Goal: Task Accomplishment & Management: Use online tool/utility

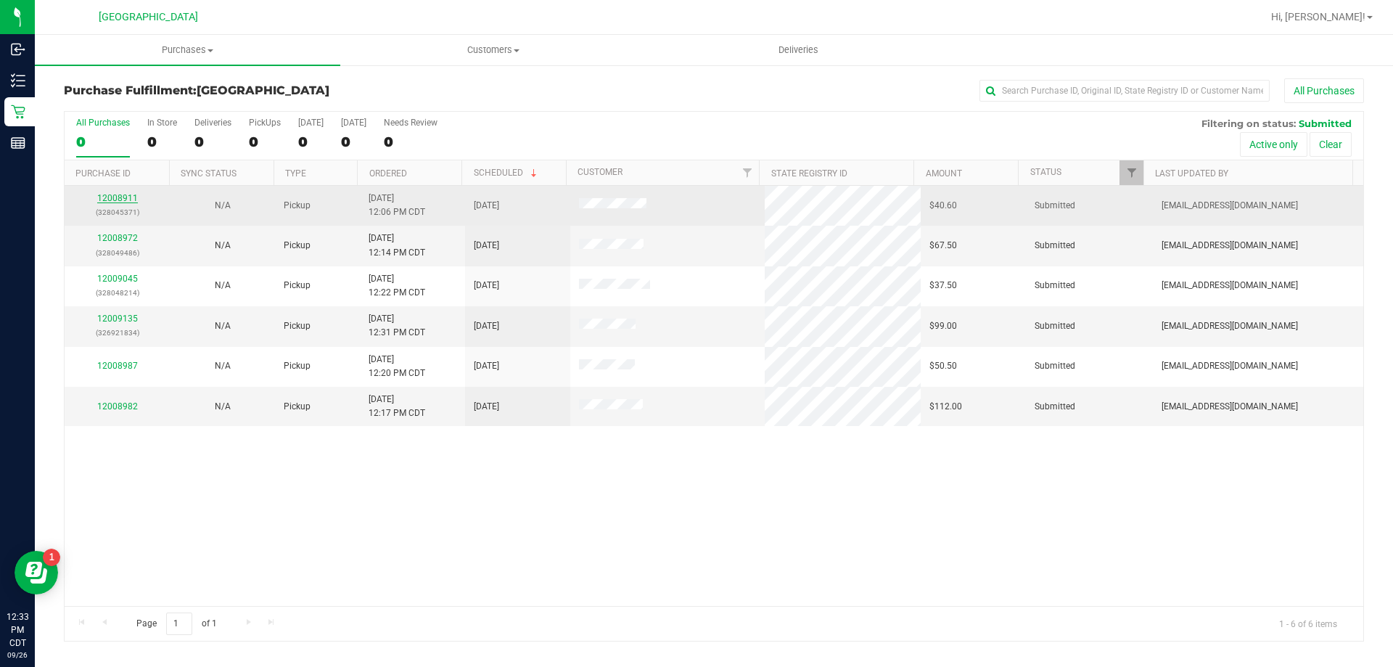
click at [120, 199] on link "12008911" at bounding box center [117, 198] width 41 height 10
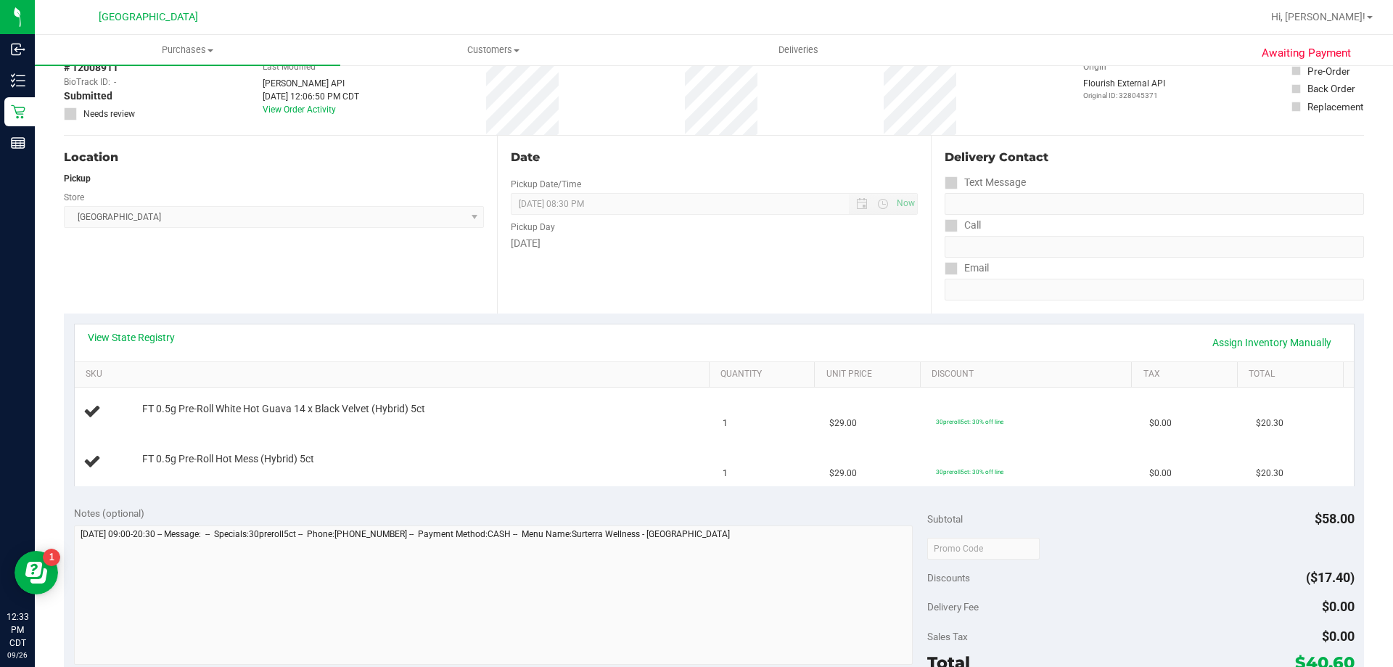
scroll to position [218, 0]
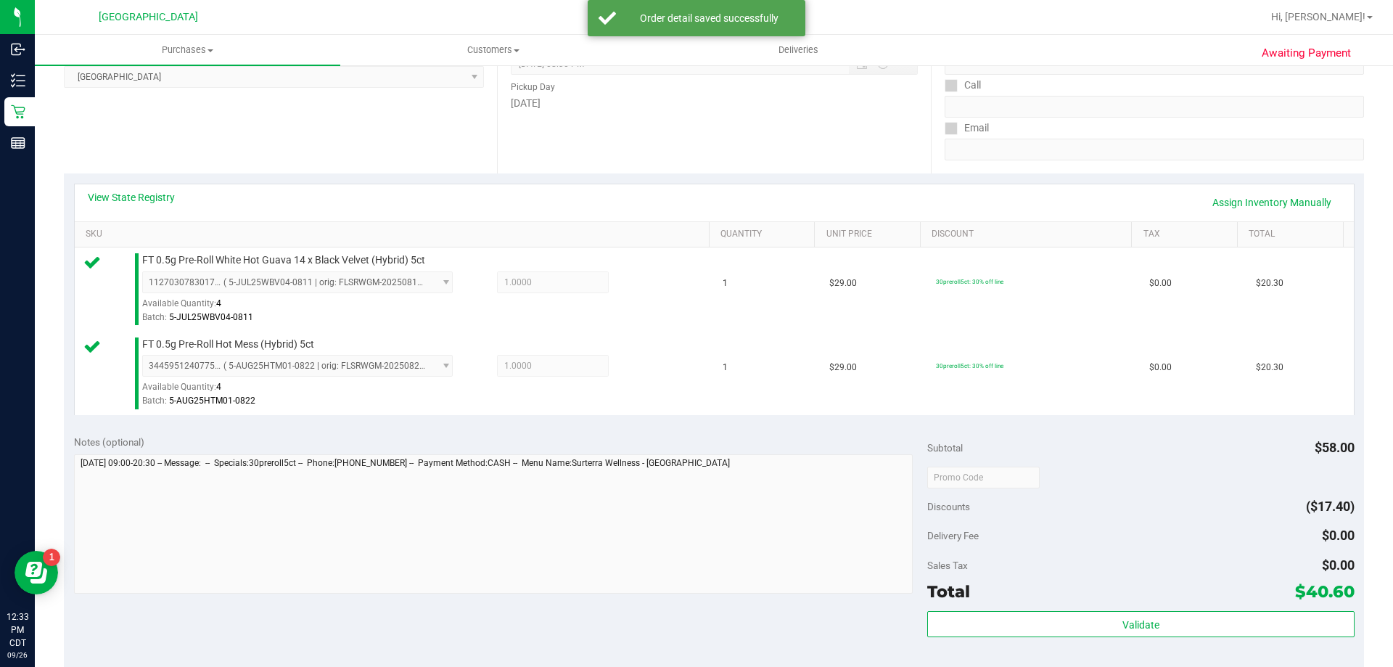
click at [1131, 609] on div "Subtotal $58.00 Discounts ($17.40) Delivery Fee $0.00 Sales Tax $0.00 Total $40…" at bounding box center [1140, 555] width 426 height 242
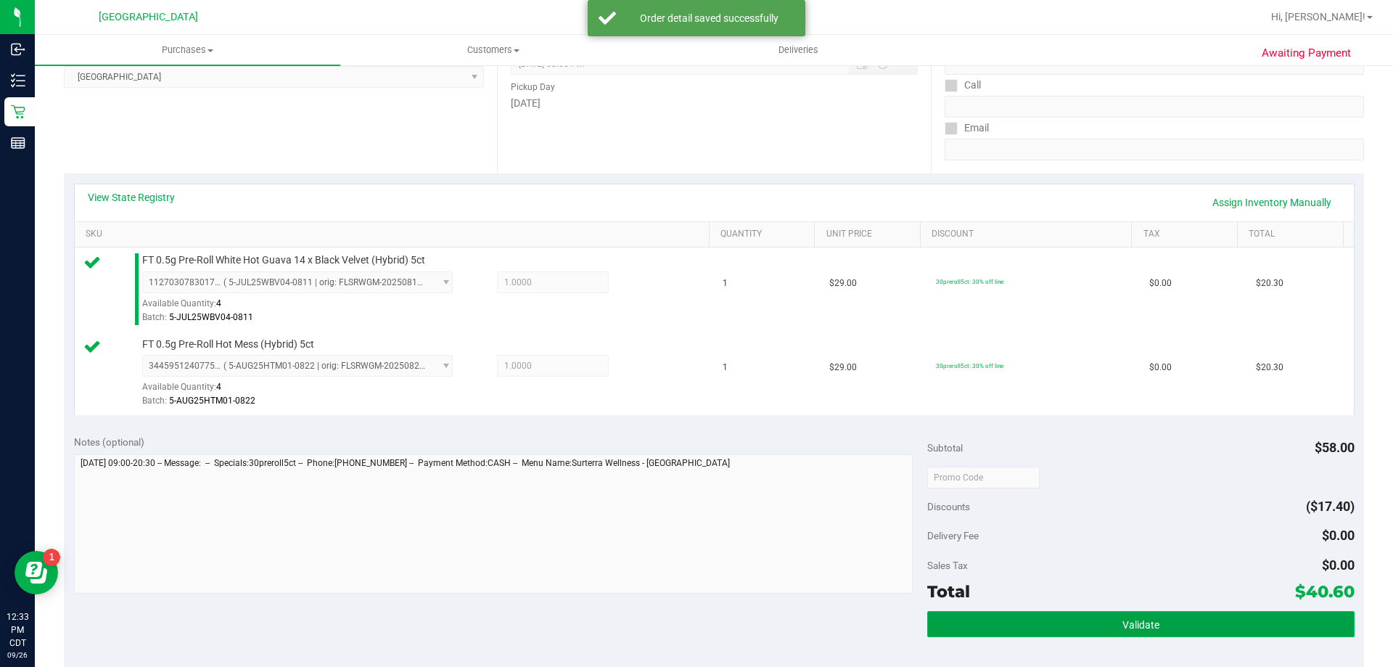
click at [1129, 623] on span "Validate" at bounding box center [1140, 625] width 37 height 12
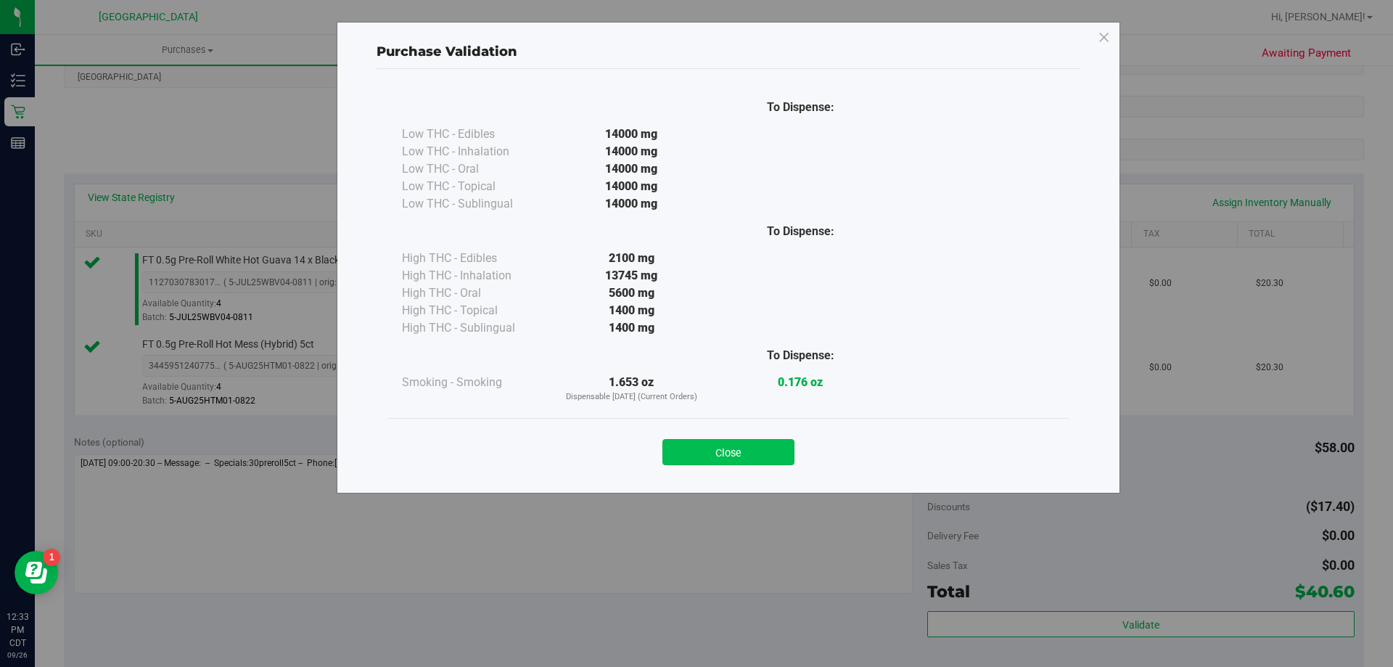
click at [712, 443] on button "Close" at bounding box center [728, 452] width 132 height 26
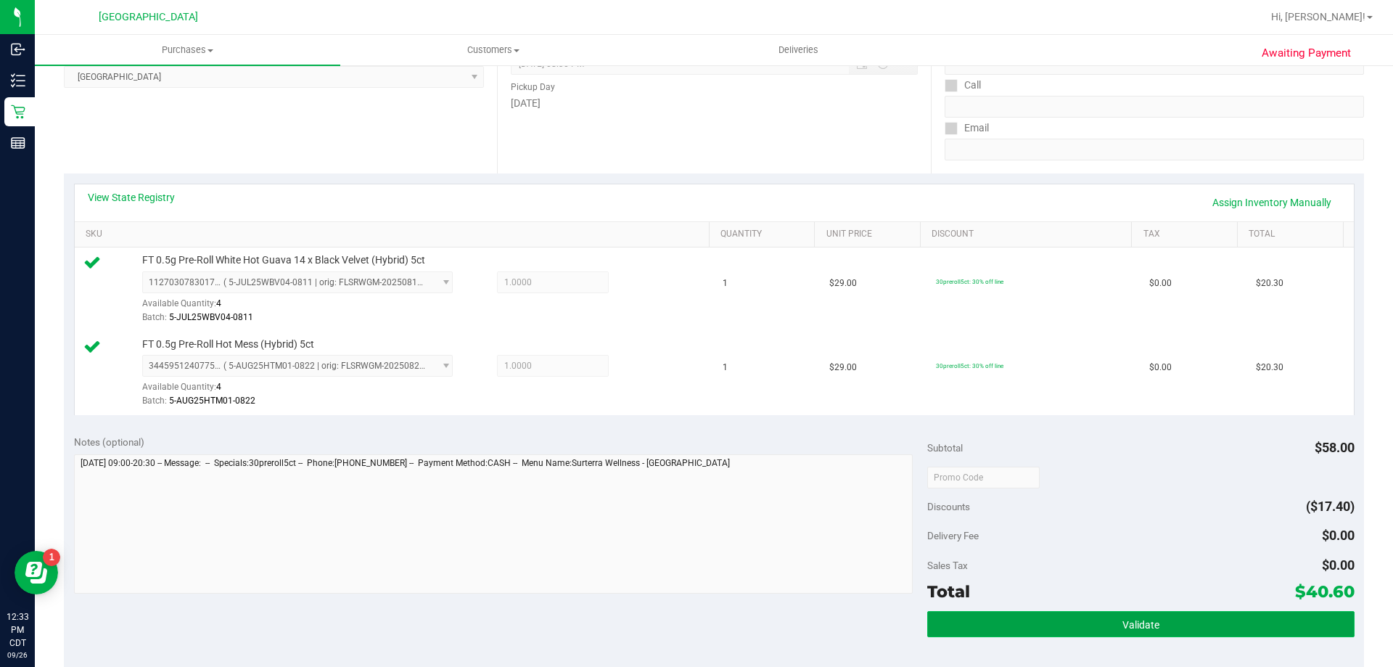
click at [1060, 620] on button "Validate" at bounding box center [1140, 624] width 426 height 26
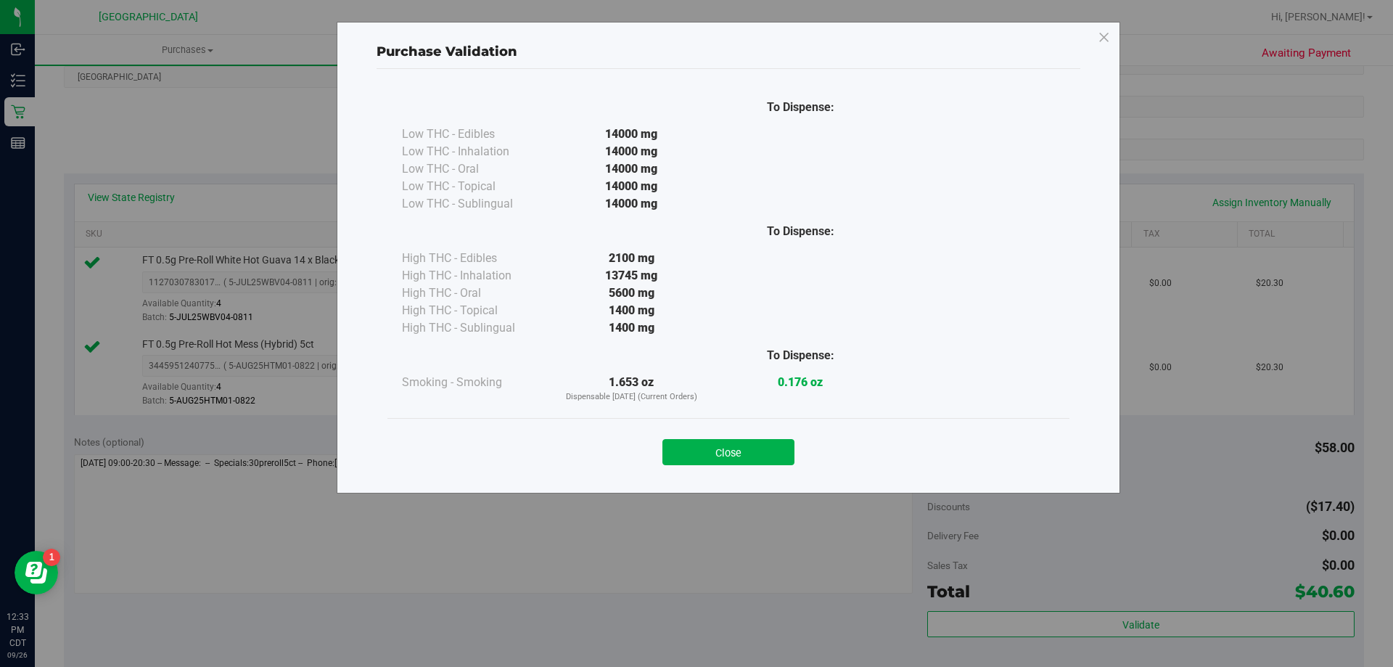
click at [742, 456] on button "Close" at bounding box center [728, 452] width 132 height 26
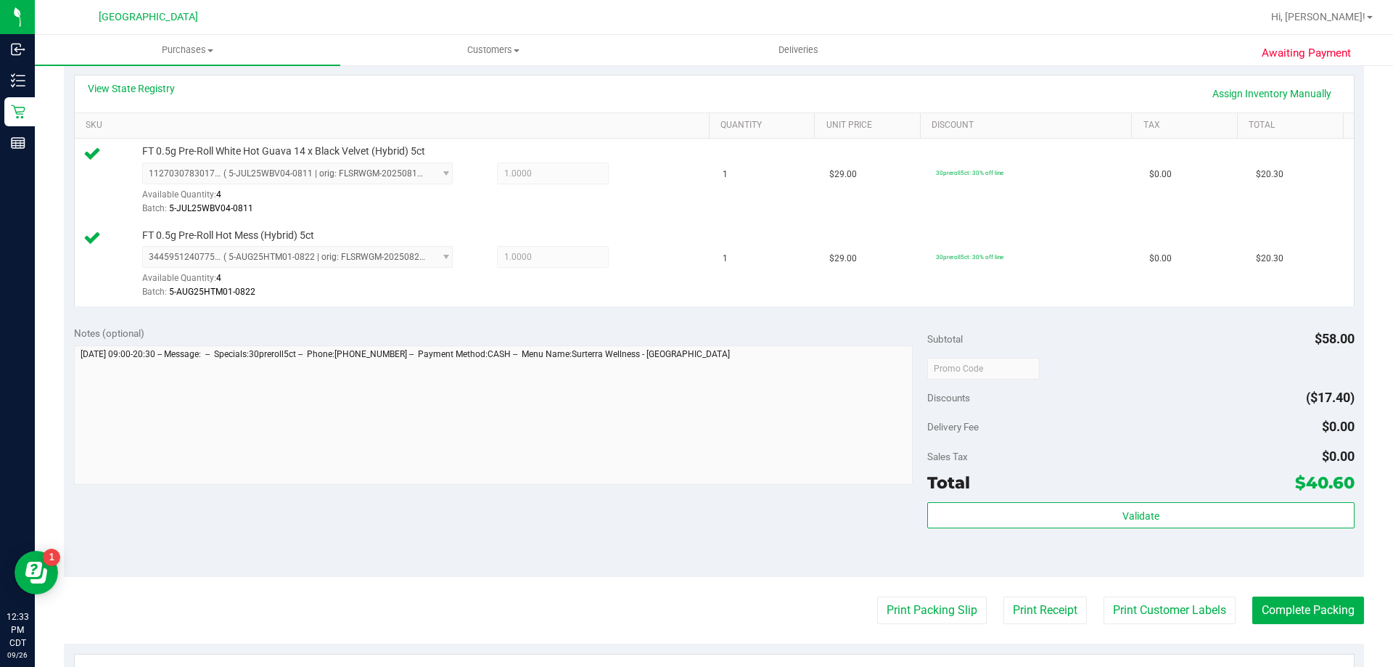
scroll to position [508, 0]
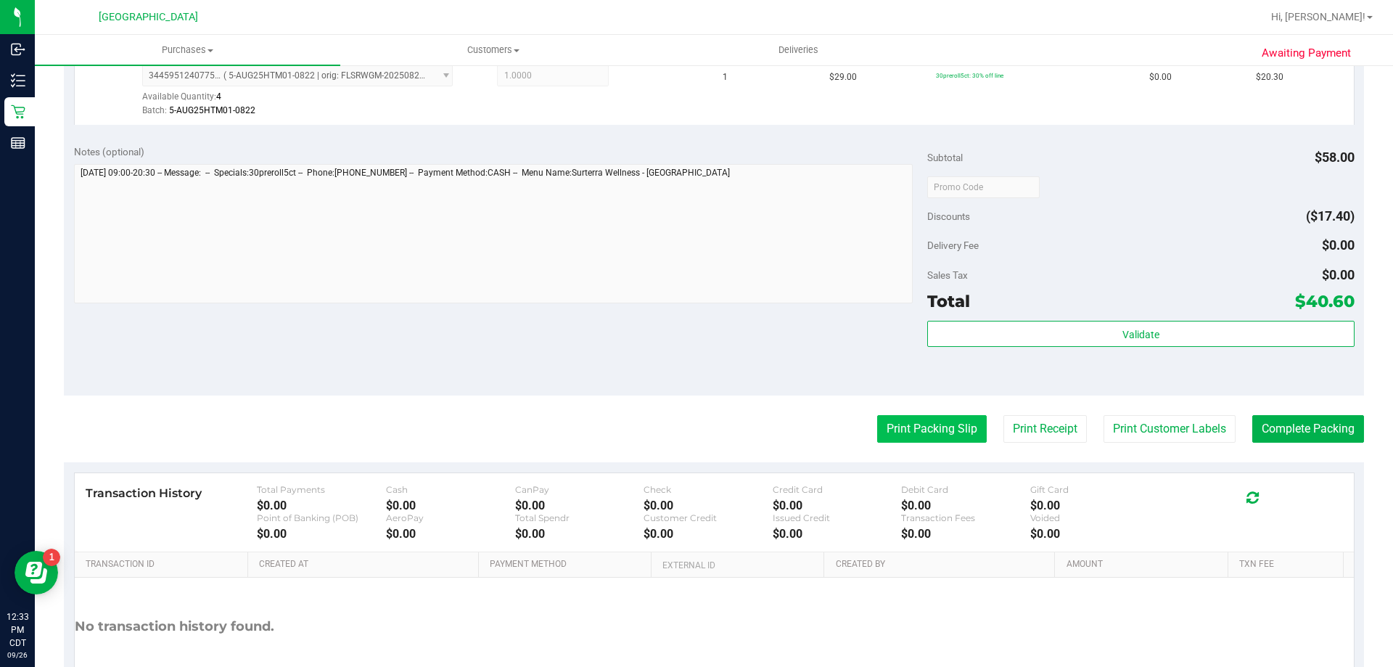
click at [892, 429] on button "Print Packing Slip" at bounding box center [932, 429] width 110 height 28
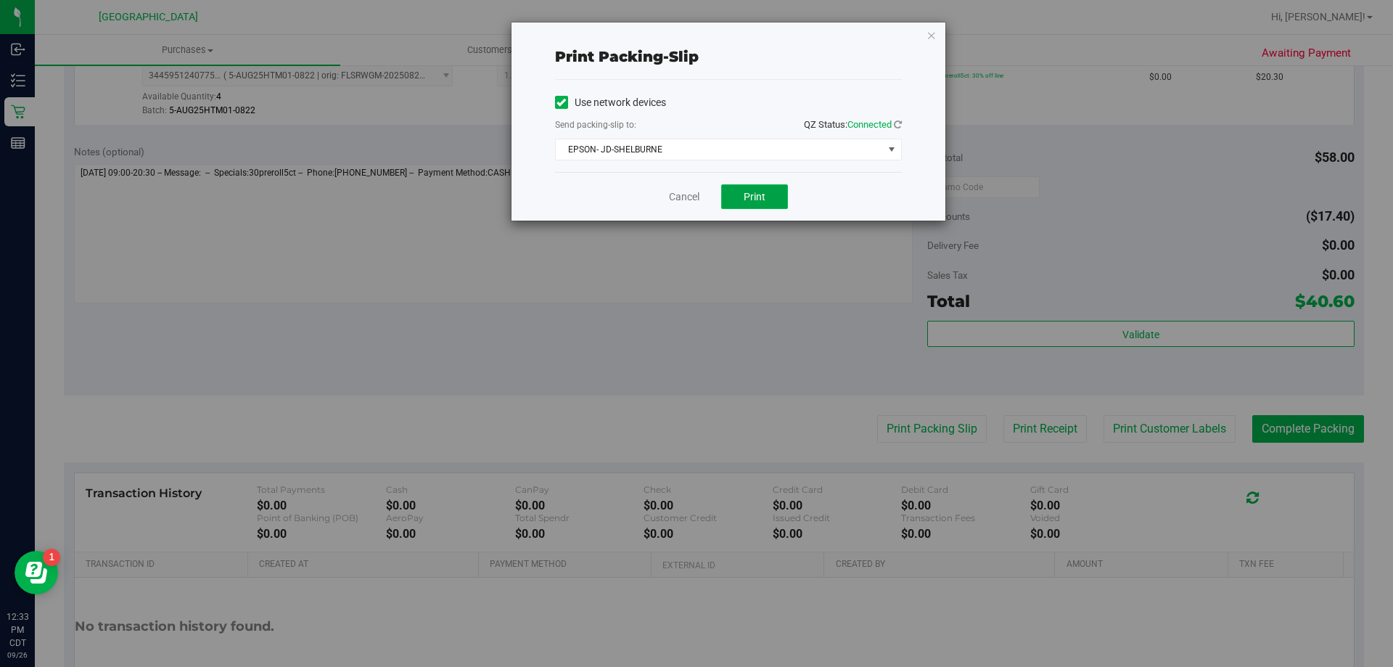
click at [749, 202] on span "Print" at bounding box center [754, 197] width 22 height 12
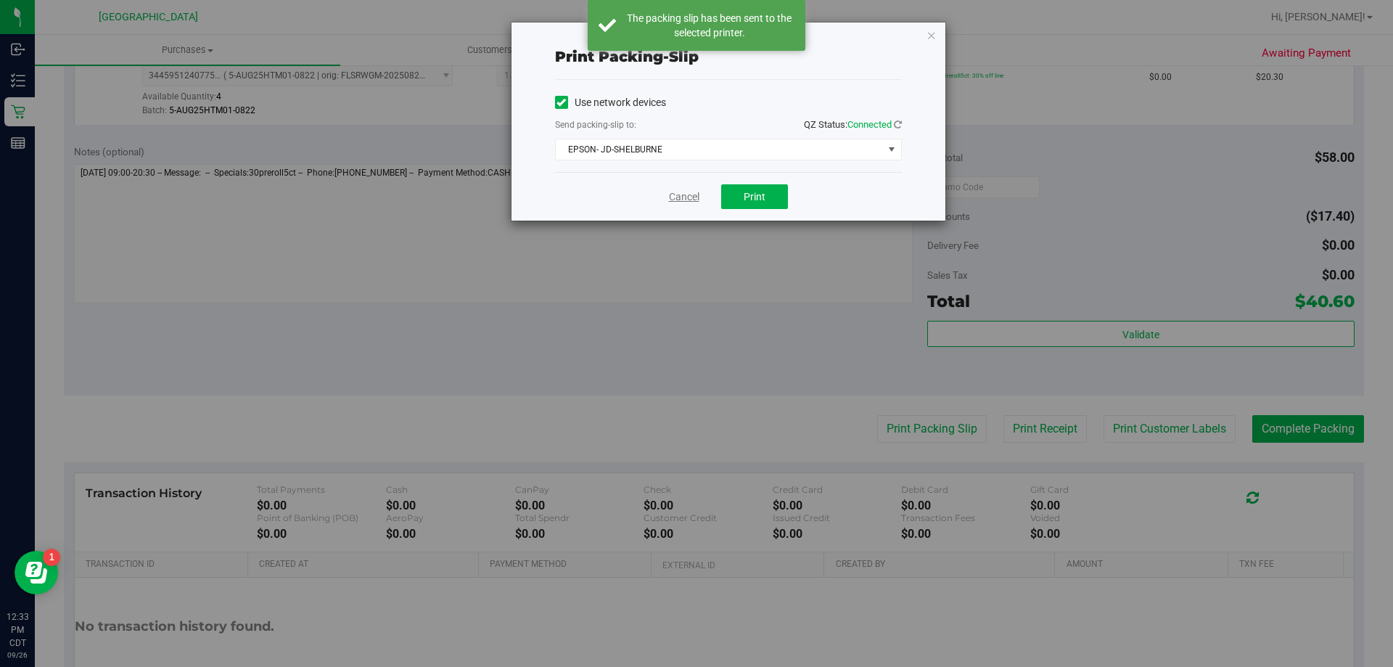
click at [684, 195] on link "Cancel" at bounding box center [684, 196] width 30 height 15
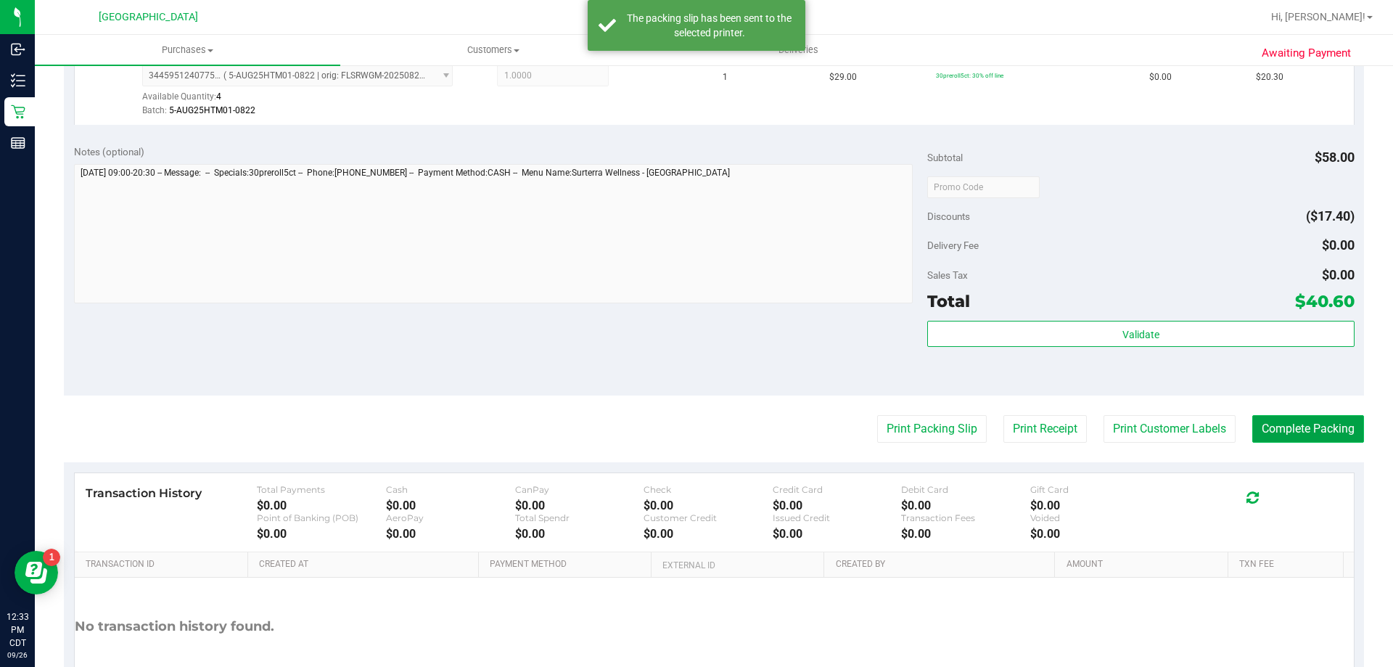
click at [1342, 426] on button "Complete Packing" at bounding box center [1308, 429] width 112 height 28
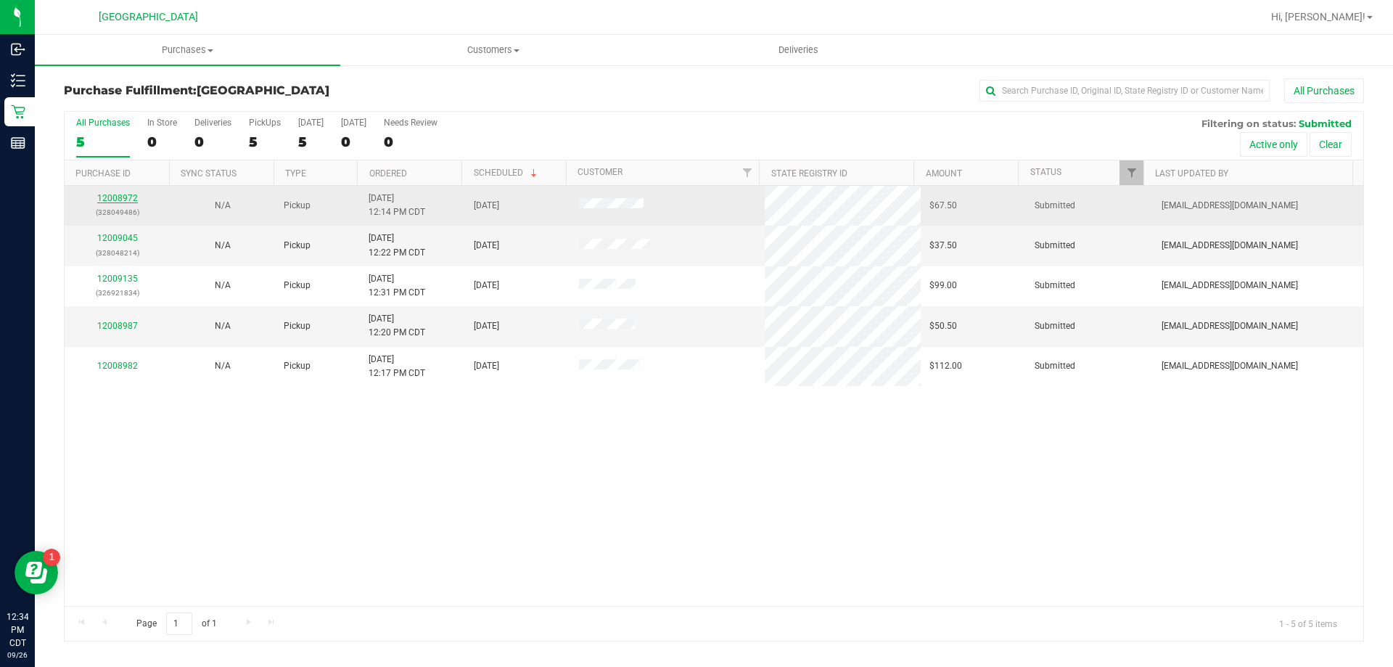
click at [124, 197] on link "12008972" at bounding box center [117, 198] width 41 height 10
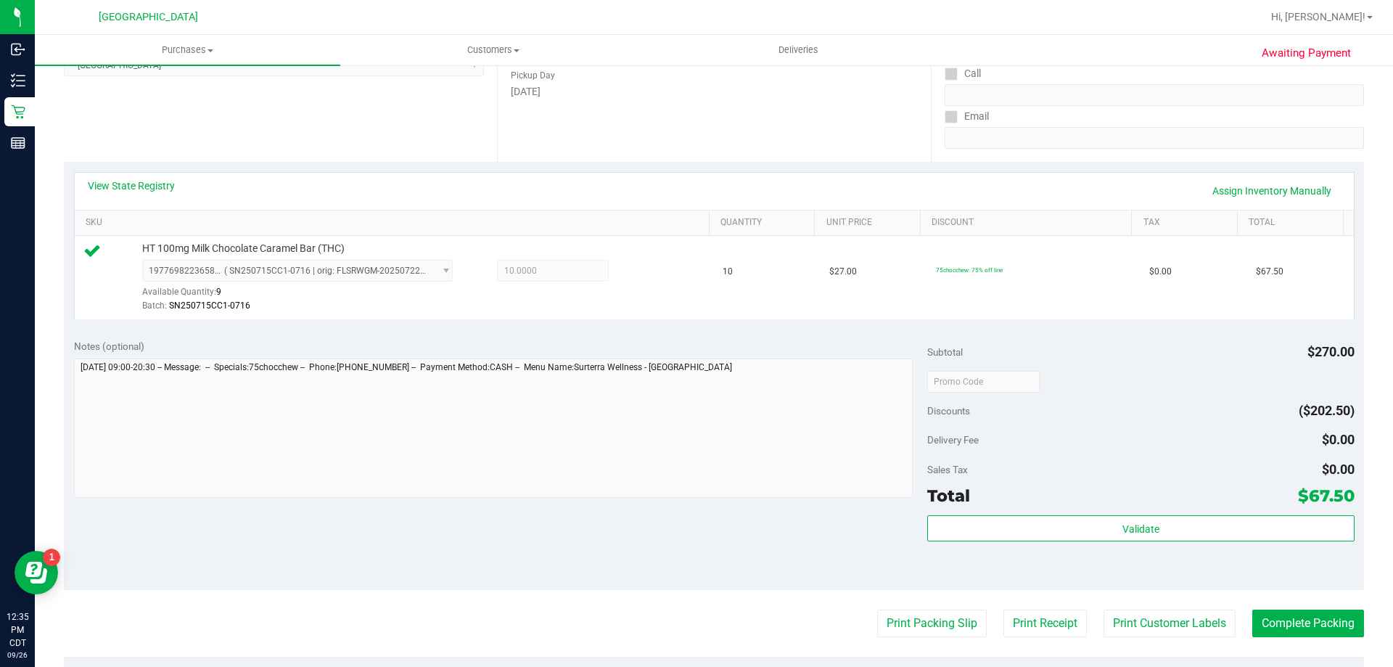
scroll to position [519, 0]
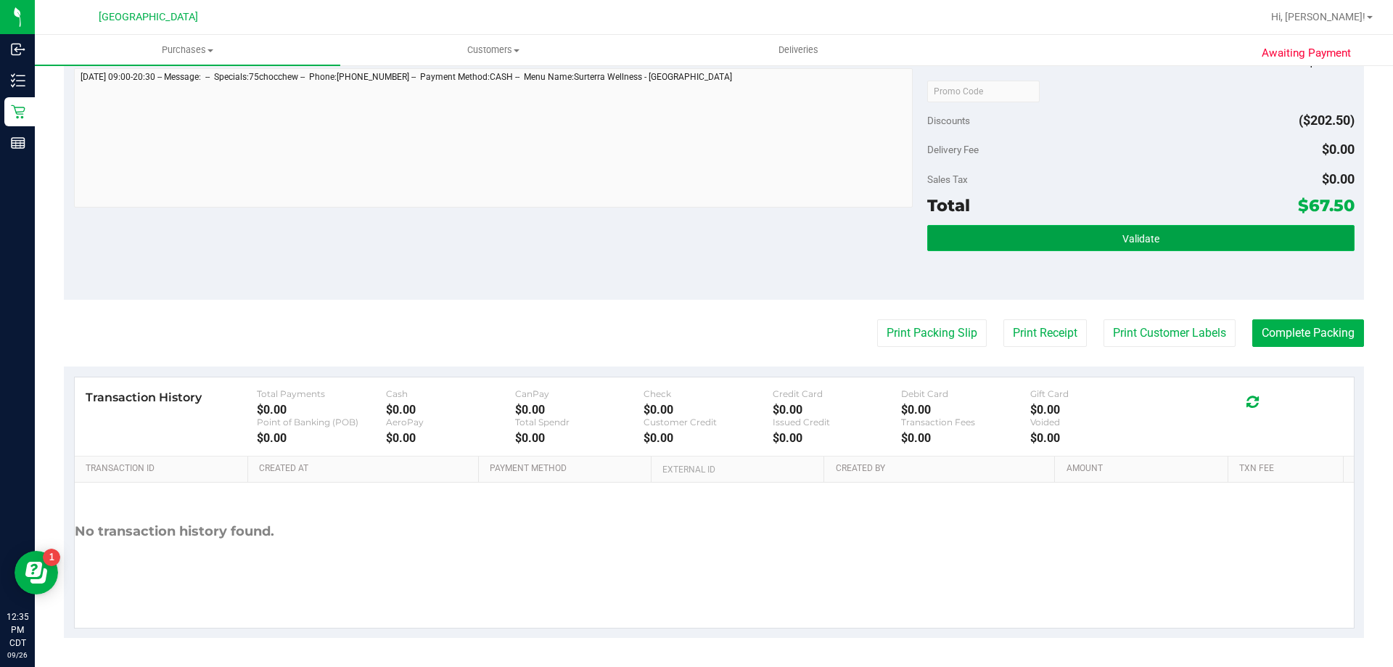
click at [994, 236] on button "Validate" at bounding box center [1140, 238] width 426 height 26
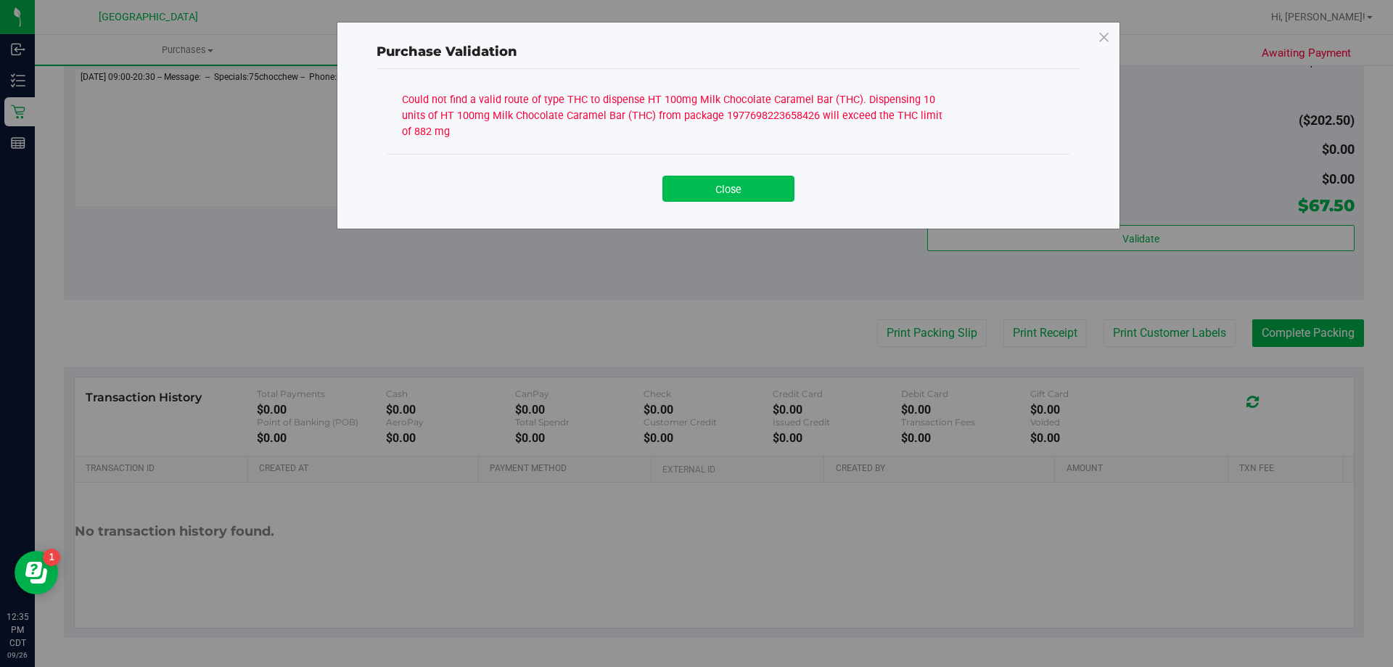
click at [723, 186] on button "Close" at bounding box center [728, 189] width 132 height 26
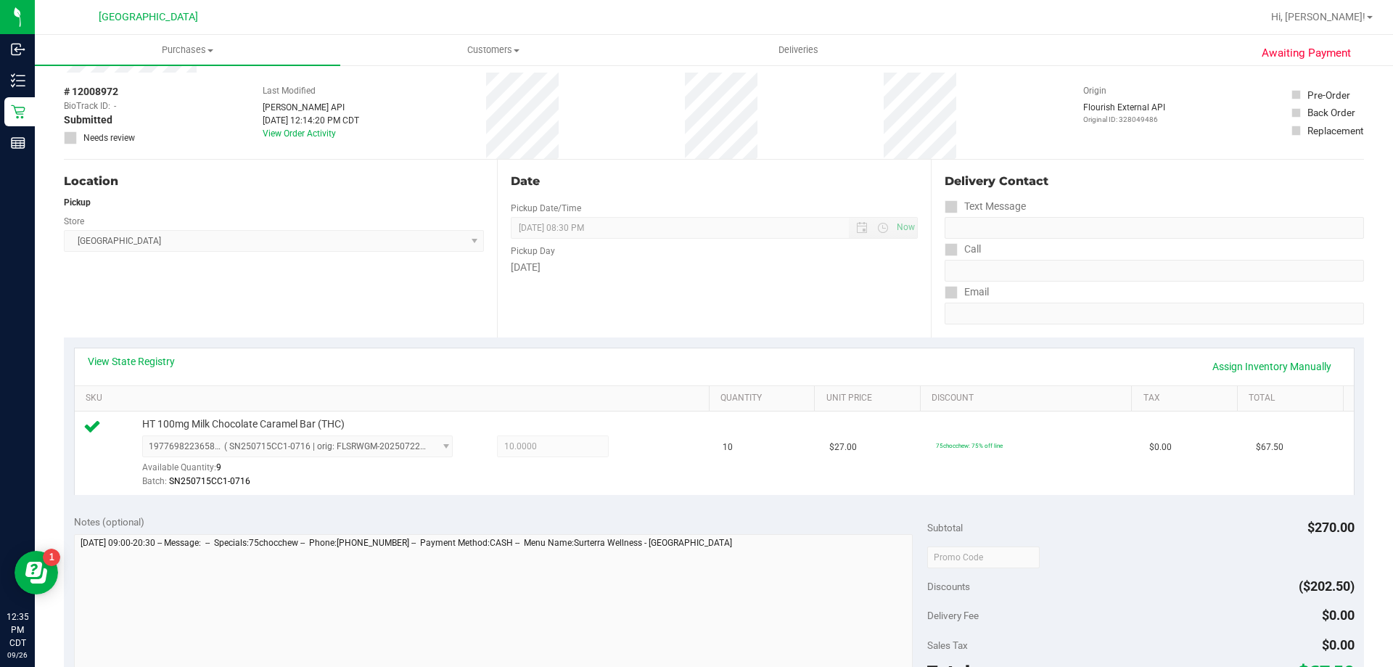
scroll to position [0, 0]
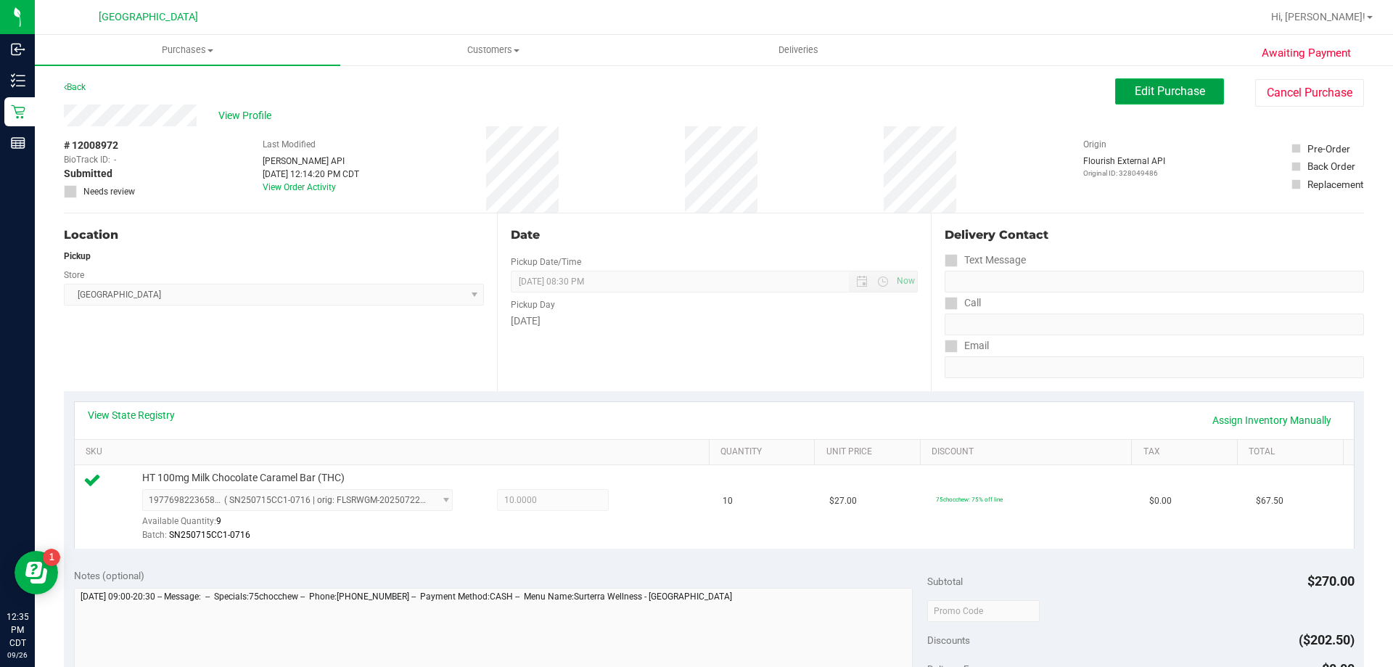
click at [1184, 94] on span "Edit Purchase" at bounding box center [1169, 91] width 70 height 14
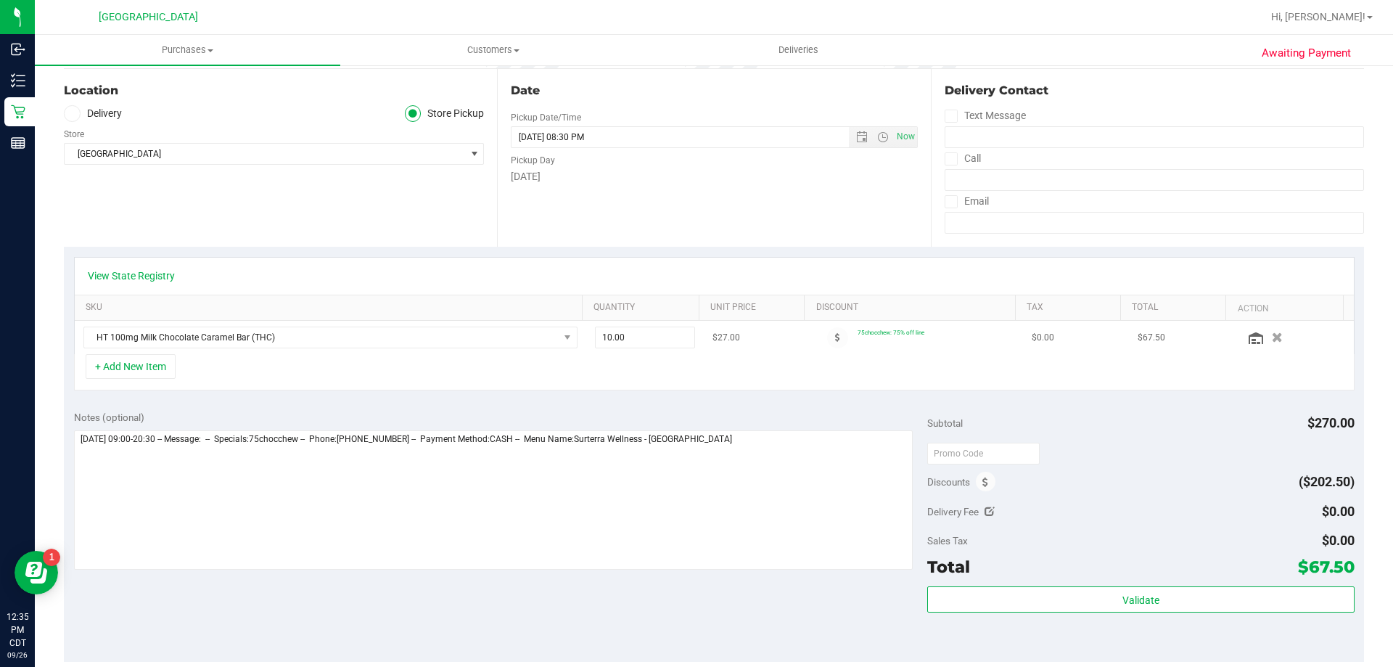
scroll to position [145, 0]
drag, startPoint x: 635, startPoint y: 338, endPoint x: 548, endPoint y: 340, distance: 86.3
click at [548, 340] on tr "HT 100mg Milk Chocolate Caramel Bar (THC) 10.00 10 $27.00 75chocchew: 75% off l…" at bounding box center [714, 336] width 1279 height 33
type input "8"
type input "10.00"
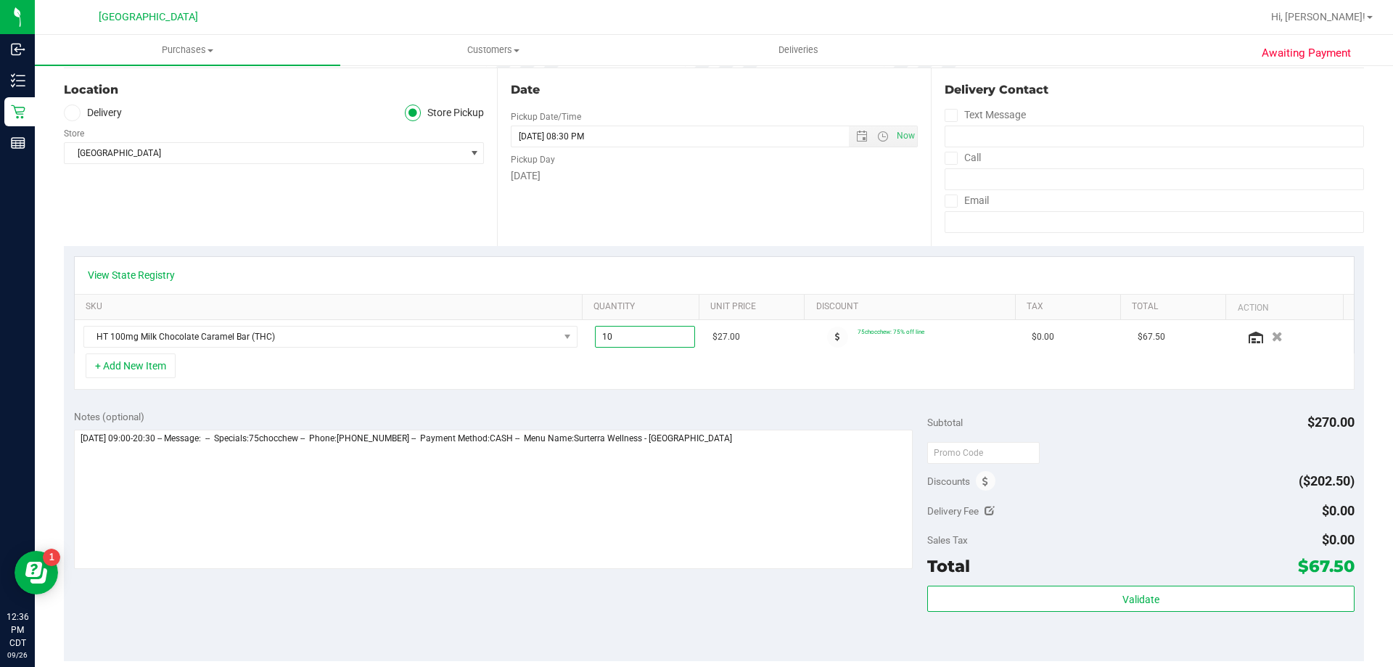
click at [855, 375] on div "+ Add New Item" at bounding box center [714, 371] width 1280 height 36
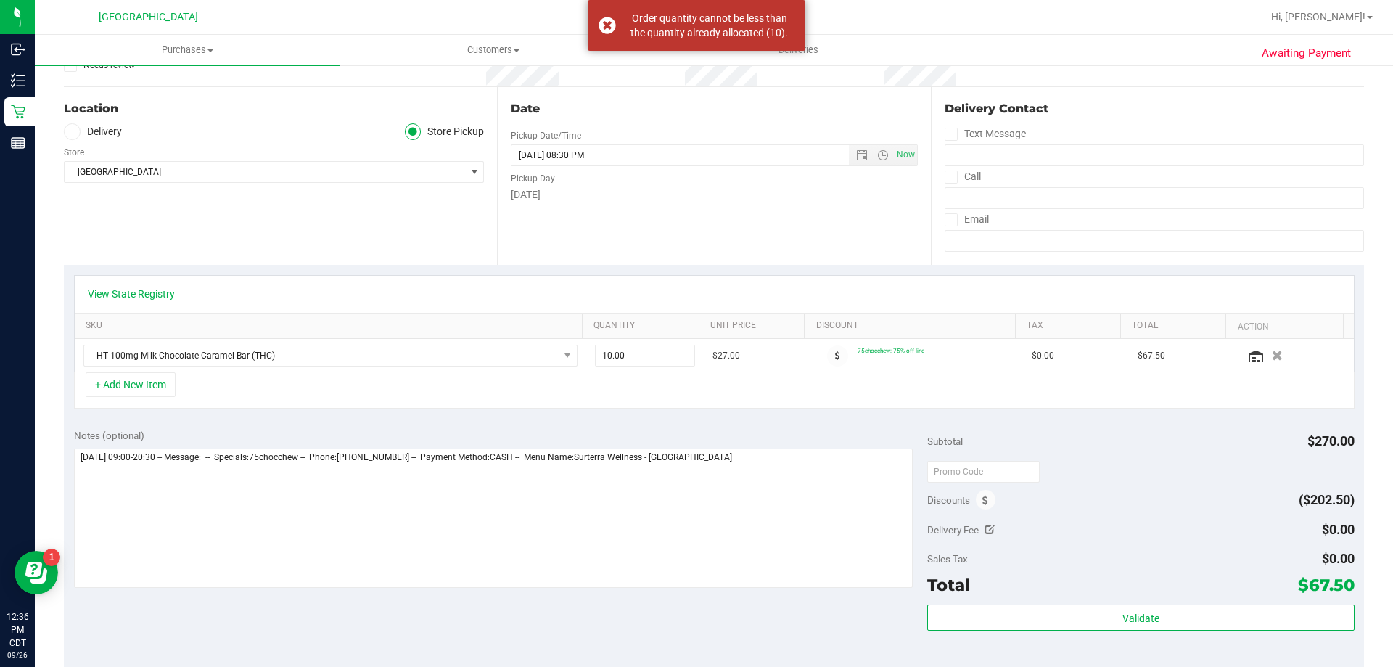
scroll to position [290, 0]
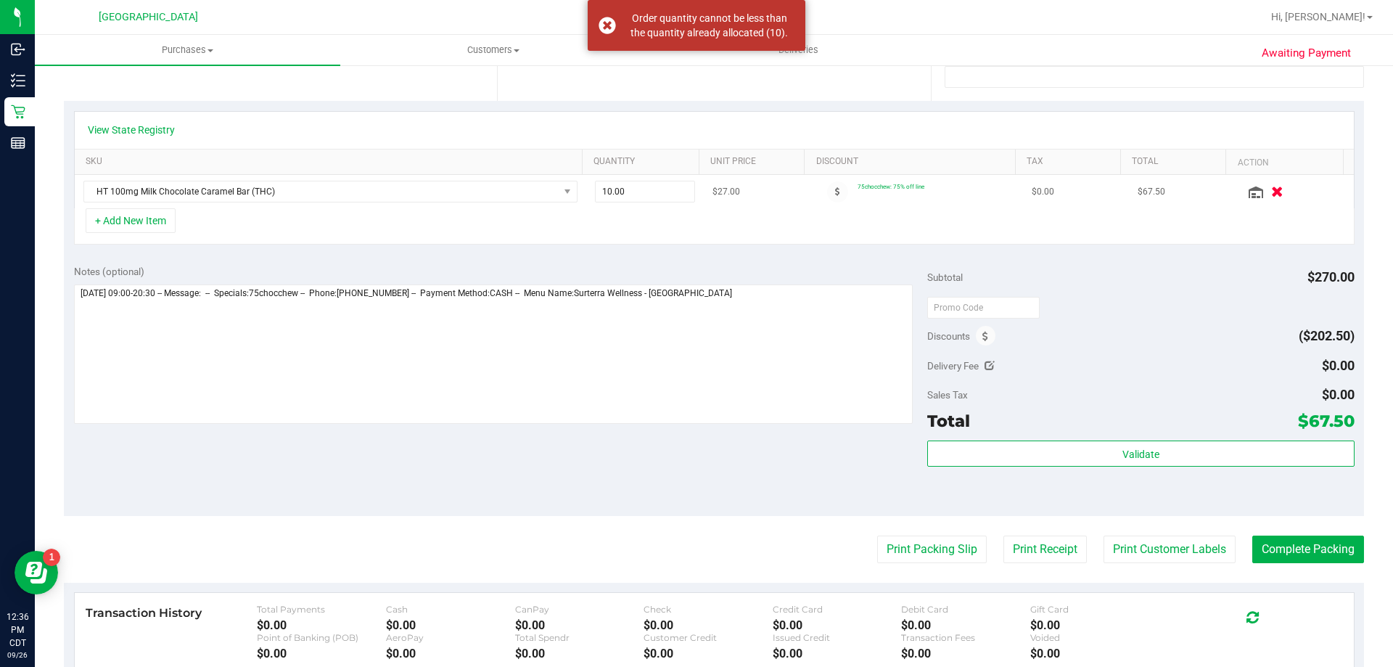
click at [1271, 194] on icon "button" at bounding box center [1277, 191] width 12 height 11
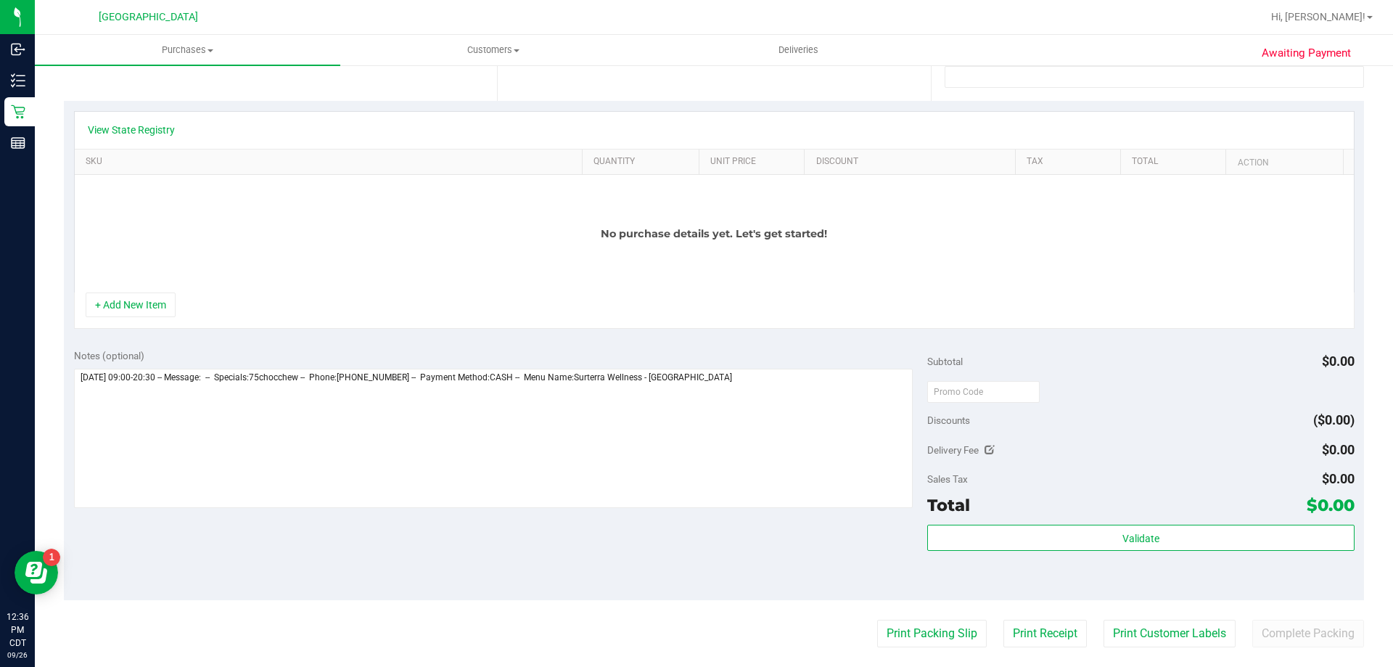
scroll to position [145, 0]
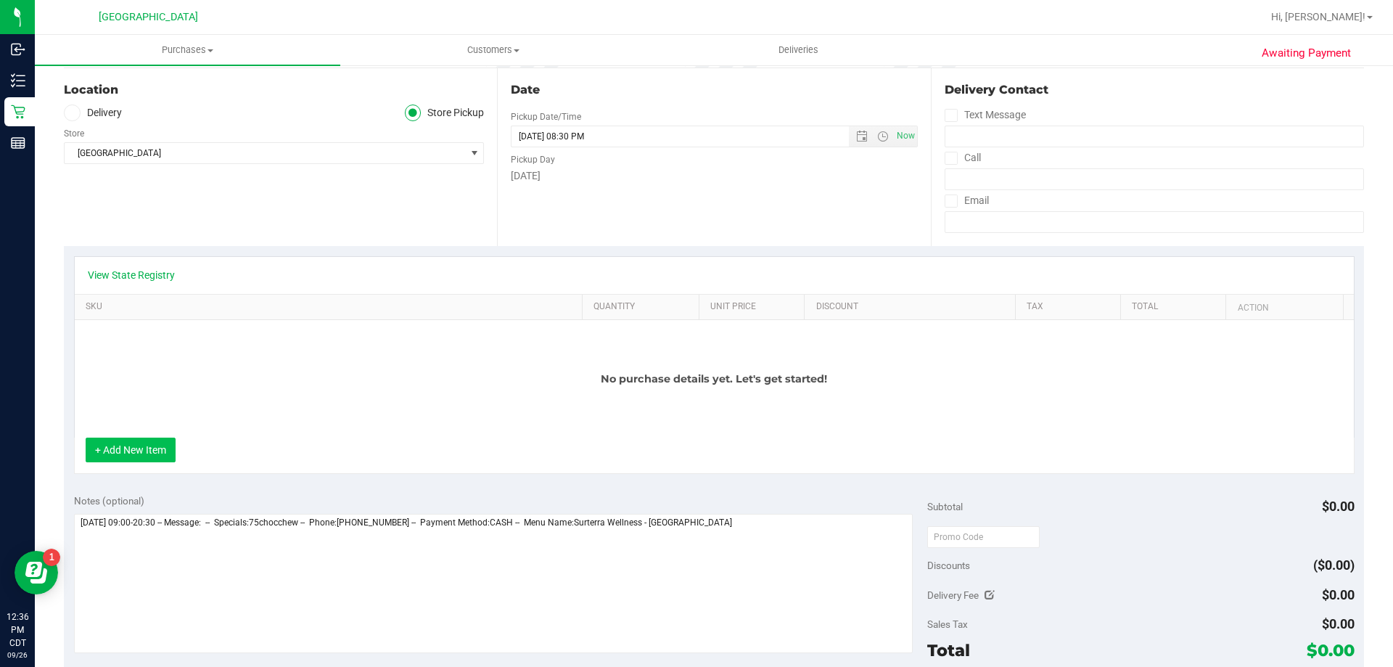
click at [136, 450] on button "+ Add New Item" at bounding box center [131, 449] width 90 height 25
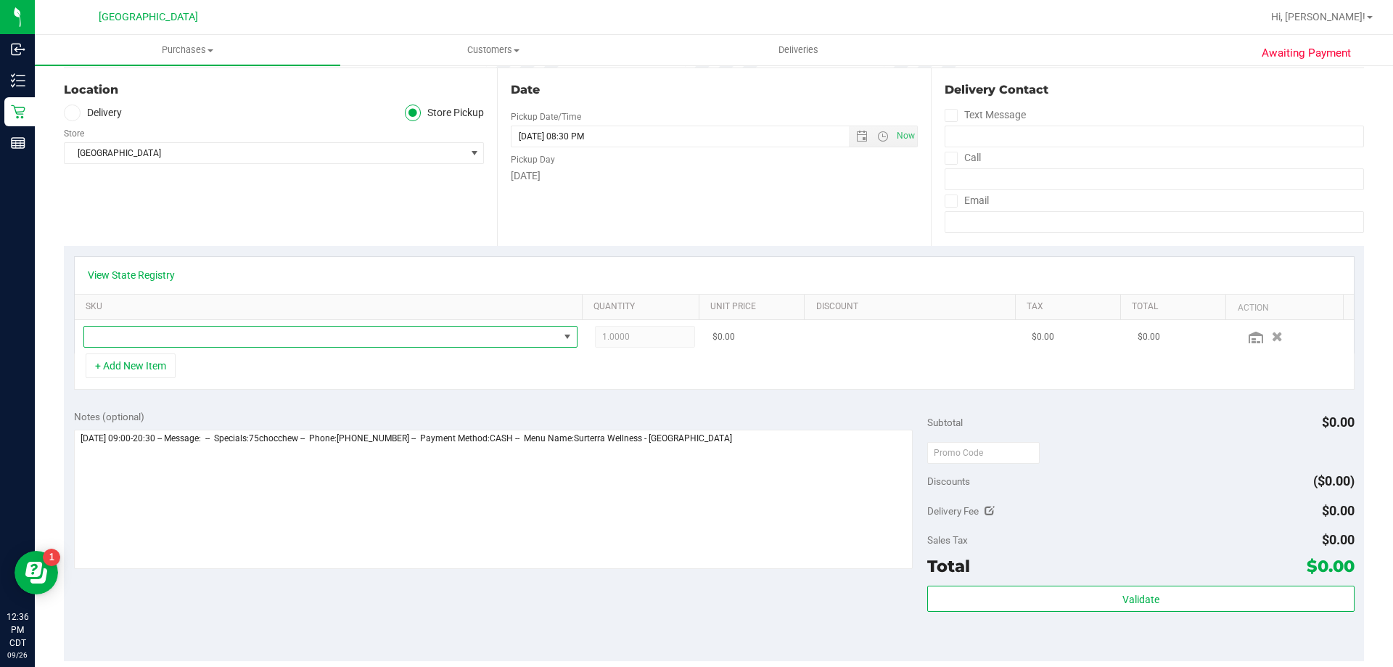
click at [153, 338] on span "NO DATA FOUND" at bounding box center [321, 336] width 474 height 20
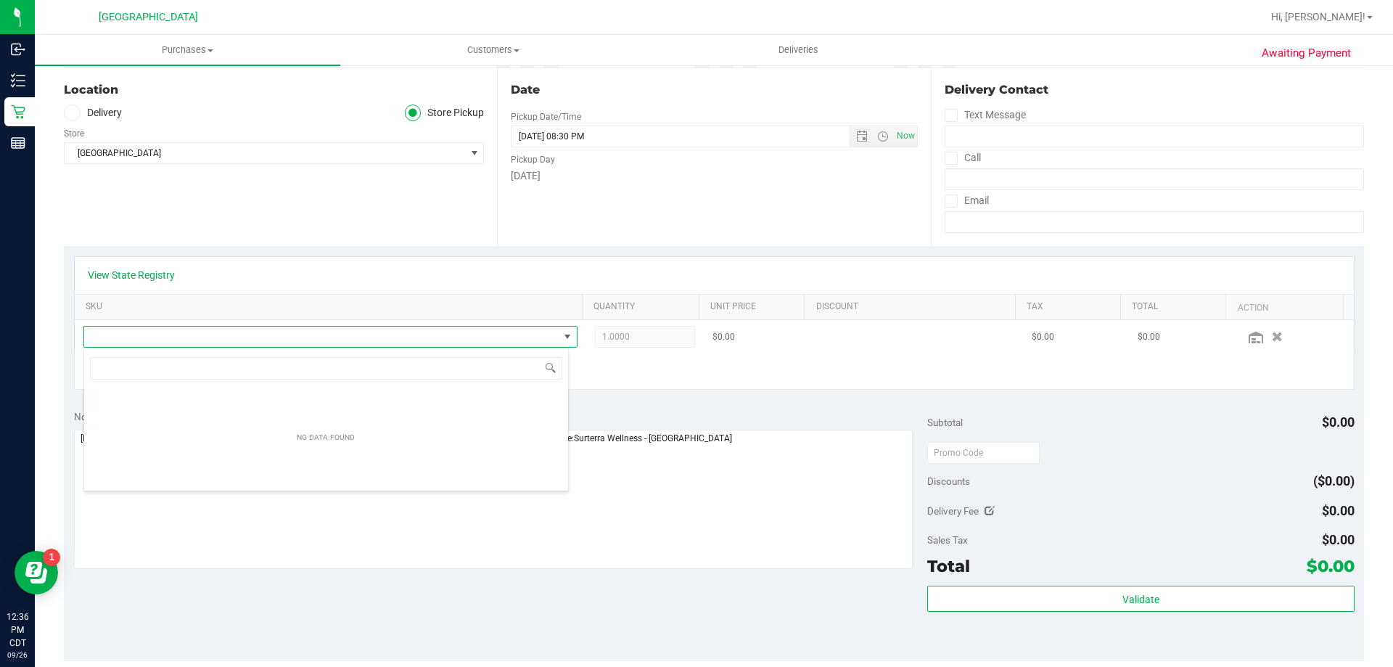
scroll to position [22, 485]
type input "C"
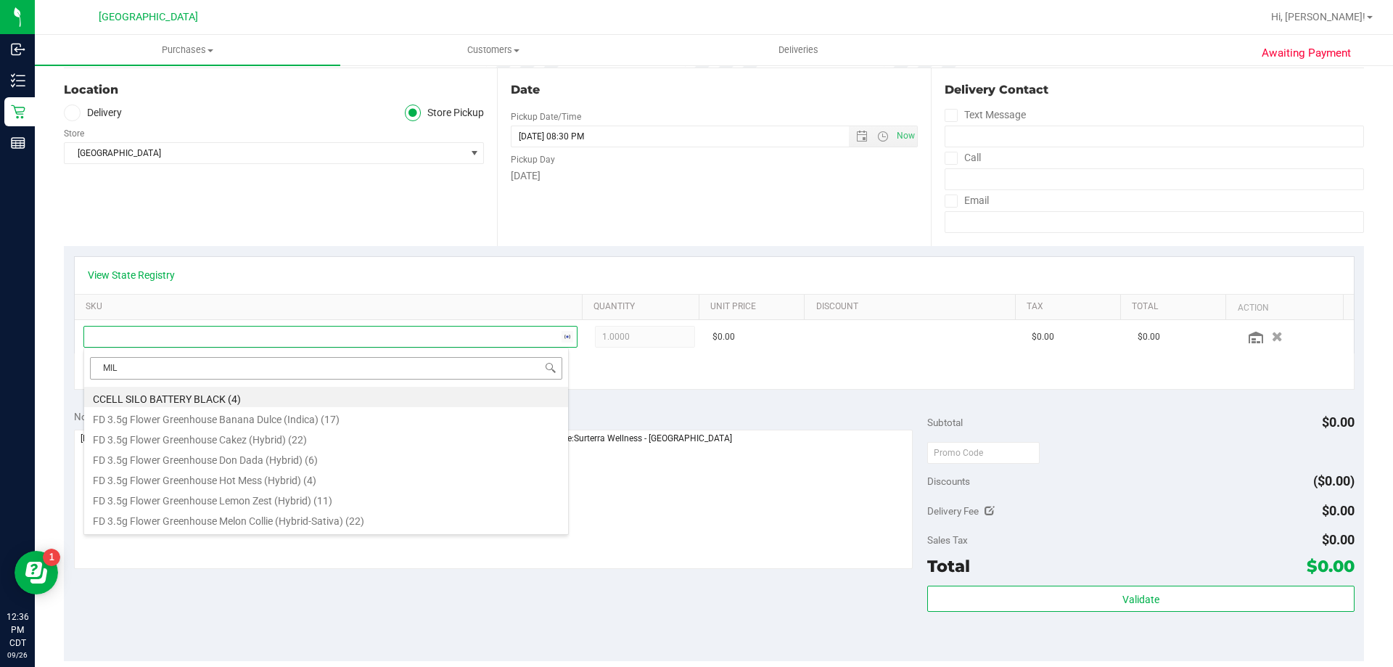
type input "MILK"
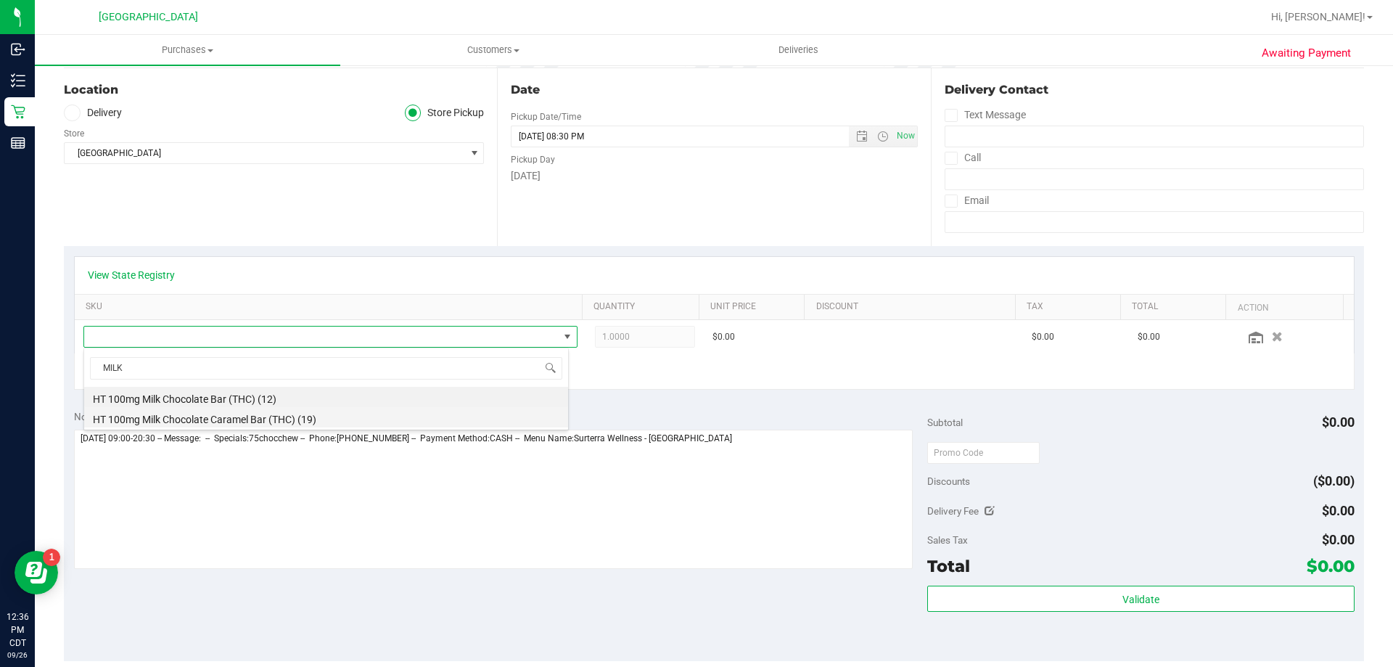
click at [234, 413] on li "HT 100mg Milk Chocolate Caramel Bar (THC) (19)" at bounding box center [326, 417] width 484 height 20
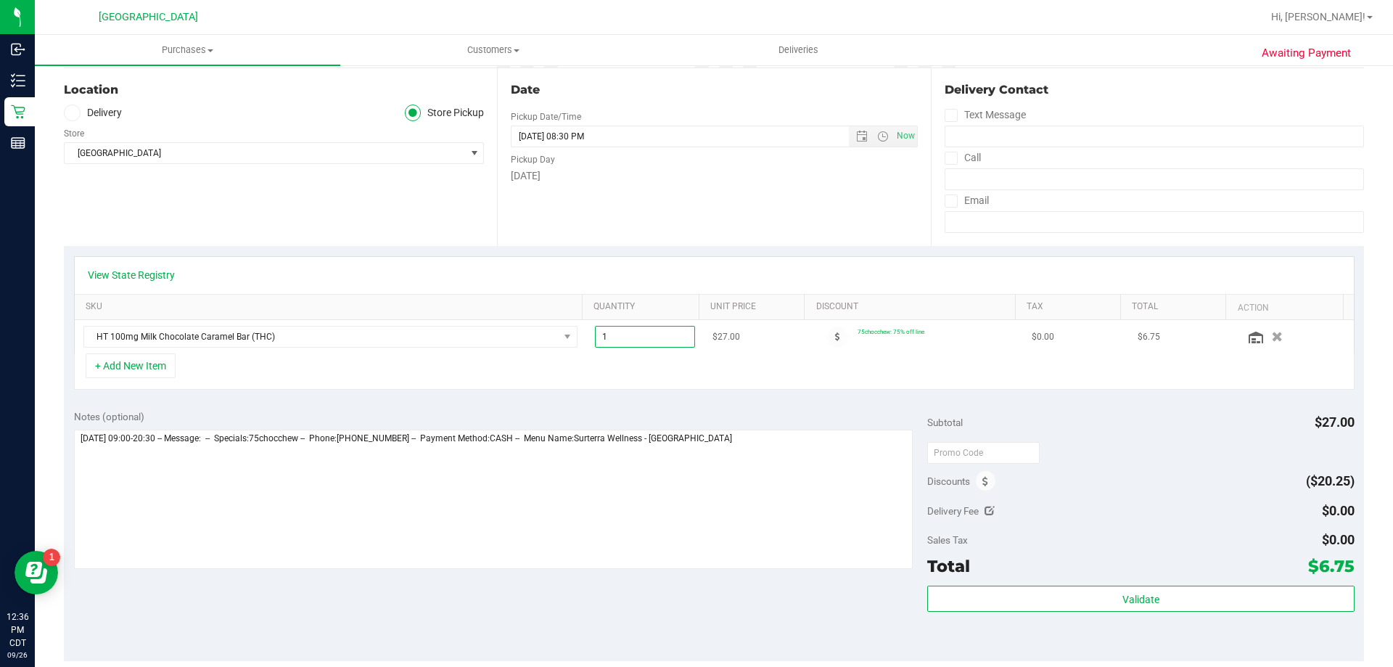
drag, startPoint x: 614, startPoint y: 337, endPoint x: 576, endPoint y: 327, distance: 39.8
click at [586, 328] on td "1.00 1" at bounding box center [645, 336] width 118 height 33
type input "8"
type input "8.00"
click at [1123, 425] on div "Subtotal $27.00" at bounding box center [1140, 422] width 426 height 26
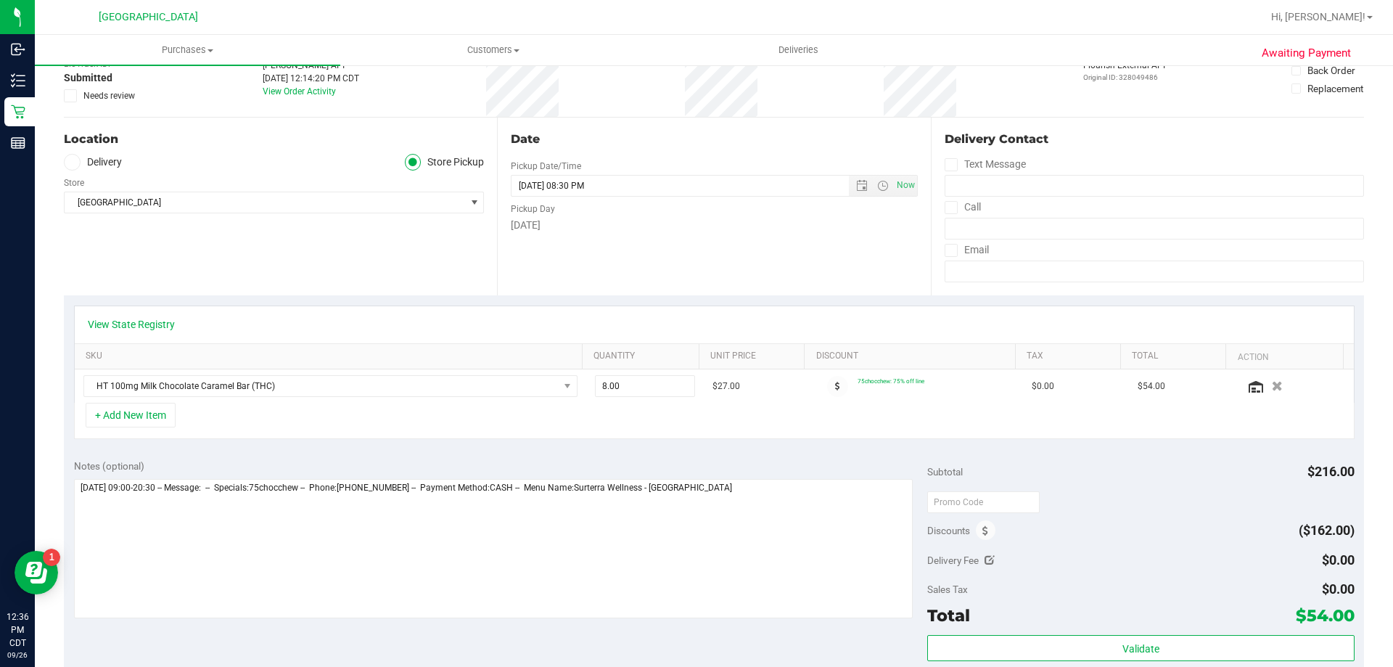
scroll to position [0, 0]
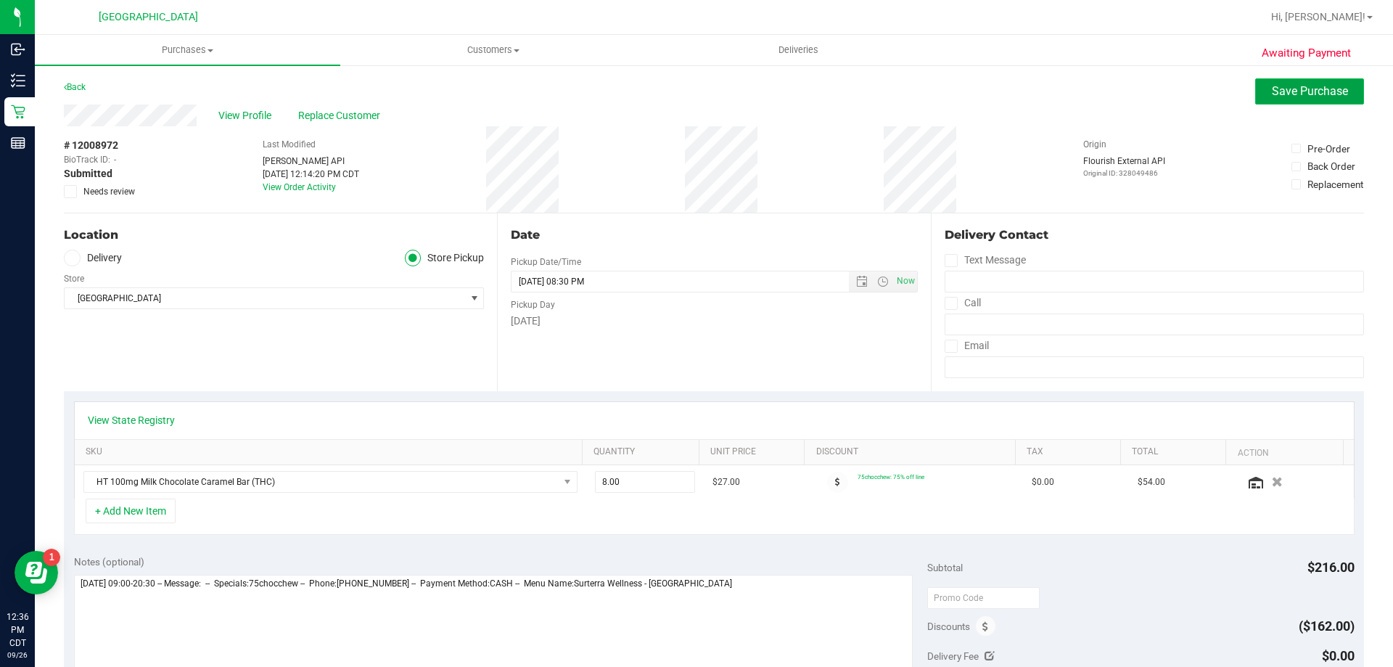
click at [1271, 86] on span "Save Purchase" at bounding box center [1309, 91] width 76 height 14
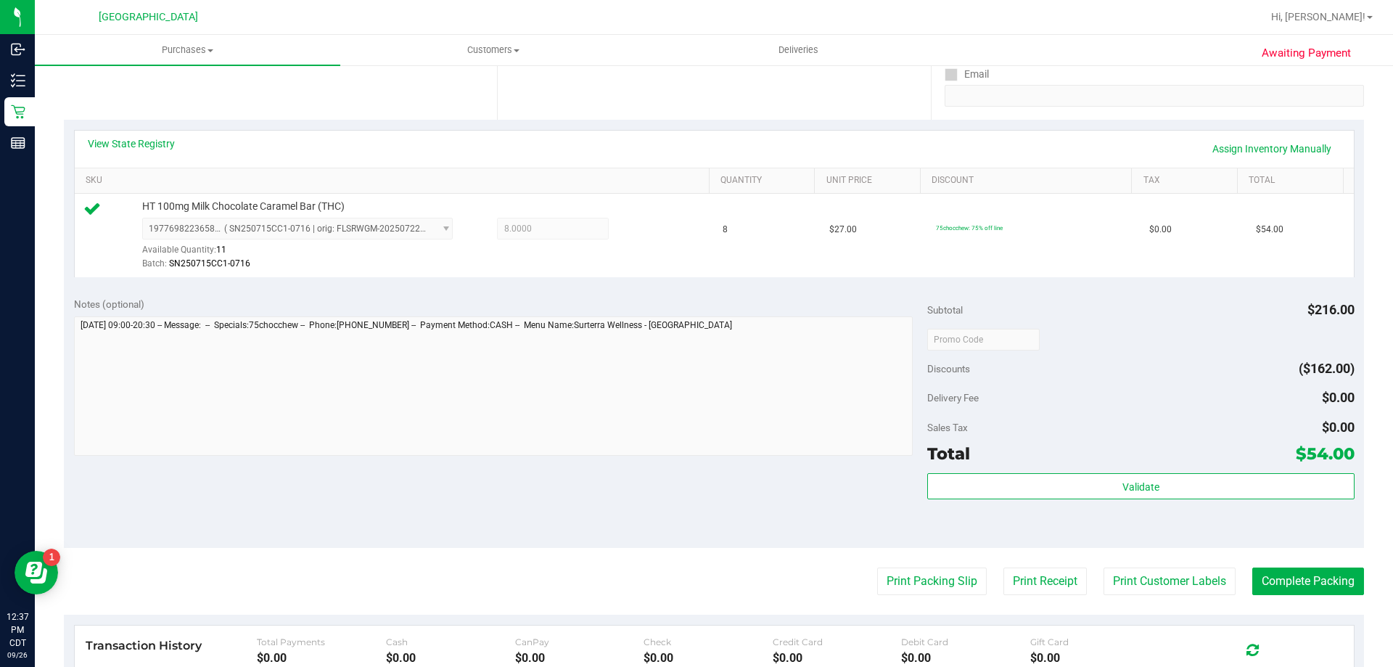
scroll to position [290, 0]
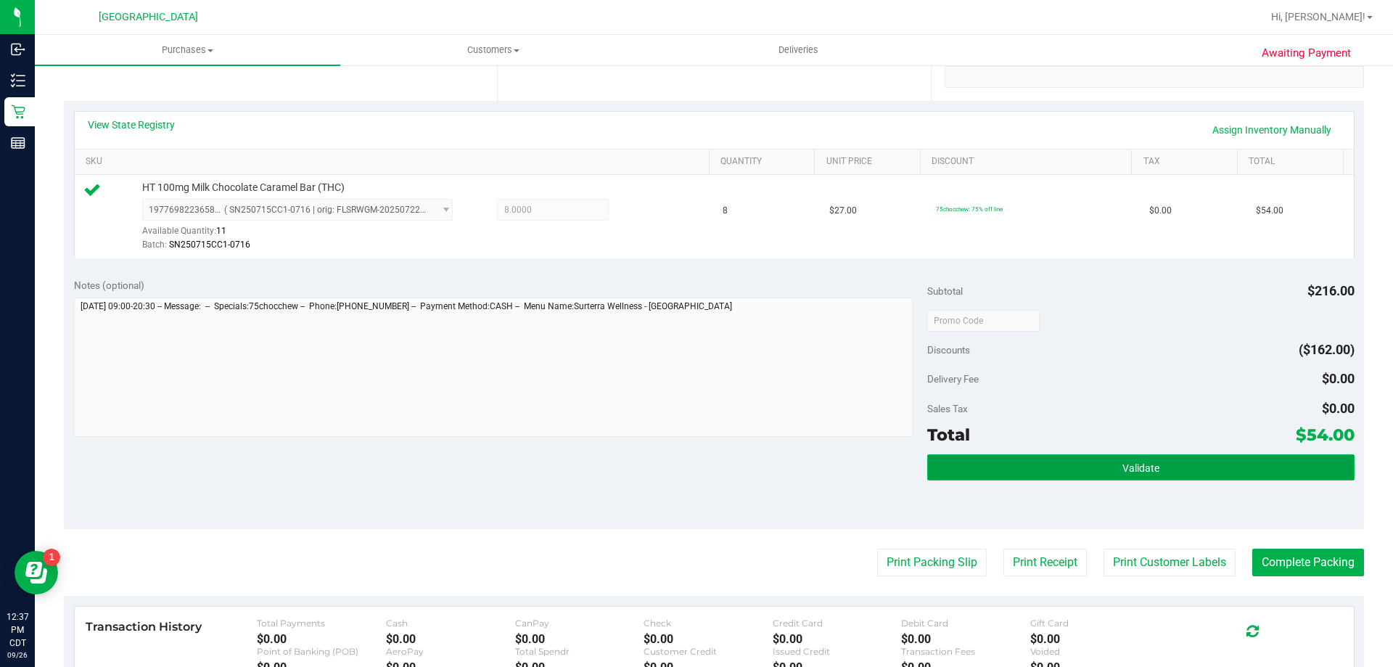
click at [1157, 465] on button "Validate" at bounding box center [1140, 467] width 426 height 26
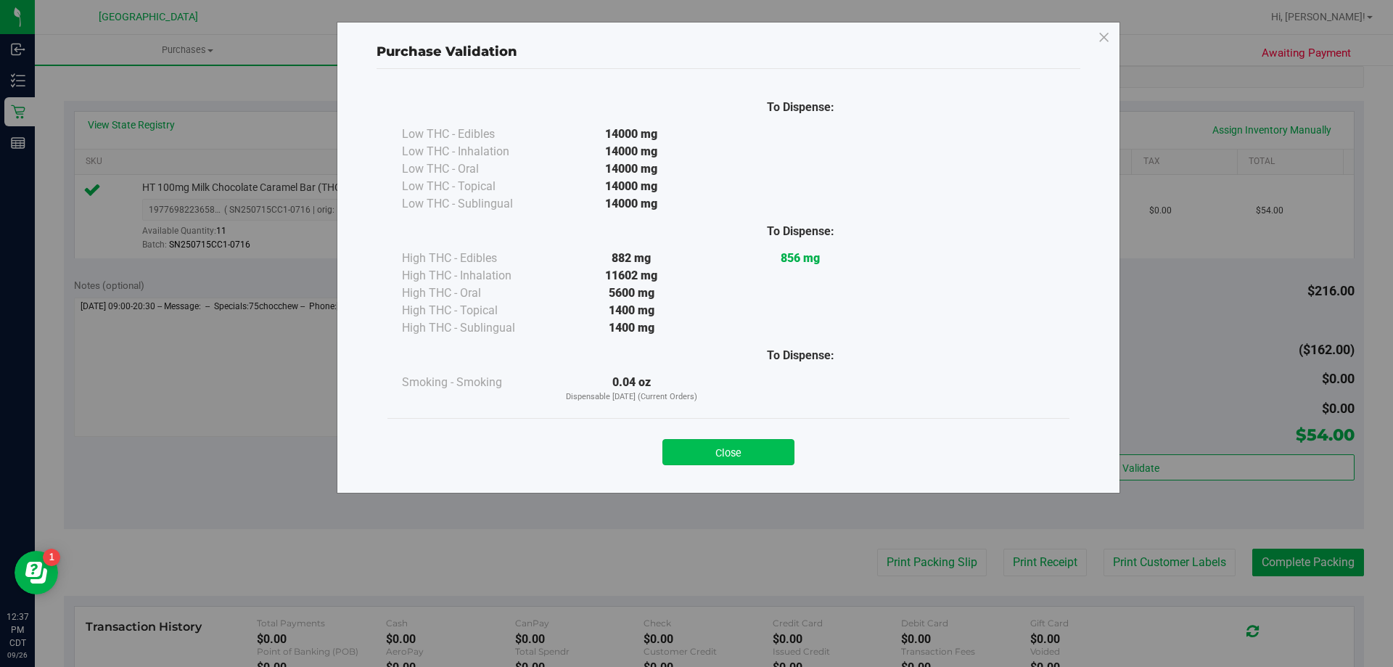
drag, startPoint x: 704, startPoint y: 436, endPoint x: 705, endPoint y: 444, distance: 8.0
click at [705, 437] on div "Close" at bounding box center [728, 447] width 660 height 36
click at [708, 447] on button "Close" at bounding box center [728, 452] width 132 height 26
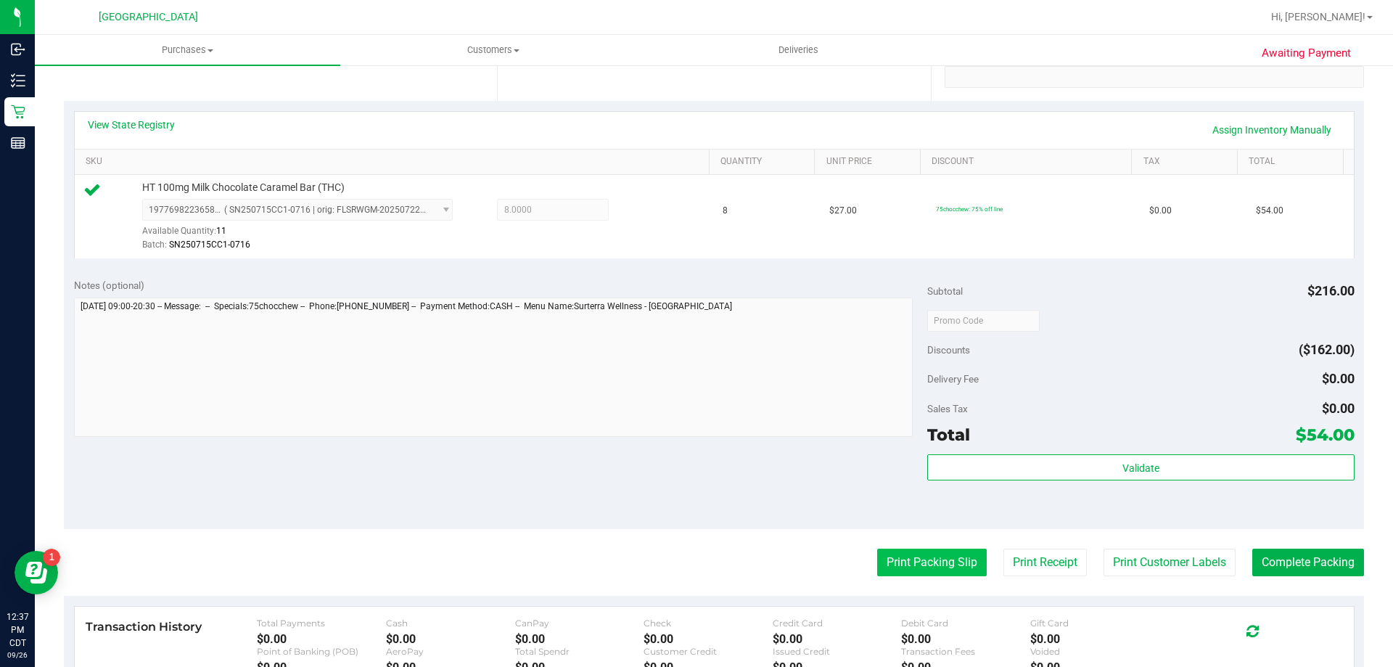
click at [892, 571] on button "Print Packing Slip" at bounding box center [932, 562] width 110 height 28
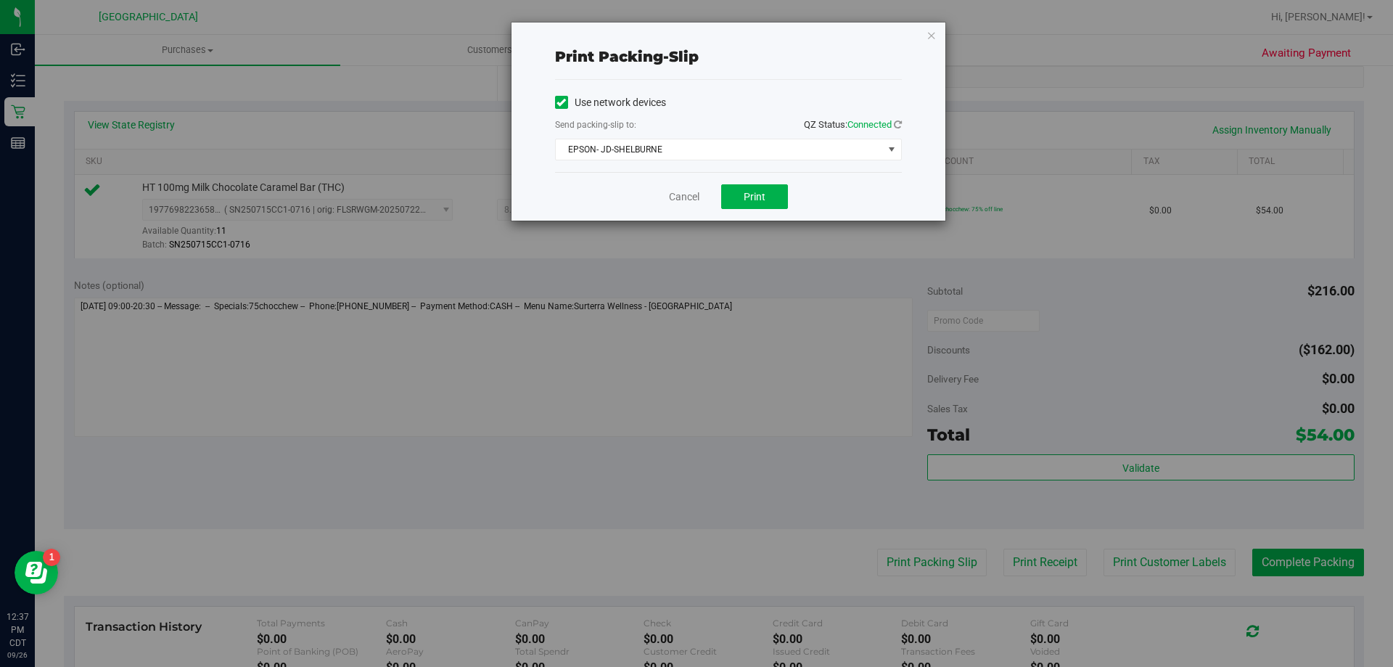
click at [746, 219] on div "Cancel Print" at bounding box center [728, 196] width 347 height 49
click at [758, 189] on button "Print" at bounding box center [754, 196] width 67 height 25
click at [683, 194] on link "Cancel" at bounding box center [684, 196] width 30 height 15
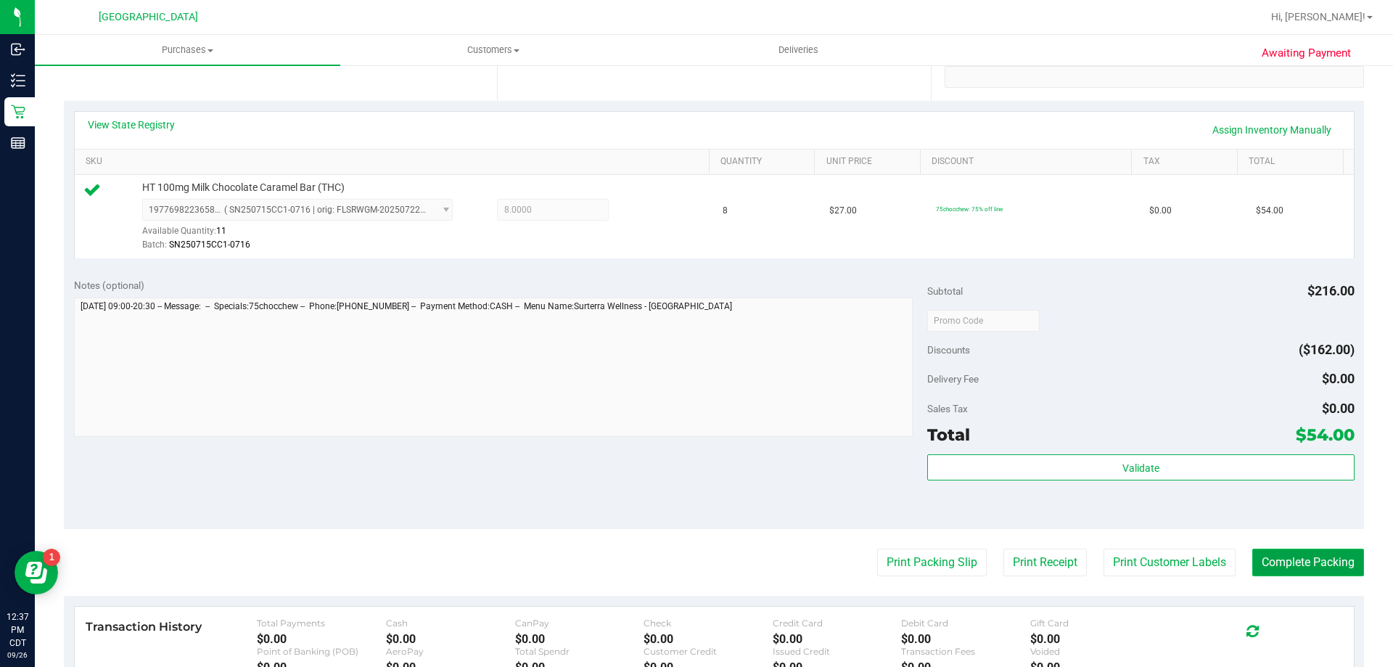
drag, startPoint x: 1277, startPoint y: 571, endPoint x: 1275, endPoint y: 563, distance: 8.3
click at [1278, 571] on button "Complete Packing" at bounding box center [1308, 562] width 112 height 28
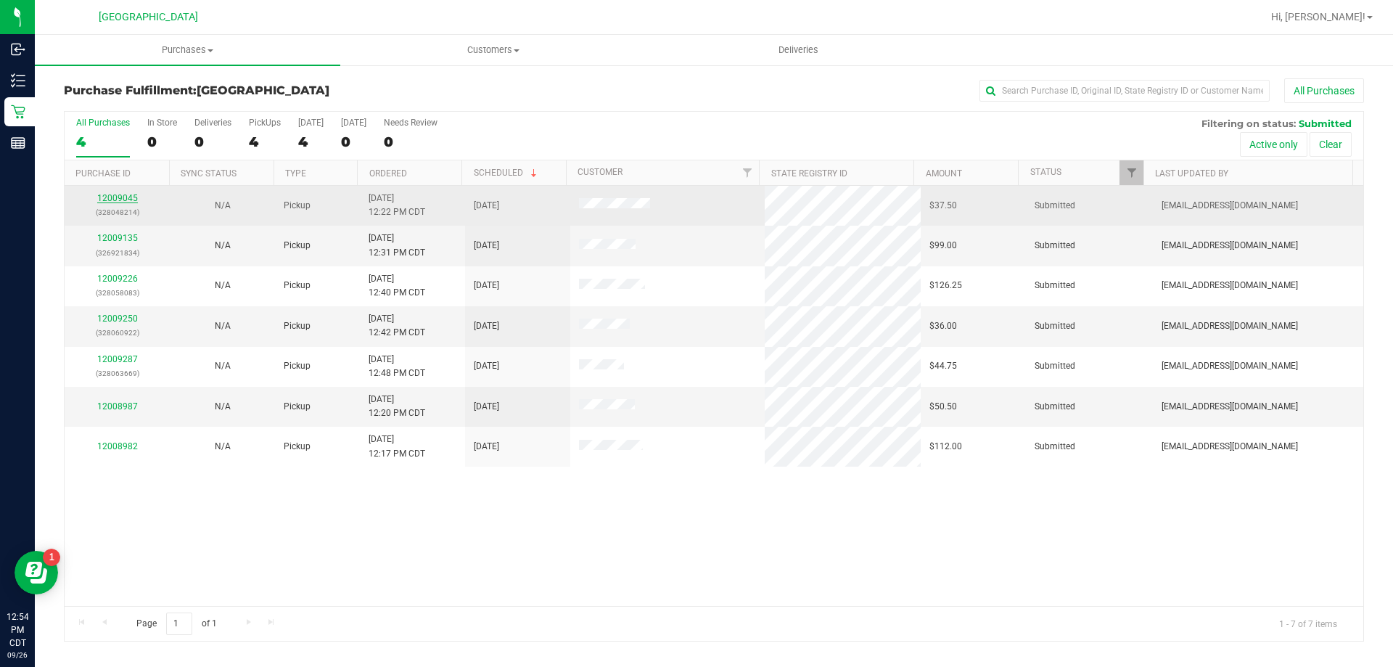
click at [124, 196] on link "12009045" at bounding box center [117, 198] width 41 height 10
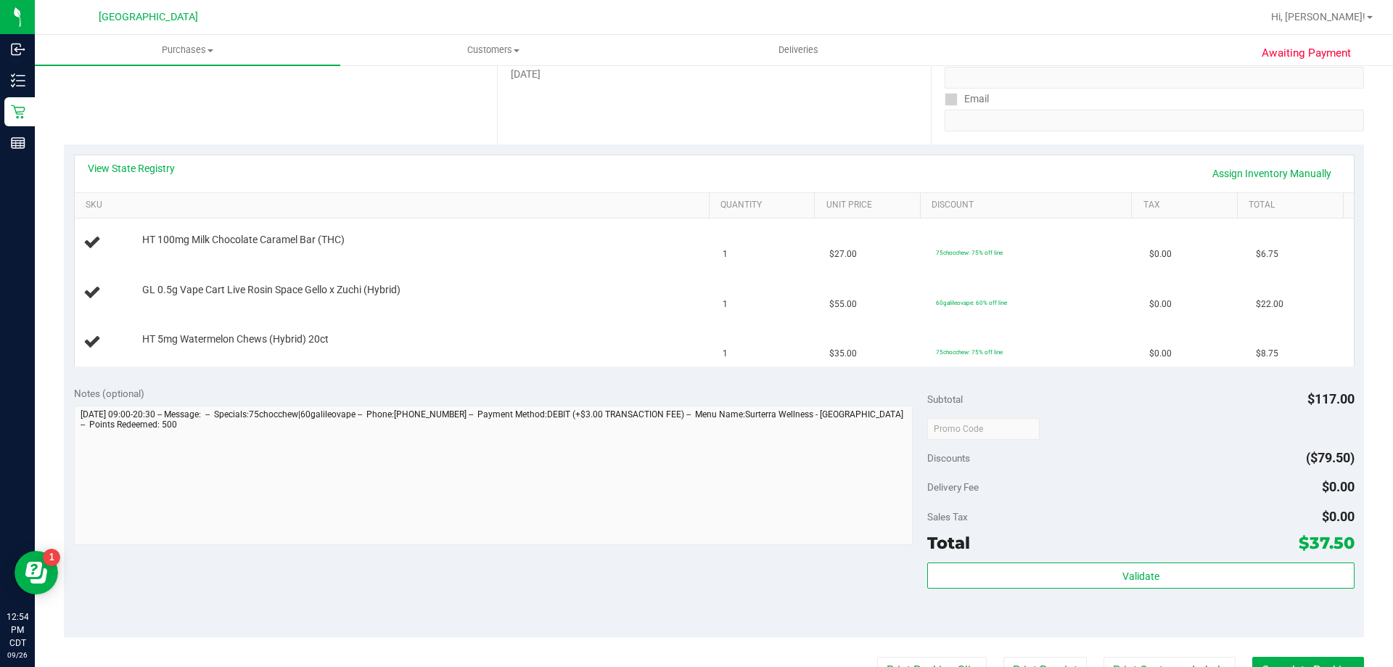
scroll to position [290, 0]
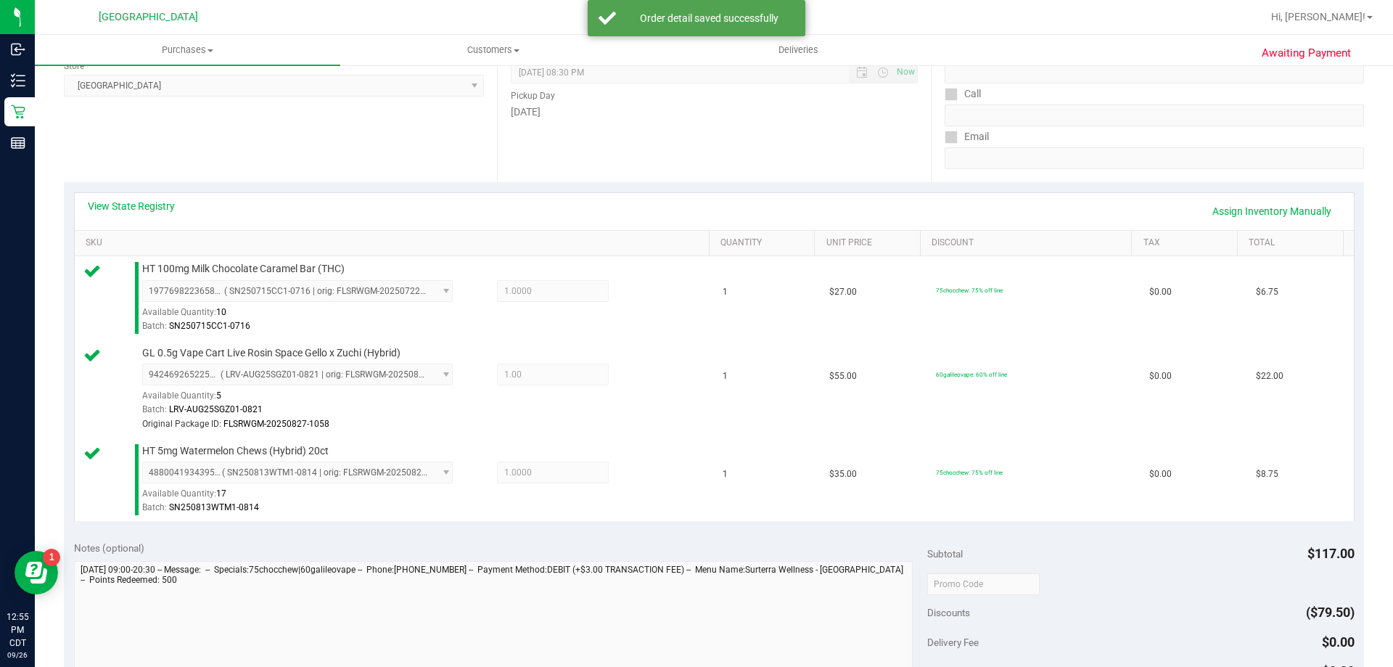
scroll to position [363, 0]
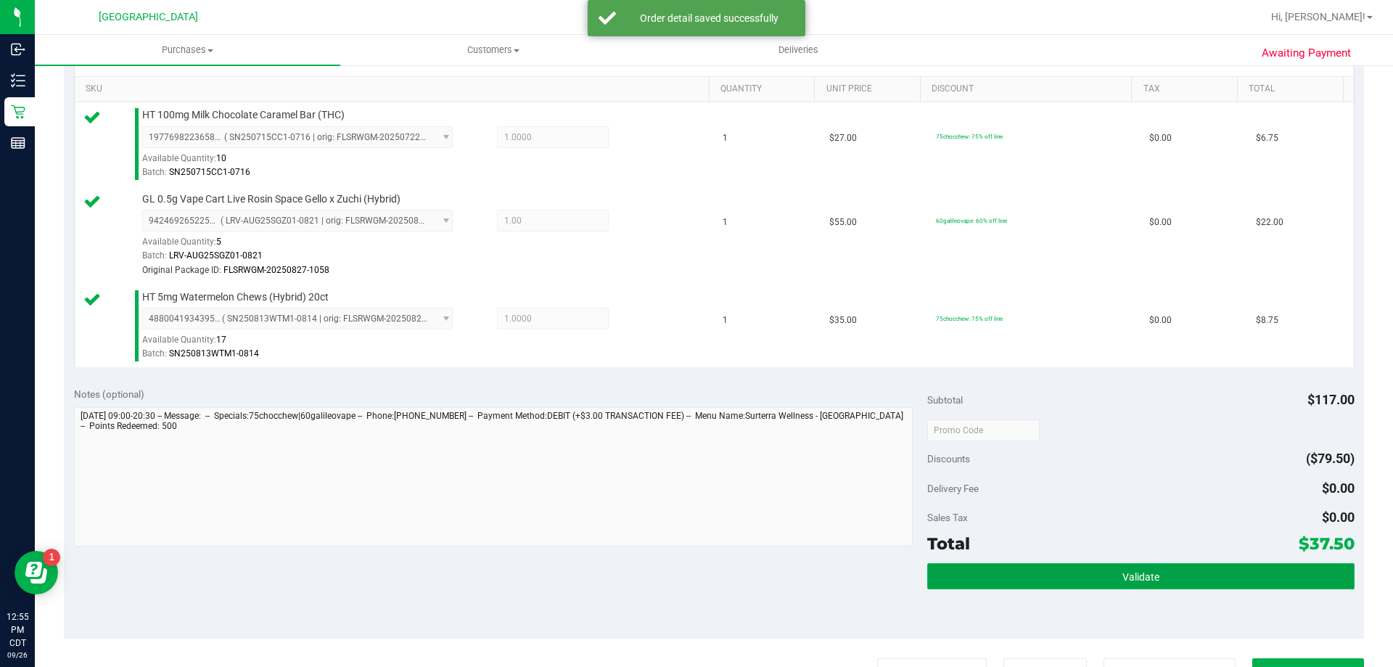
click at [1151, 582] on button "Validate" at bounding box center [1140, 576] width 426 height 26
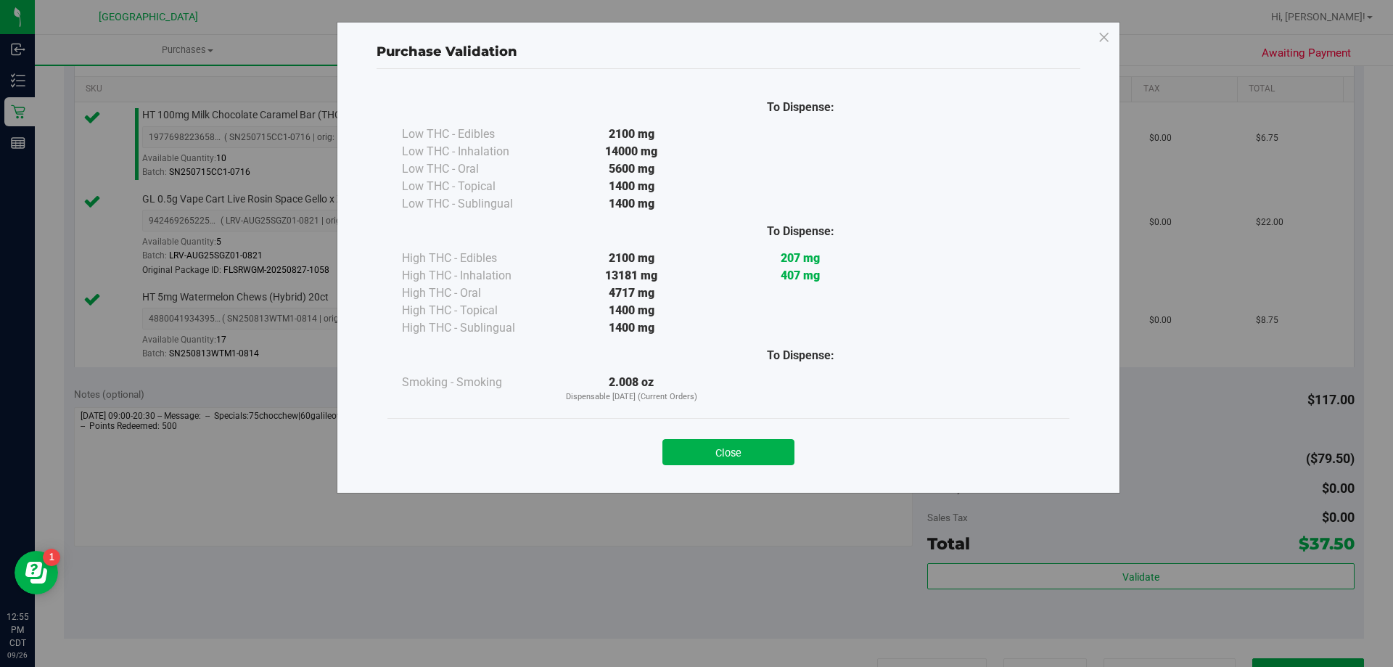
click at [722, 452] on button "Close" at bounding box center [728, 452] width 132 height 26
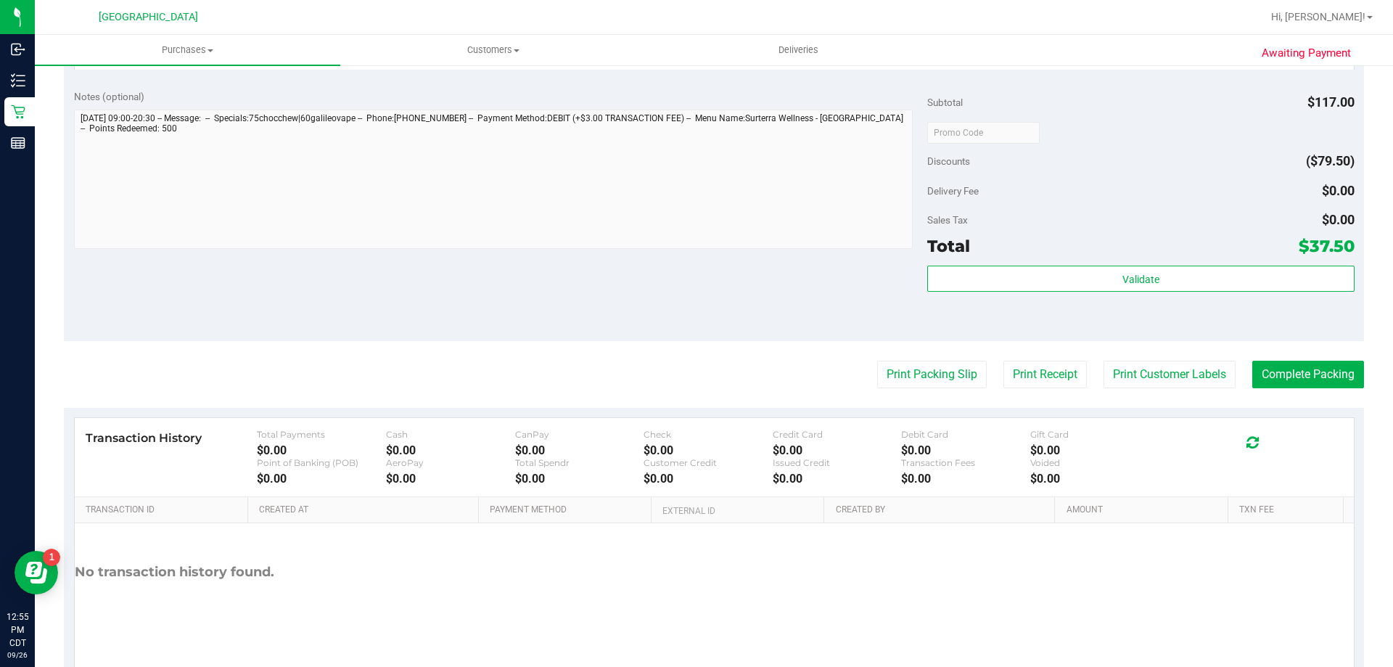
scroll to position [701, 0]
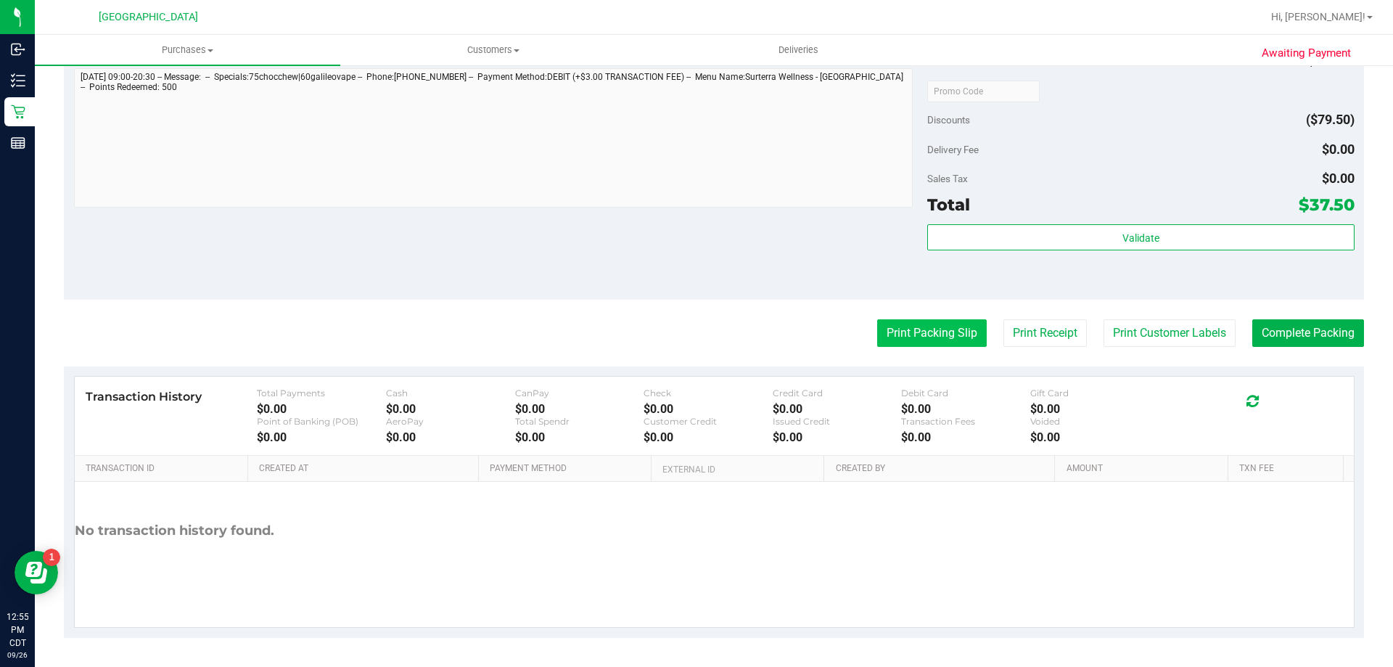
click at [913, 329] on button "Print Packing Slip" at bounding box center [932, 333] width 110 height 28
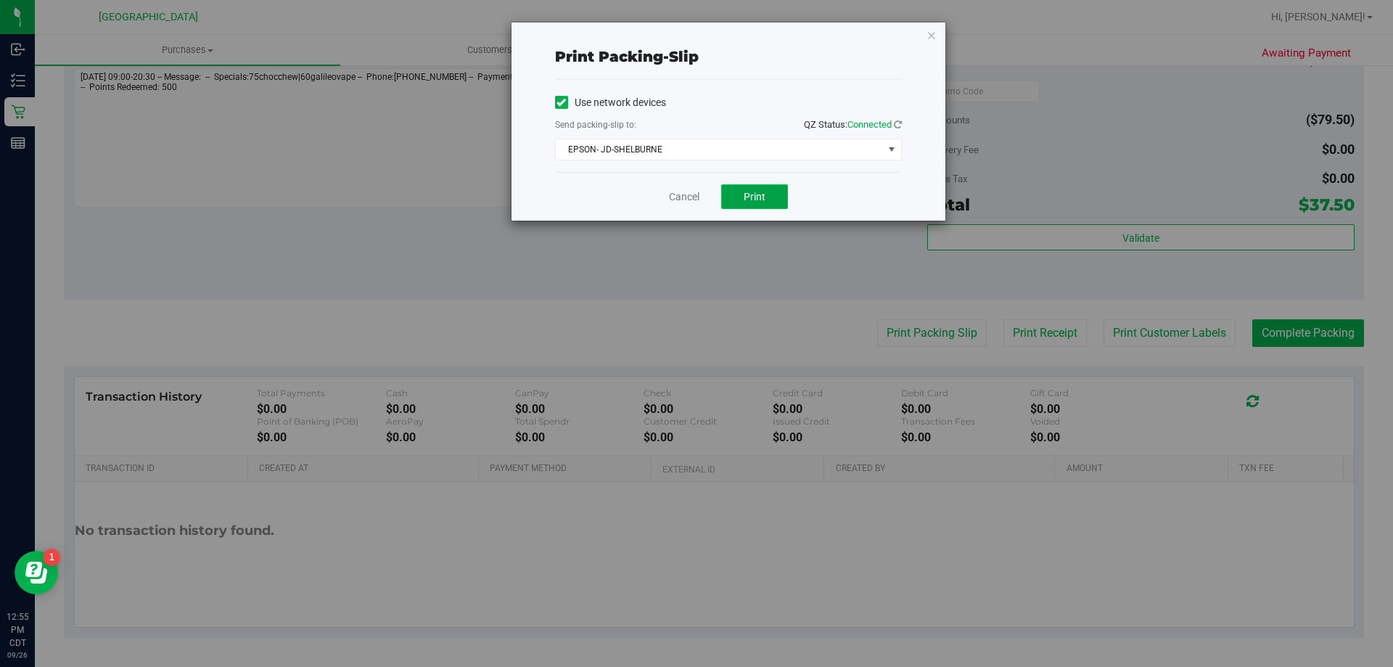
click at [750, 189] on button "Print" at bounding box center [754, 196] width 67 height 25
click at [692, 199] on link "Cancel" at bounding box center [684, 196] width 30 height 15
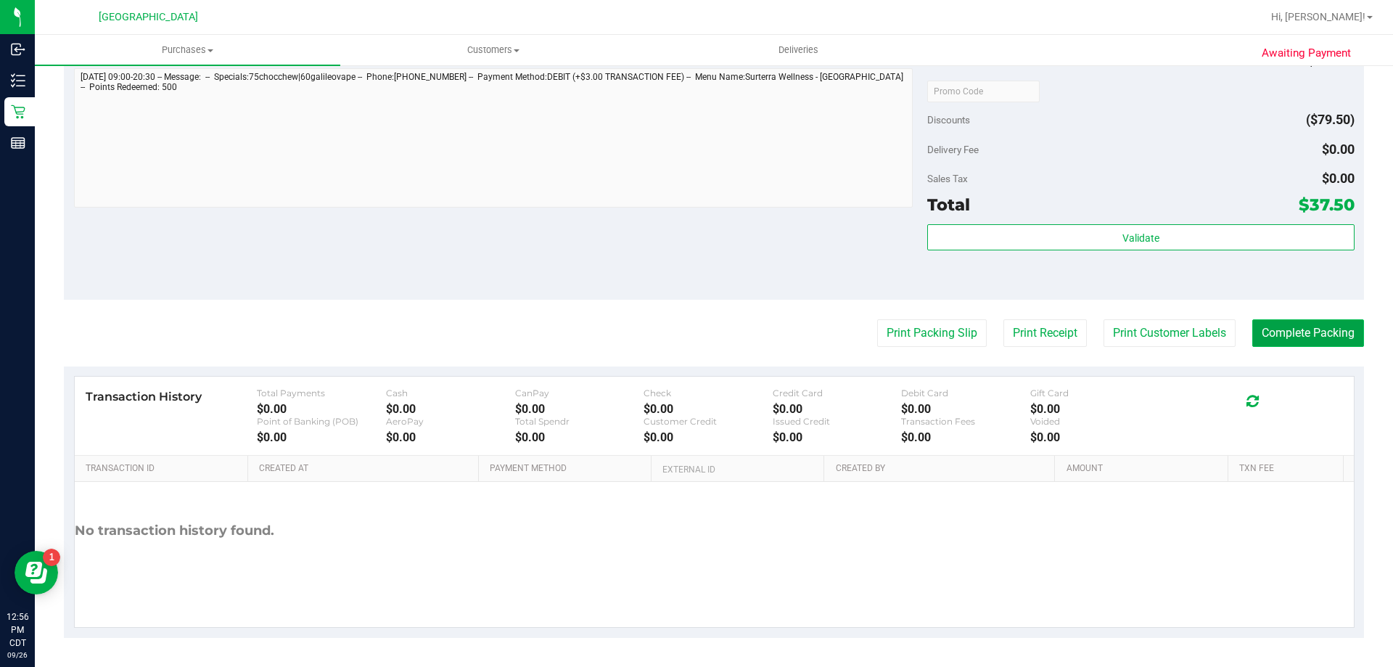
click at [1329, 326] on button "Complete Packing" at bounding box center [1308, 333] width 112 height 28
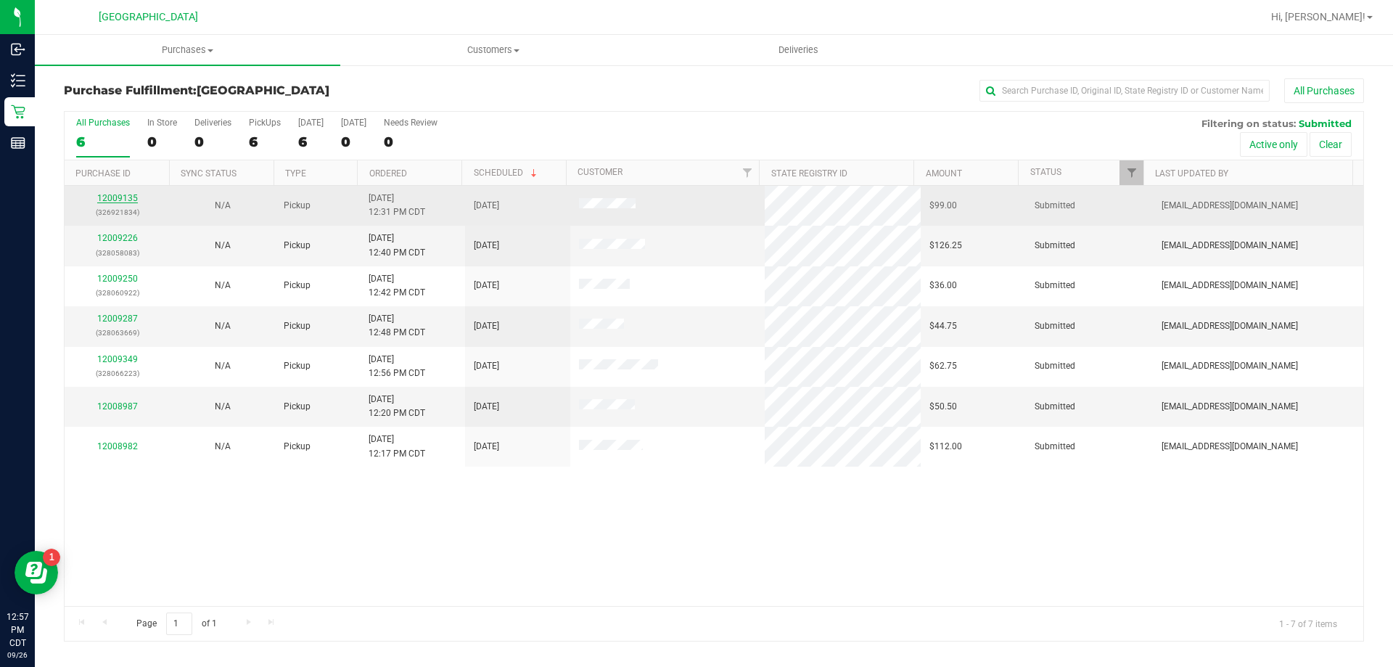
click at [125, 199] on link "12009135" at bounding box center [117, 198] width 41 height 10
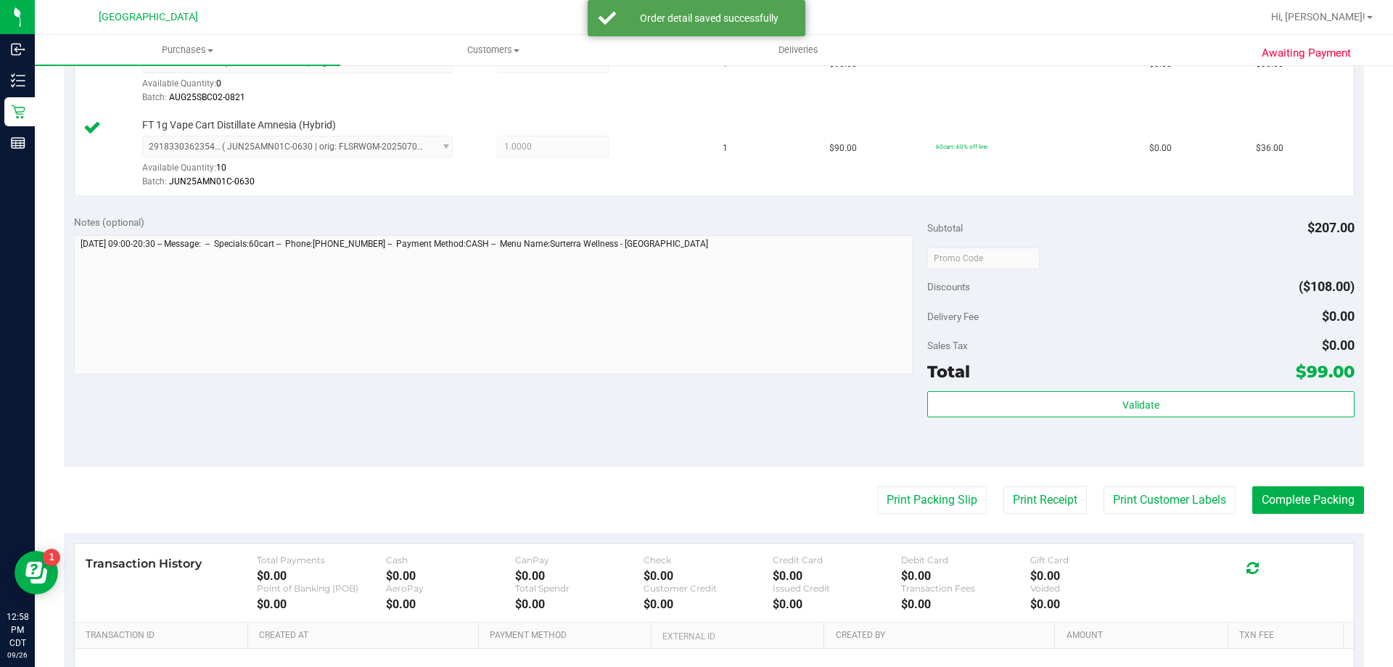
scroll to position [580, 0]
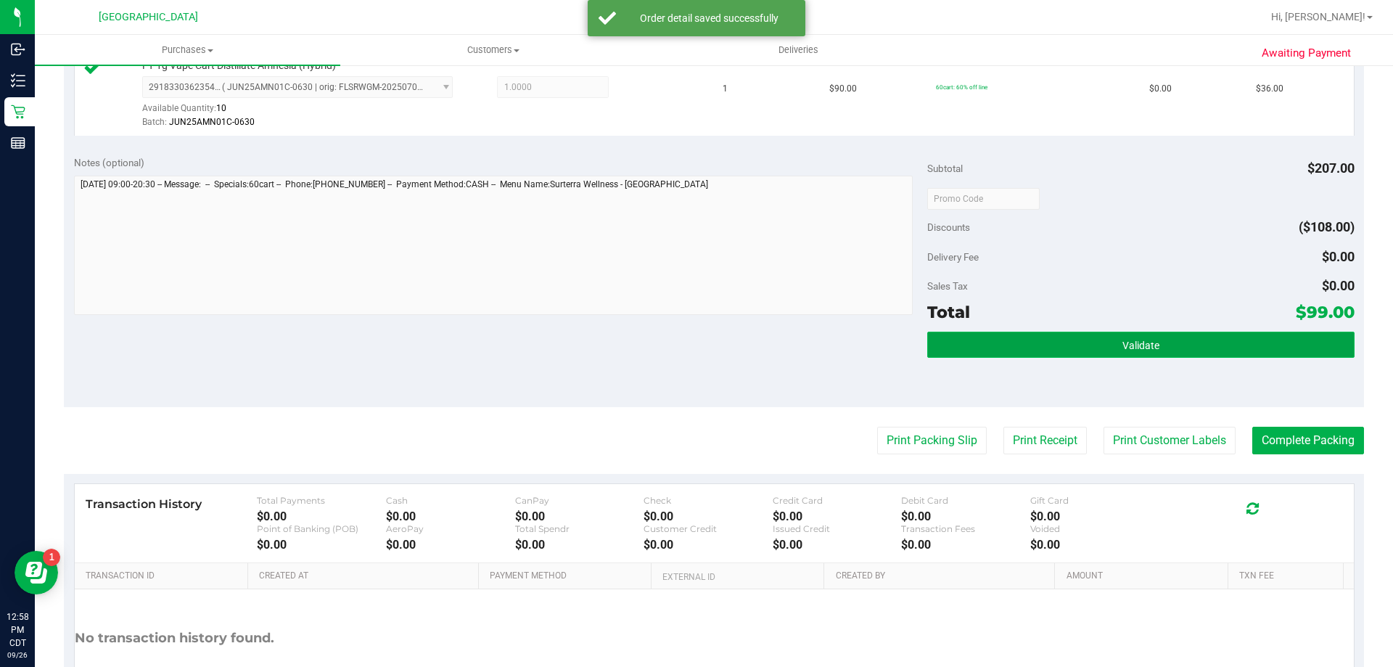
click at [1152, 340] on button "Validate" at bounding box center [1140, 344] width 426 height 26
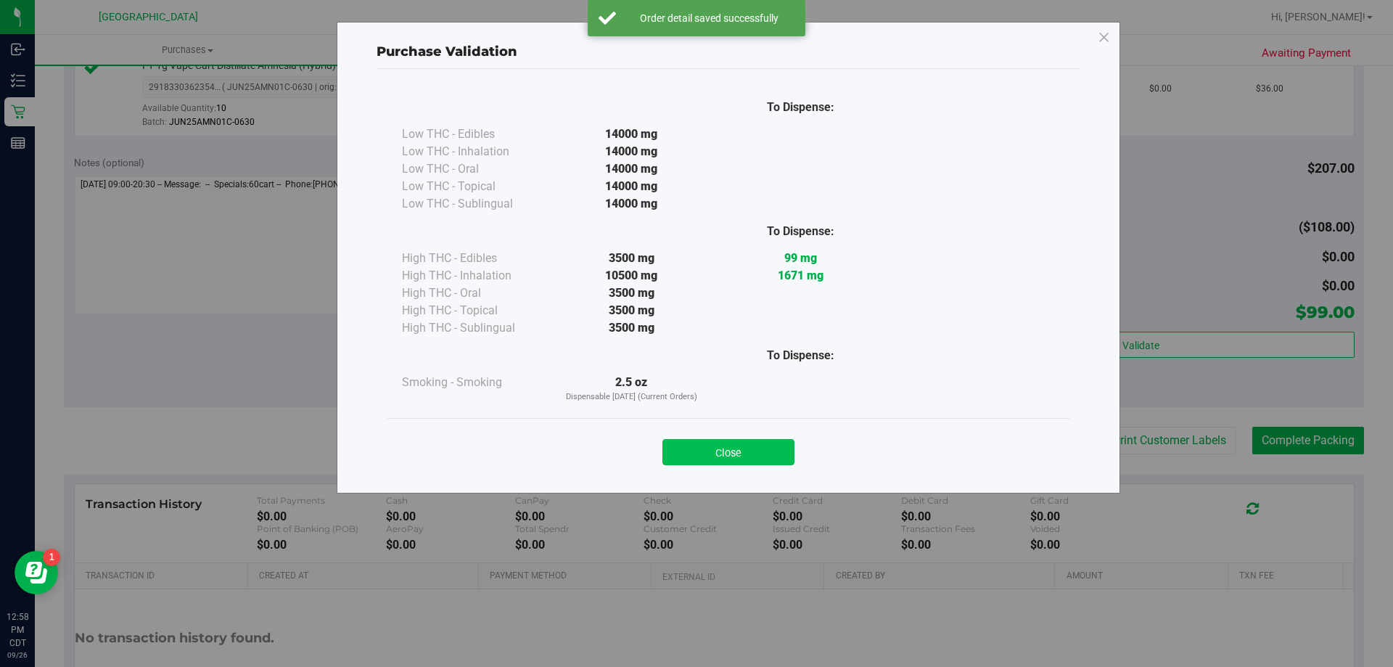
click at [691, 455] on button "Close" at bounding box center [728, 452] width 132 height 26
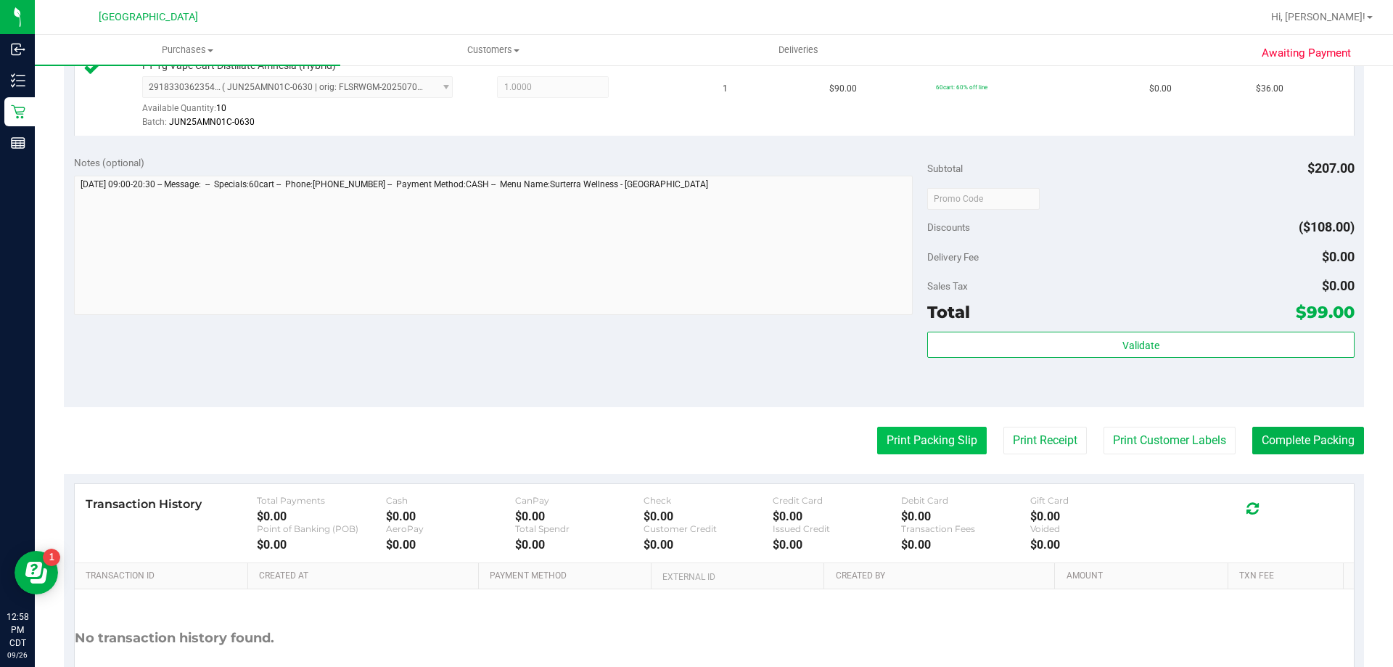
click at [937, 433] on button "Print Packing Slip" at bounding box center [932, 440] width 110 height 28
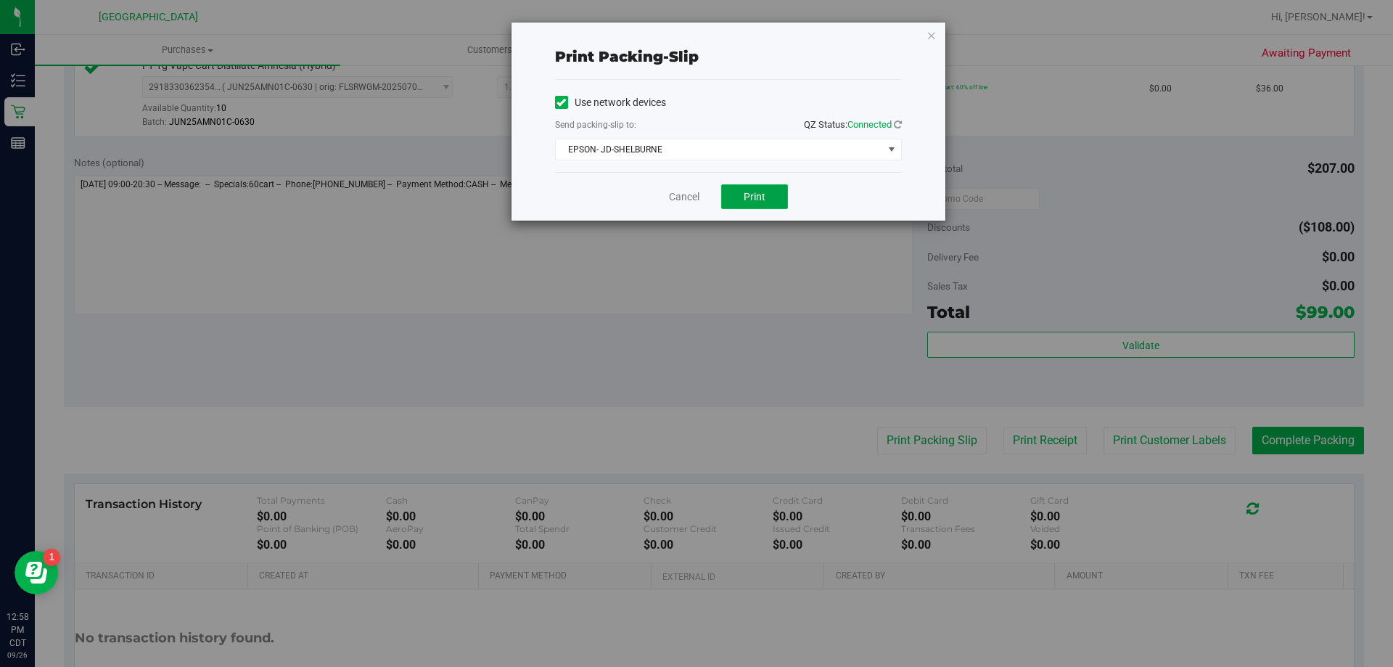
click at [755, 193] on span "Print" at bounding box center [754, 197] width 22 height 12
click at [672, 203] on link "Cancel" at bounding box center [684, 196] width 30 height 15
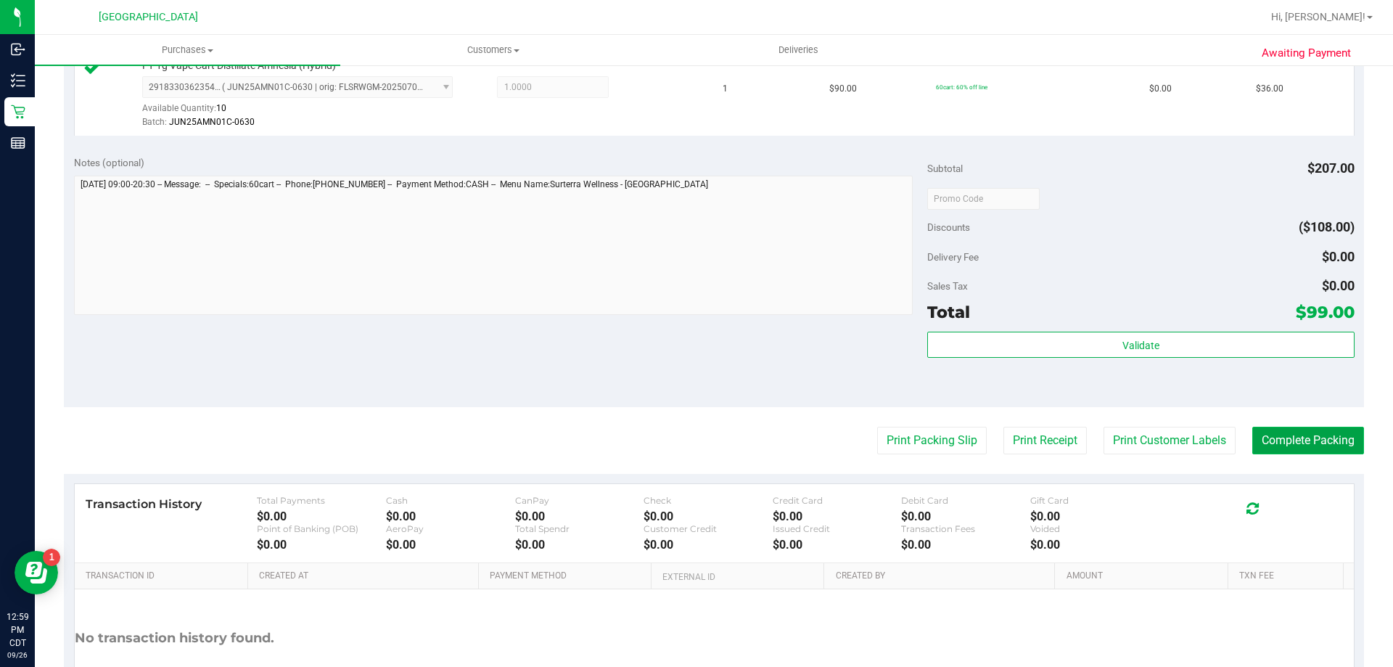
click at [1306, 441] on button "Complete Packing" at bounding box center [1308, 440] width 112 height 28
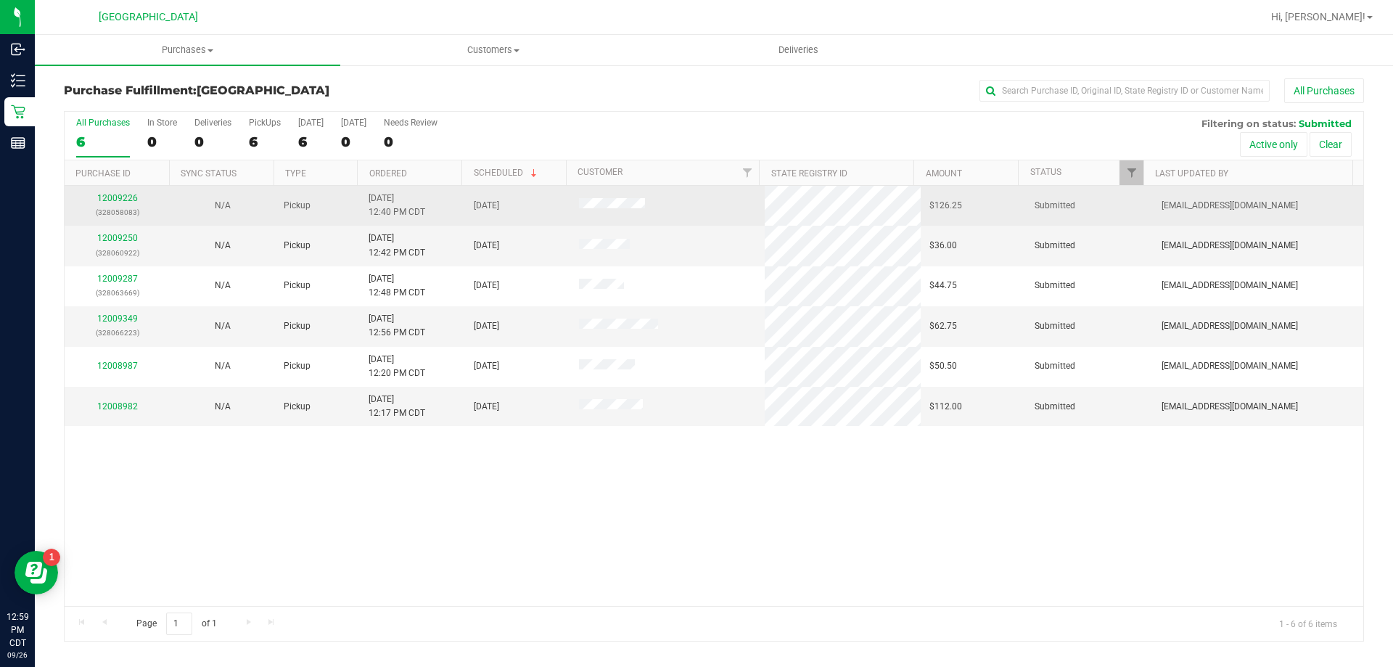
click at [117, 190] on td "12009226 (328058083)" at bounding box center [117, 206] width 105 height 40
click at [123, 199] on link "12009226" at bounding box center [117, 198] width 41 height 10
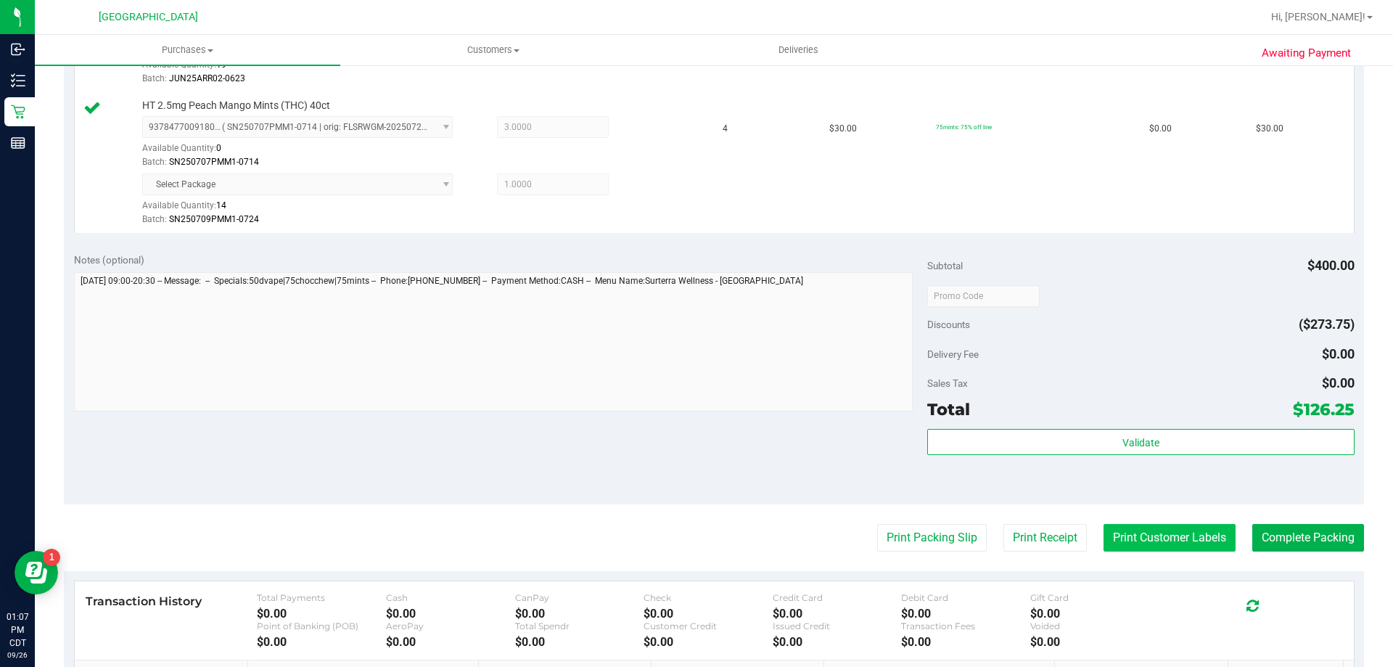
scroll to position [725, 0]
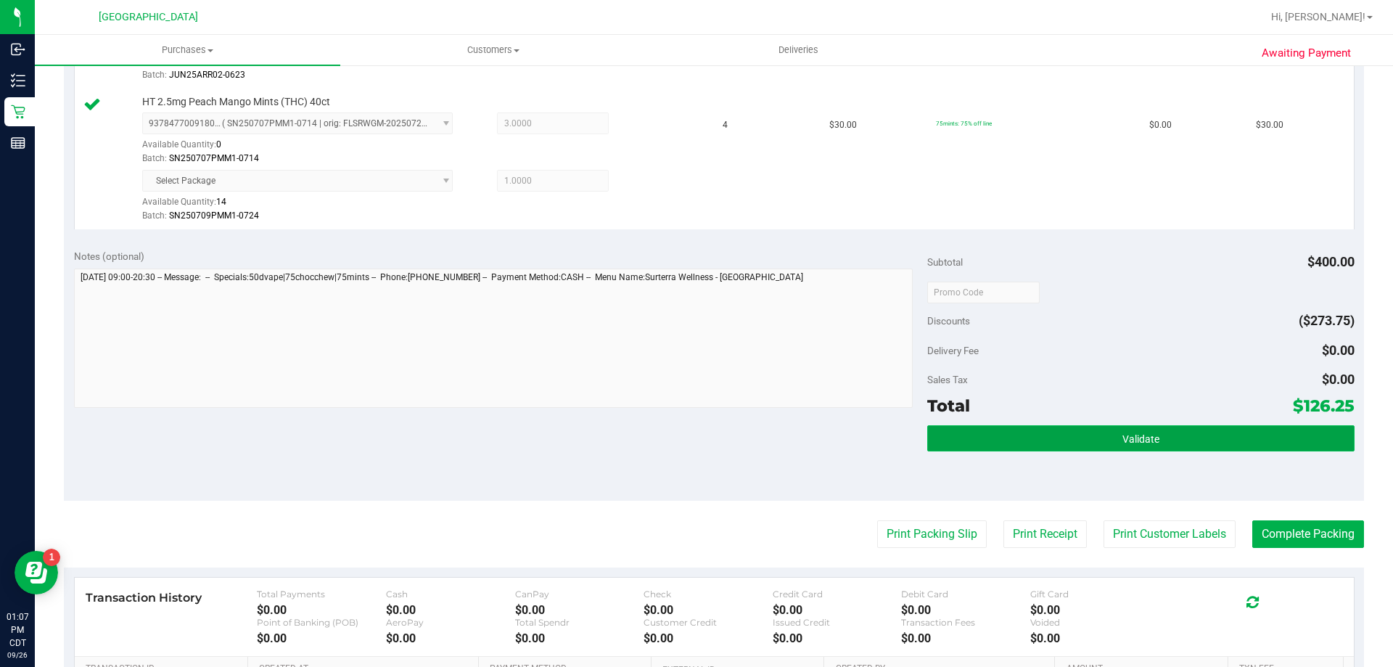
click at [1153, 434] on button "Validate" at bounding box center [1140, 438] width 426 height 26
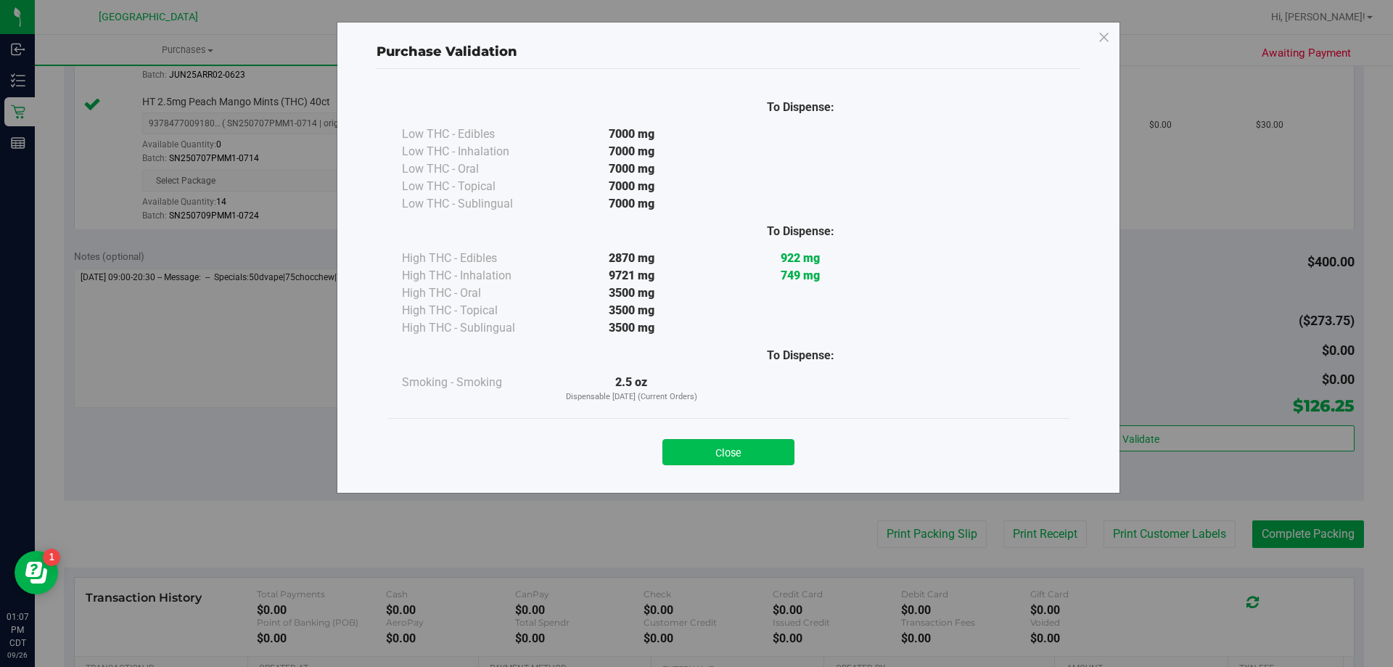
click at [735, 454] on button "Close" at bounding box center [728, 452] width 132 height 26
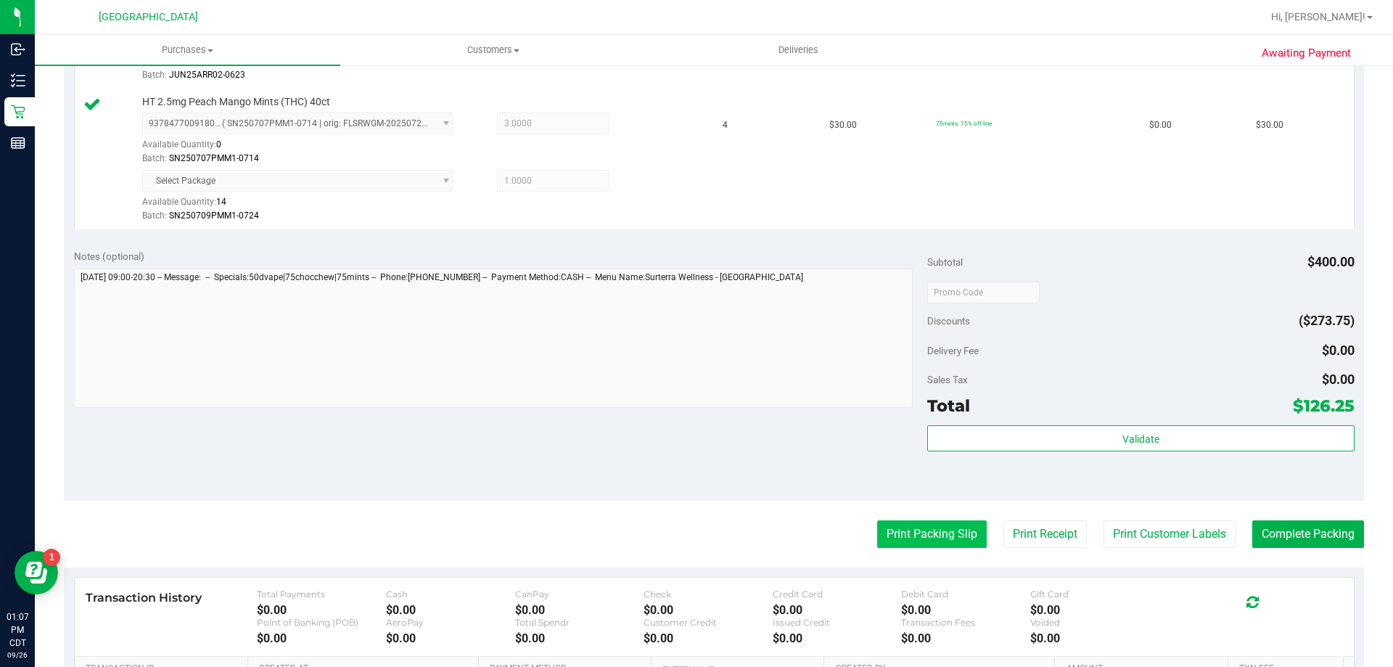
click at [895, 531] on button "Print Packing Slip" at bounding box center [932, 534] width 110 height 28
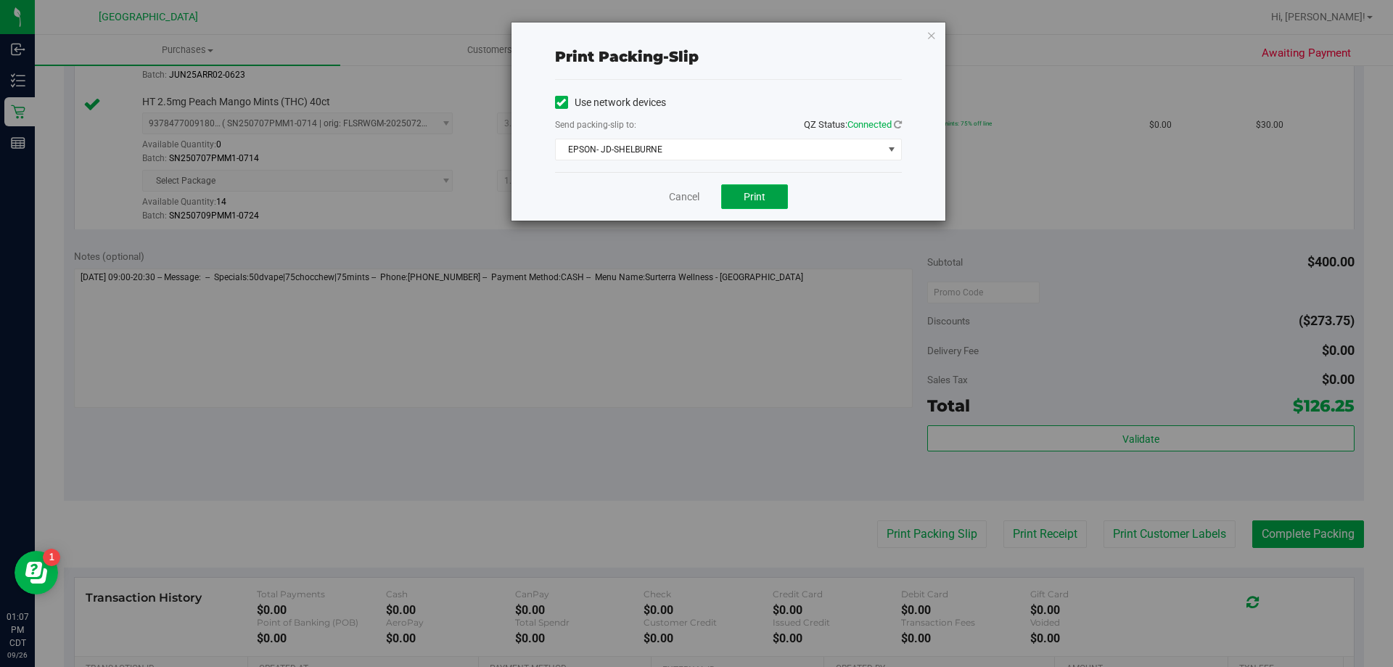
click at [767, 192] on button "Print" at bounding box center [754, 196] width 67 height 25
click at [686, 194] on link "Cancel" at bounding box center [684, 196] width 30 height 15
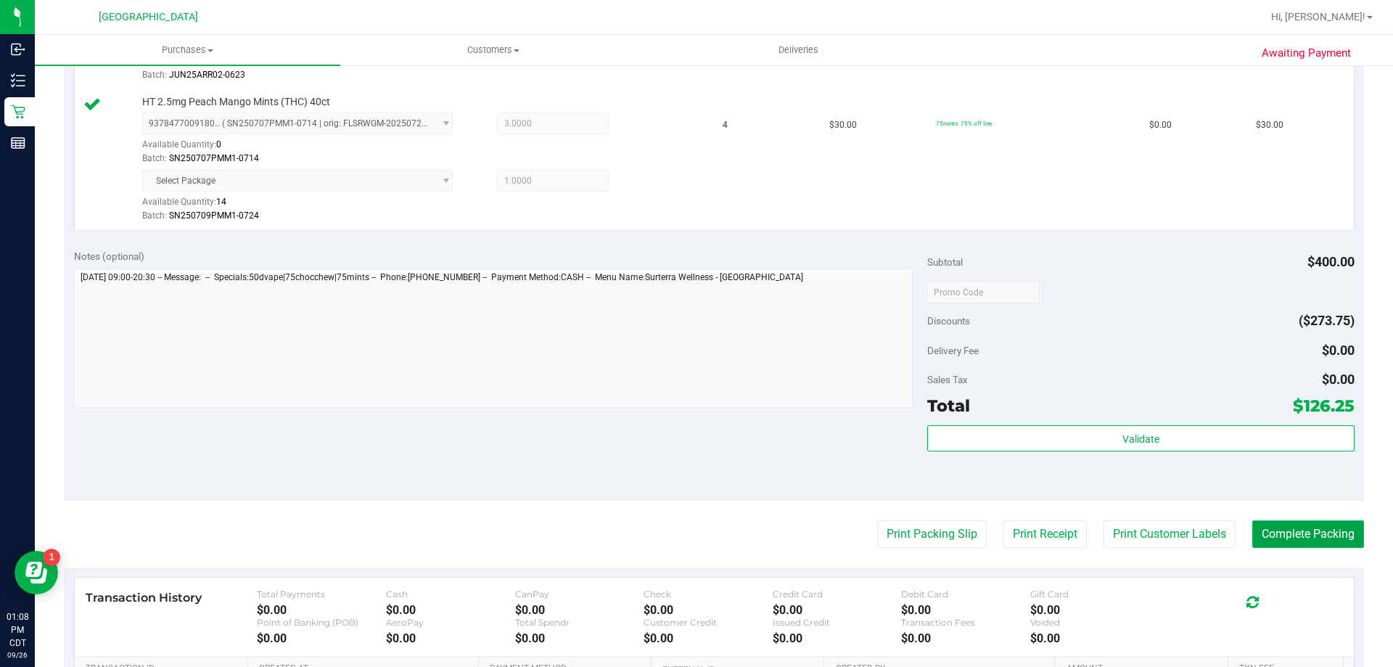
click at [1276, 531] on button "Complete Packing" at bounding box center [1308, 534] width 112 height 28
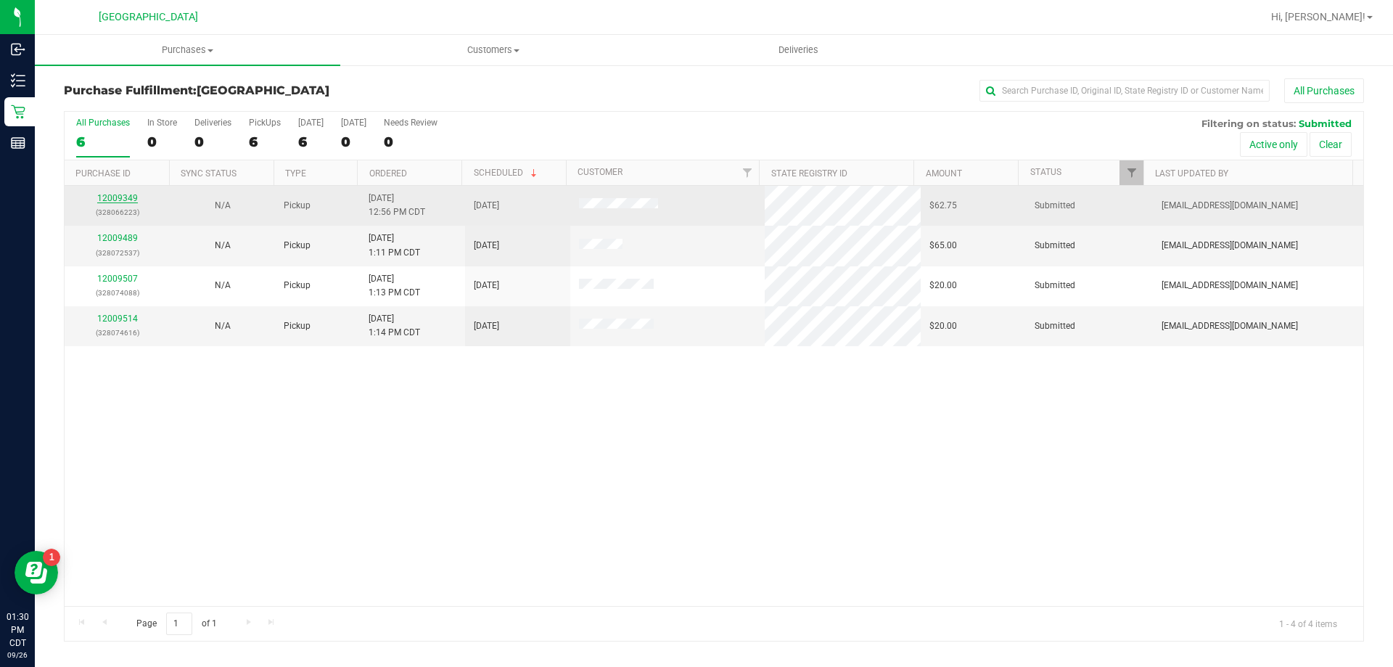
click at [107, 197] on link "12009349" at bounding box center [117, 198] width 41 height 10
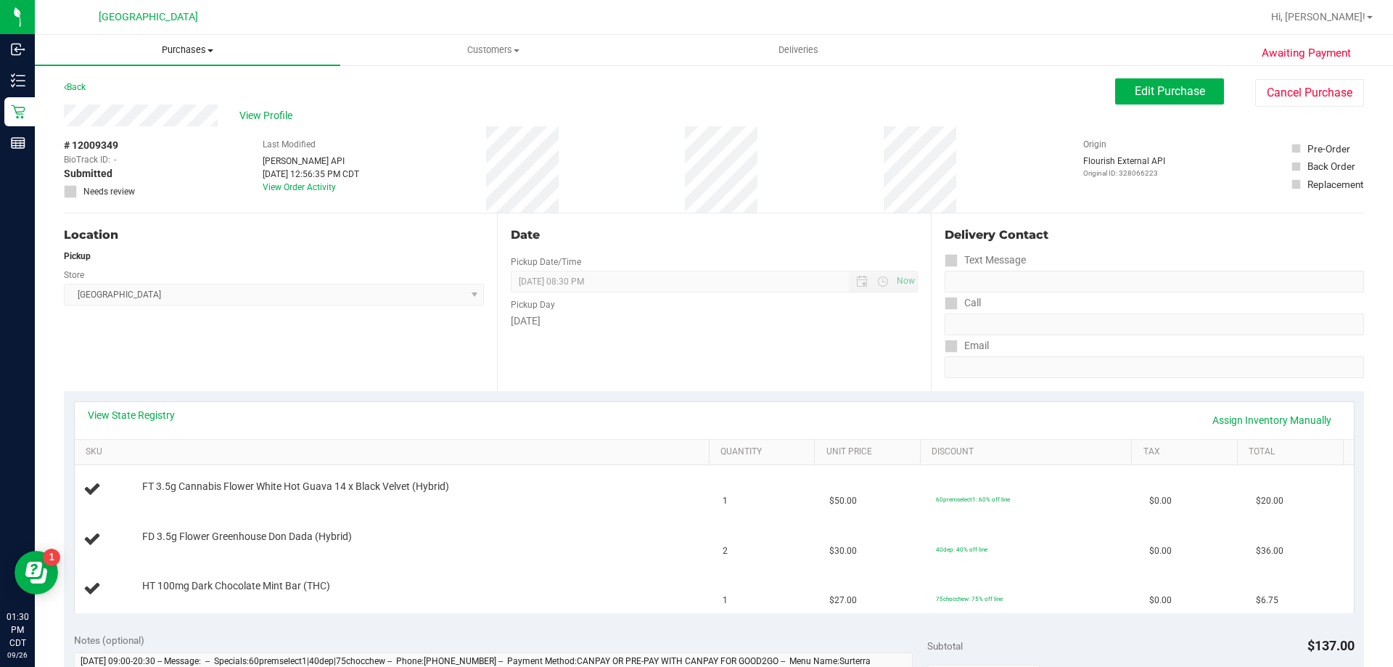
click at [214, 51] on span "Purchases" at bounding box center [187, 50] width 305 height 13
click at [129, 112] on li "Fulfillment" at bounding box center [187, 104] width 305 height 17
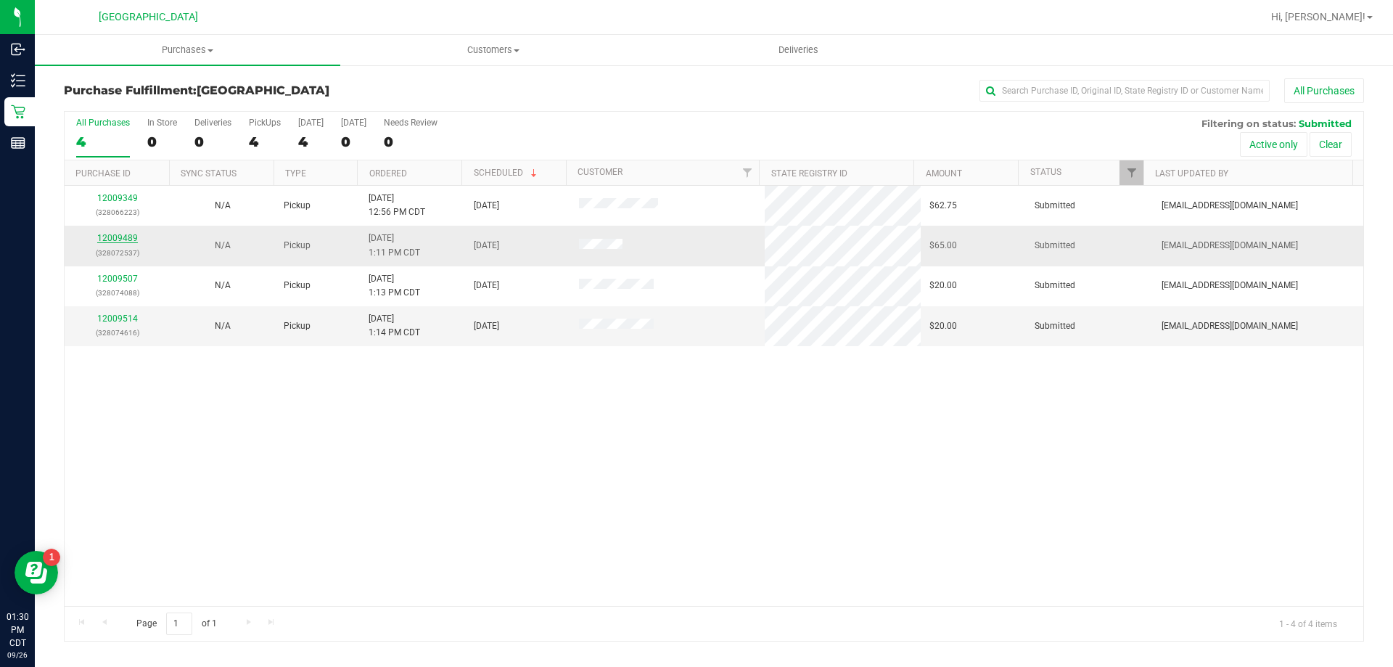
click at [126, 240] on link "12009489" at bounding box center [117, 238] width 41 height 10
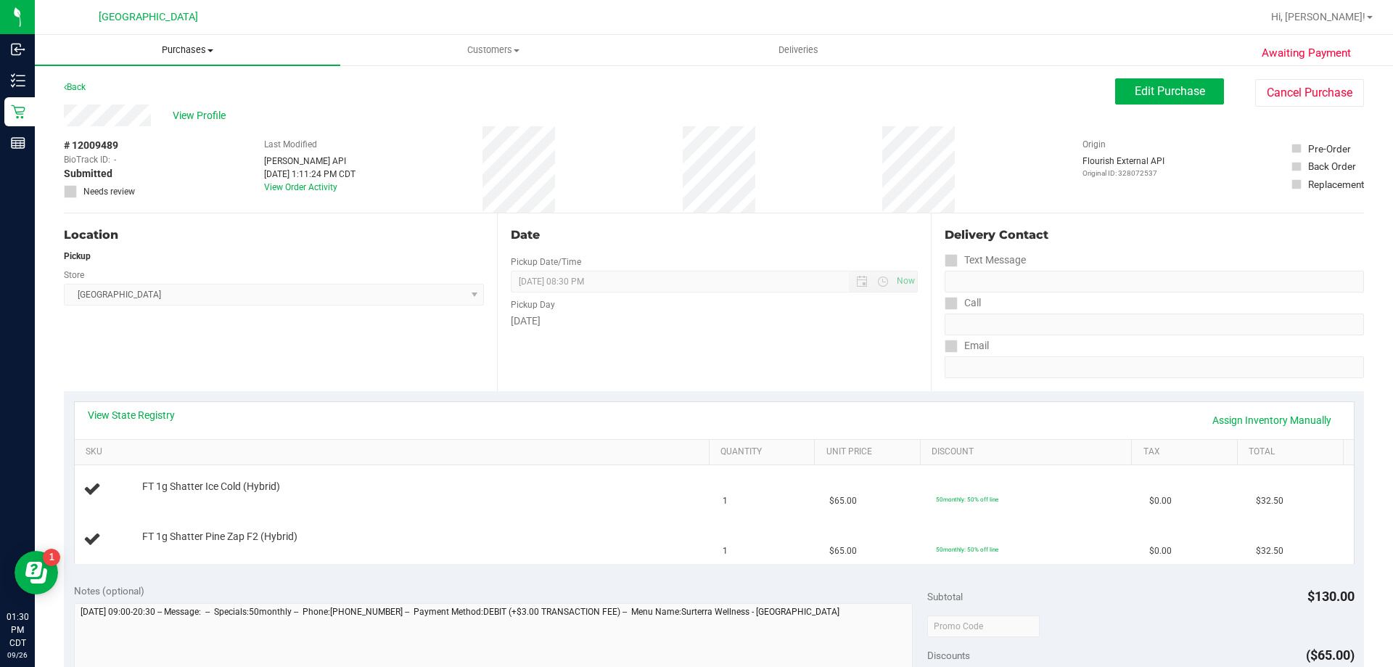
click at [178, 49] on span "Purchases" at bounding box center [187, 50] width 305 height 13
click at [91, 96] on li "Fulfillment" at bounding box center [187, 104] width 305 height 17
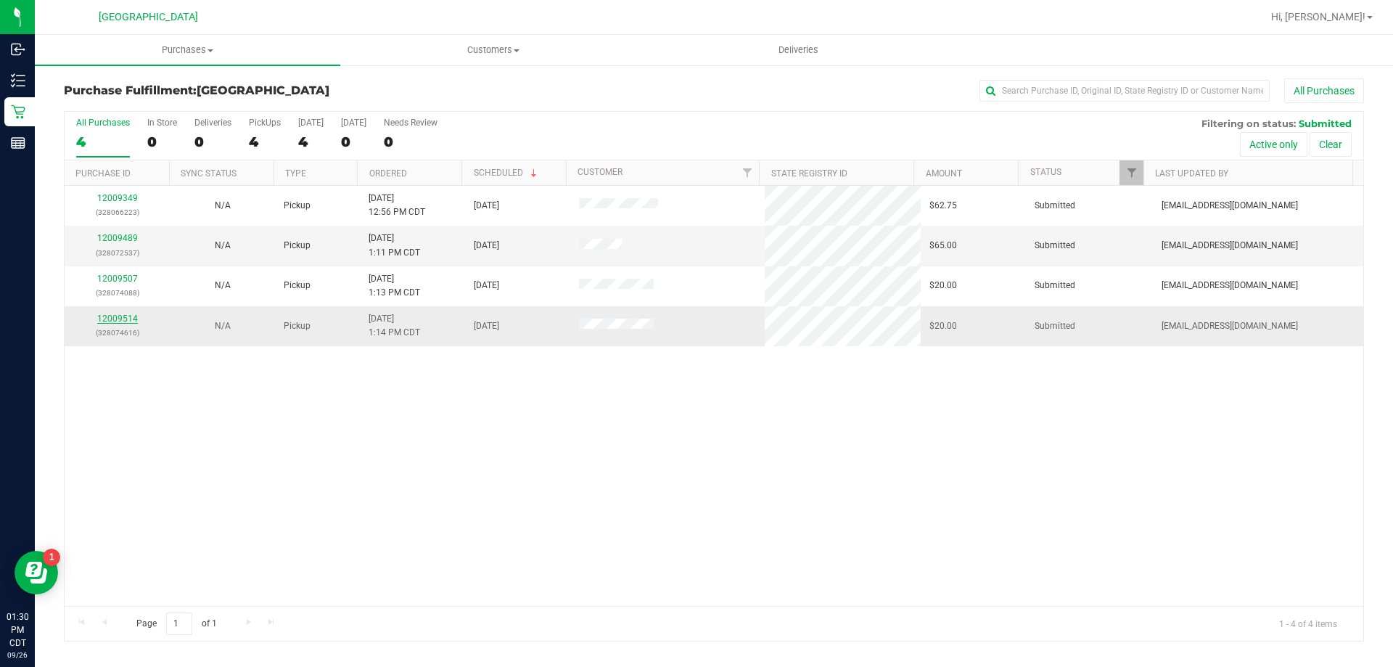
click at [108, 314] on link "12009514" at bounding box center [117, 318] width 41 height 10
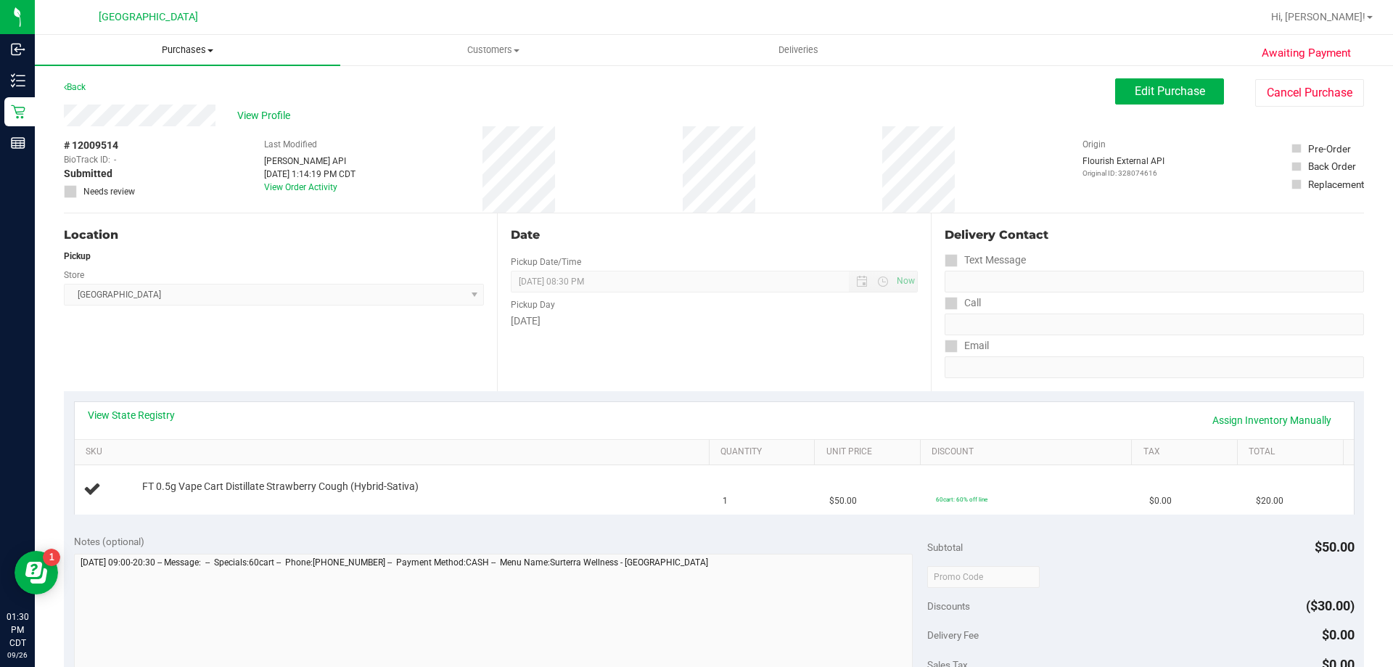
click at [173, 49] on span "Purchases" at bounding box center [187, 50] width 305 height 13
click at [141, 108] on li "Fulfillment" at bounding box center [187, 104] width 305 height 17
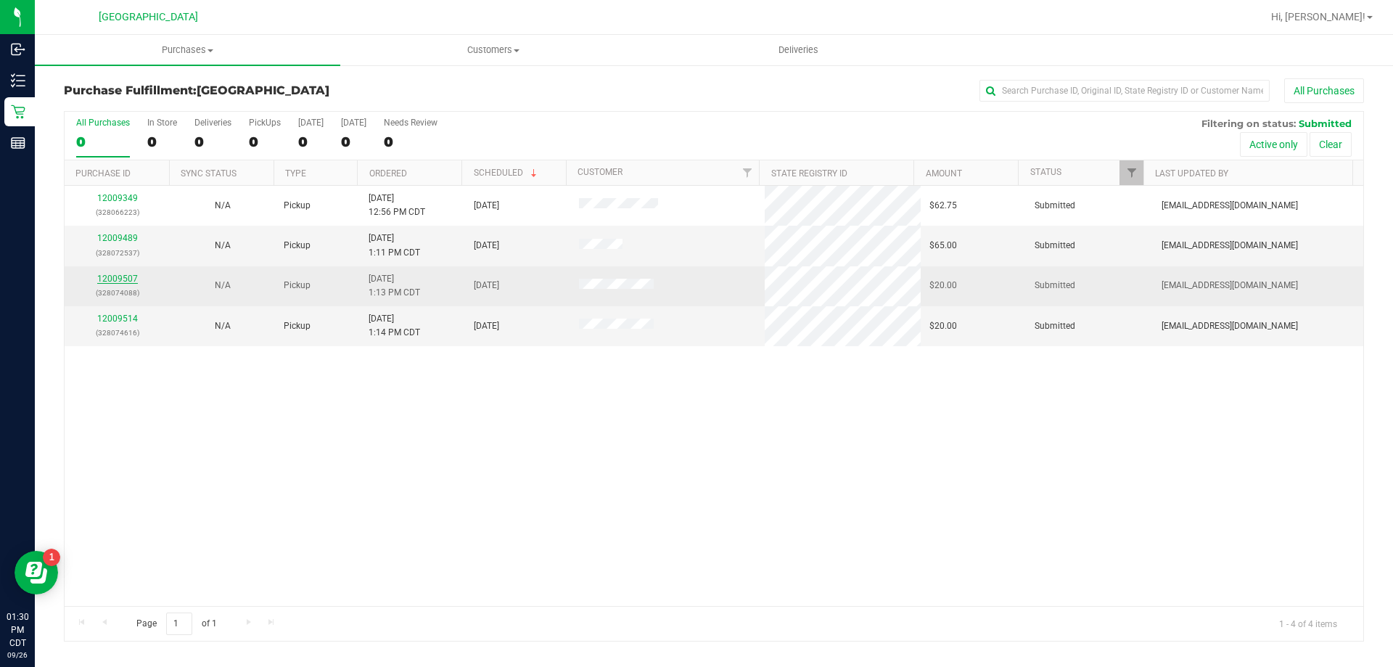
click at [128, 278] on link "12009507" at bounding box center [117, 278] width 41 height 10
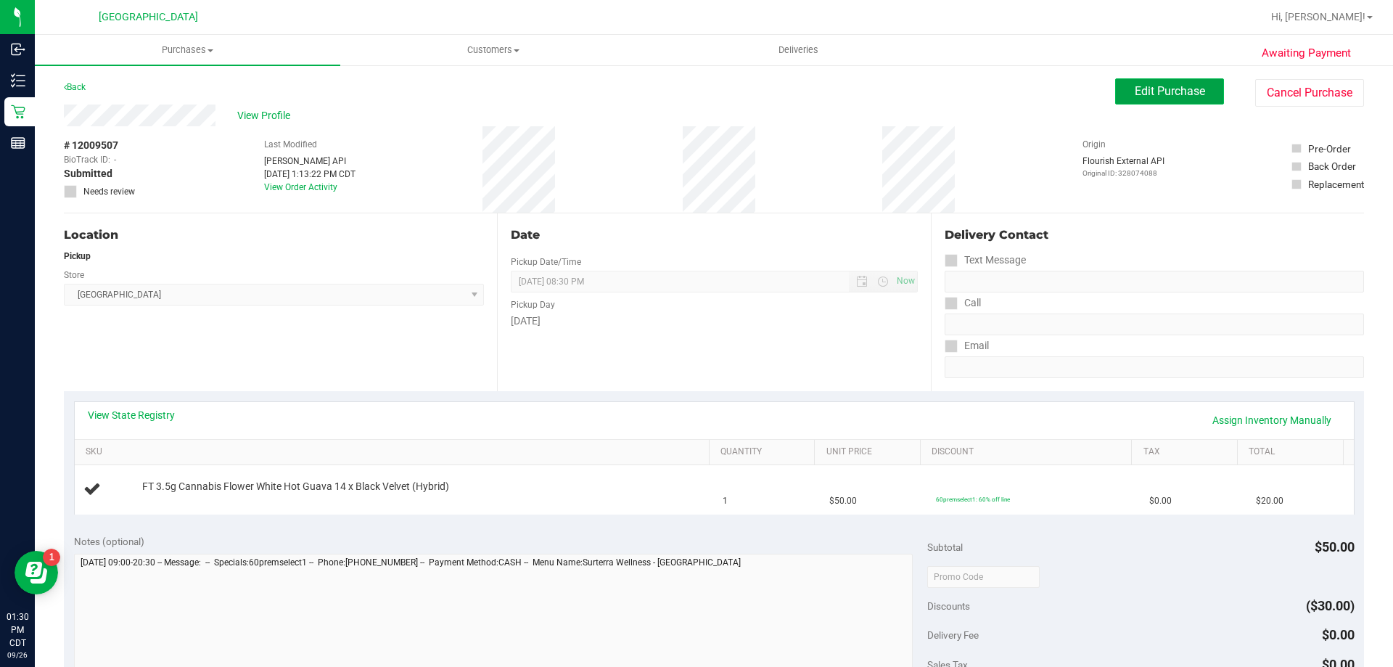
click at [1149, 88] on span "Edit Purchase" at bounding box center [1169, 91] width 70 height 14
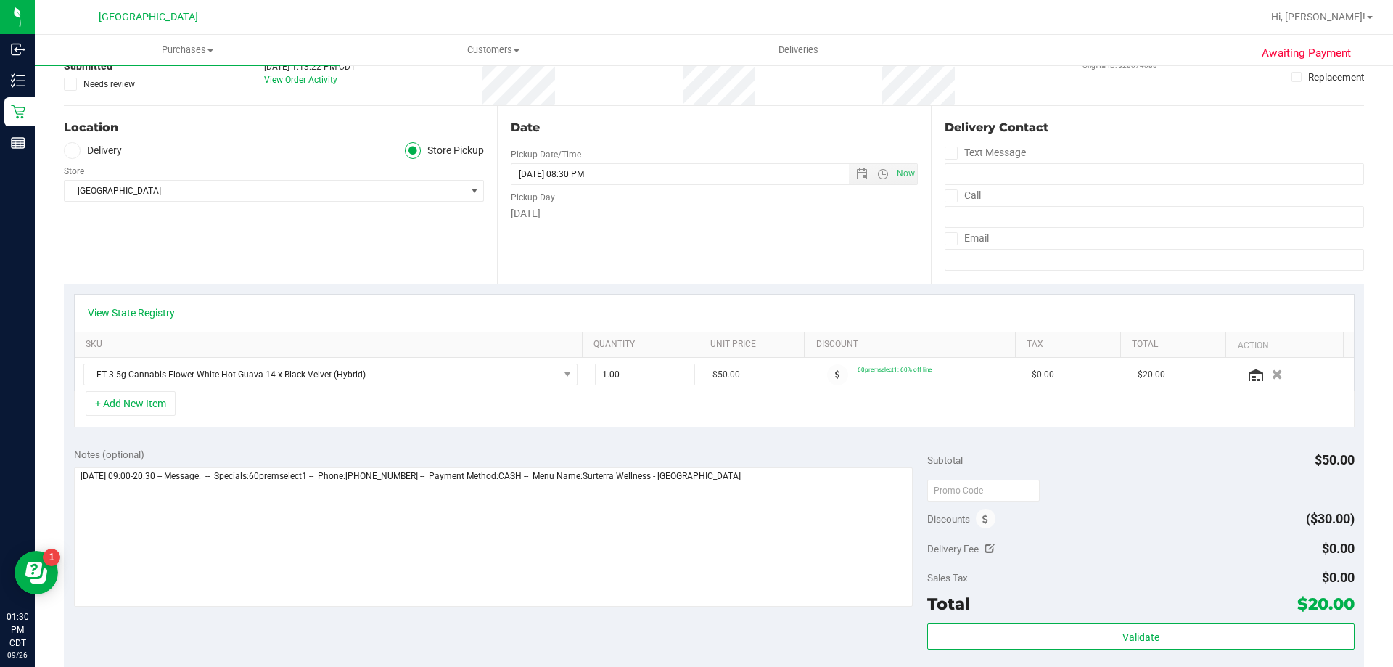
scroll to position [145, 0]
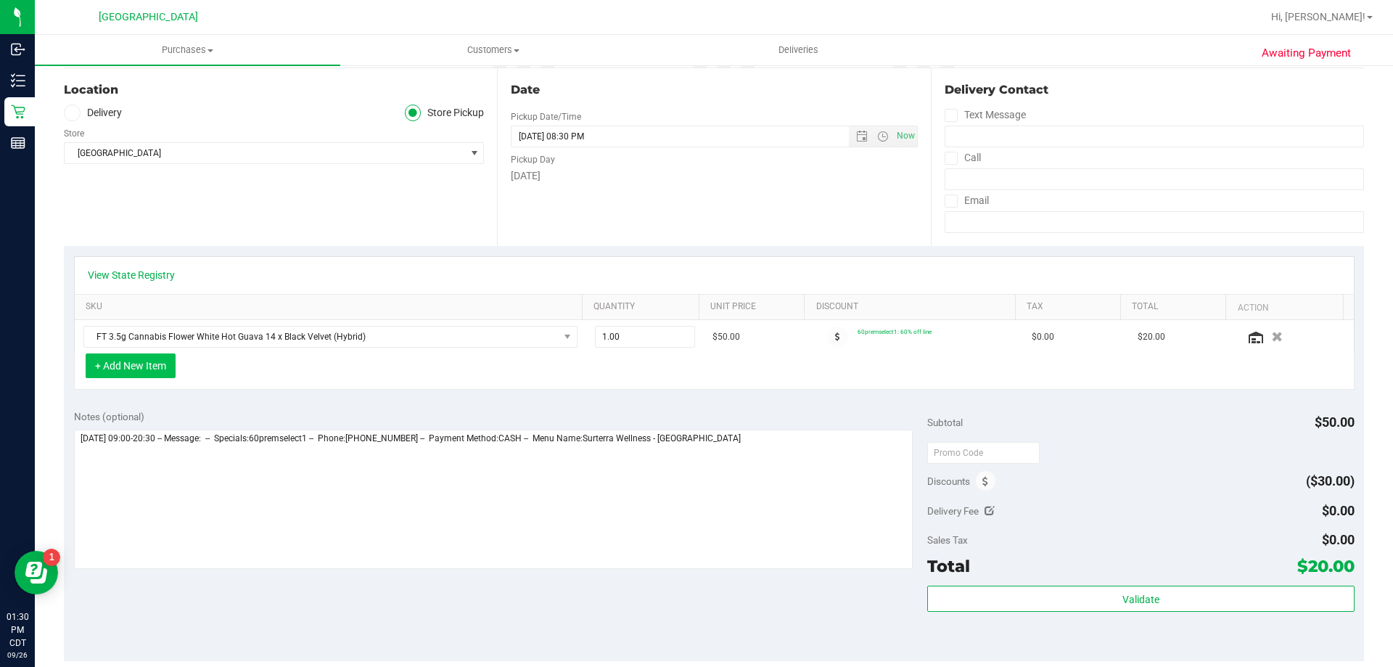
click at [133, 358] on button "+ Add New Item" at bounding box center [131, 365] width 90 height 25
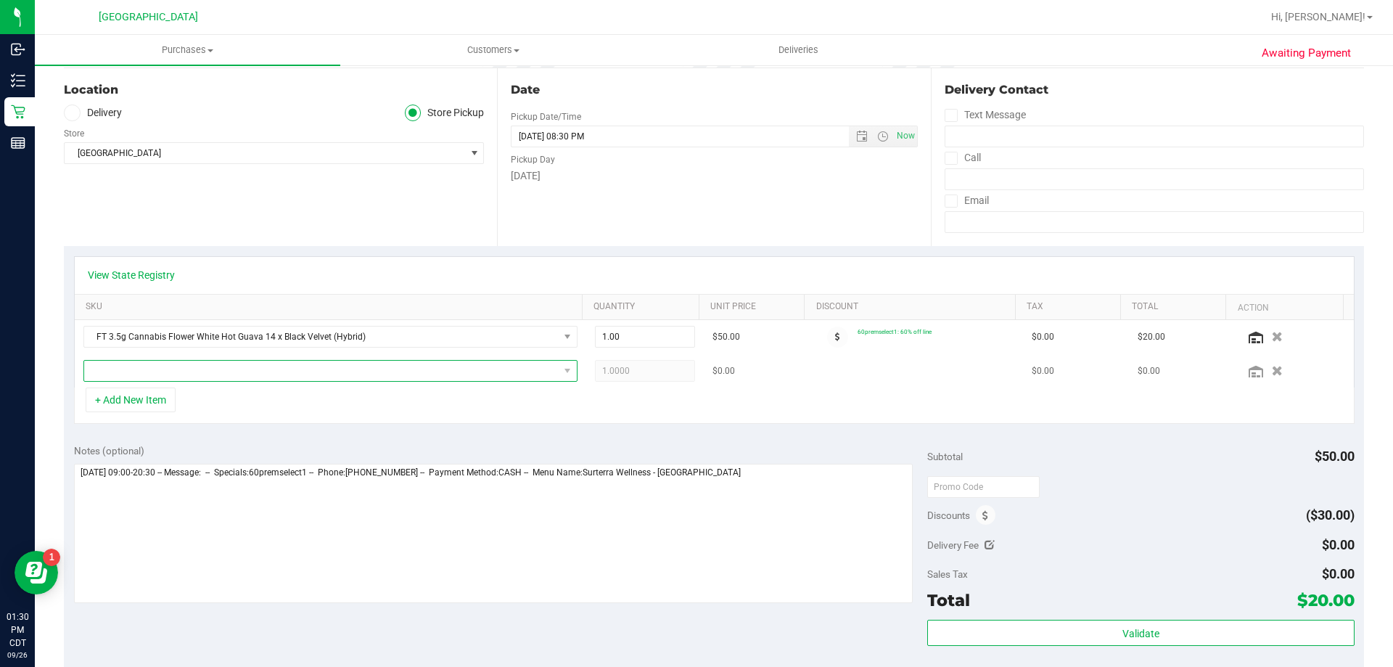
click at [136, 378] on span "NO DATA FOUND" at bounding box center [321, 370] width 474 height 20
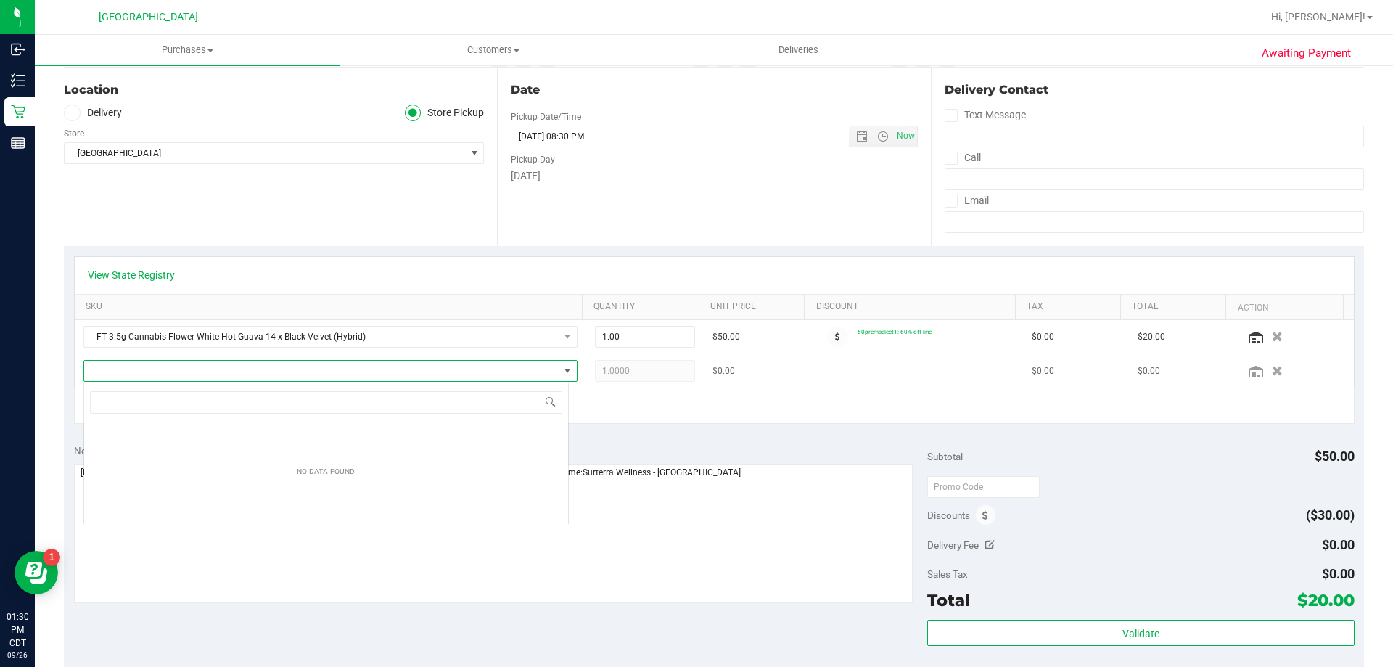
scroll to position [72510, 72046]
click at [139, 375] on span "NO DATA FOUND" at bounding box center [321, 370] width 474 height 20
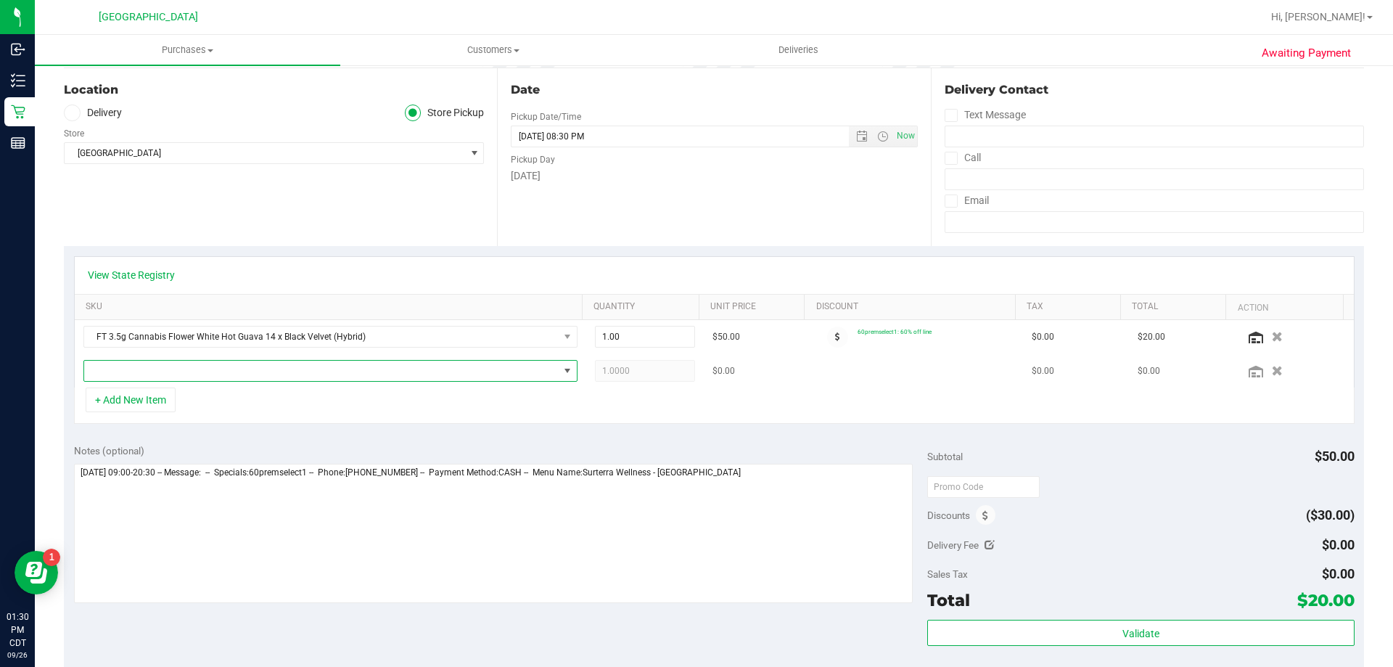
click at [139, 375] on span "NO DATA FOUND" at bounding box center [321, 370] width 474 height 20
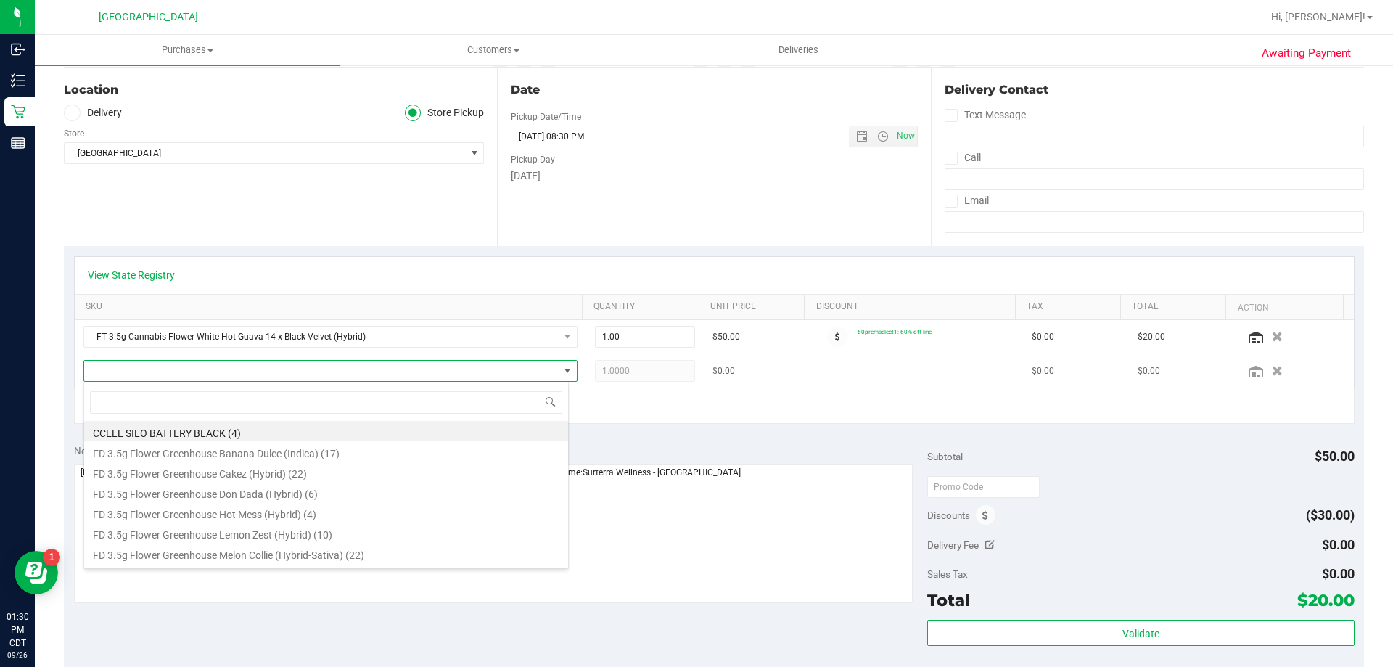
scroll to position [22, 481]
type input "STRA"
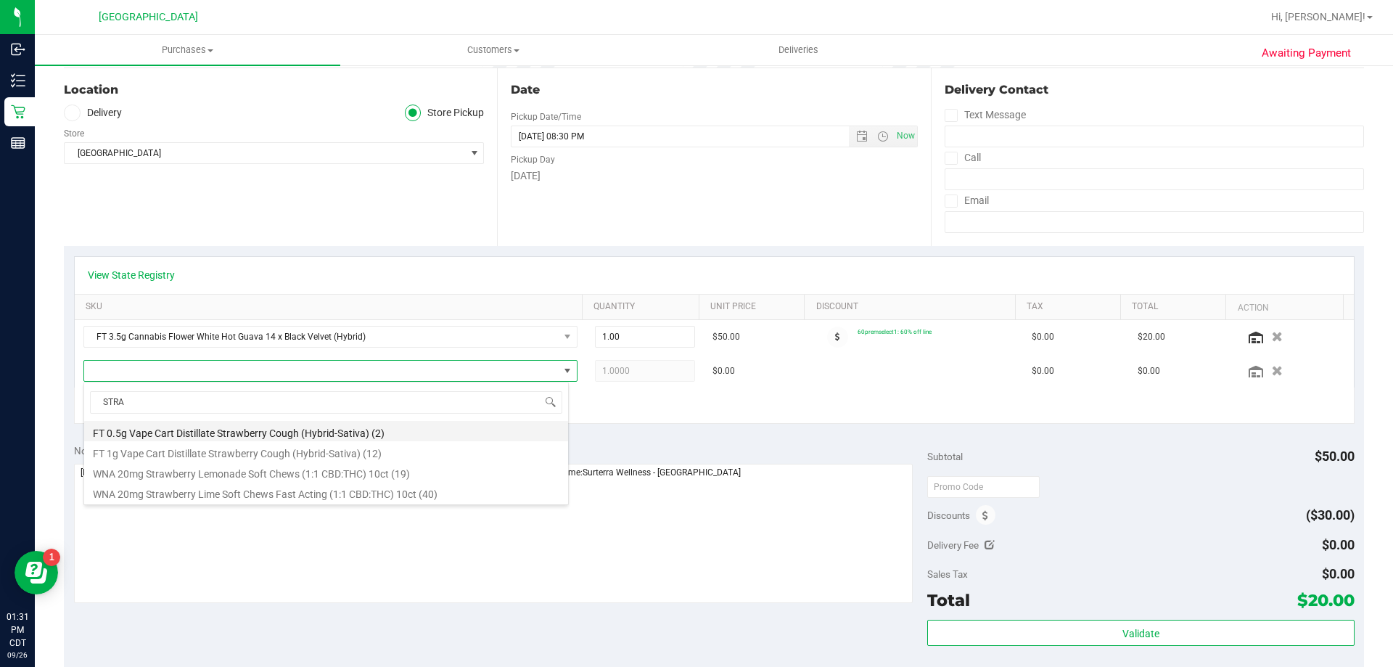
click at [162, 434] on li "FT 0.5g Vape Cart Distillate Strawberry Cough (Hybrid-Sativa) (2)" at bounding box center [326, 431] width 484 height 20
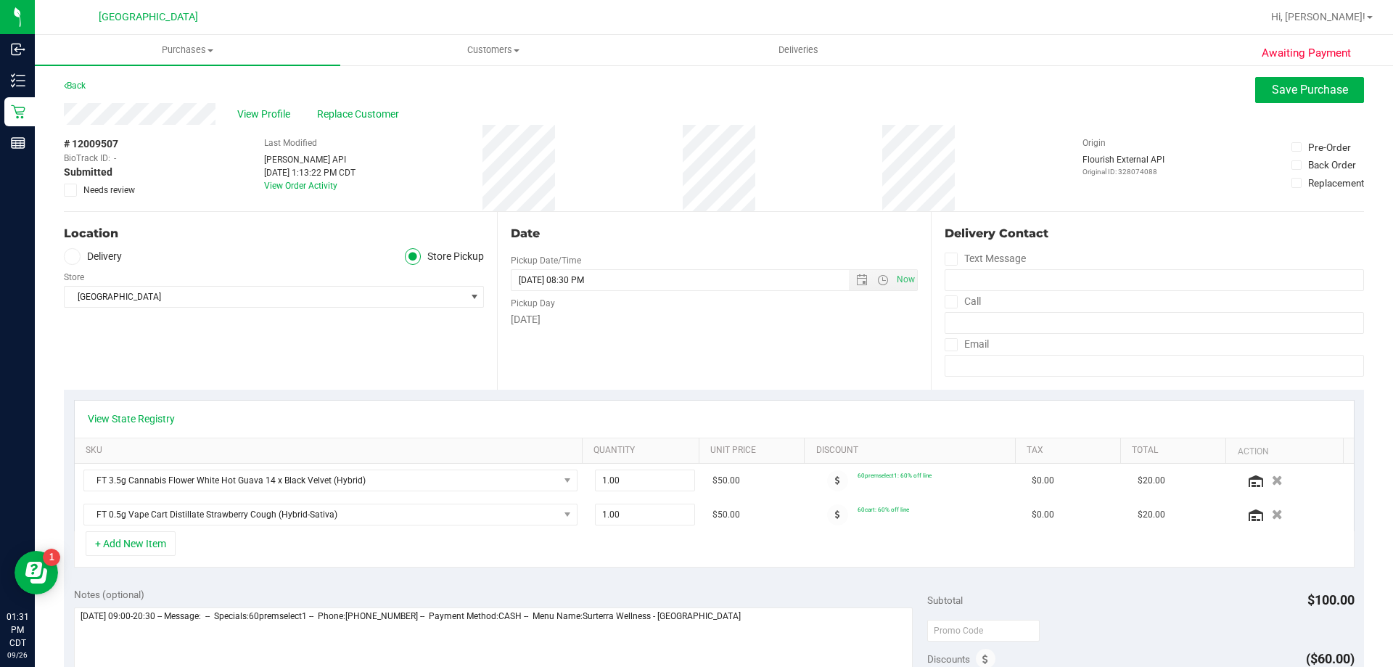
scroll to position [0, 0]
click at [1285, 78] on button "Save Purchase" at bounding box center [1309, 91] width 109 height 26
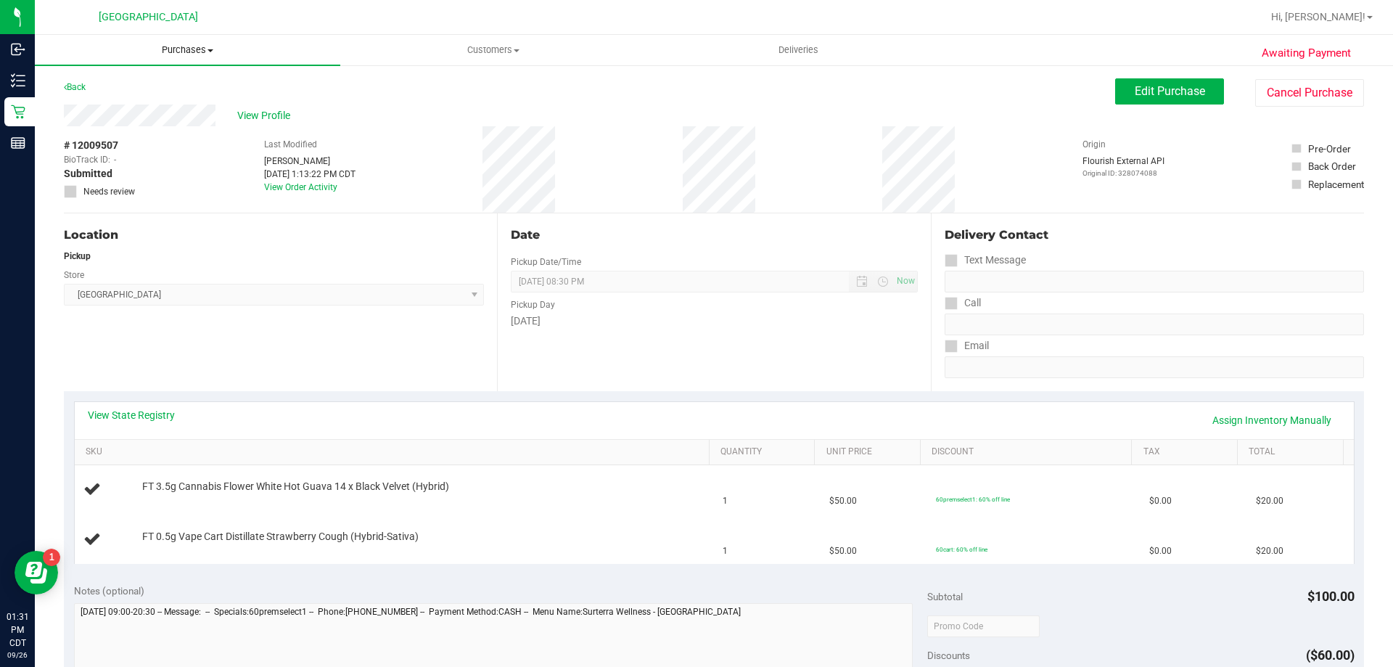
click at [179, 45] on span "Purchases" at bounding box center [187, 50] width 305 height 13
click at [126, 109] on li "Fulfillment" at bounding box center [187, 104] width 305 height 17
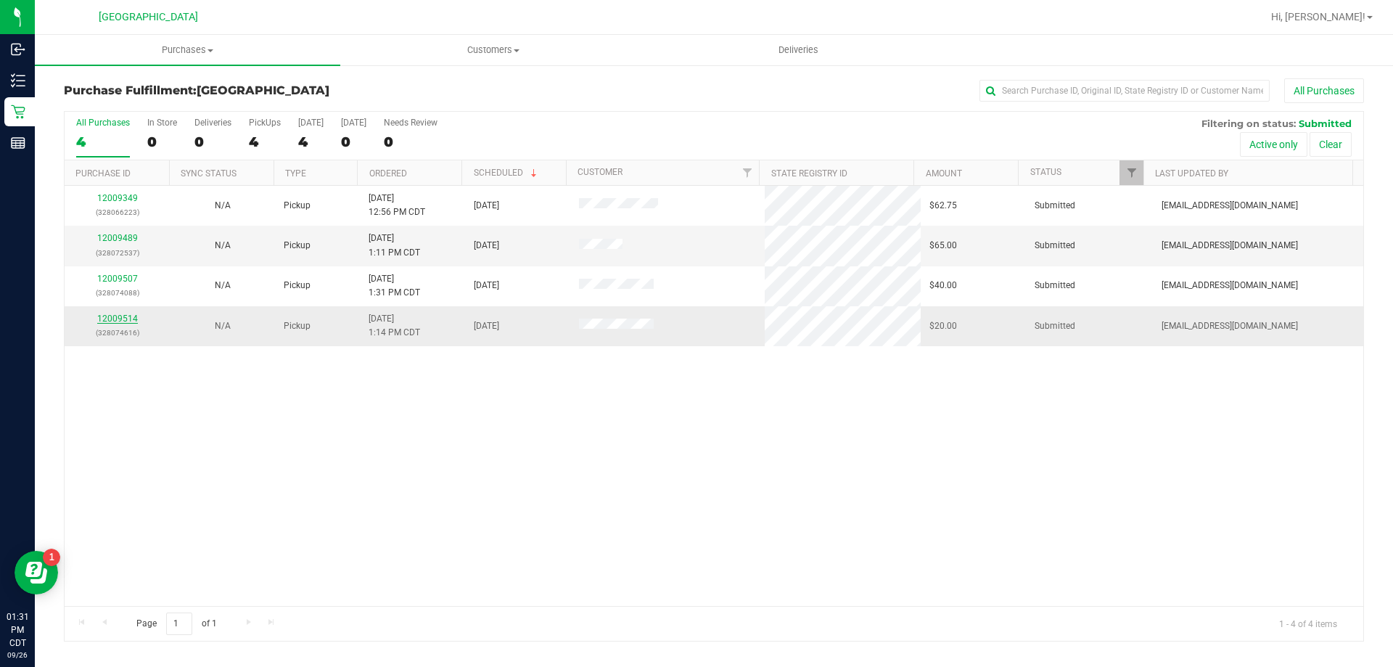
click at [118, 318] on link "12009514" at bounding box center [117, 318] width 41 height 10
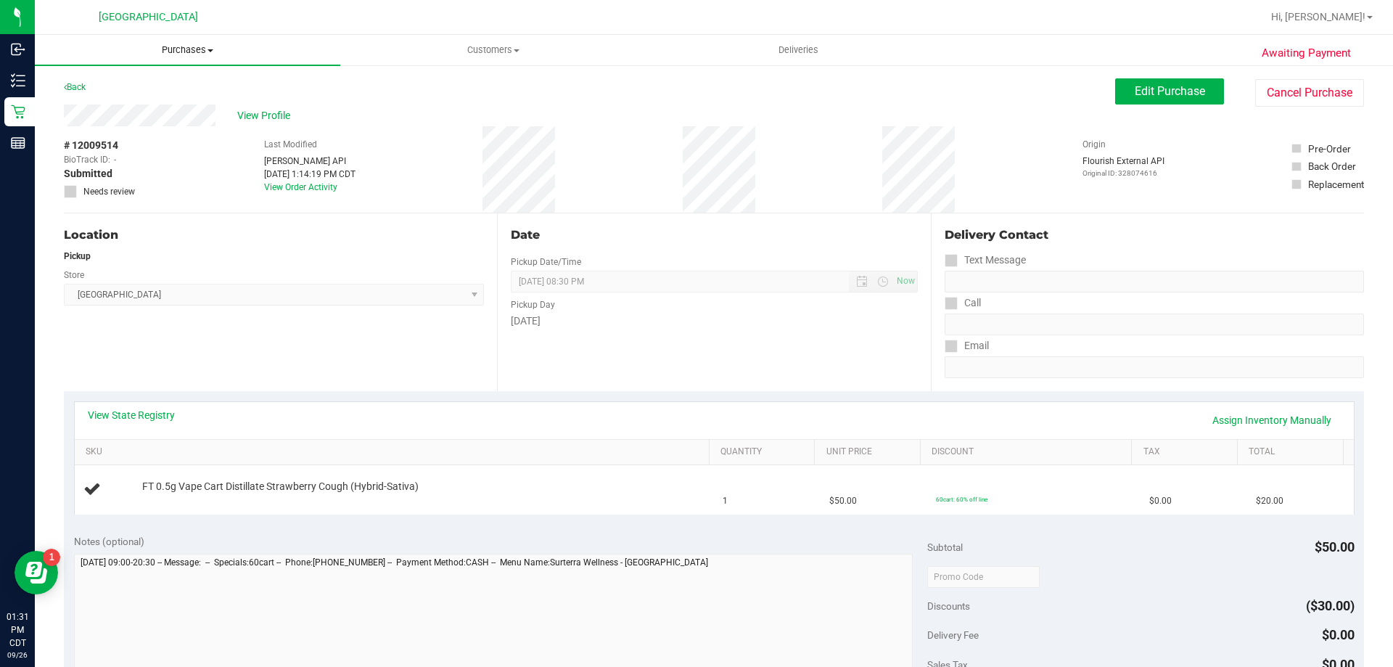
click at [165, 59] on uib-tab-heading "Purchases Summary of purchases Fulfillment All purchases" at bounding box center [187, 50] width 305 height 30
click at [169, 57] on uib-tab-heading "Purchases Summary of purchases Fulfillment All purchases" at bounding box center [187, 50] width 305 height 30
click at [158, 62] on uib-tab-heading "Purchases Summary of purchases Fulfillment All purchases" at bounding box center [187, 50] width 305 height 30
click at [88, 107] on span "Fulfillment" at bounding box center [80, 105] width 90 height 12
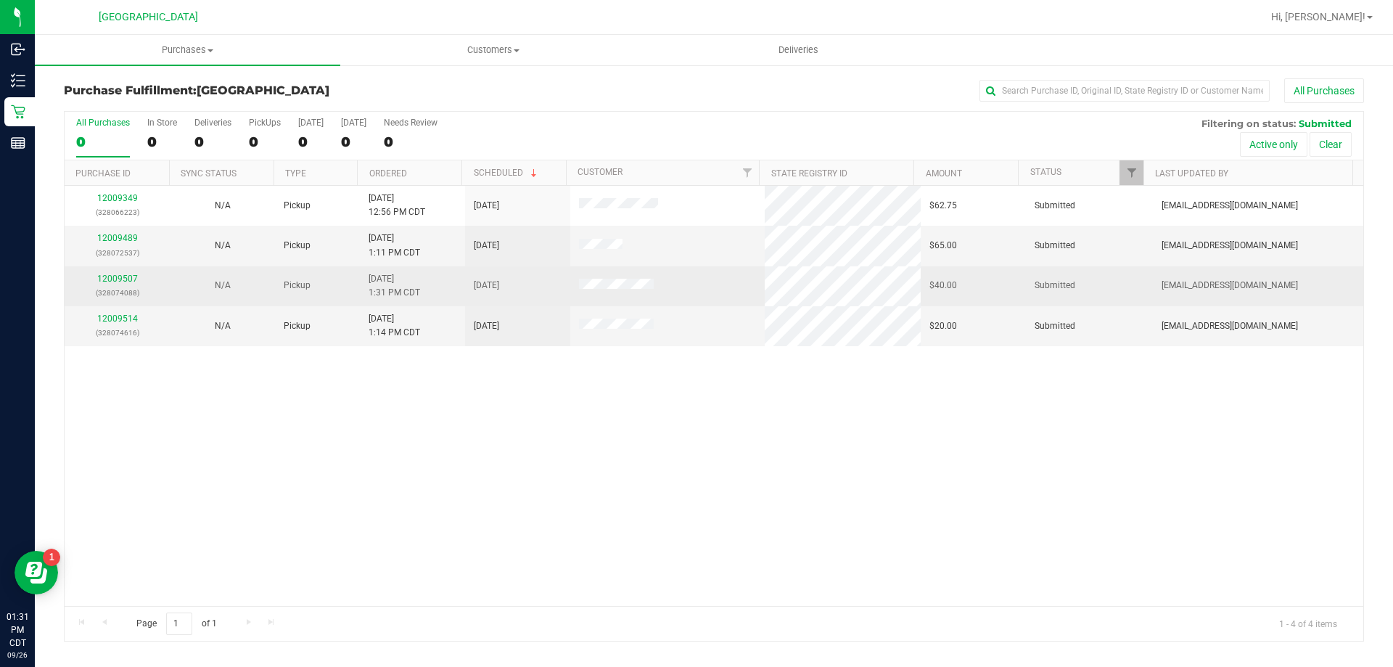
click at [133, 270] on td "12009507 (328074088)" at bounding box center [117, 286] width 105 height 40
click at [131, 272] on div "12009507 (328074088)" at bounding box center [117, 286] width 88 height 28
click at [131, 281] on link "12009507" at bounding box center [117, 278] width 41 height 10
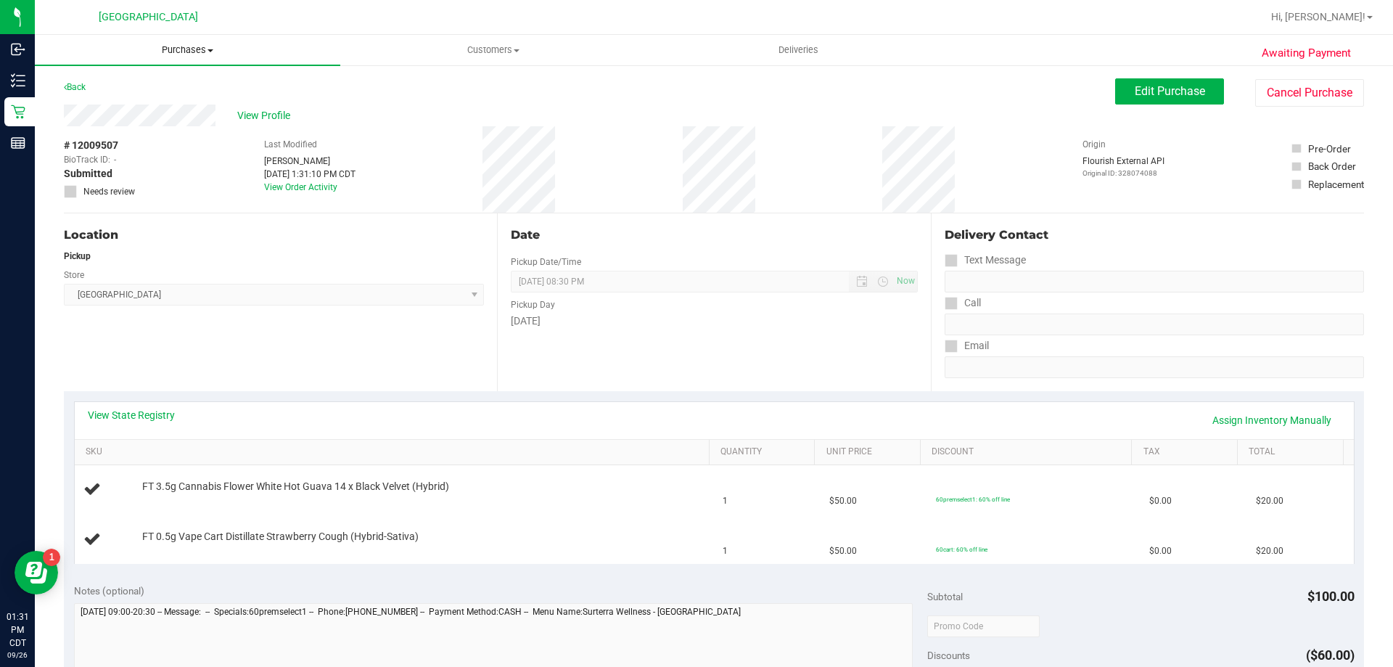
click at [180, 55] on span "Purchases" at bounding box center [187, 50] width 305 height 13
click at [151, 97] on li "Fulfillment" at bounding box center [187, 104] width 305 height 17
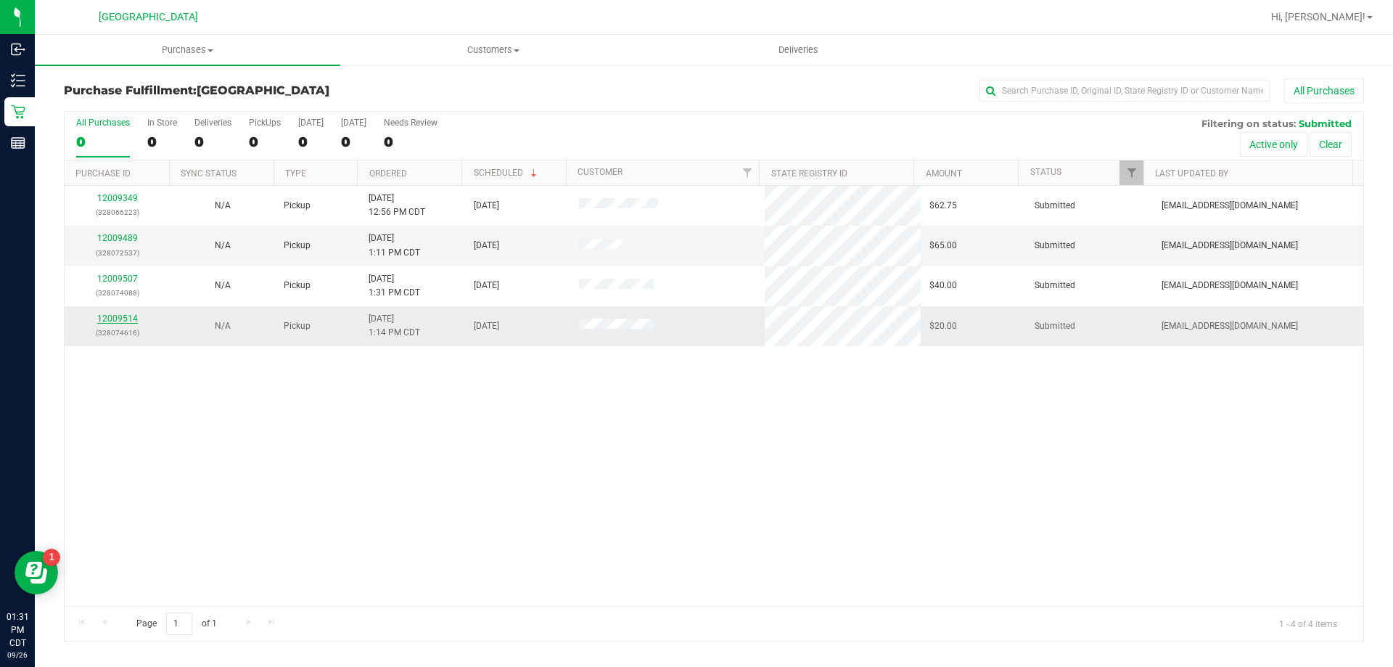
click at [105, 317] on link "12009514" at bounding box center [117, 318] width 41 height 10
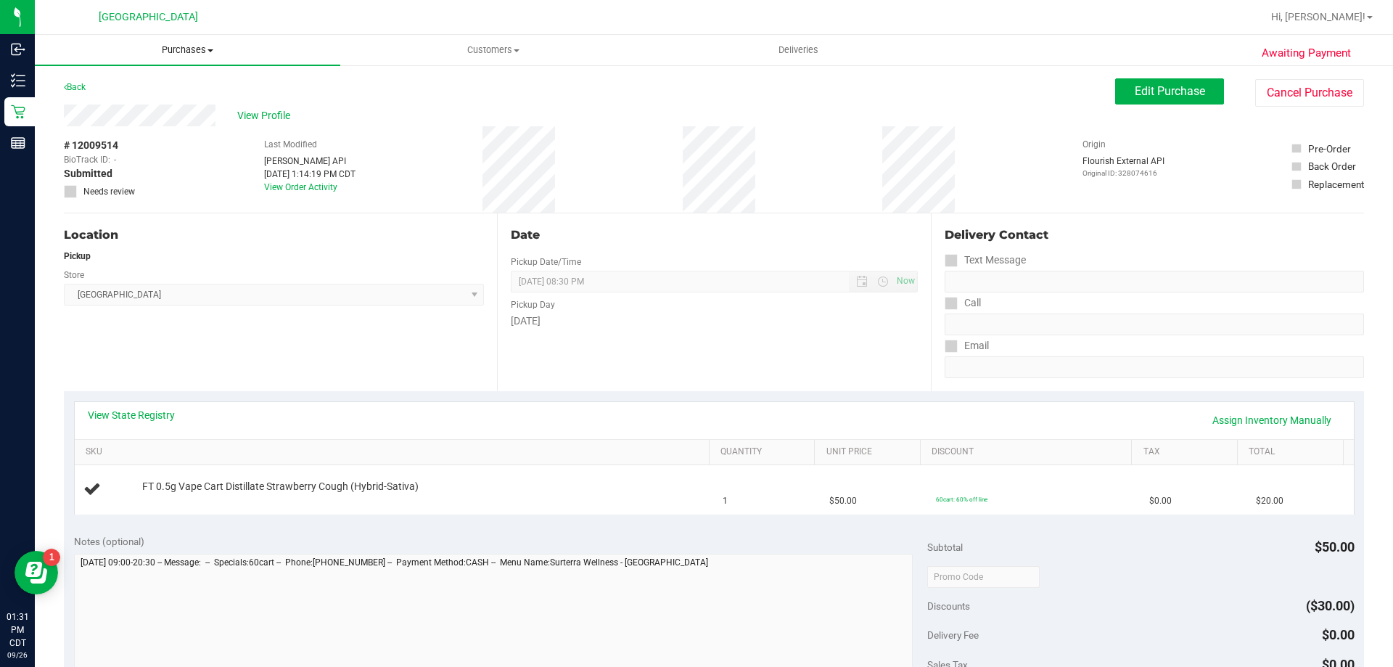
click at [175, 49] on span "Purchases" at bounding box center [187, 50] width 305 height 13
click at [139, 107] on li "Fulfillment" at bounding box center [187, 104] width 305 height 17
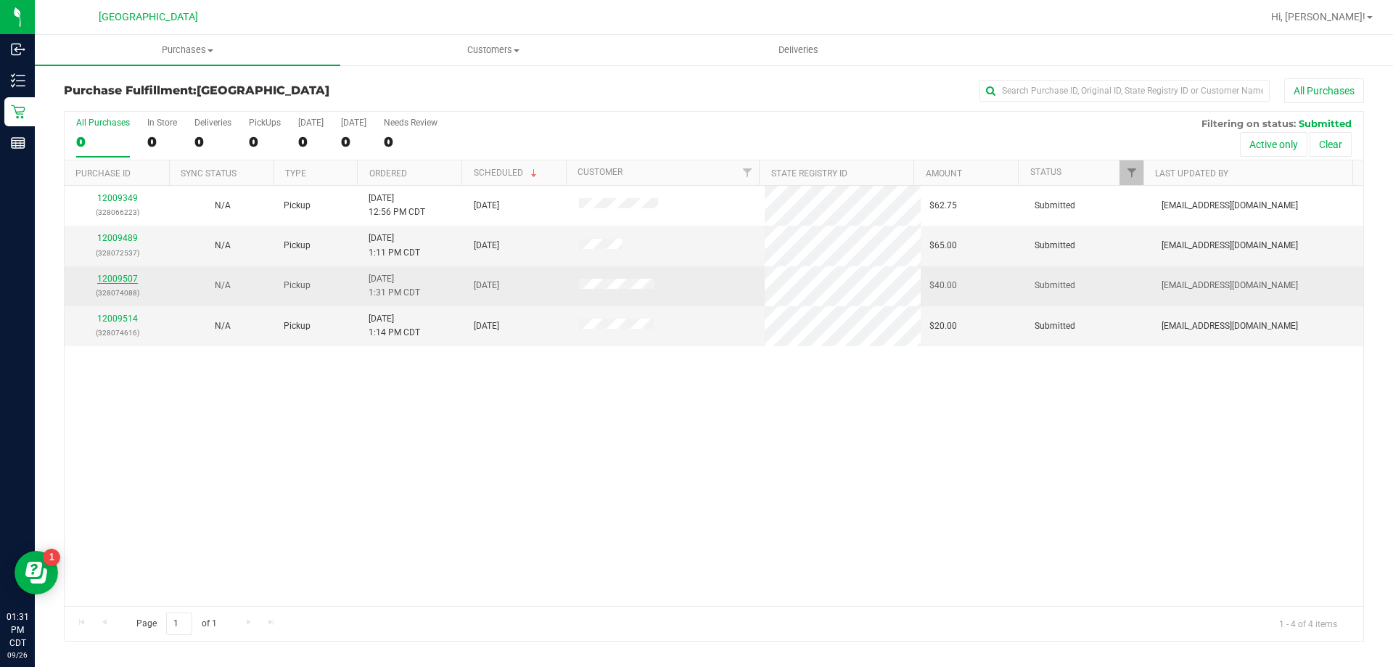
click at [125, 274] on link "12009507" at bounding box center [117, 278] width 41 height 10
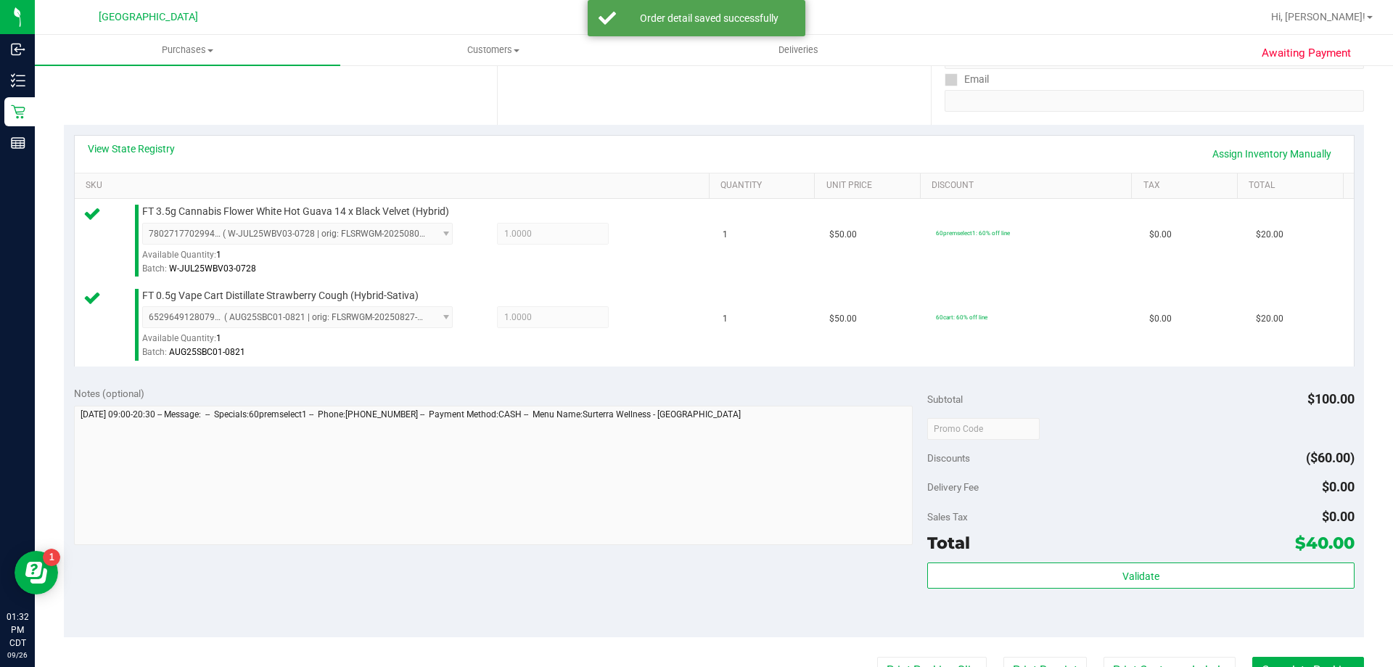
scroll to position [363, 0]
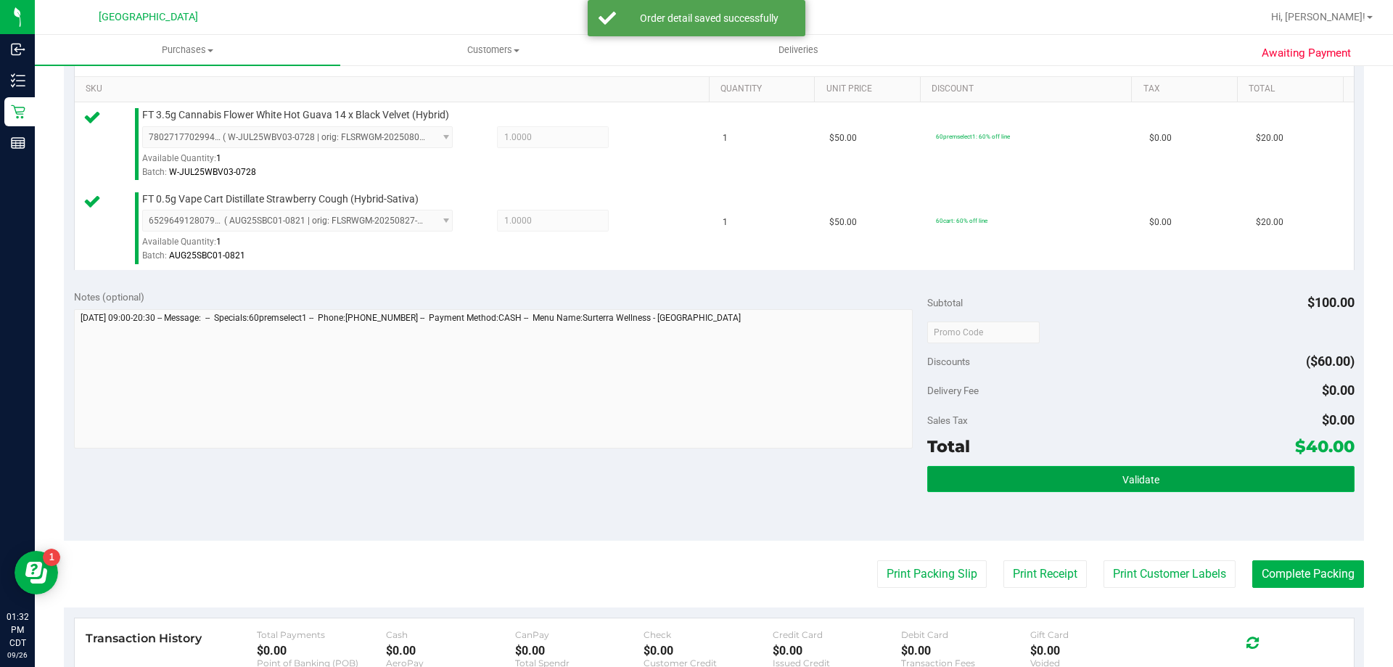
click at [1198, 487] on button "Validate" at bounding box center [1140, 479] width 426 height 26
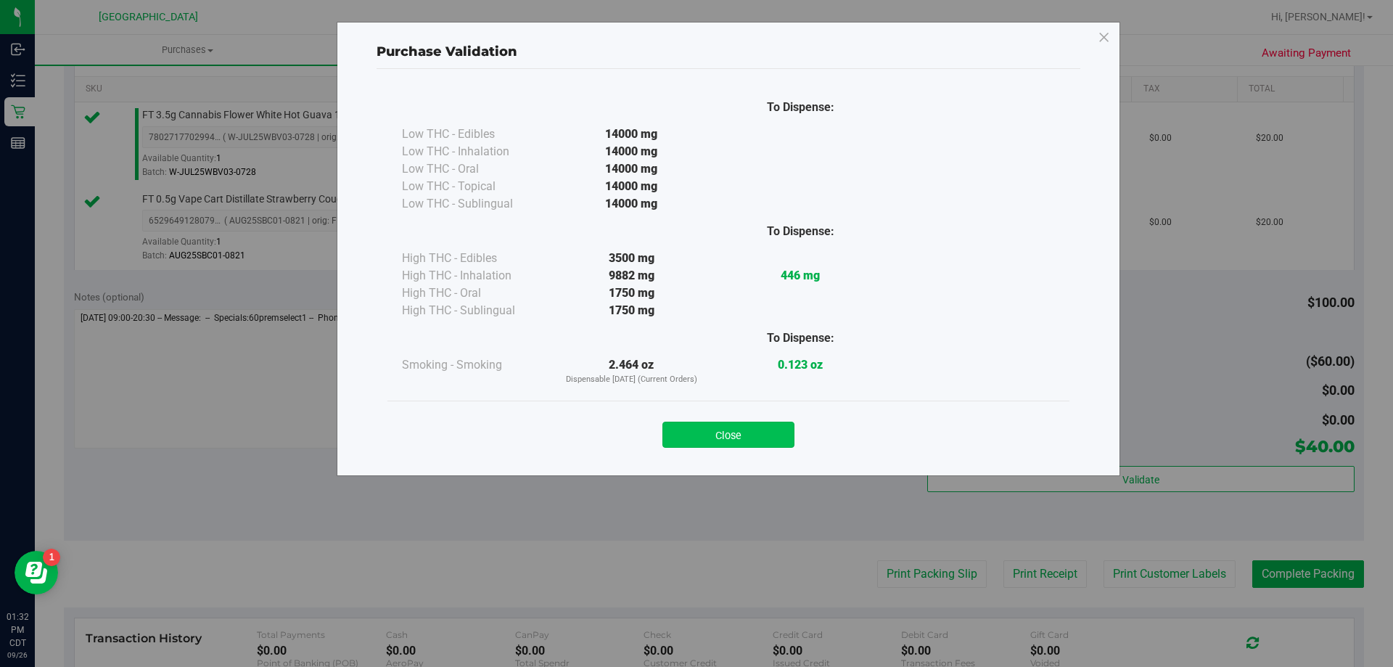
click at [741, 429] on button "Close" at bounding box center [728, 434] width 132 height 26
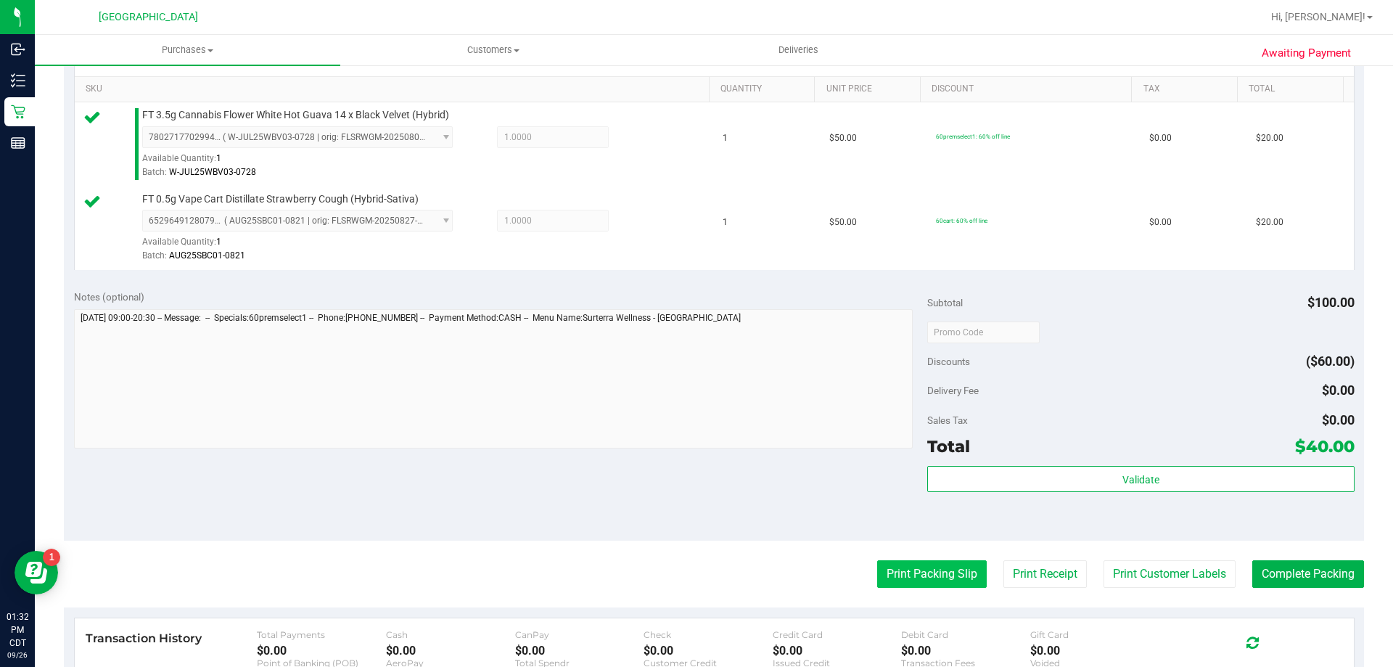
click at [898, 572] on button "Print Packing Slip" at bounding box center [932, 574] width 110 height 28
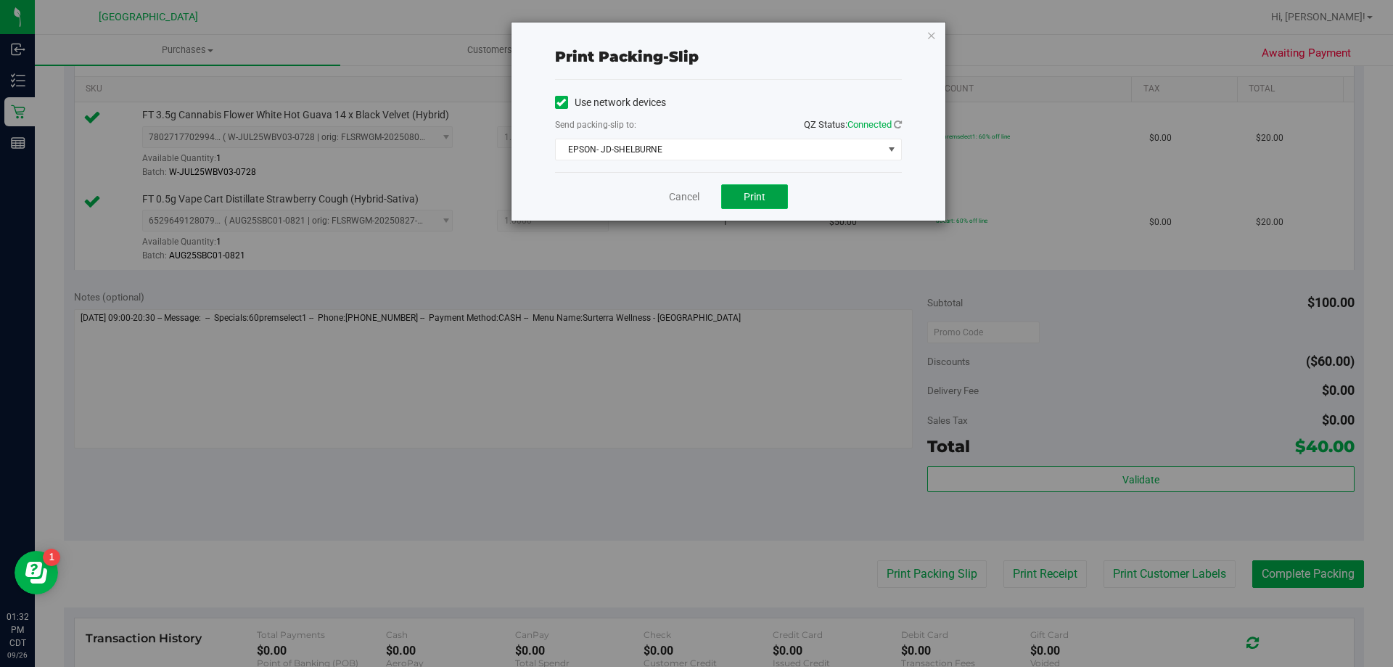
click at [776, 199] on button "Print" at bounding box center [754, 196] width 67 height 25
click at [684, 194] on link "Cancel" at bounding box center [684, 196] width 30 height 15
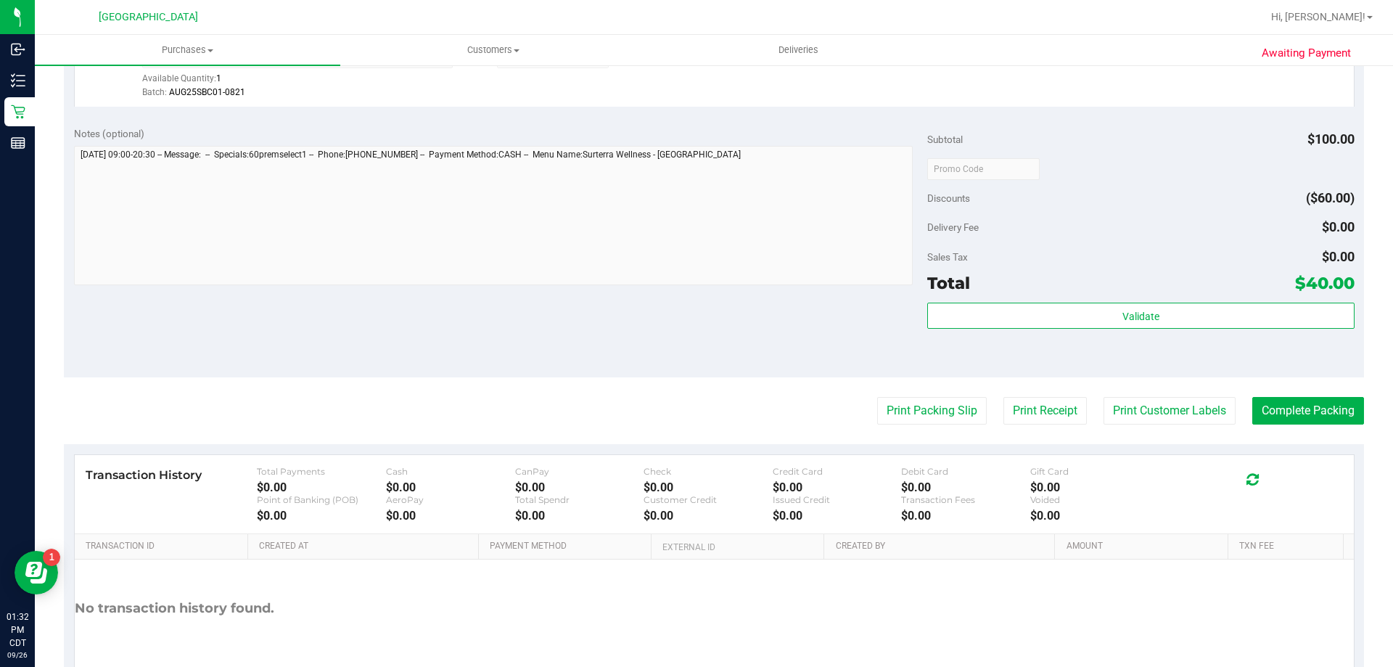
scroll to position [435, 0]
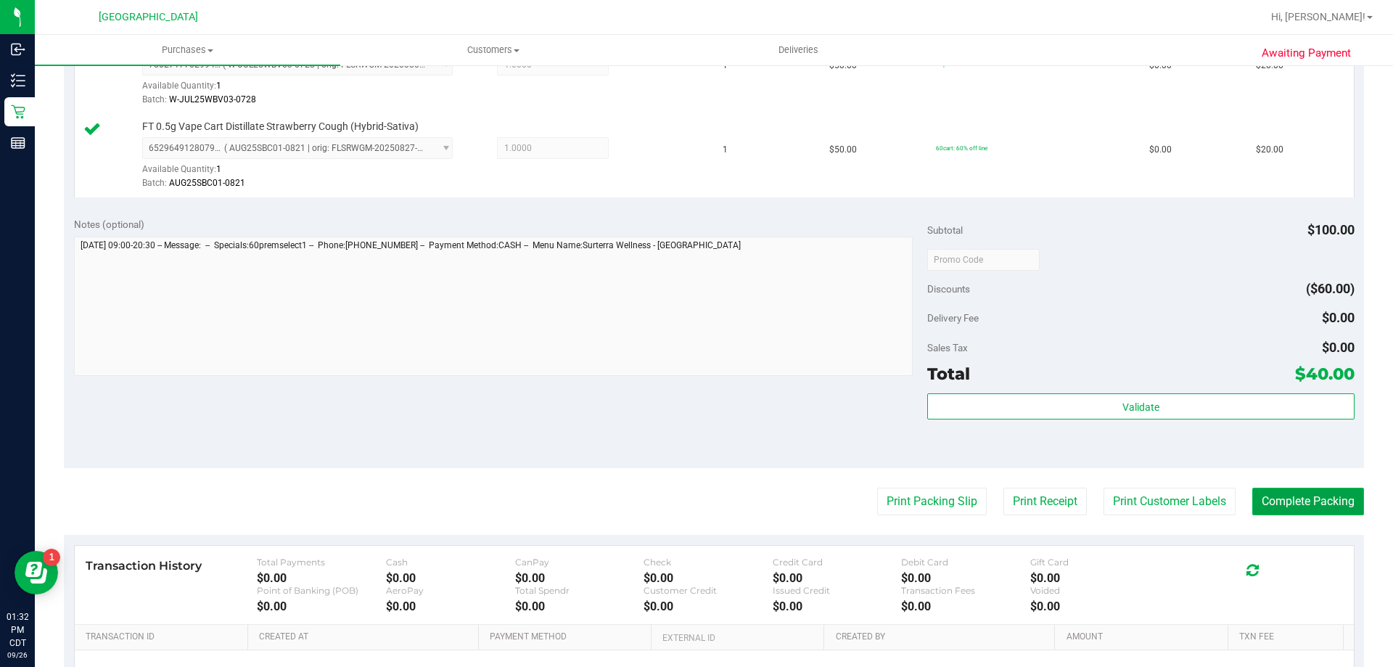
click at [1267, 498] on button "Complete Packing" at bounding box center [1308, 501] width 112 height 28
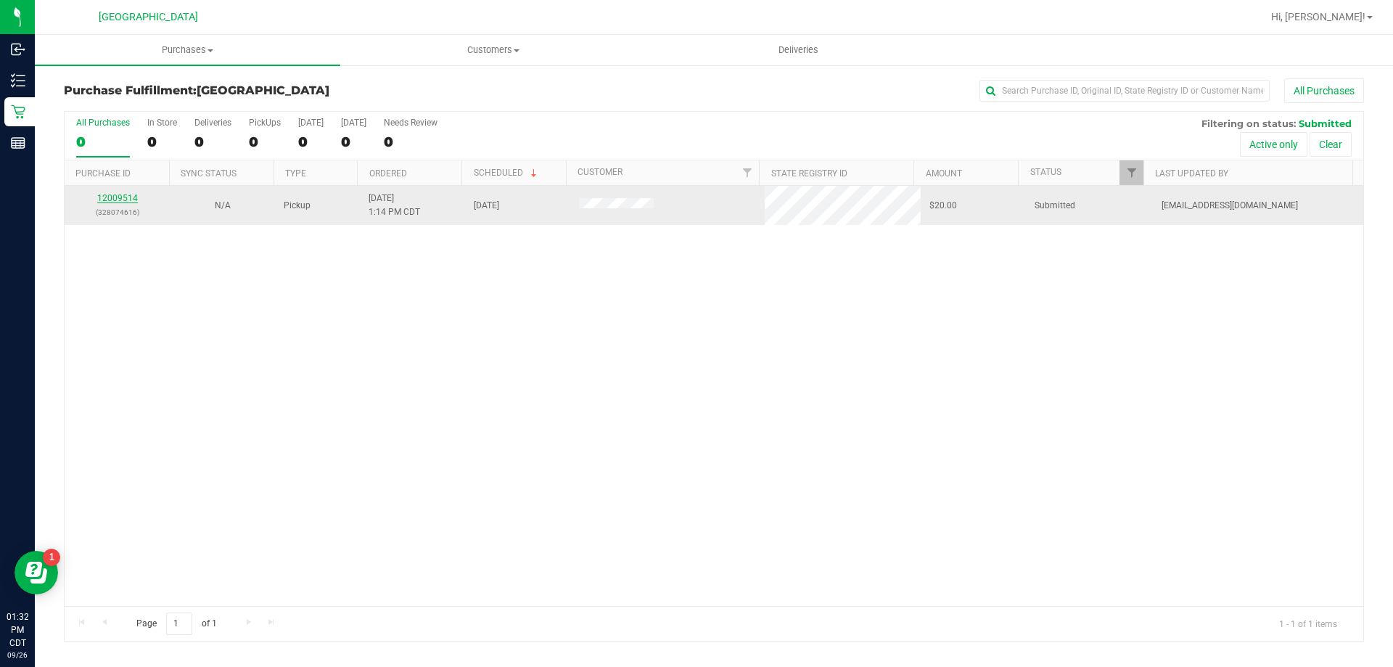
click at [125, 198] on link "12009514" at bounding box center [117, 198] width 41 height 10
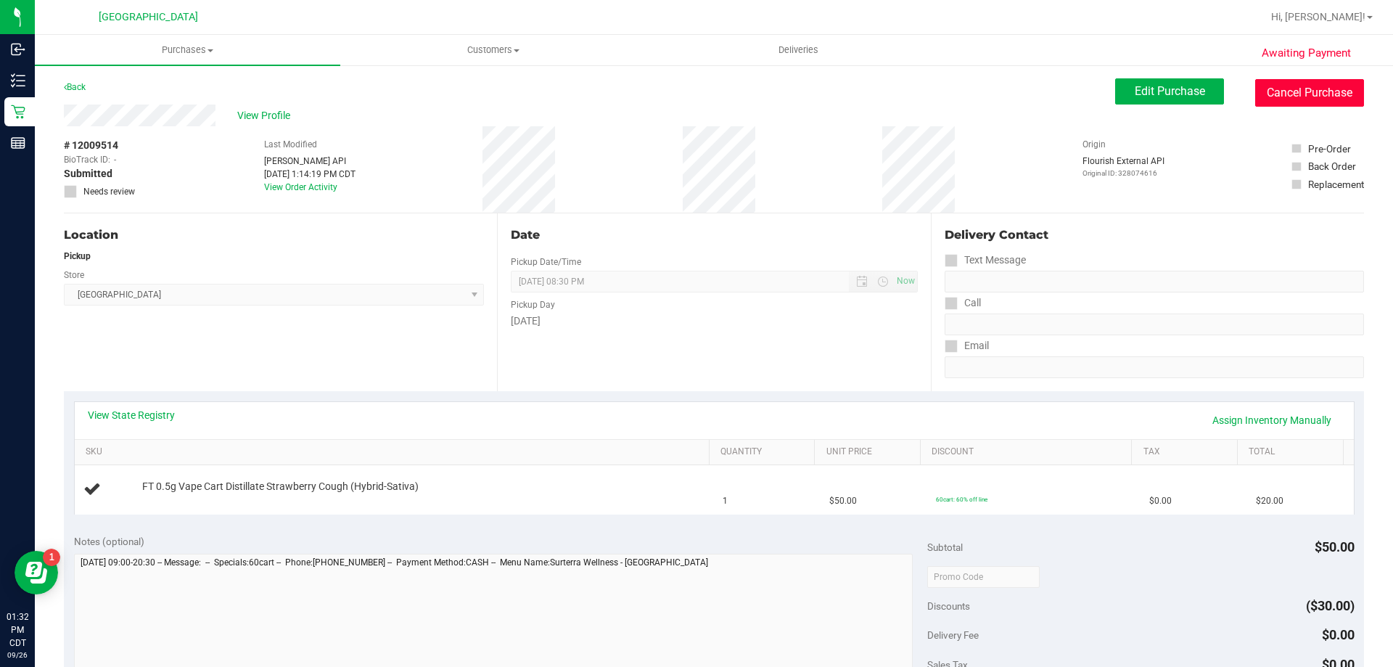
click at [1337, 93] on button "Cancel Purchase" at bounding box center [1309, 93] width 109 height 28
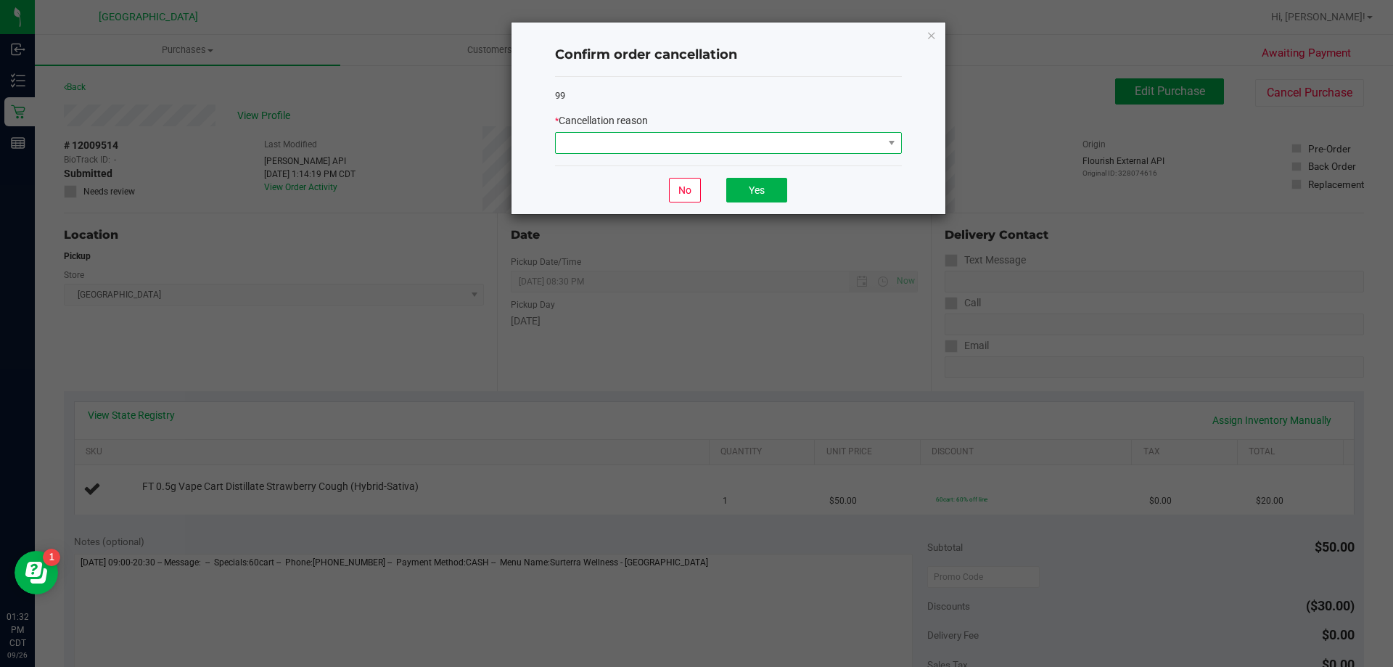
click at [837, 143] on span at bounding box center [719, 143] width 327 height 20
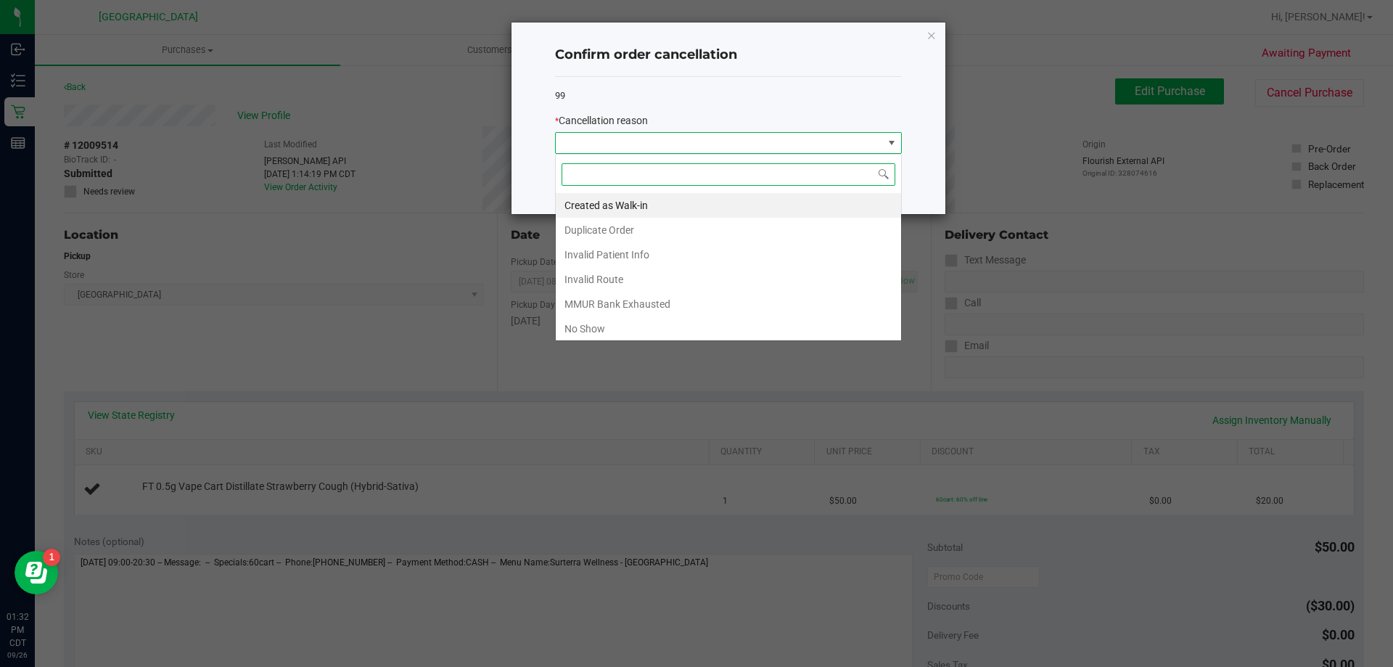
scroll to position [22, 347]
click at [619, 224] on li "Duplicate Order" at bounding box center [728, 230] width 345 height 25
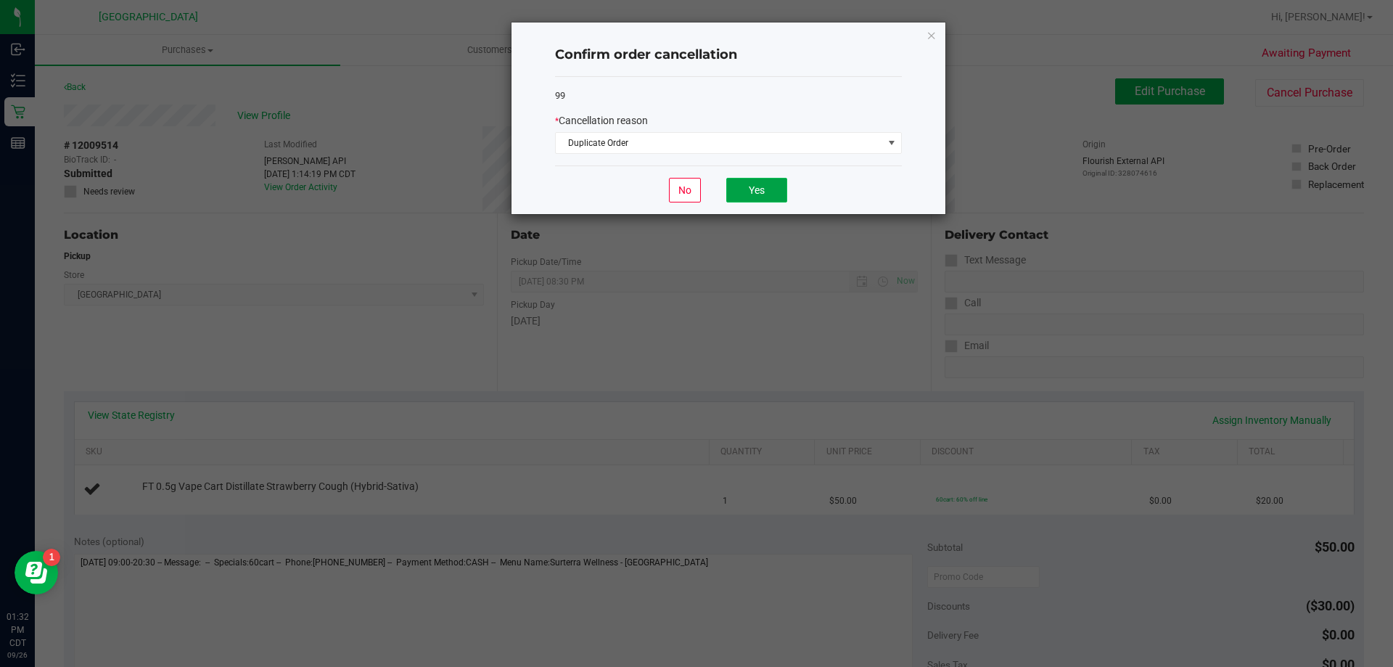
click at [743, 181] on button "Yes" at bounding box center [756, 190] width 61 height 25
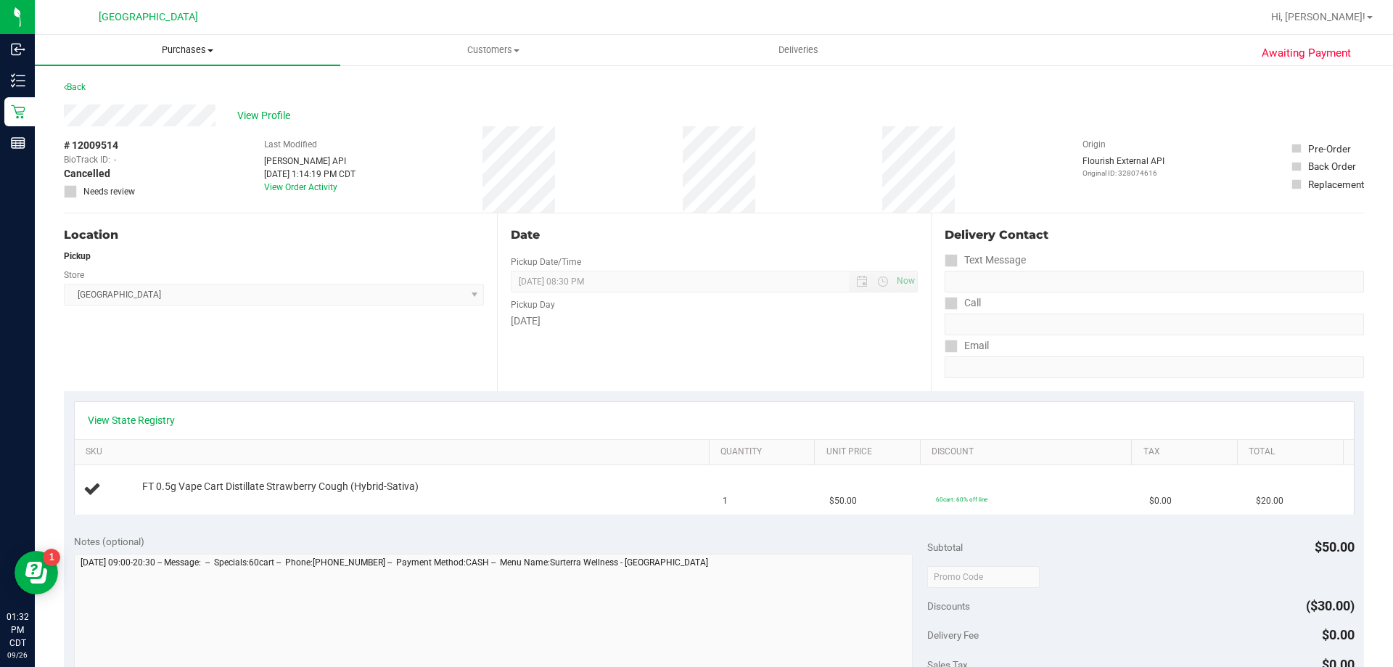
click at [172, 48] on span "Purchases" at bounding box center [187, 50] width 305 height 13
click at [150, 112] on li "Fulfillment" at bounding box center [187, 104] width 305 height 17
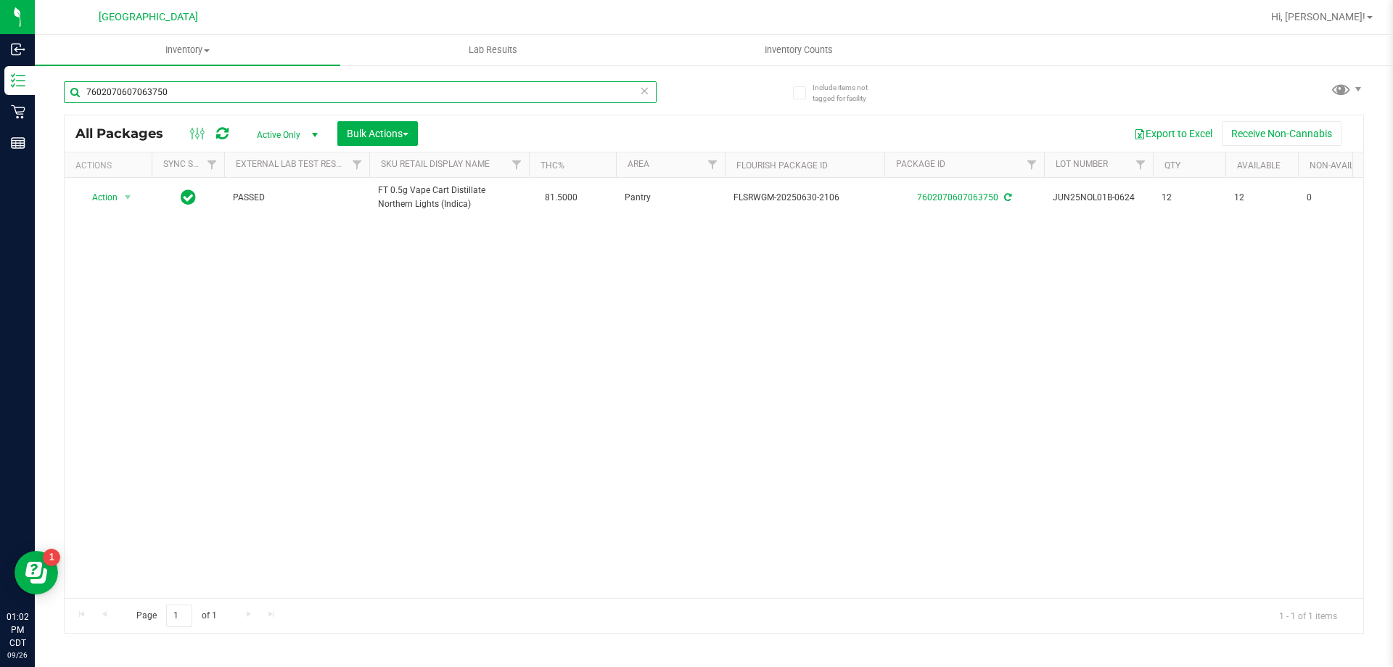
drag, startPoint x: 0, startPoint y: 0, endPoint x: 72, endPoint y: 102, distance: 125.0
click at [72, 102] on input "7602070607063750" at bounding box center [360, 92] width 593 height 22
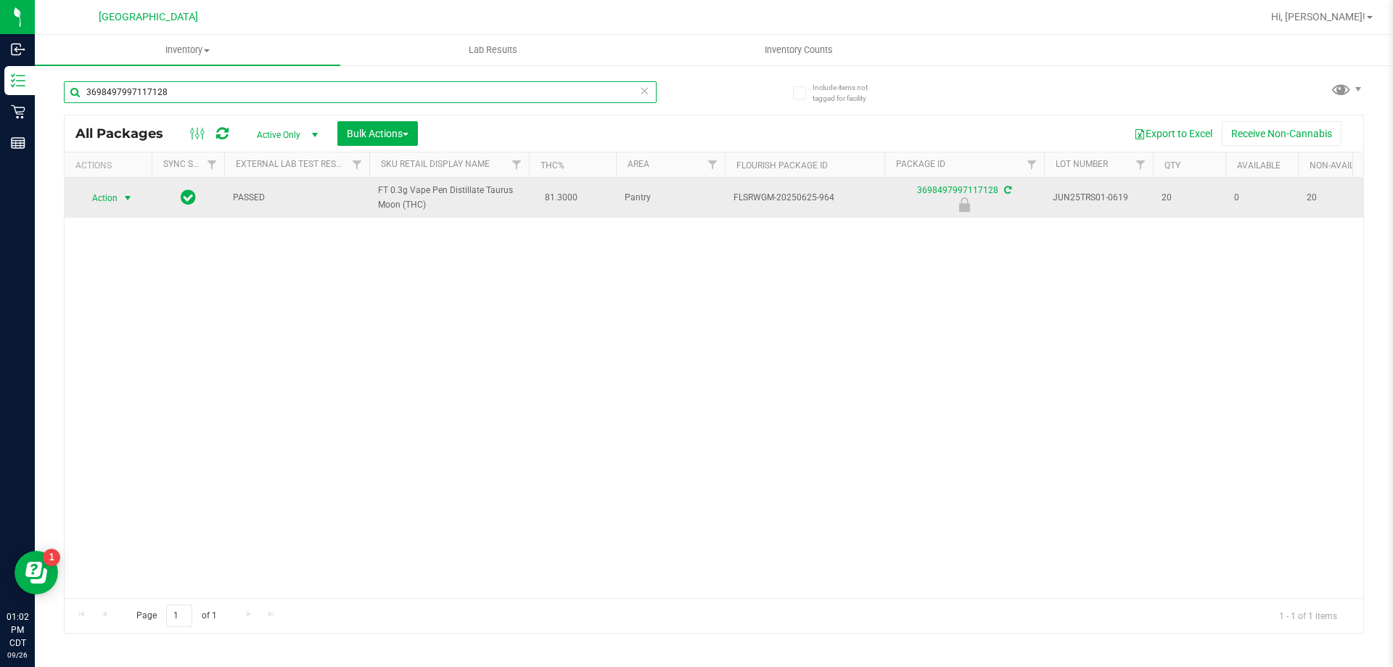
type input "3698497997117128"
click at [91, 200] on span "Action" at bounding box center [98, 198] width 39 height 20
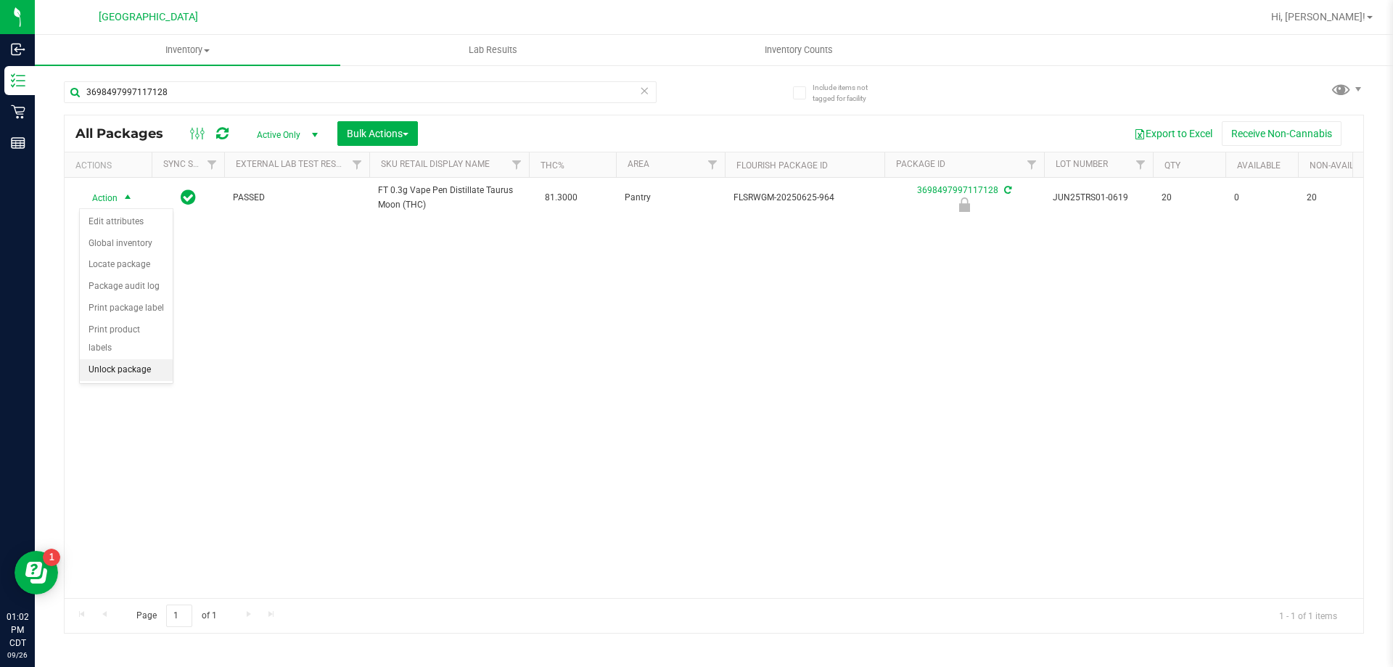
click at [108, 359] on li "Unlock package" at bounding box center [126, 370] width 93 height 22
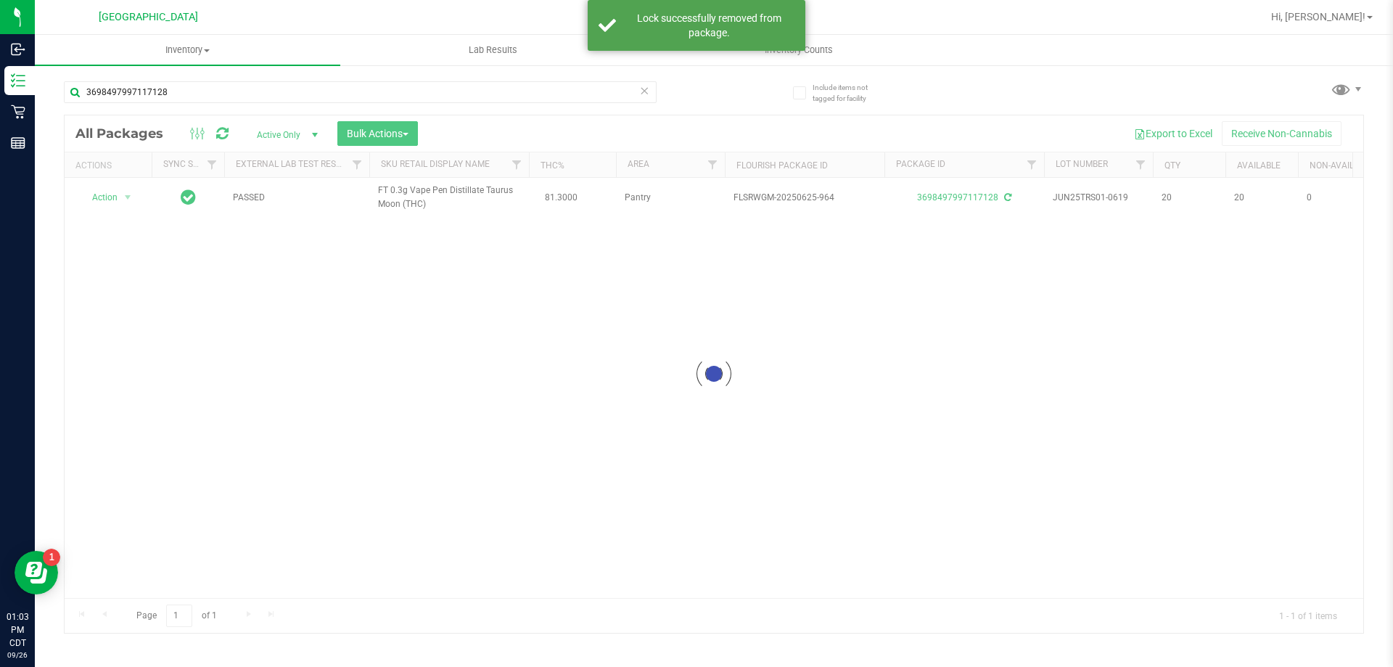
click at [115, 199] on div at bounding box center [714, 373] width 1298 height 517
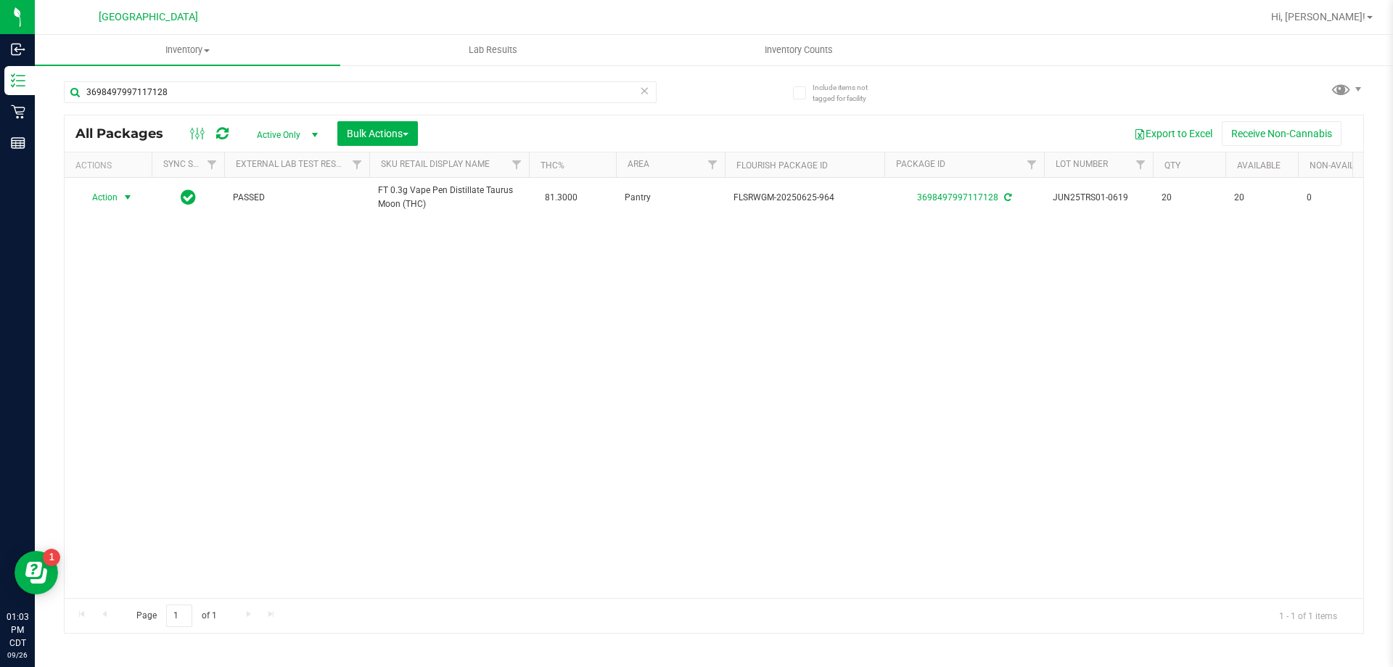
click at [107, 194] on span "Action" at bounding box center [98, 197] width 39 height 20
click at [144, 345] on li "Print package label" at bounding box center [136, 351] width 112 height 22
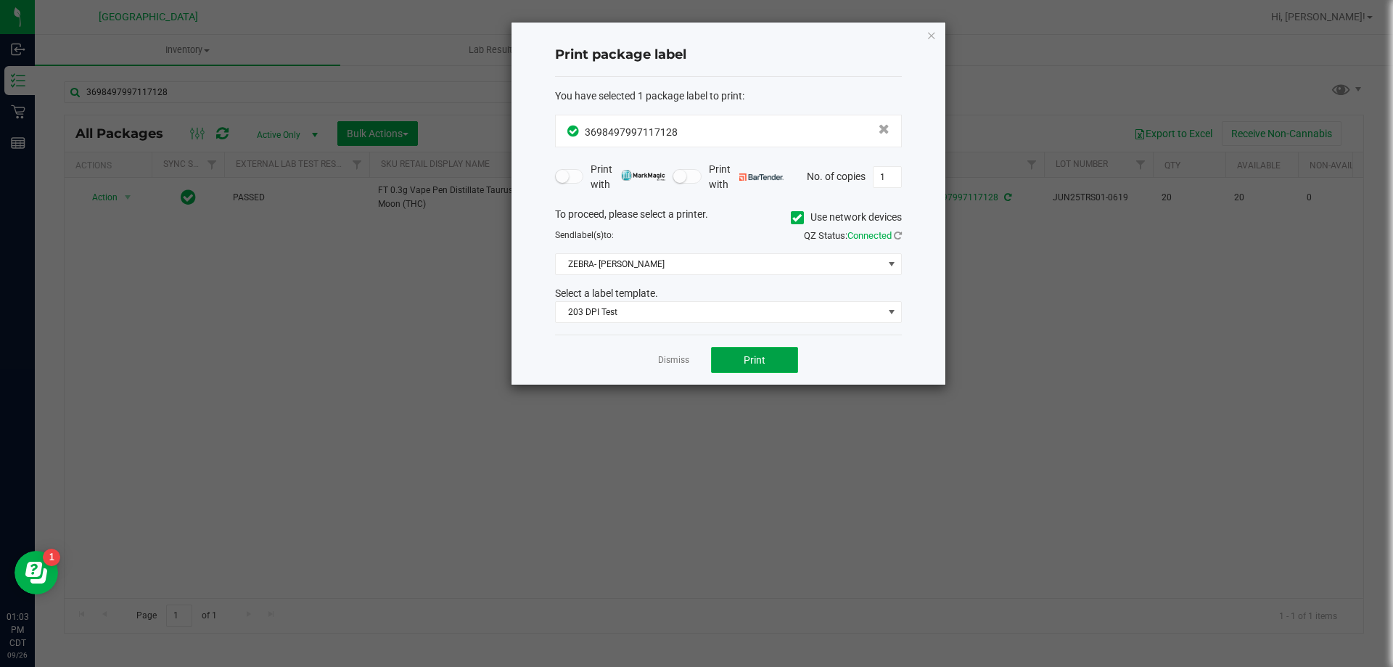
click at [720, 355] on button "Print" at bounding box center [754, 360] width 87 height 26
click at [674, 358] on link "Dismiss" at bounding box center [673, 360] width 31 height 12
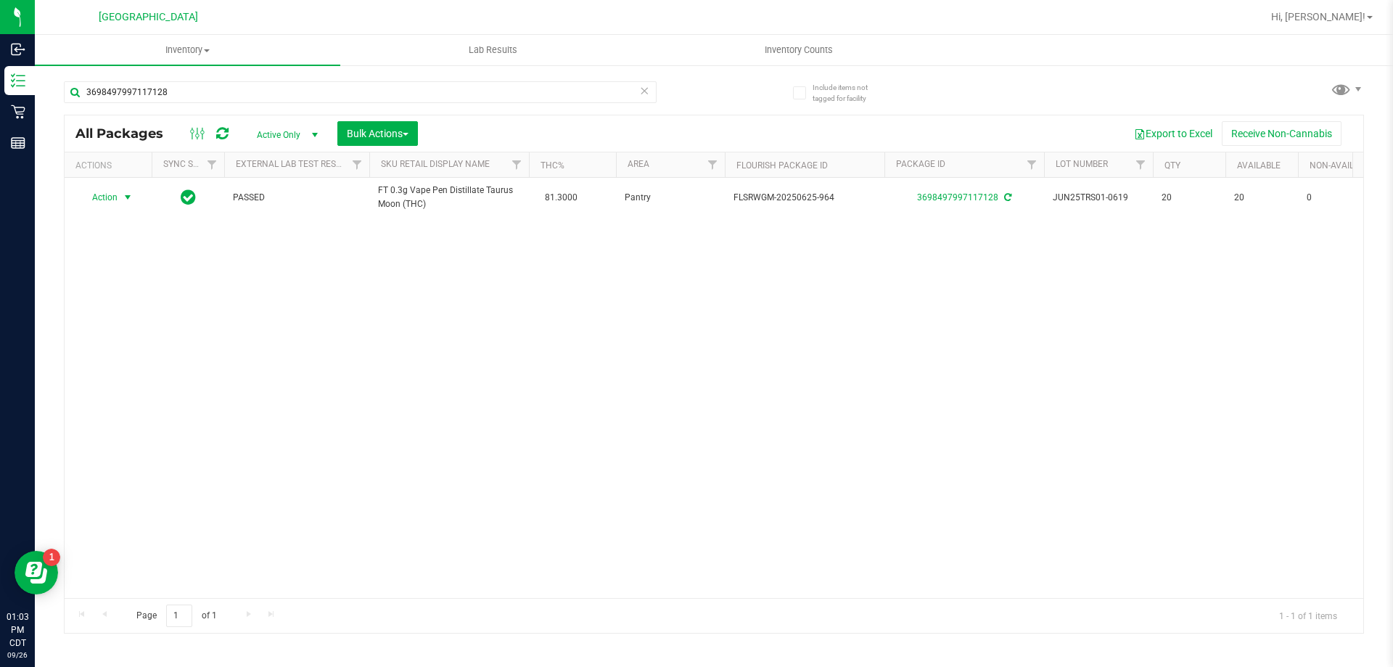
click at [639, 89] on icon at bounding box center [644, 89] width 10 height 17
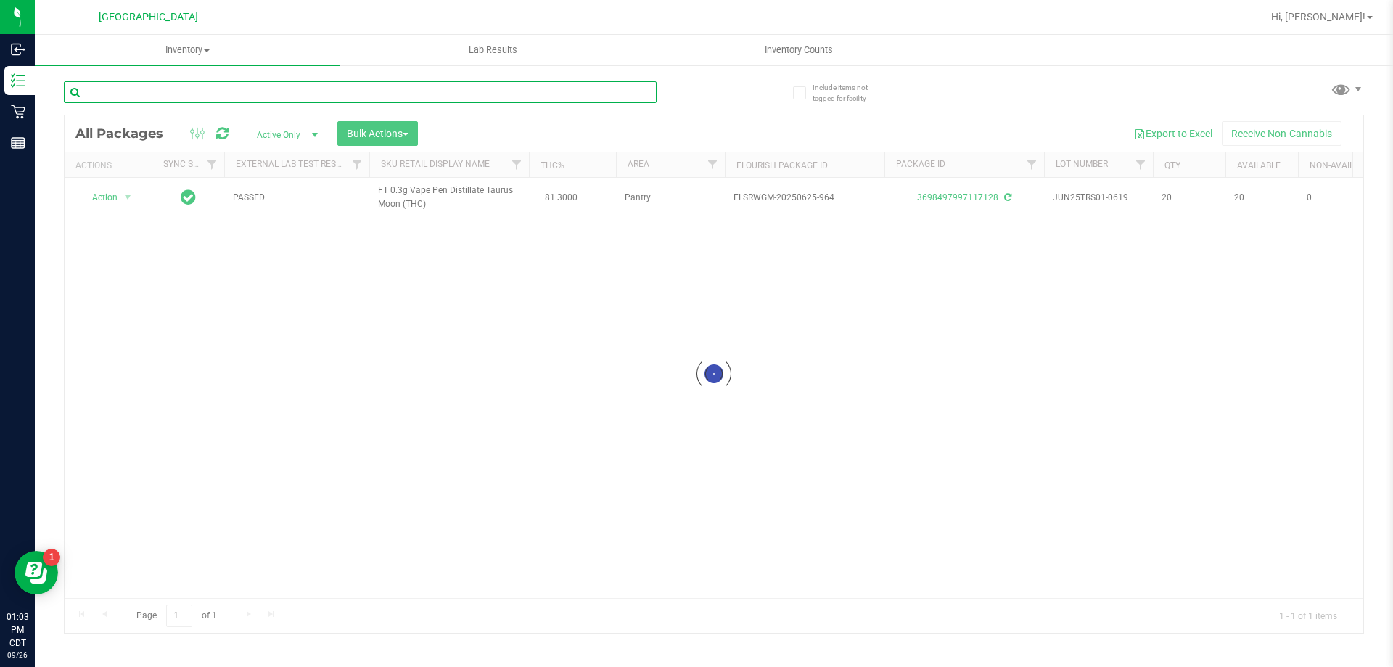
click at [586, 90] on input "text" at bounding box center [360, 92] width 593 height 22
type input "4903614759765574"
click at [103, 197] on div at bounding box center [714, 373] width 1298 height 517
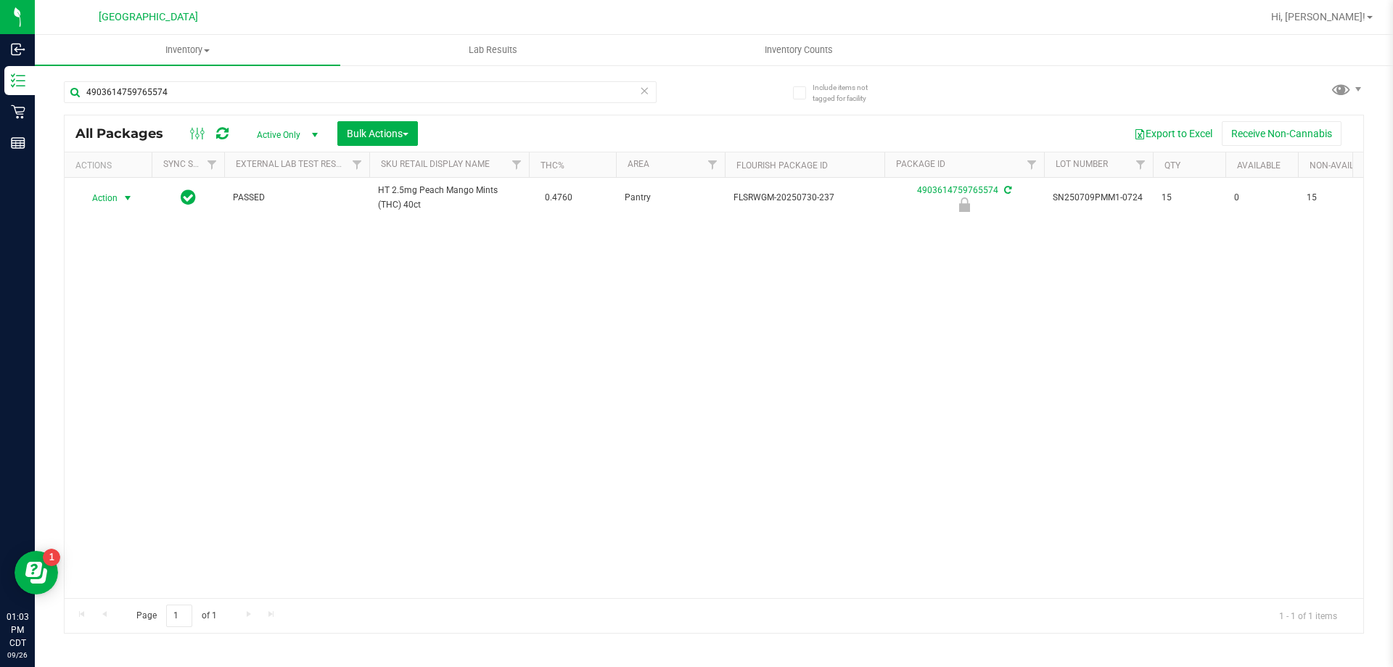
click at [105, 198] on span "Action" at bounding box center [98, 198] width 39 height 20
click at [112, 359] on li "Unlock package" at bounding box center [126, 370] width 93 height 22
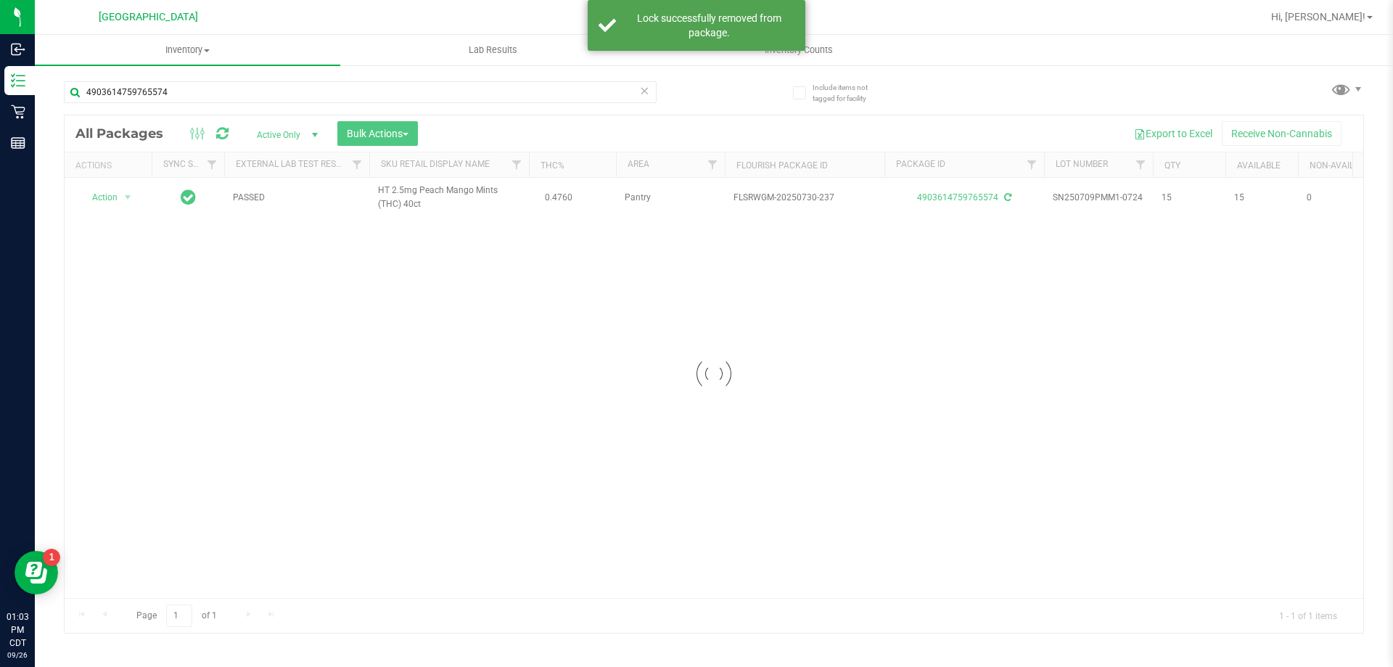
click at [106, 194] on div at bounding box center [714, 373] width 1298 height 517
click at [108, 199] on span "Action" at bounding box center [98, 197] width 39 height 20
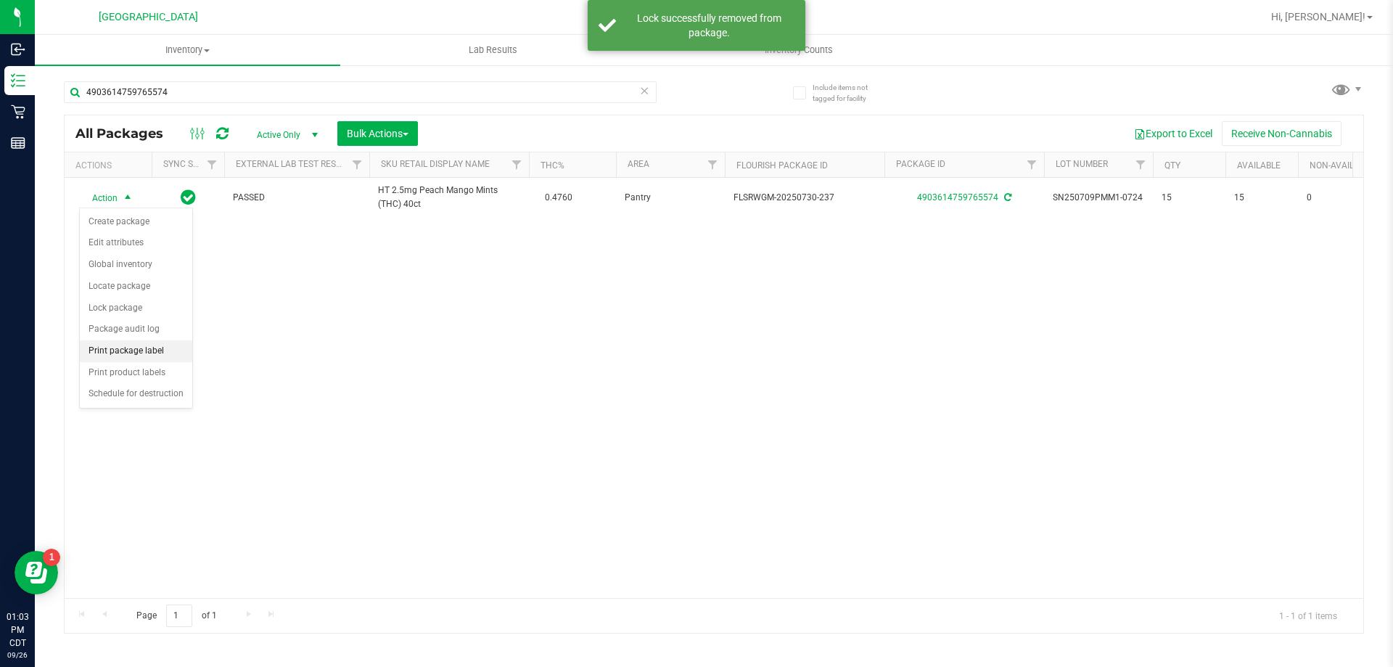
click at [121, 348] on li "Print package label" at bounding box center [136, 351] width 112 height 22
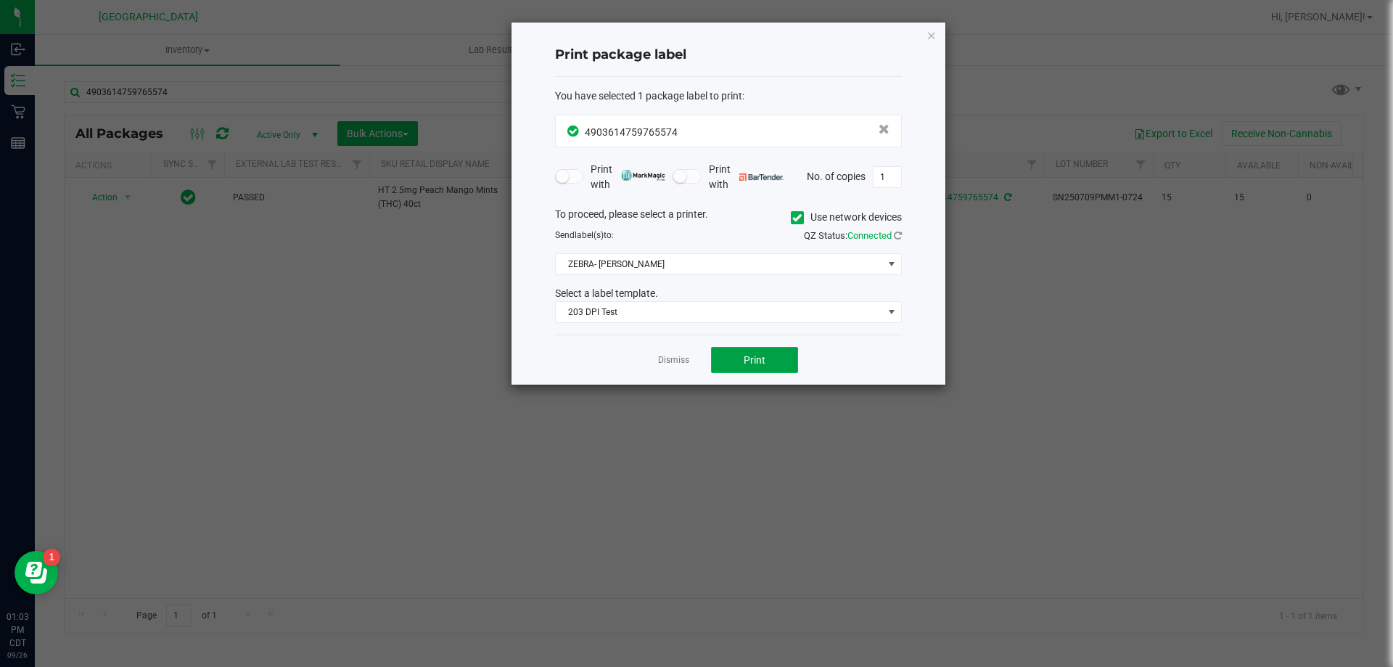
click at [753, 368] on button "Print" at bounding box center [754, 360] width 87 height 26
click at [673, 365] on link "Dismiss" at bounding box center [673, 360] width 31 height 12
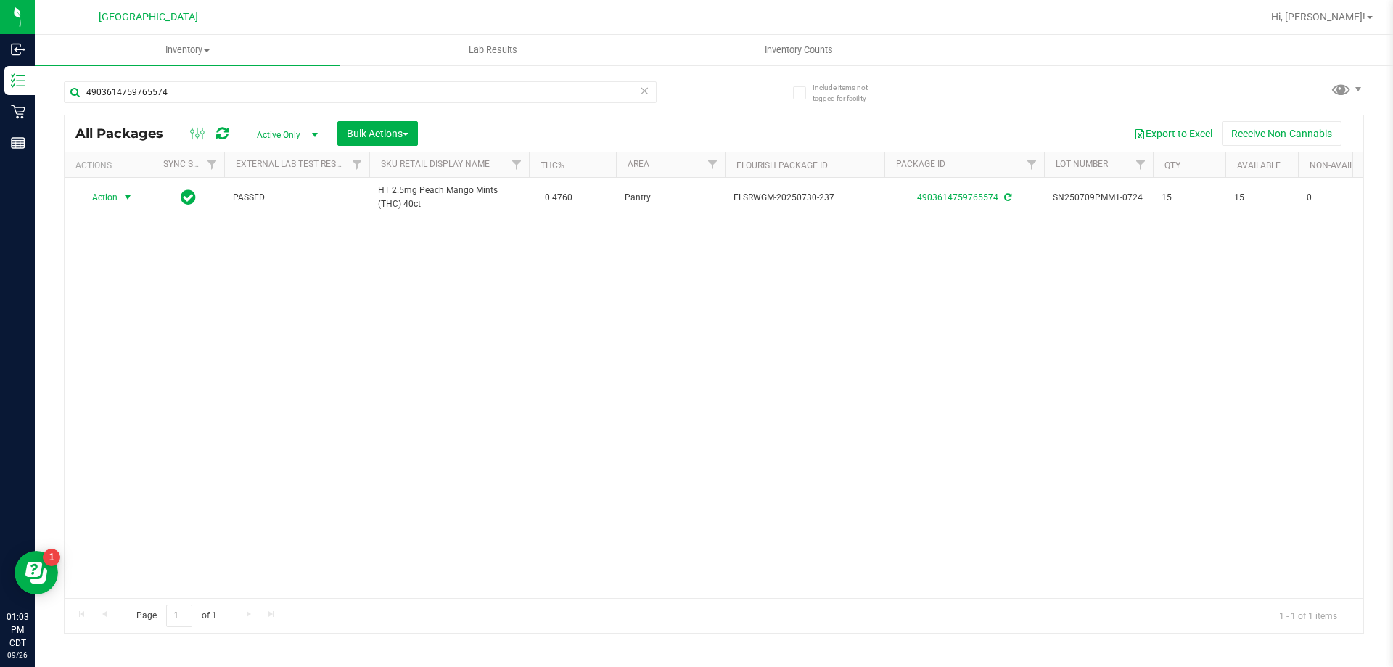
click at [644, 92] on icon at bounding box center [644, 89] width 10 height 17
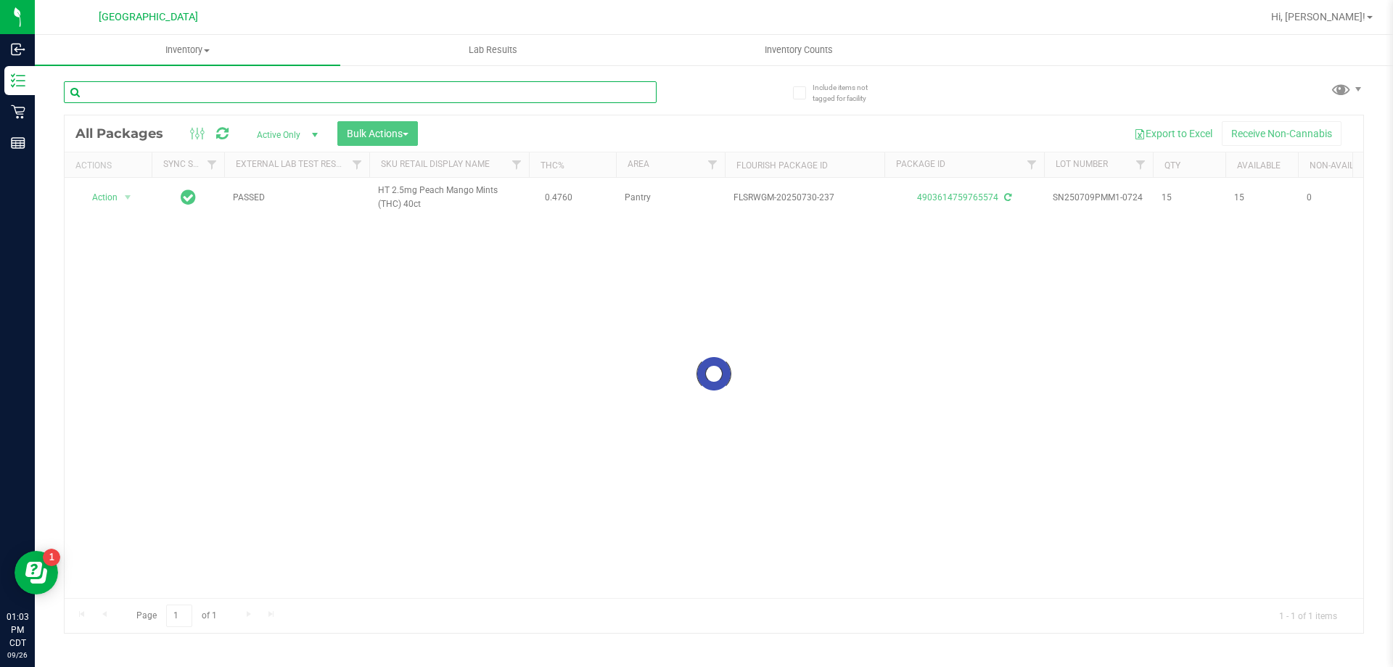
click at [556, 99] on input "text" at bounding box center [360, 92] width 593 height 22
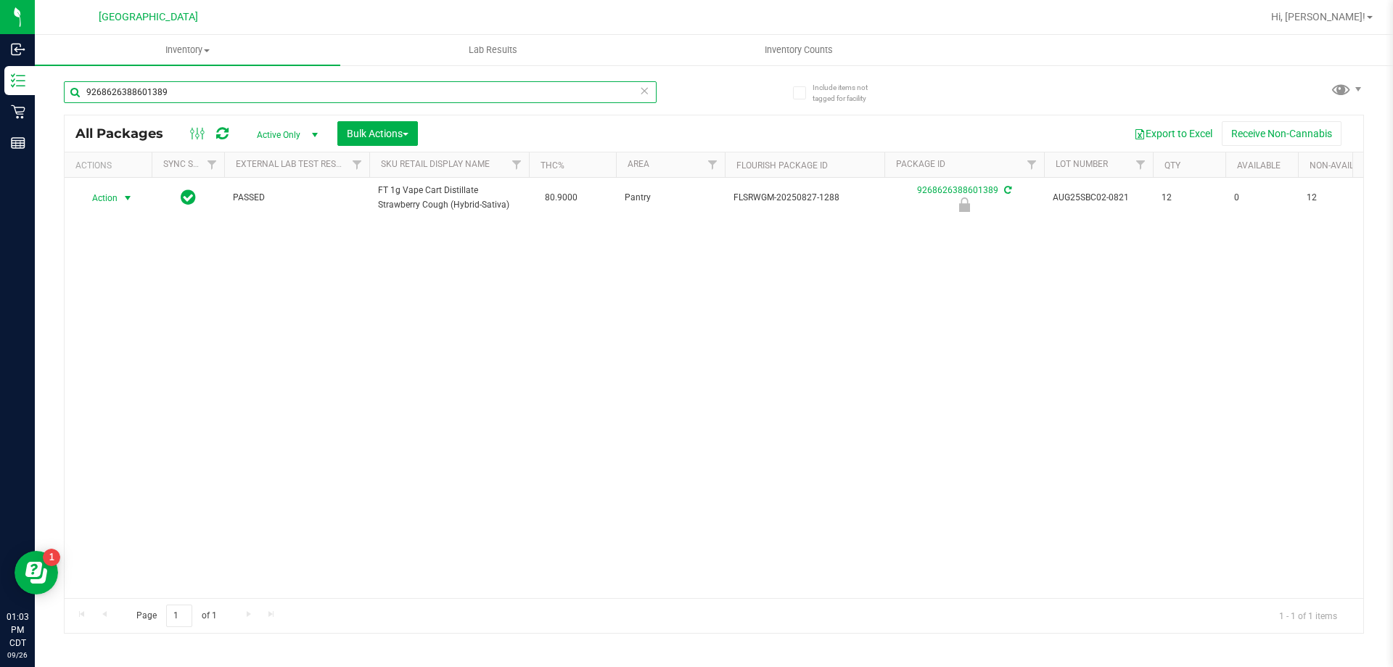
type input "9268626388601389"
click at [110, 197] on span "Action" at bounding box center [98, 198] width 39 height 20
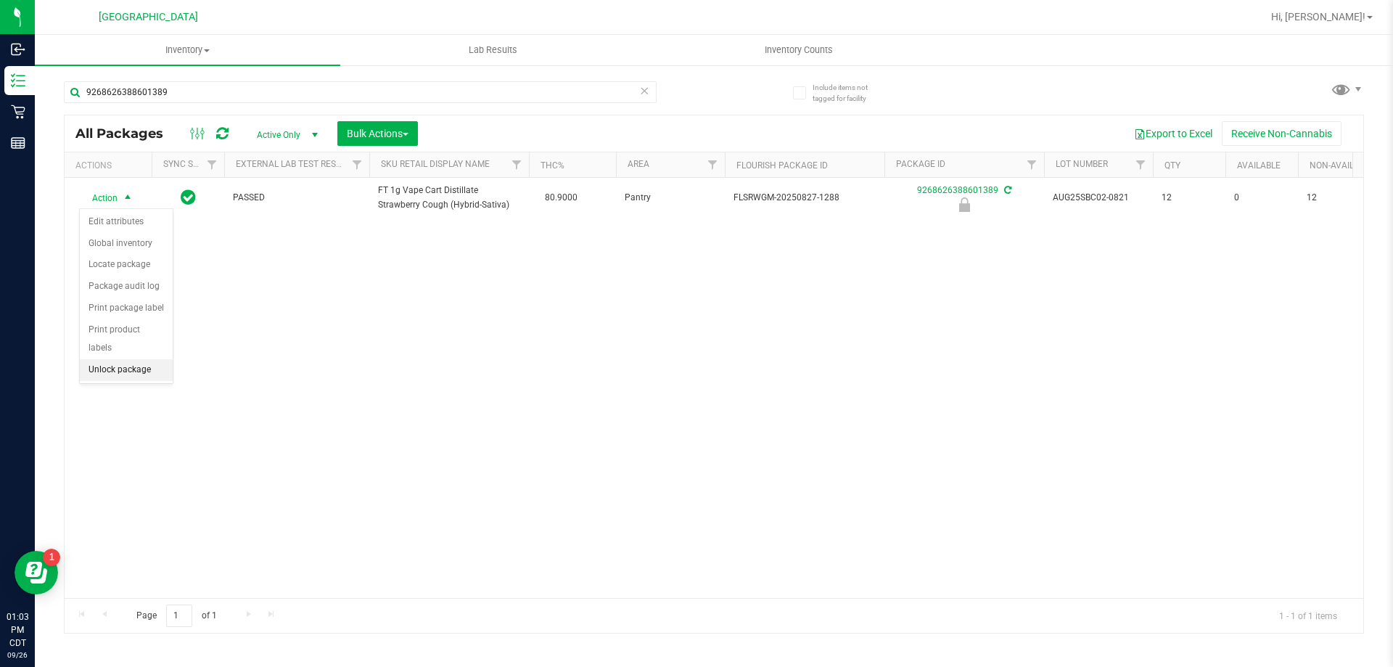
click at [133, 359] on li "Unlock package" at bounding box center [126, 370] width 93 height 22
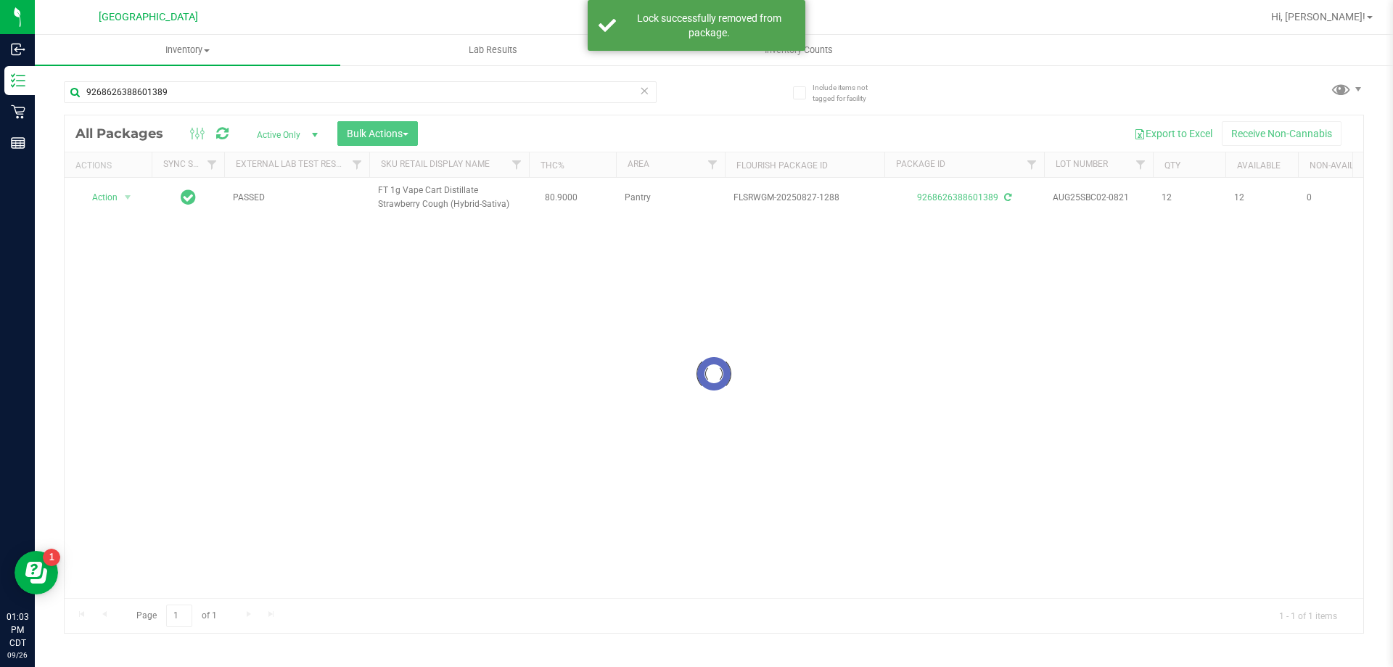
click at [96, 197] on div at bounding box center [714, 373] width 1298 height 517
click at [103, 198] on span "Action" at bounding box center [98, 197] width 39 height 20
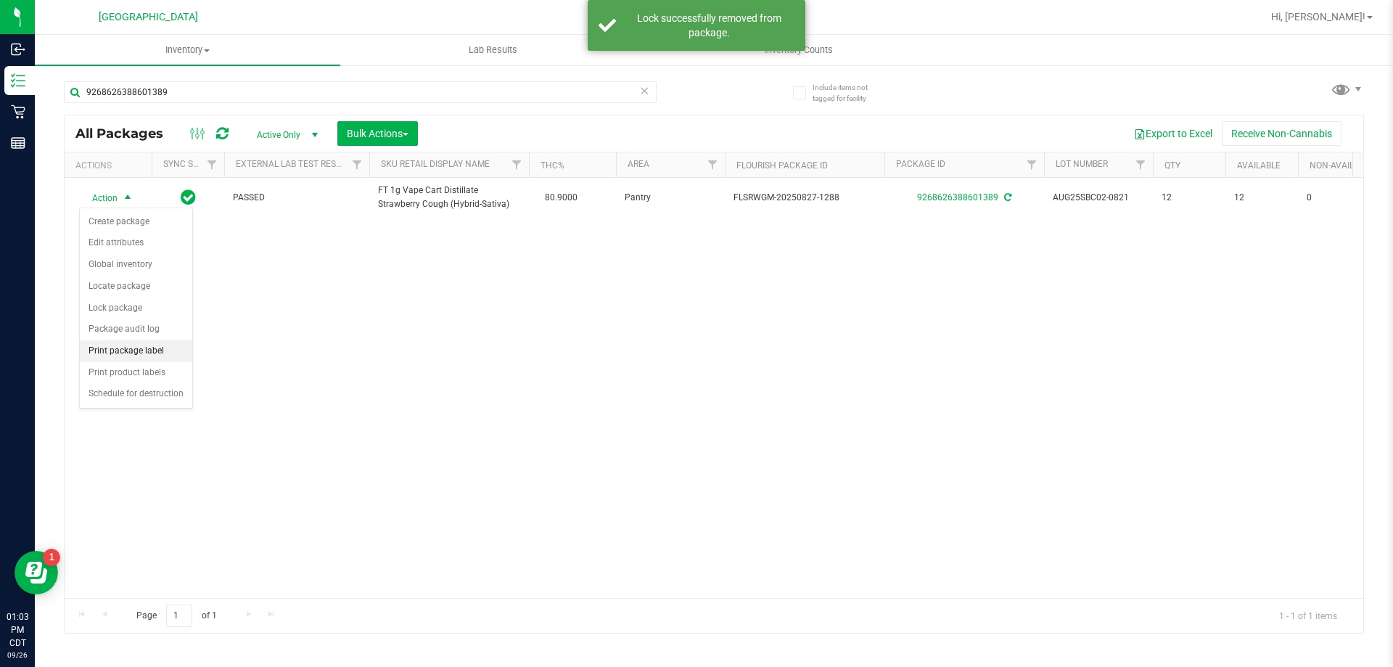
click at [120, 344] on li "Print package label" at bounding box center [136, 351] width 112 height 22
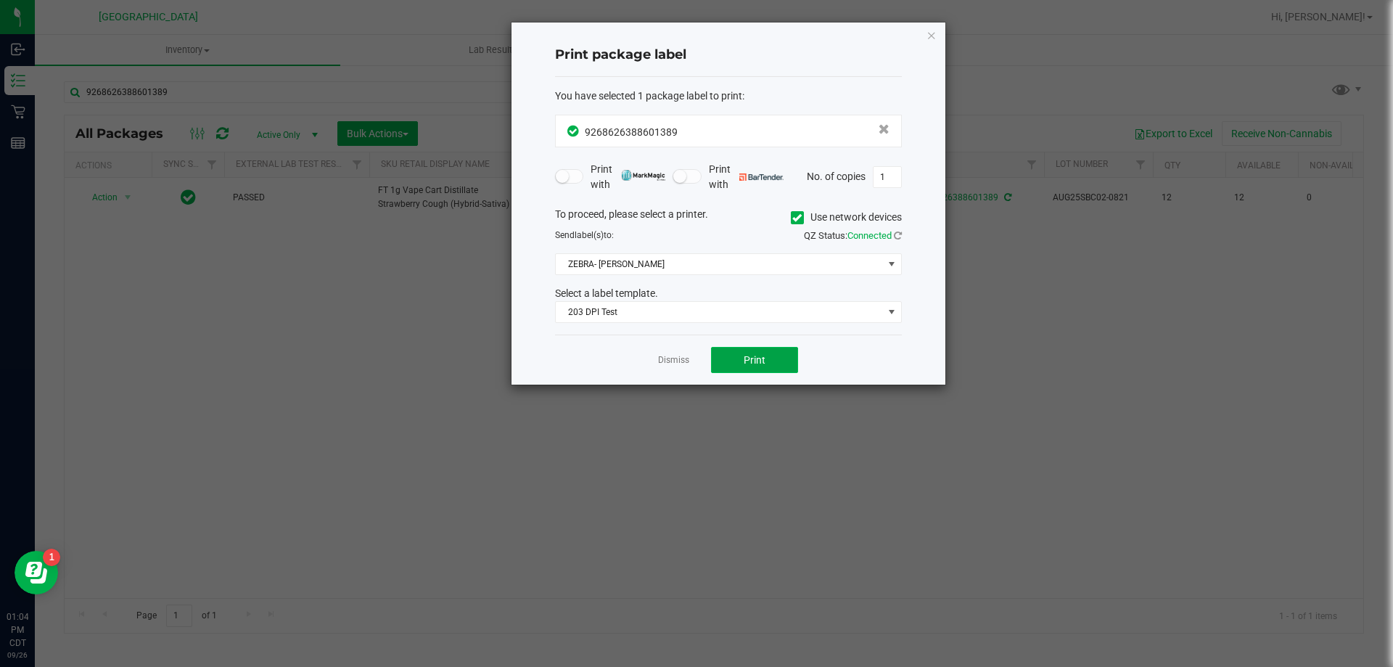
click at [770, 355] on button "Print" at bounding box center [754, 360] width 87 height 26
click at [668, 350] on div "Dismiss Print" at bounding box center [728, 359] width 347 height 50
click at [666, 364] on link "Dismiss" at bounding box center [673, 360] width 31 height 12
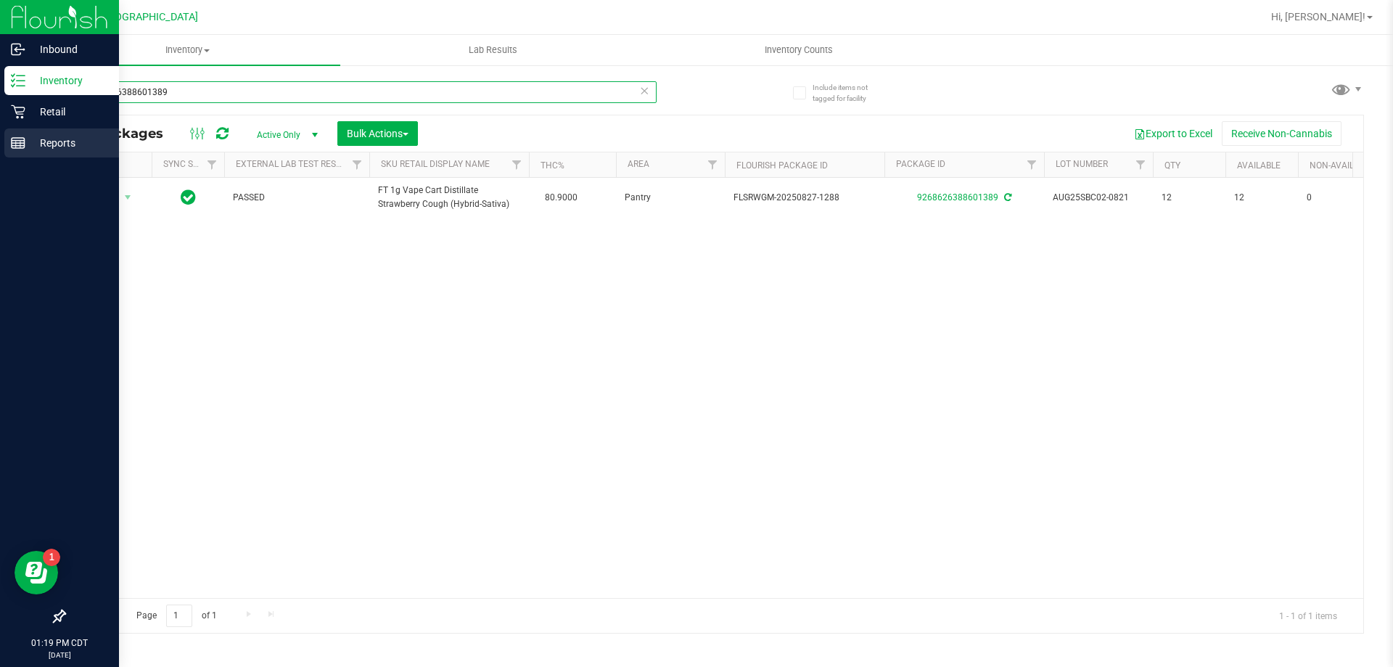
drag, startPoint x: 371, startPoint y: 100, endPoint x: 0, endPoint y: 144, distance: 373.3
click at [0, 144] on div "Inbound Inventory Retail Reports 01:19 PM CDT 09/26/2025 09/26 Panama City WC H…" at bounding box center [696, 333] width 1393 height 667
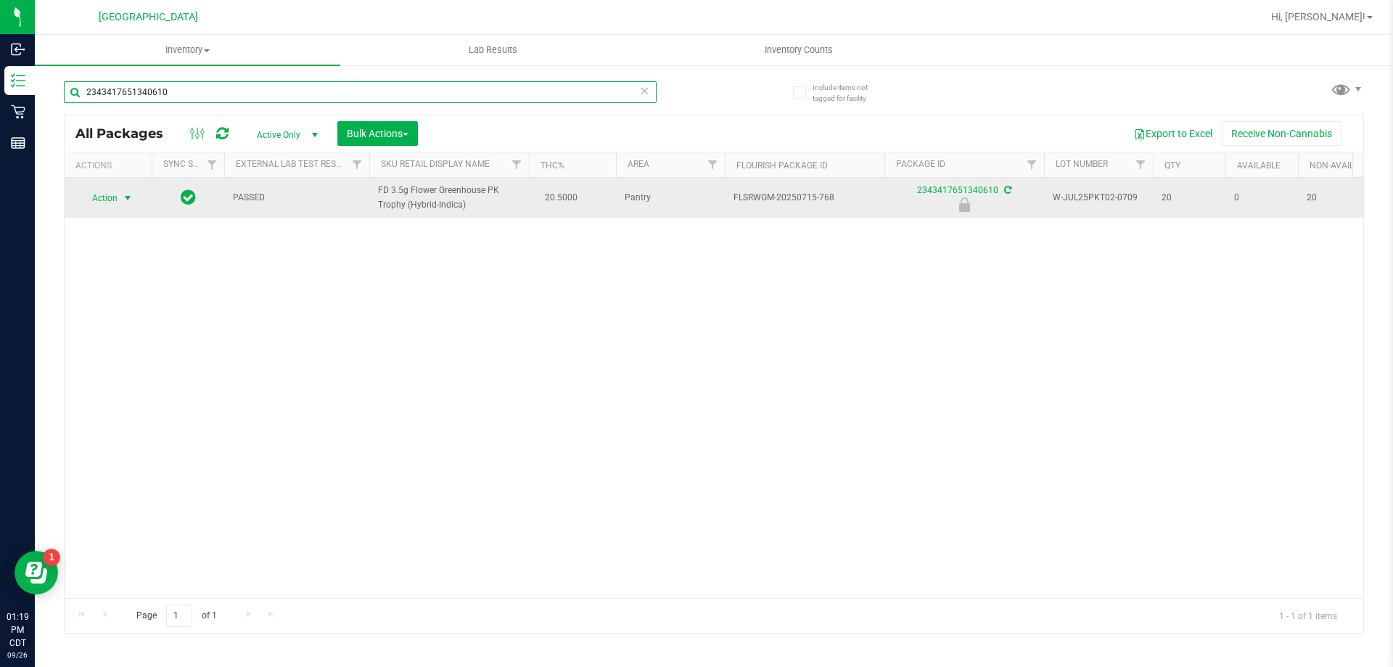
type input "2343417651340610"
click at [117, 205] on span "Action" at bounding box center [98, 198] width 39 height 20
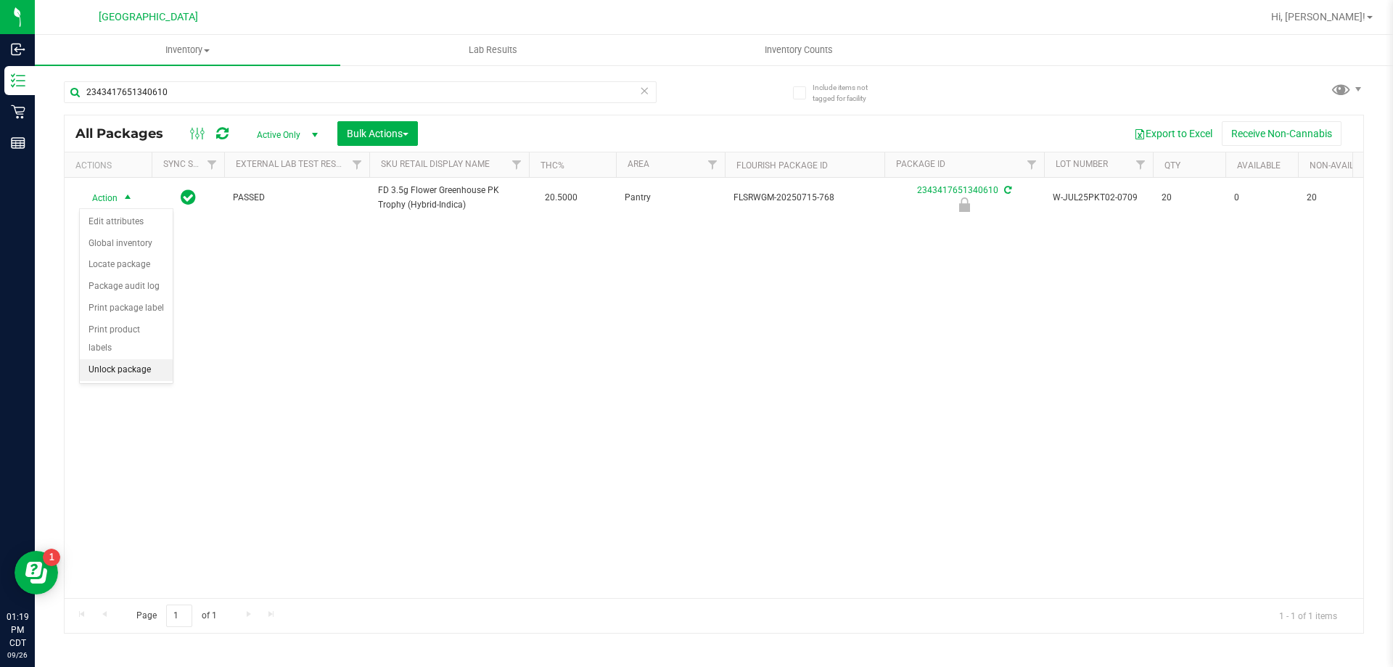
click at [112, 359] on li "Unlock package" at bounding box center [126, 370] width 93 height 22
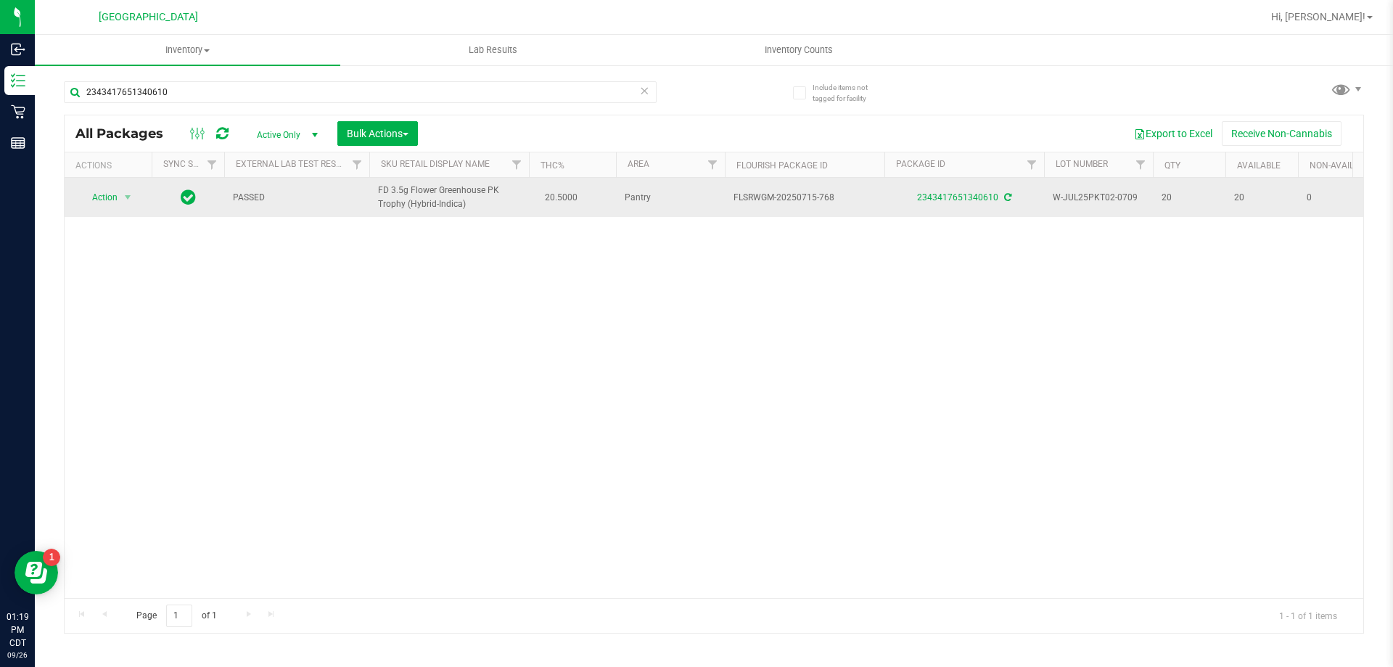
click at [99, 211] on td "Action Action Create package Edit attributes Global inventory Locate package Lo…" at bounding box center [108, 197] width 87 height 39
click at [109, 193] on span "Action" at bounding box center [98, 197] width 39 height 20
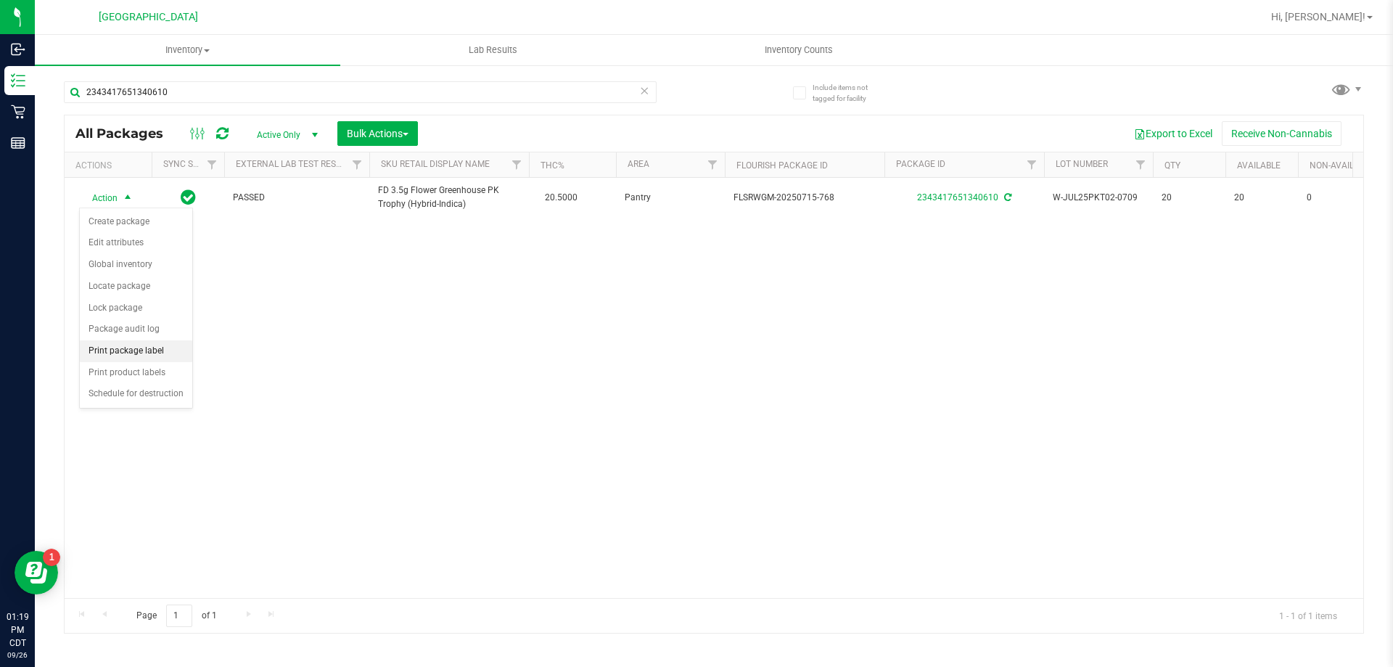
click at [110, 358] on li "Print package label" at bounding box center [136, 351] width 112 height 22
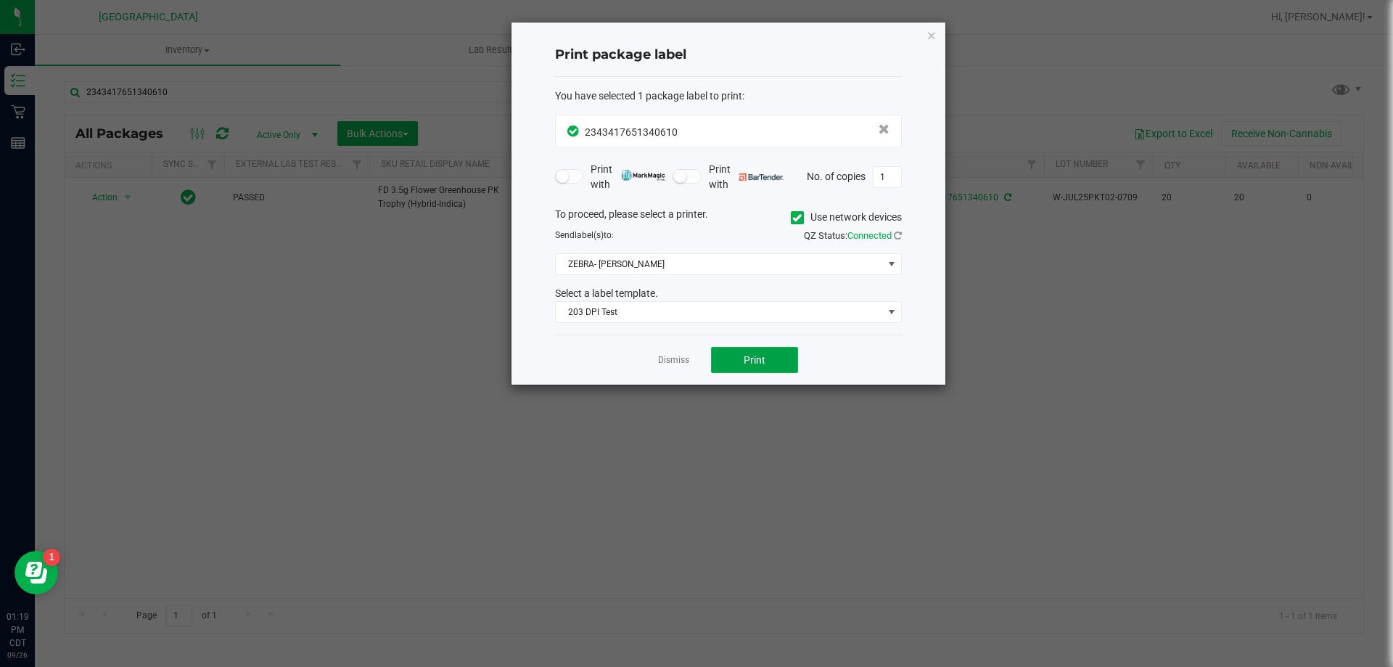
click at [743, 363] on button "Print" at bounding box center [754, 360] width 87 height 26
click at [1126, 309] on ngb-modal-window "Print package label You have selected 1 package label to print : 23434176513406…" at bounding box center [701, 333] width 1403 height 667
click at [672, 360] on link "Dismiss" at bounding box center [673, 360] width 31 height 12
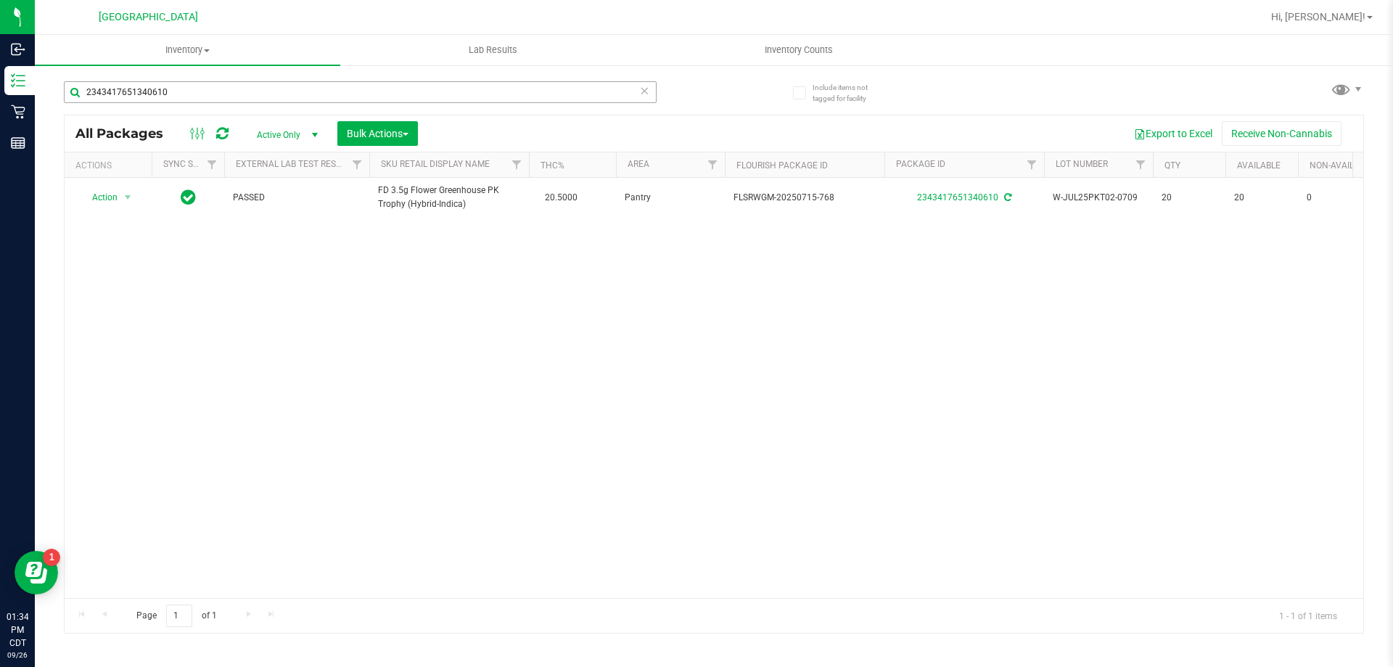
drag, startPoint x: 203, startPoint y: 90, endPoint x: 188, endPoint y: 86, distance: 15.8
click at [188, 86] on div "2343417651340610" at bounding box center [360, 97] width 593 height 33
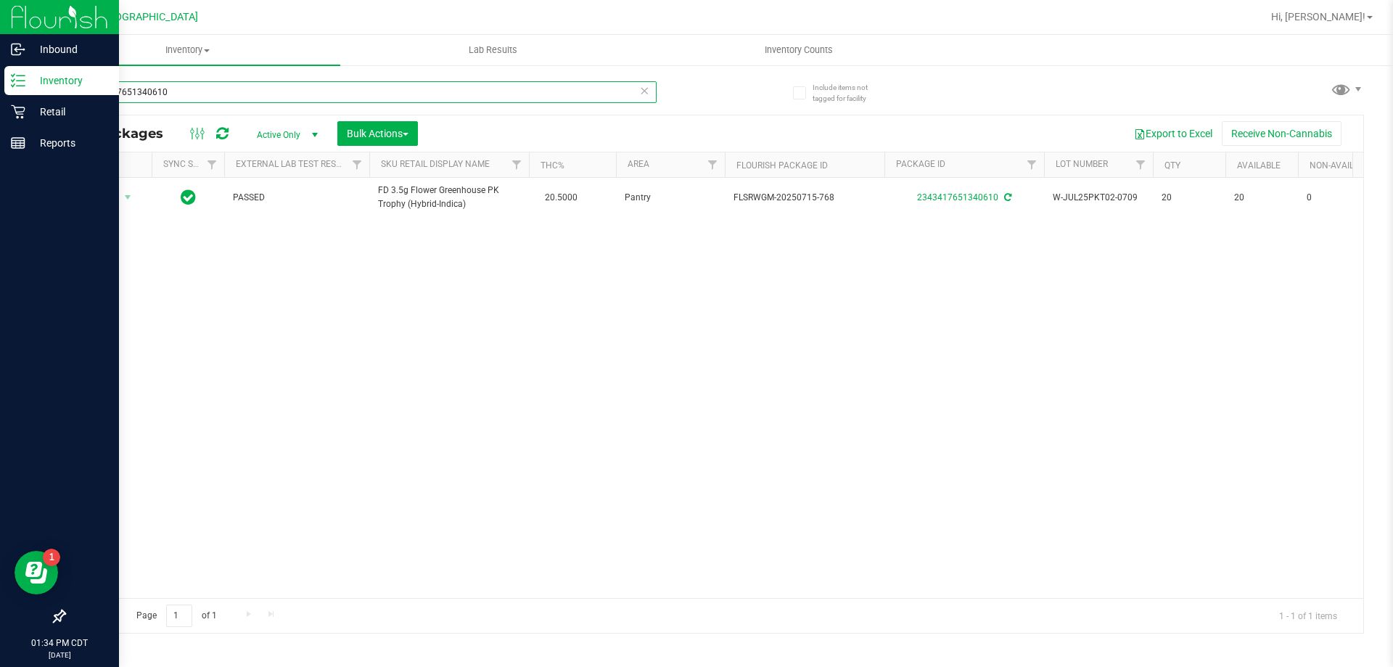
drag, startPoint x: 188, startPoint y: 86, endPoint x: 18, endPoint y: 88, distance: 169.7
click at [18, 88] on div "Inbound Inventory Retail Reports 01:34 PM CDT 09/26/2025 09/26 Panama City WC H…" at bounding box center [696, 333] width 1393 height 667
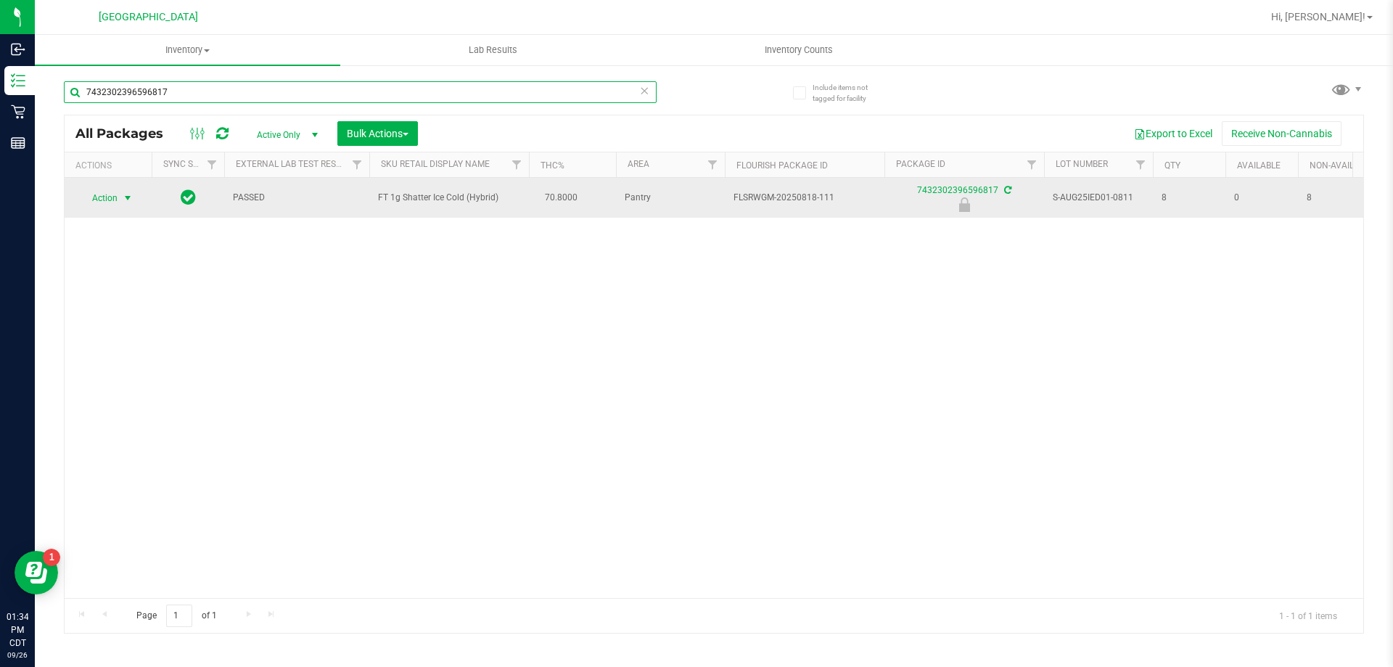
type input "7432302396596817"
click at [113, 194] on span "Action" at bounding box center [98, 198] width 39 height 20
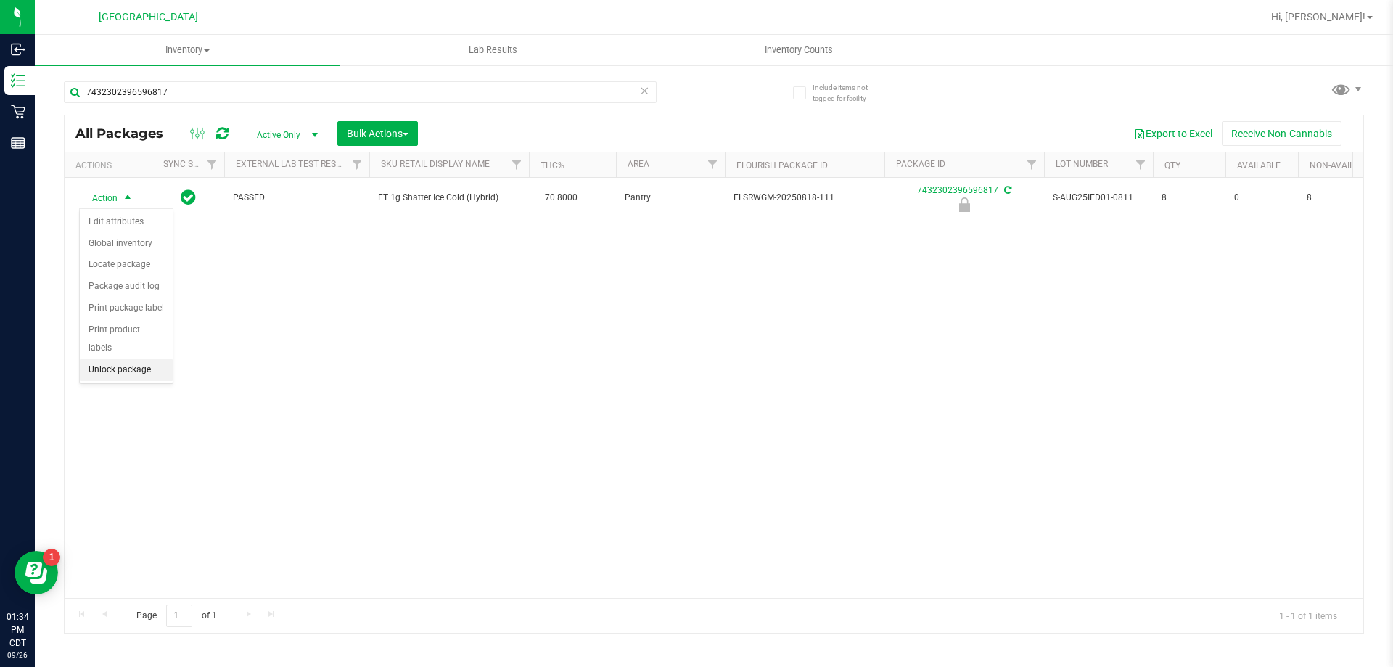
click at [127, 359] on li "Unlock package" at bounding box center [126, 370] width 93 height 22
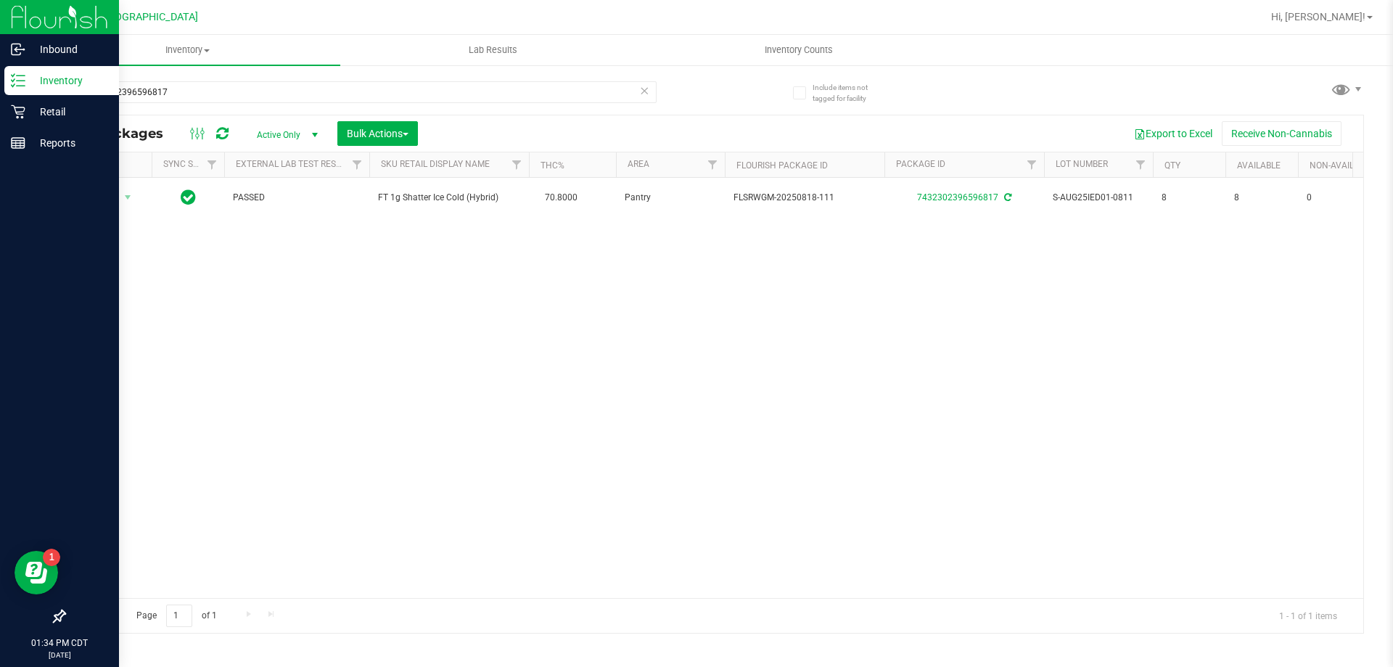
click at [116, 197] on div at bounding box center [59, 381] width 119 height 442
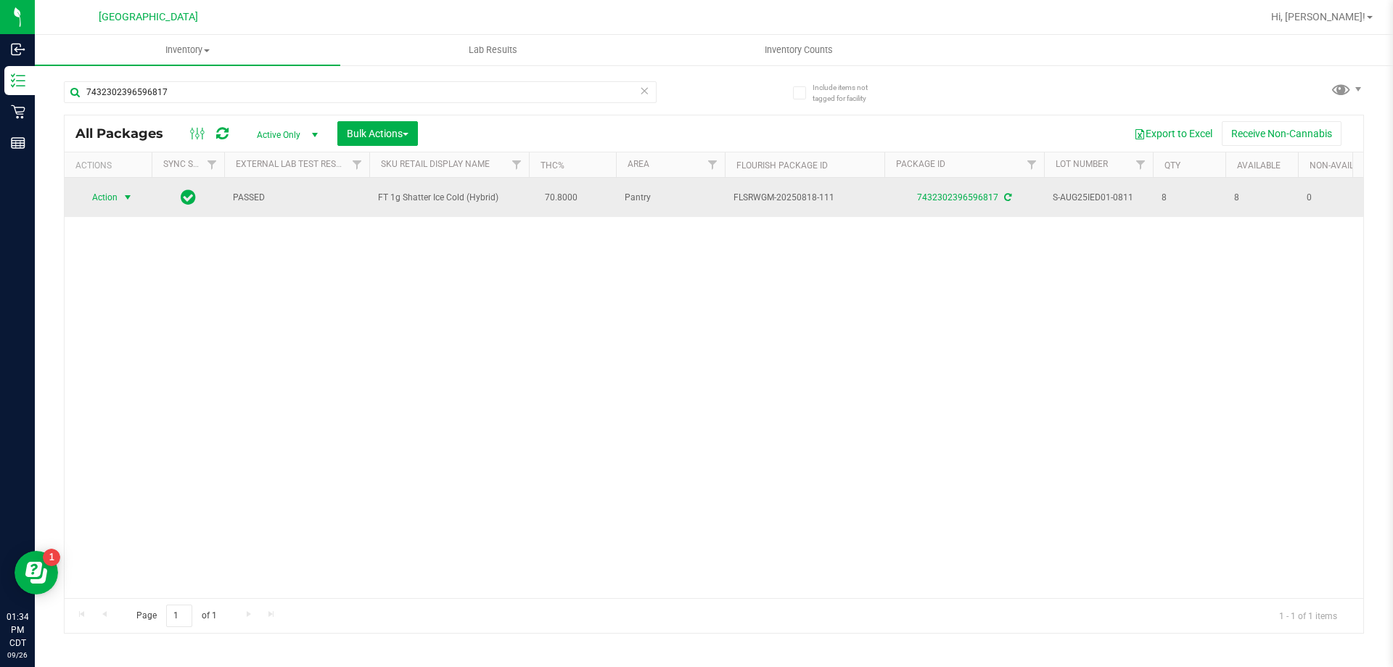
click at [119, 197] on span "select" at bounding box center [128, 197] width 18 height 20
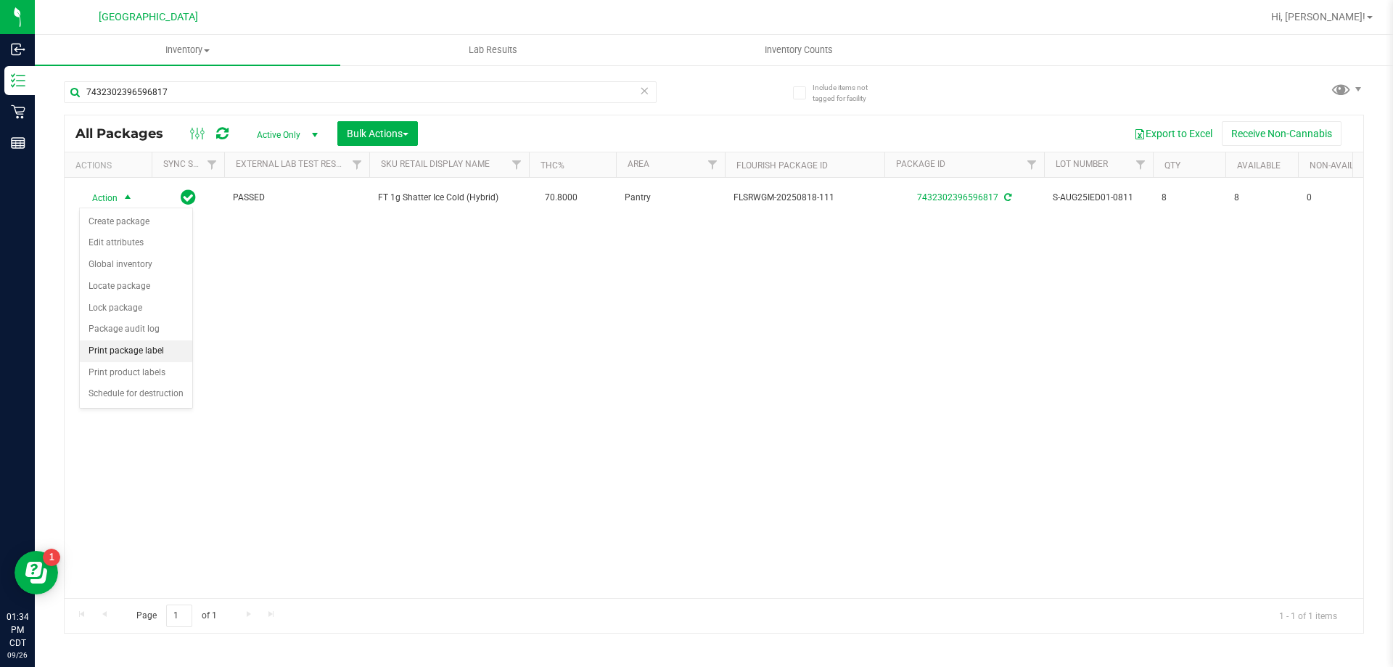
click at [134, 354] on li "Print package label" at bounding box center [136, 351] width 112 height 22
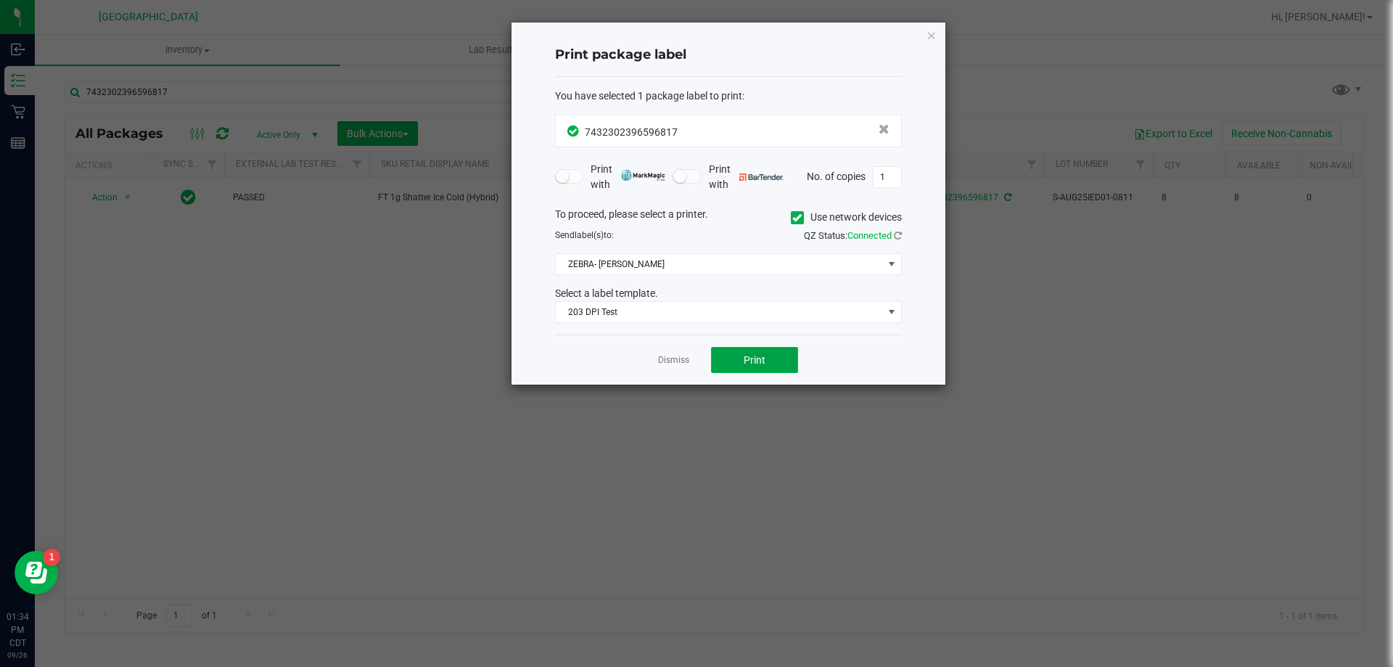
click at [746, 360] on span "Print" at bounding box center [754, 360] width 22 height 12
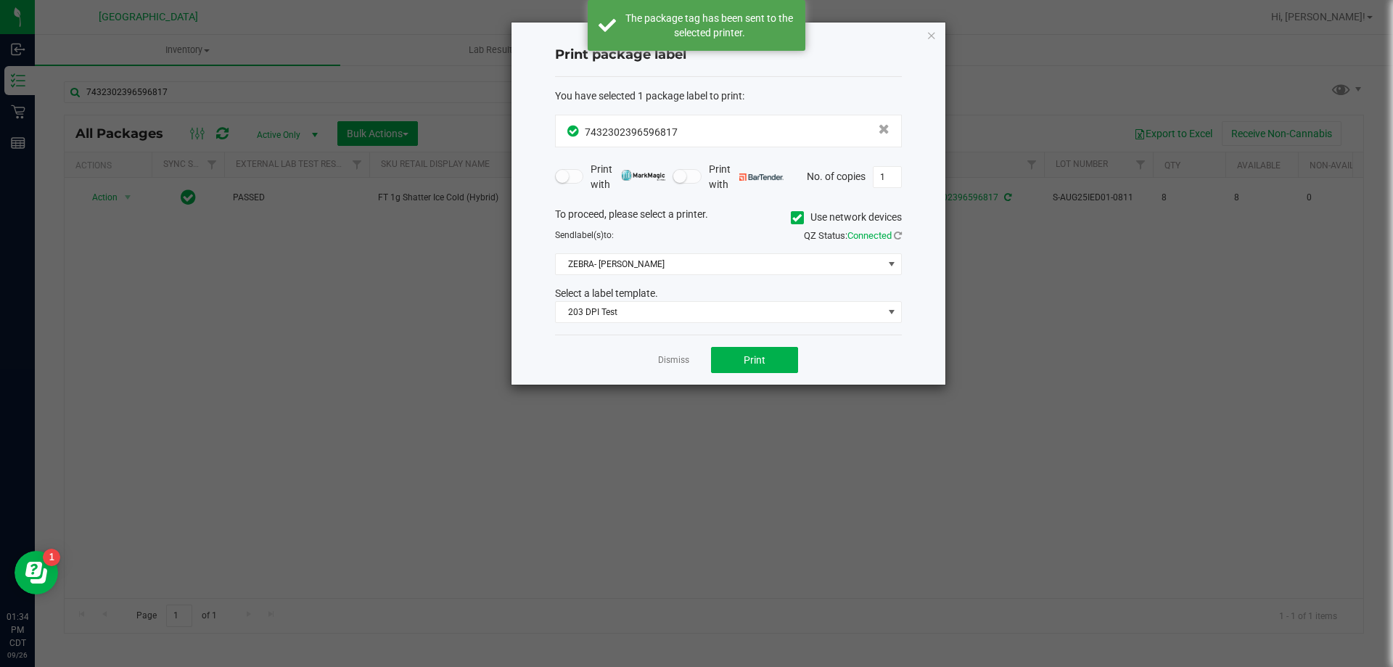
click at [678, 353] on app-cancel-button "Dismiss" at bounding box center [673, 360] width 31 height 15
click at [661, 358] on link "Dismiss" at bounding box center [673, 360] width 31 height 12
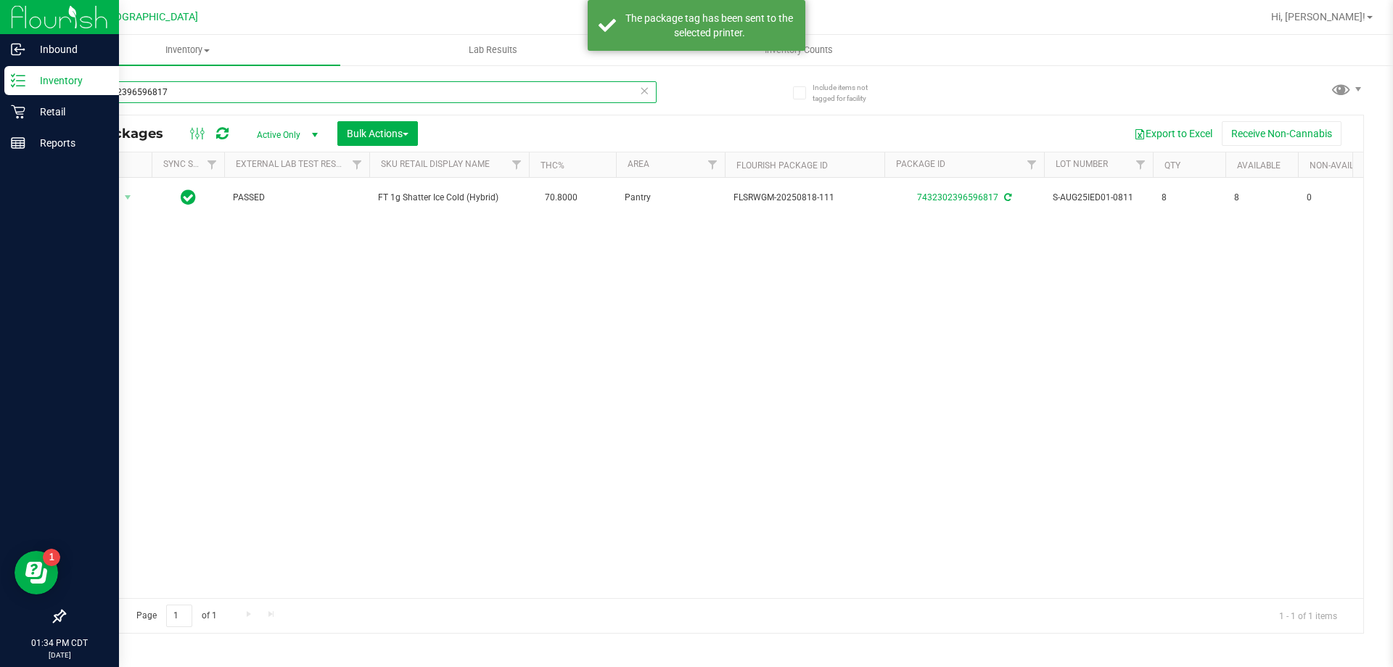
drag, startPoint x: 343, startPoint y: 102, endPoint x: 33, endPoint y: 78, distance: 311.4
click at [33, 78] on div "Inbound Inventory Retail Reports 01:34 PM CDT 09/26/2025 09/26 Panama City WC H…" at bounding box center [696, 333] width 1393 height 667
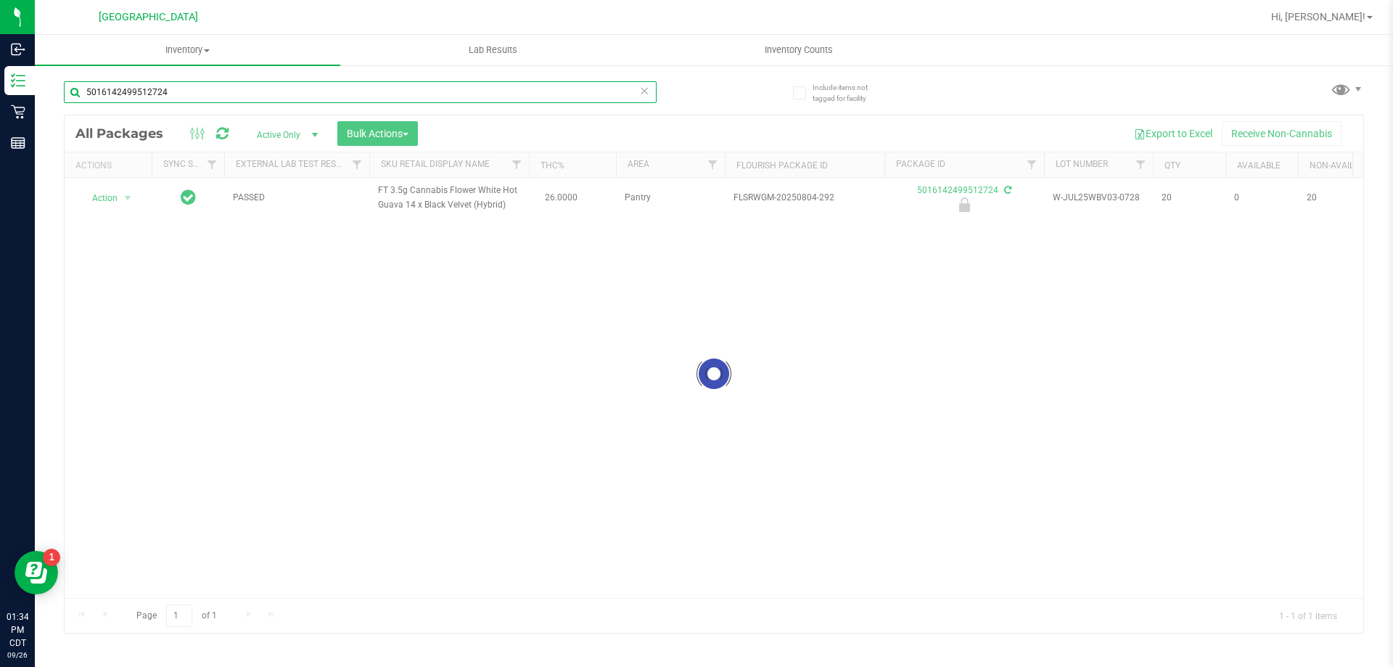
type input "5016142499512724"
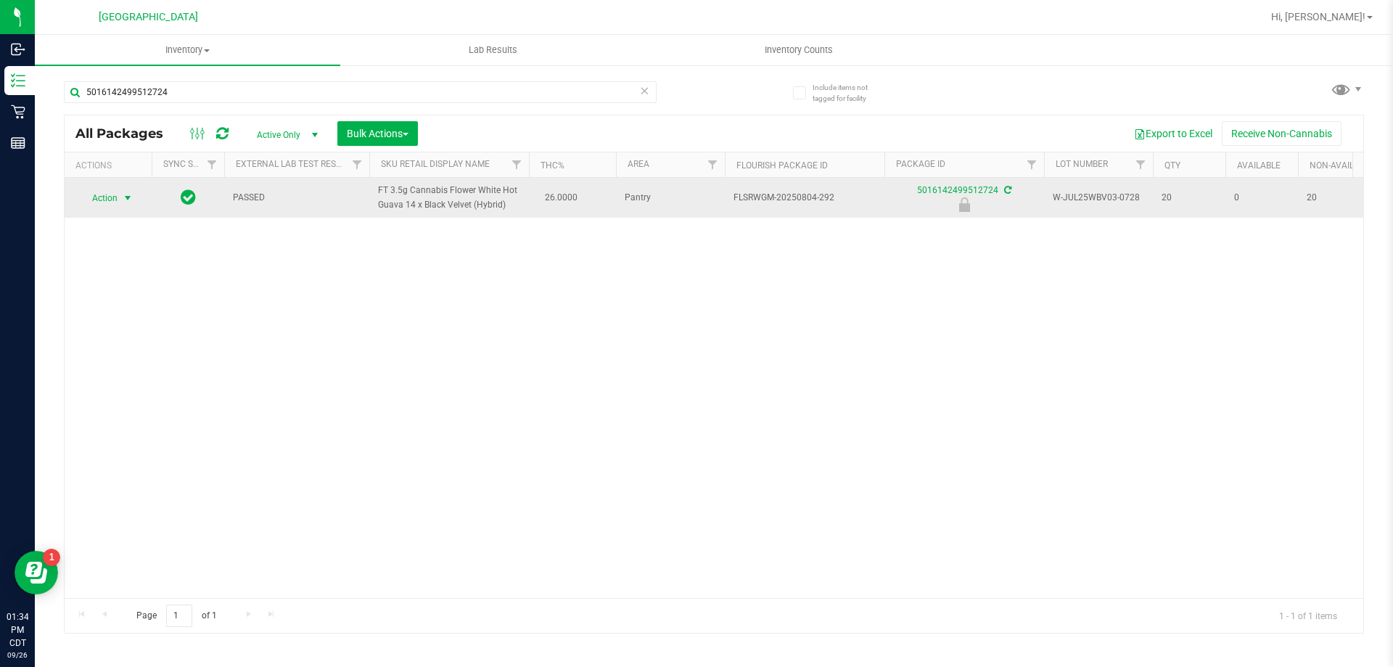
click at [110, 194] on span "Action" at bounding box center [98, 198] width 39 height 20
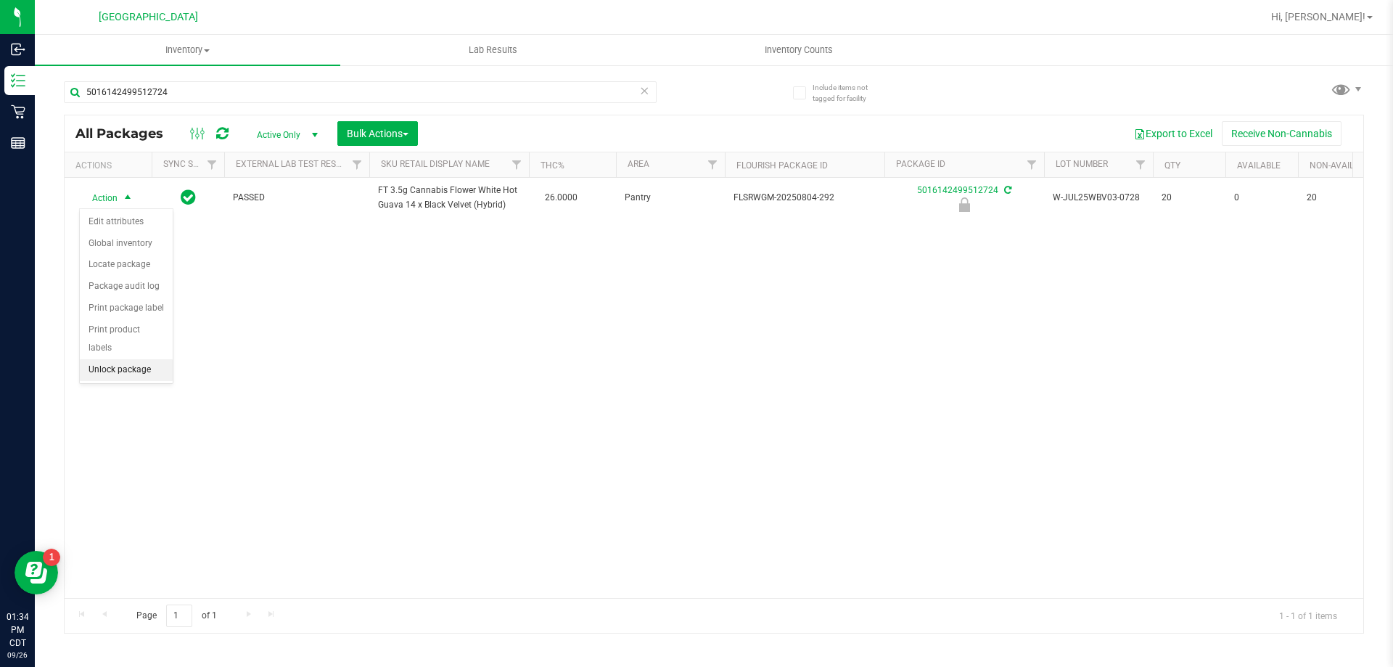
click at [115, 359] on li "Unlock package" at bounding box center [126, 370] width 93 height 22
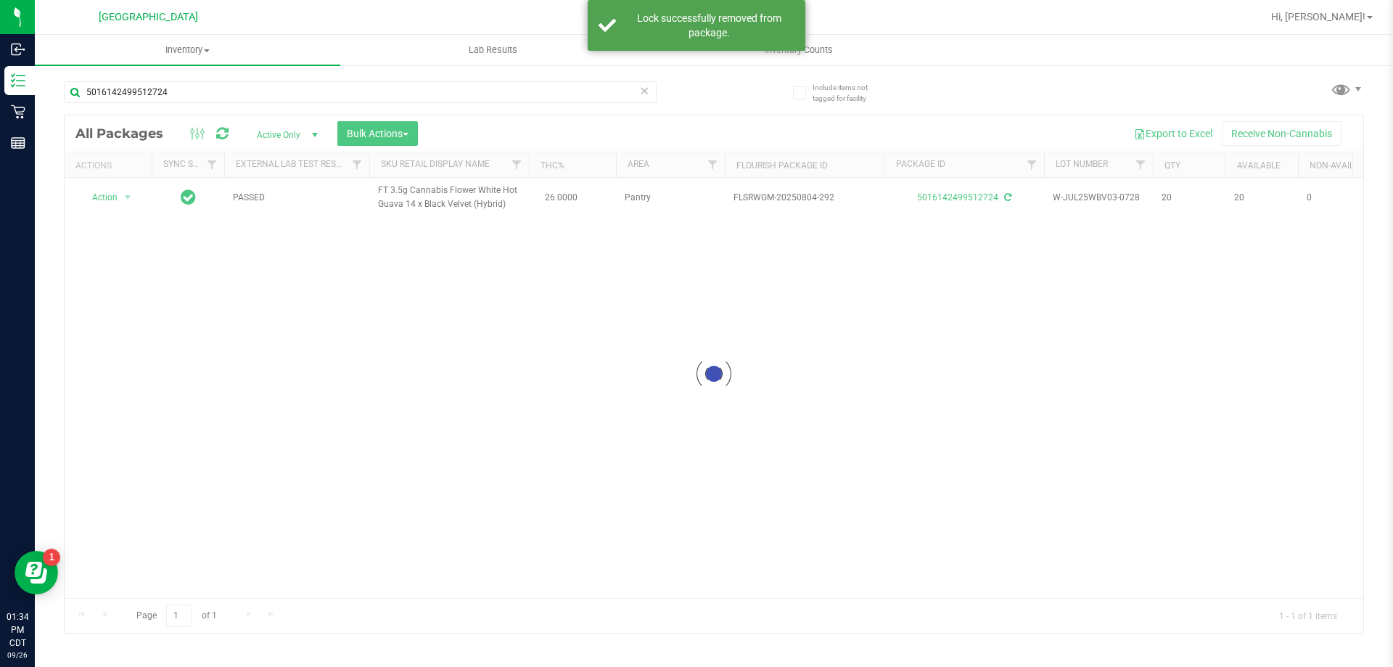
click at [114, 199] on div at bounding box center [714, 373] width 1298 height 517
click at [110, 193] on span "Action" at bounding box center [98, 197] width 39 height 20
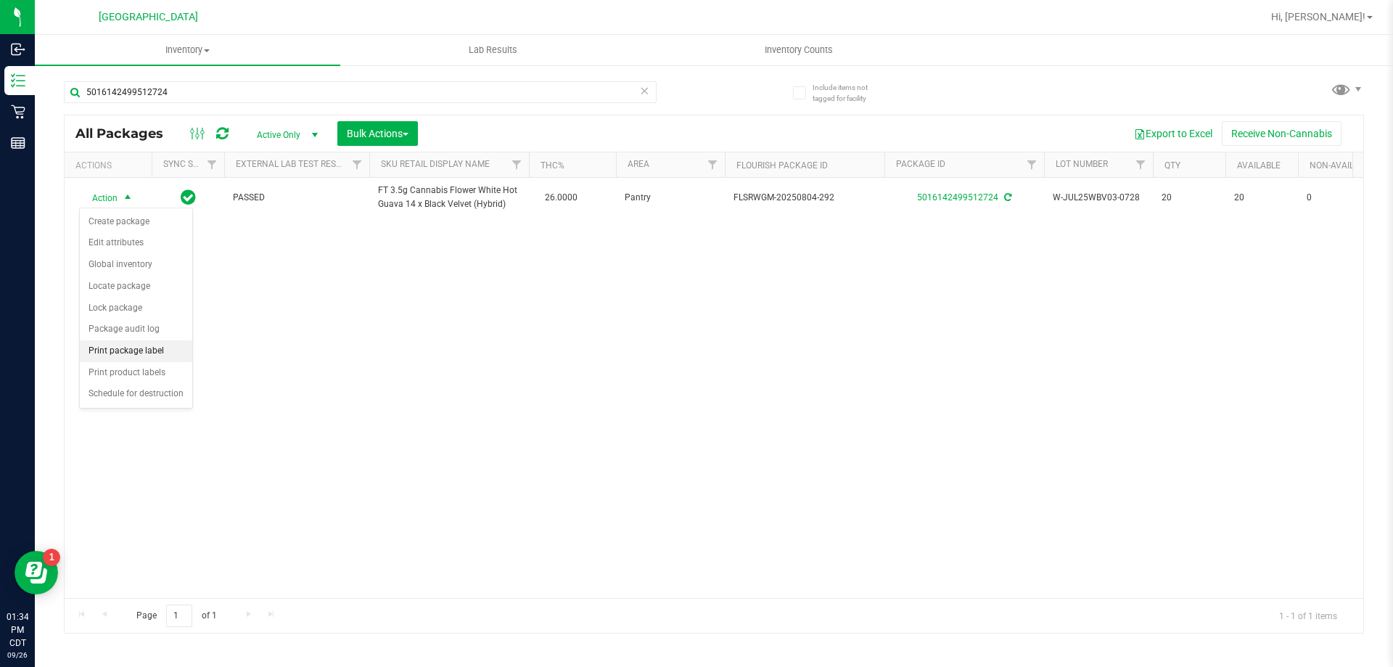
click at [165, 351] on li "Print package label" at bounding box center [136, 351] width 112 height 22
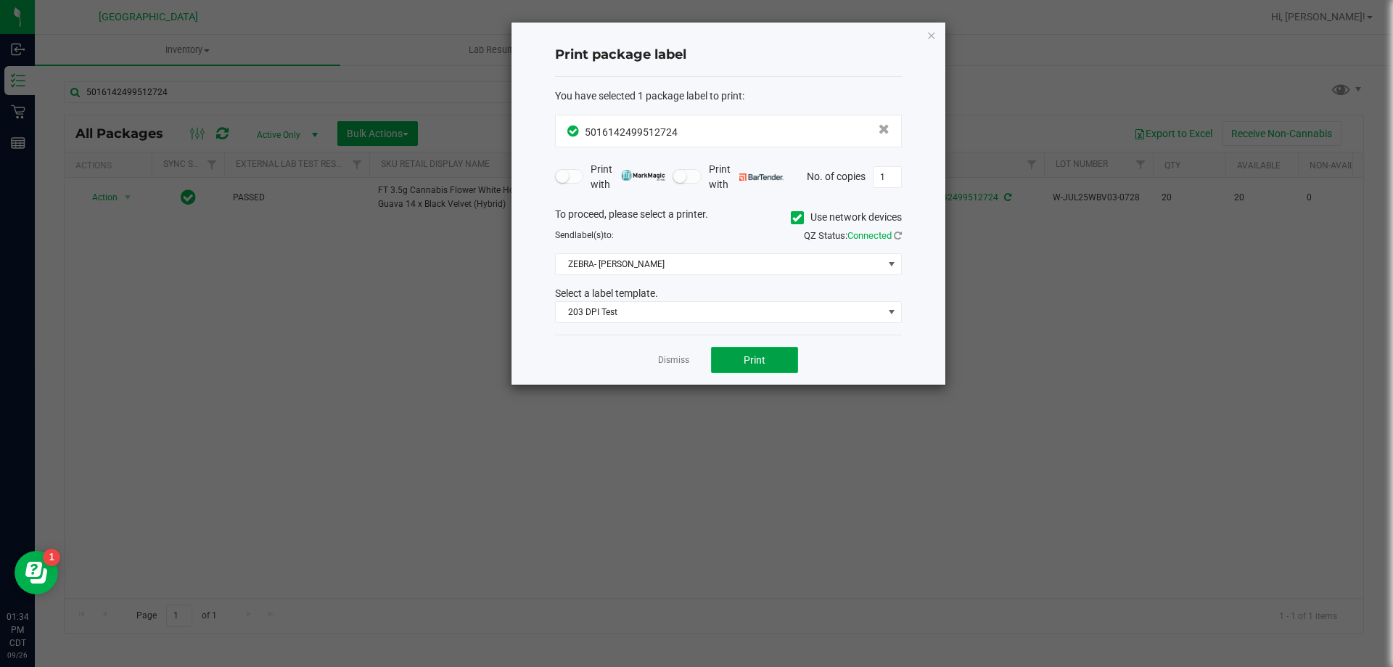
click at [729, 366] on button "Print" at bounding box center [754, 360] width 87 height 26
drag, startPoint x: 729, startPoint y: 366, endPoint x: 672, endPoint y: 353, distance: 58.1
click at [672, 353] on app-cancel-button "Dismiss" at bounding box center [673, 360] width 31 height 15
click at [672, 363] on link "Dismiss" at bounding box center [673, 360] width 31 height 12
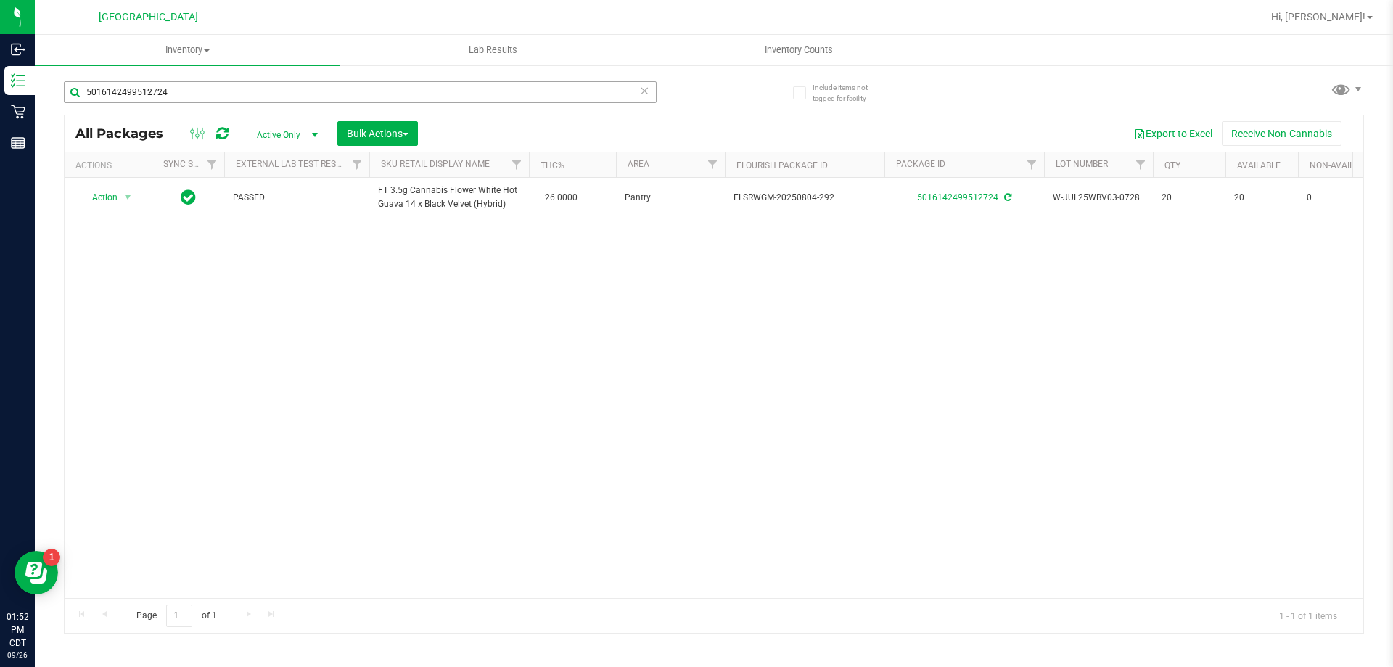
drag, startPoint x: 200, startPoint y: 86, endPoint x: 77, endPoint y: 91, distance: 123.4
click at [77, 91] on div "5016142499512724" at bounding box center [389, 91] width 650 height 46
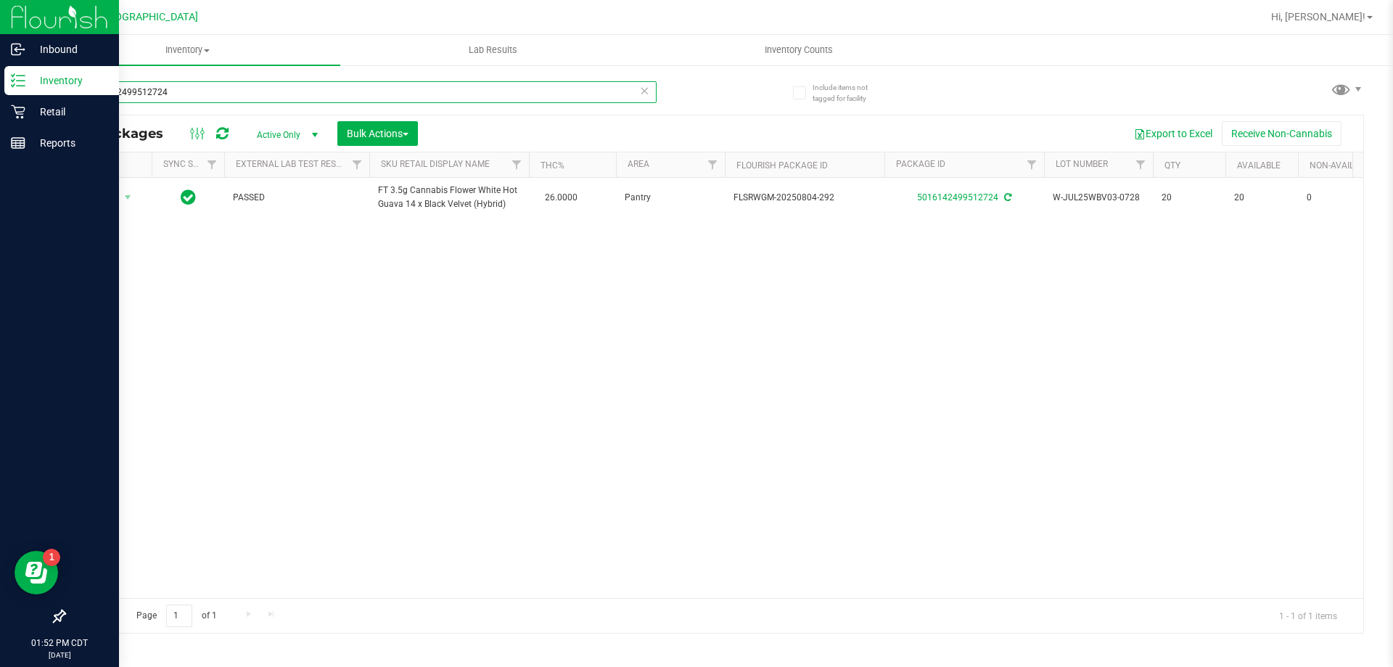
drag, startPoint x: 178, startPoint y: 92, endPoint x: 1, endPoint y: 82, distance: 177.3
click at [1, 82] on div "Inbound Inventory Retail Reports 01:52 PM CDT 09/26/2025 09/26 Panama City WC H…" at bounding box center [696, 333] width 1393 height 667
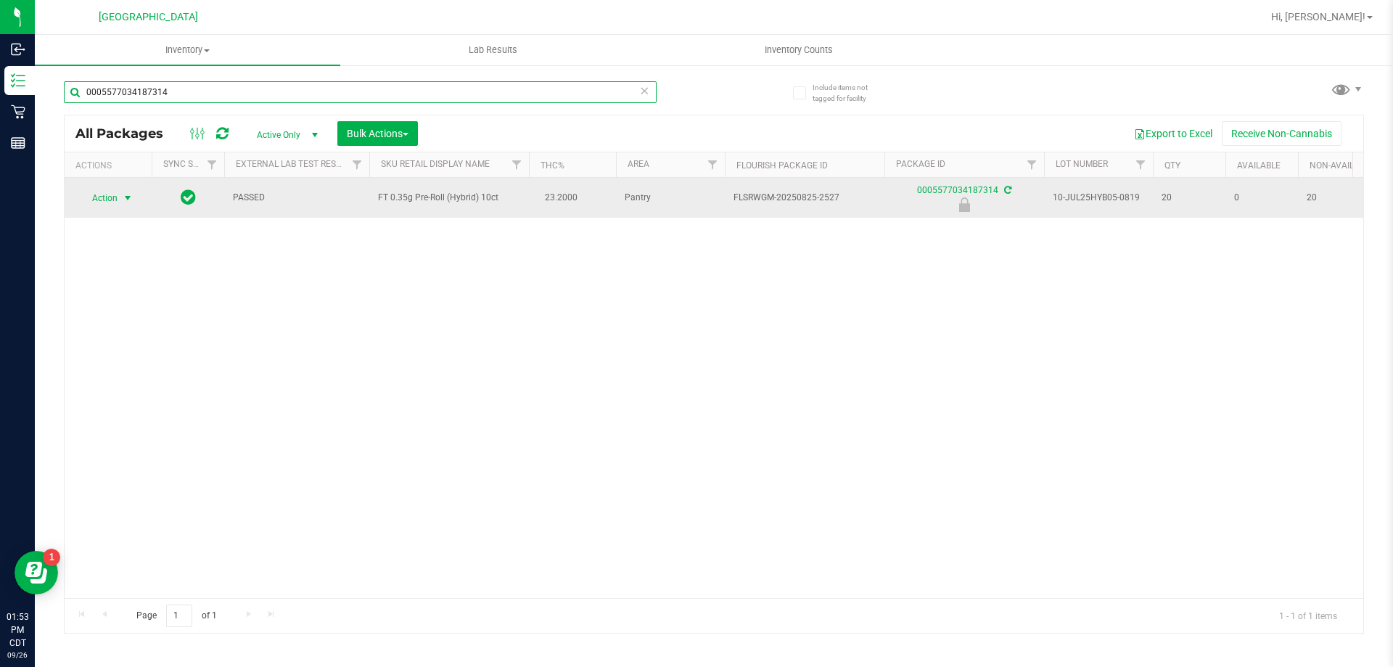
type input "0005577034187314"
click at [96, 200] on span "Action" at bounding box center [98, 198] width 39 height 20
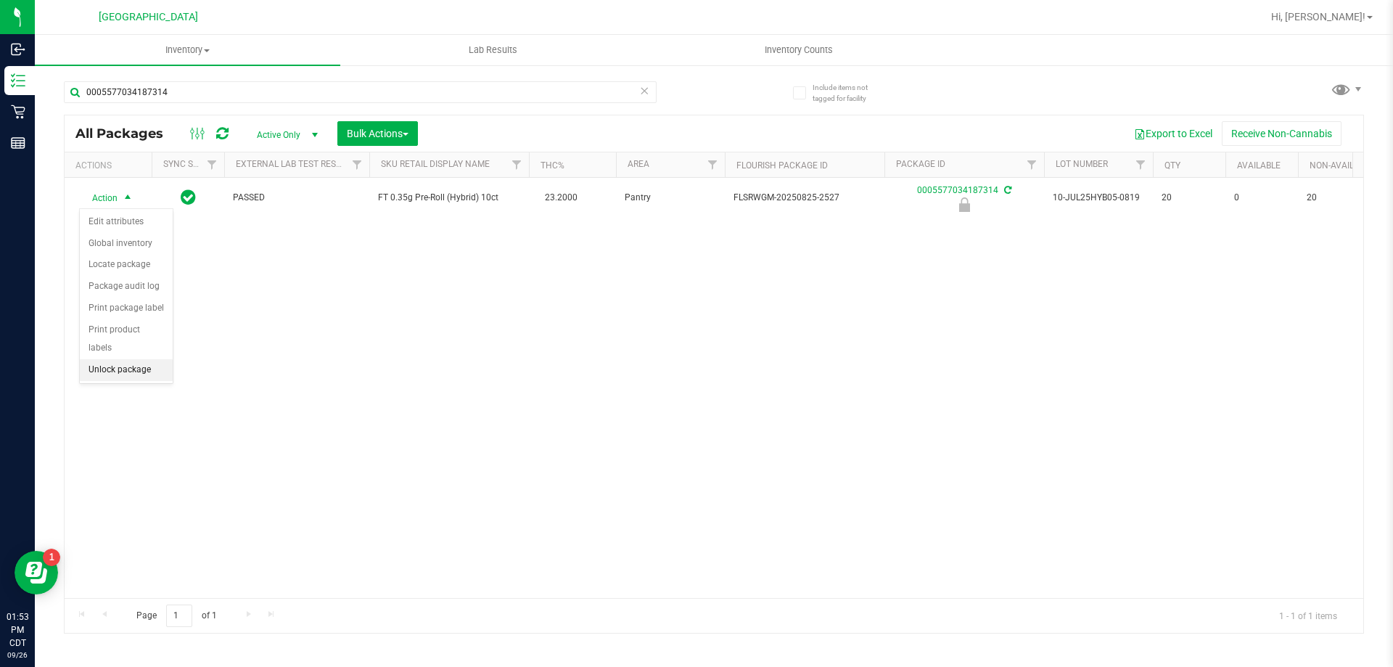
click at [106, 359] on li "Unlock package" at bounding box center [126, 370] width 93 height 22
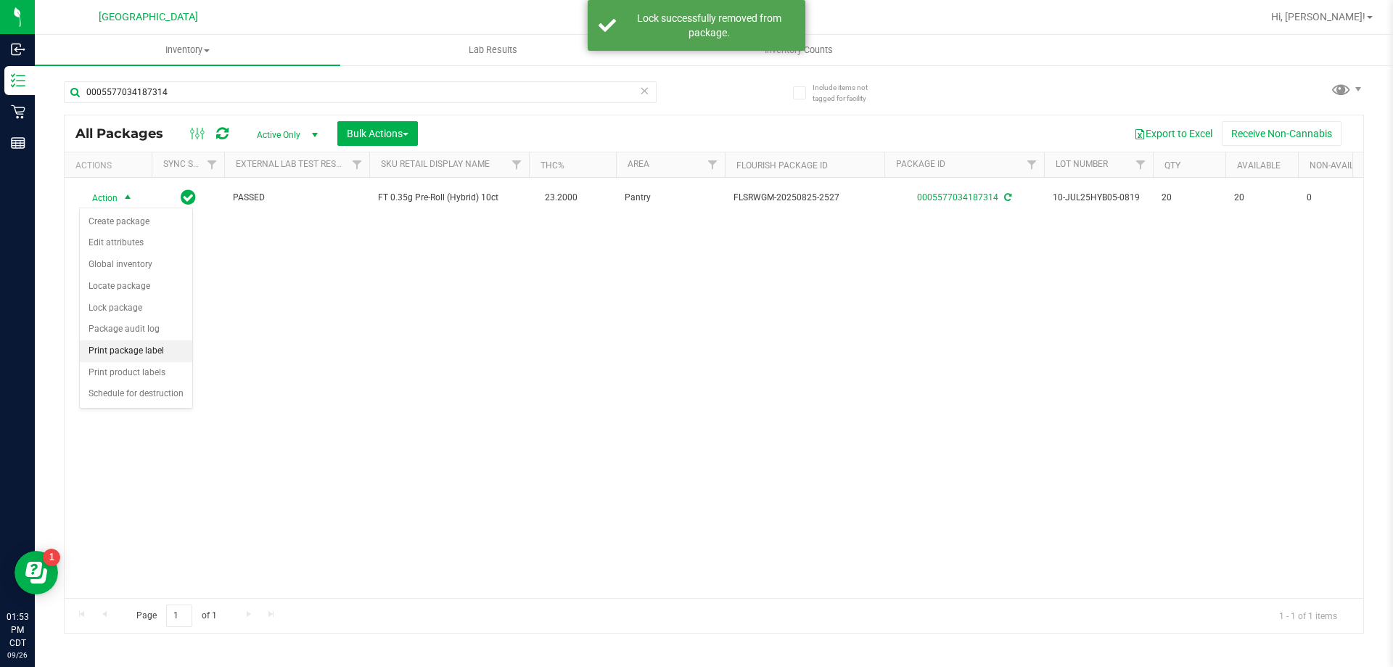
click at [128, 347] on li "Print package label" at bounding box center [136, 351] width 112 height 22
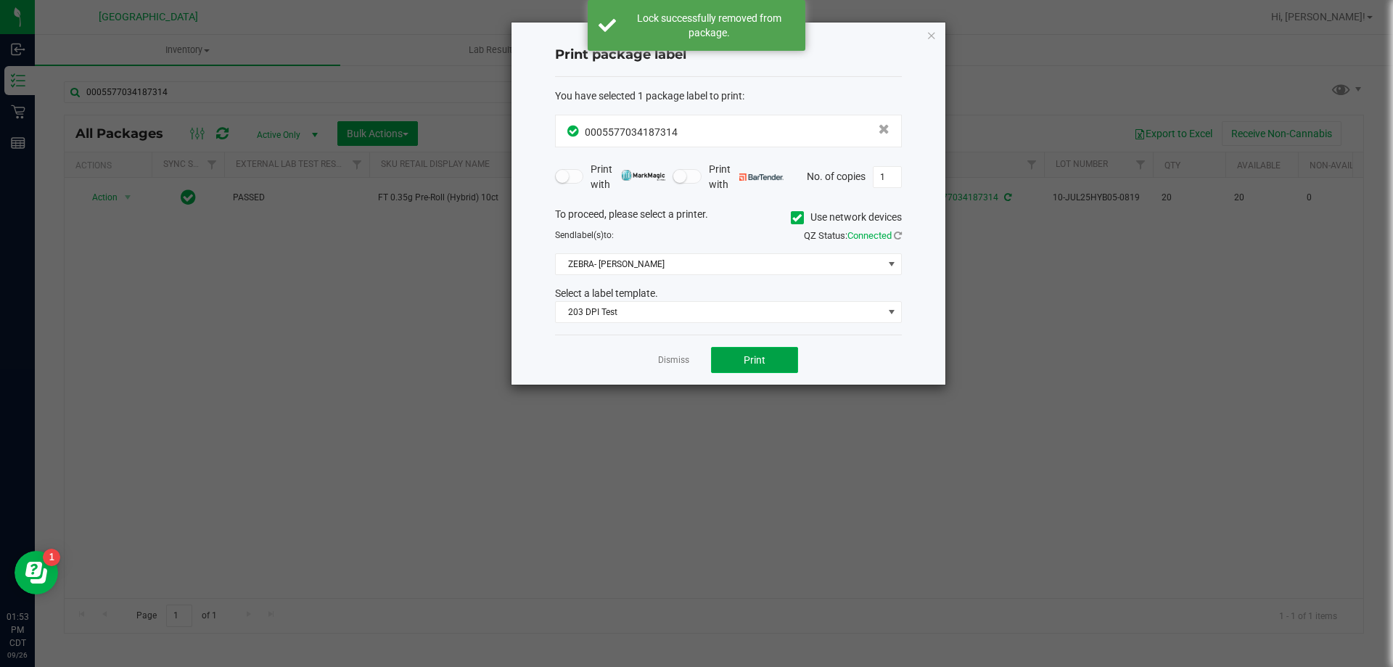
click at [768, 362] on button "Print" at bounding box center [754, 360] width 87 height 26
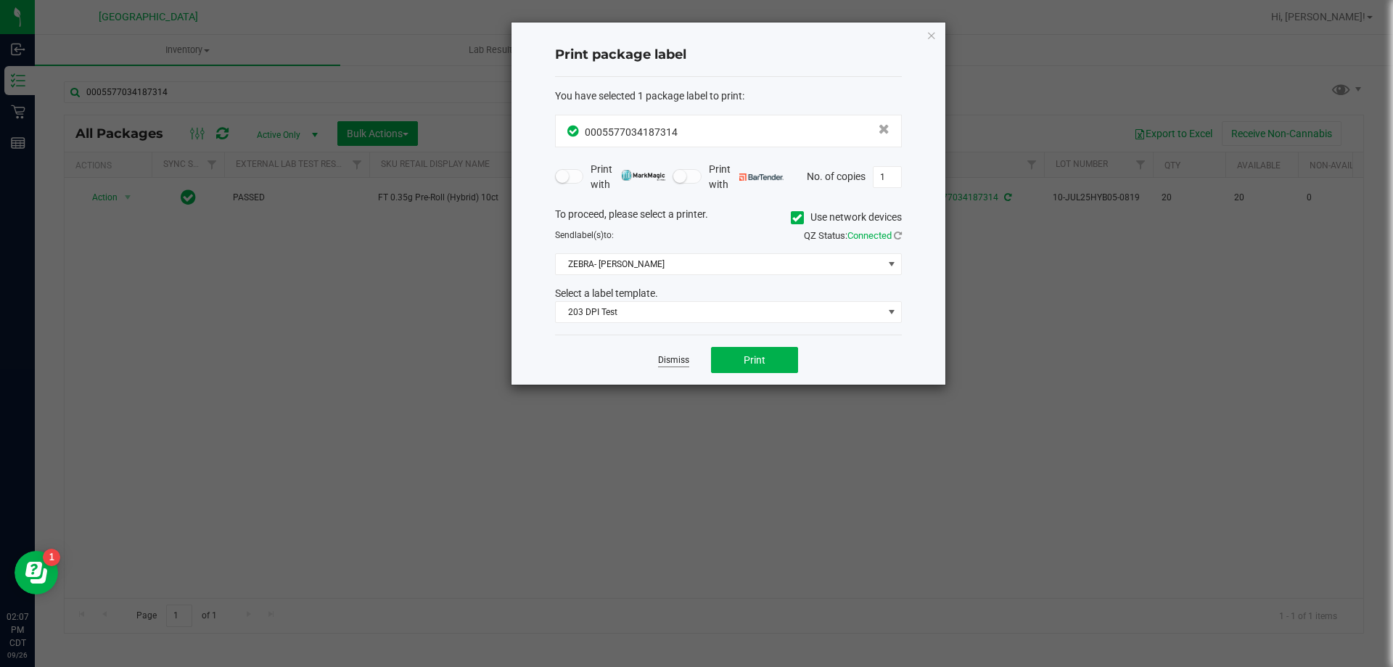
click at [667, 364] on link "Dismiss" at bounding box center [673, 360] width 31 height 12
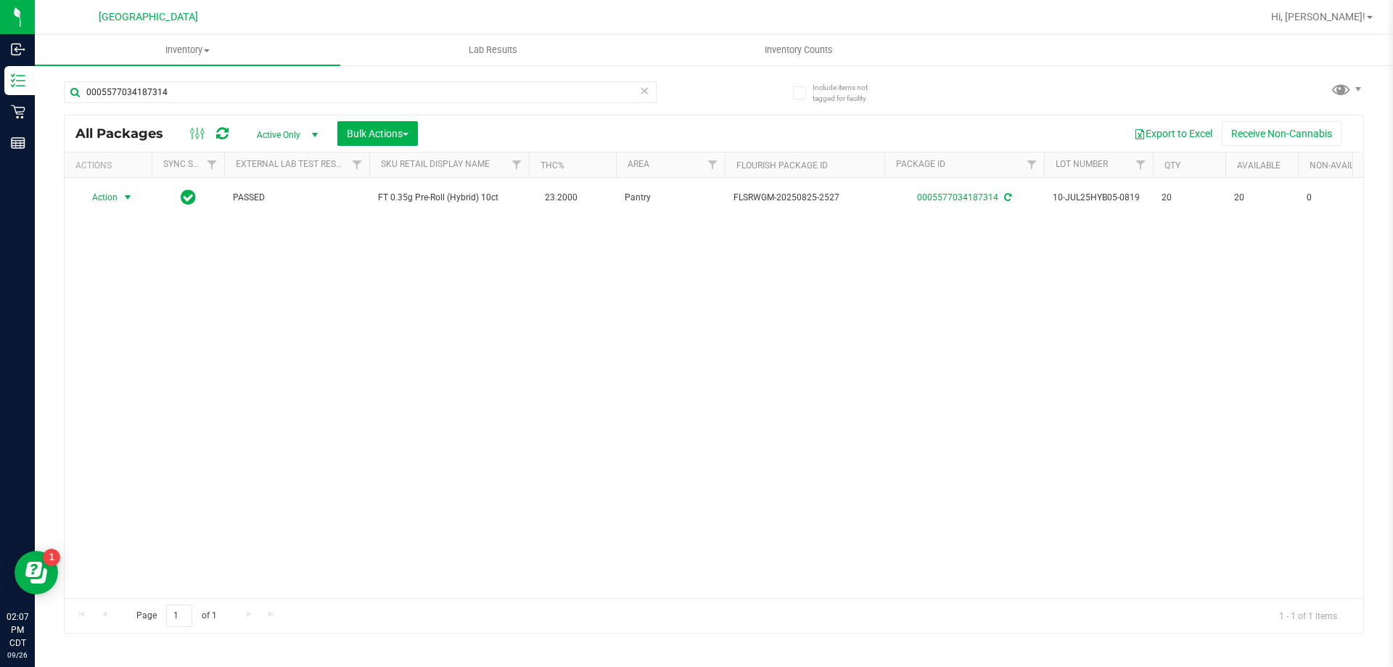
click at [642, 85] on icon at bounding box center [644, 89] width 10 height 17
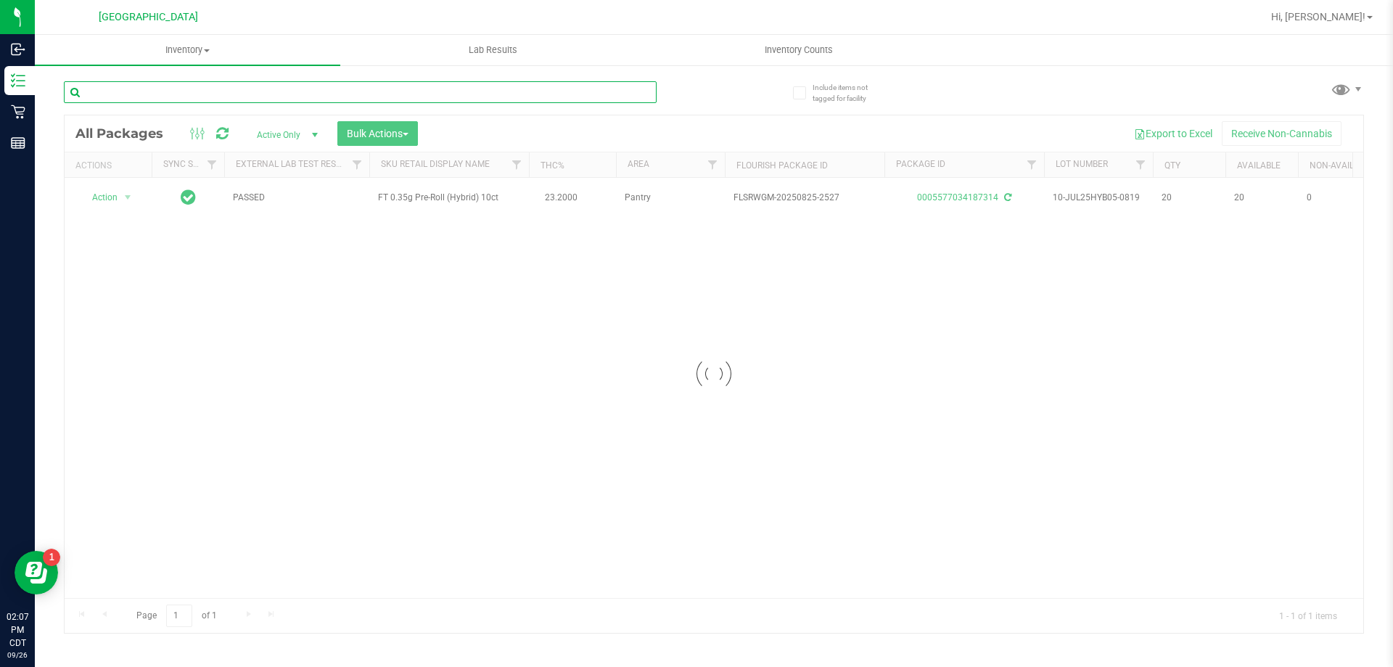
click at [311, 98] on input "text" at bounding box center [360, 92] width 593 height 22
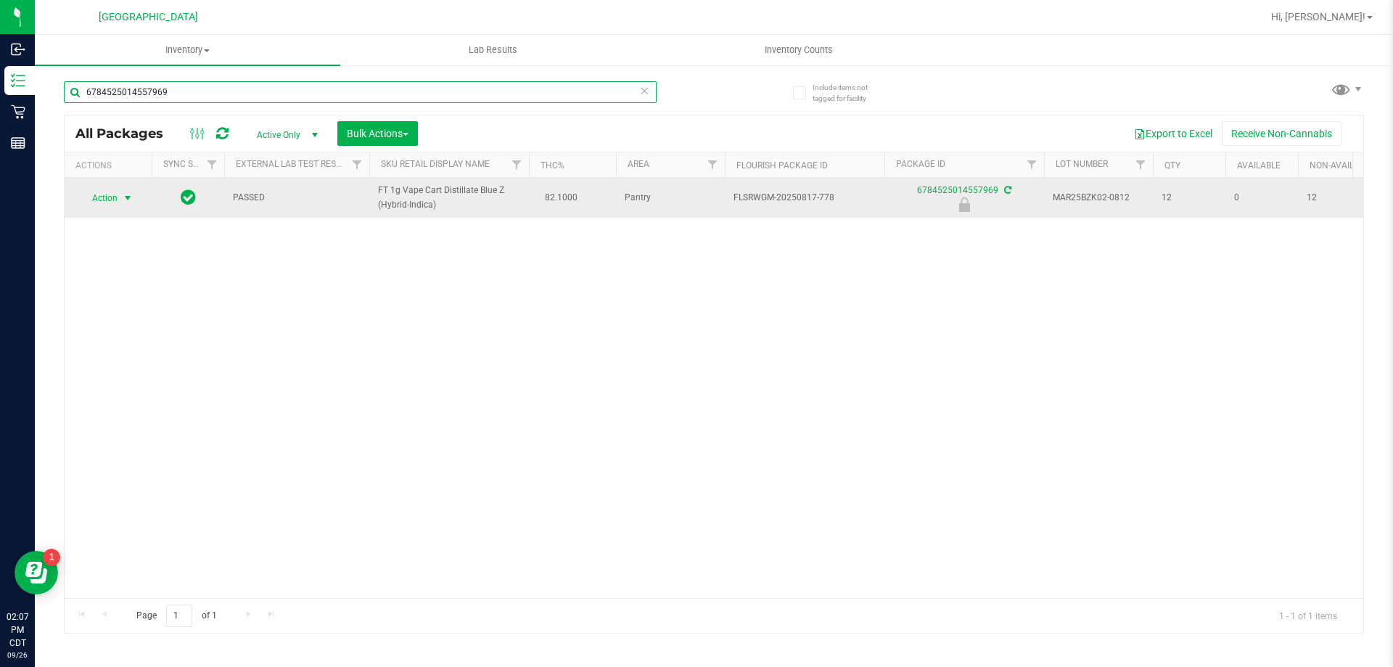
type input "6784525014557969"
click at [119, 199] on span "select" at bounding box center [128, 198] width 18 height 20
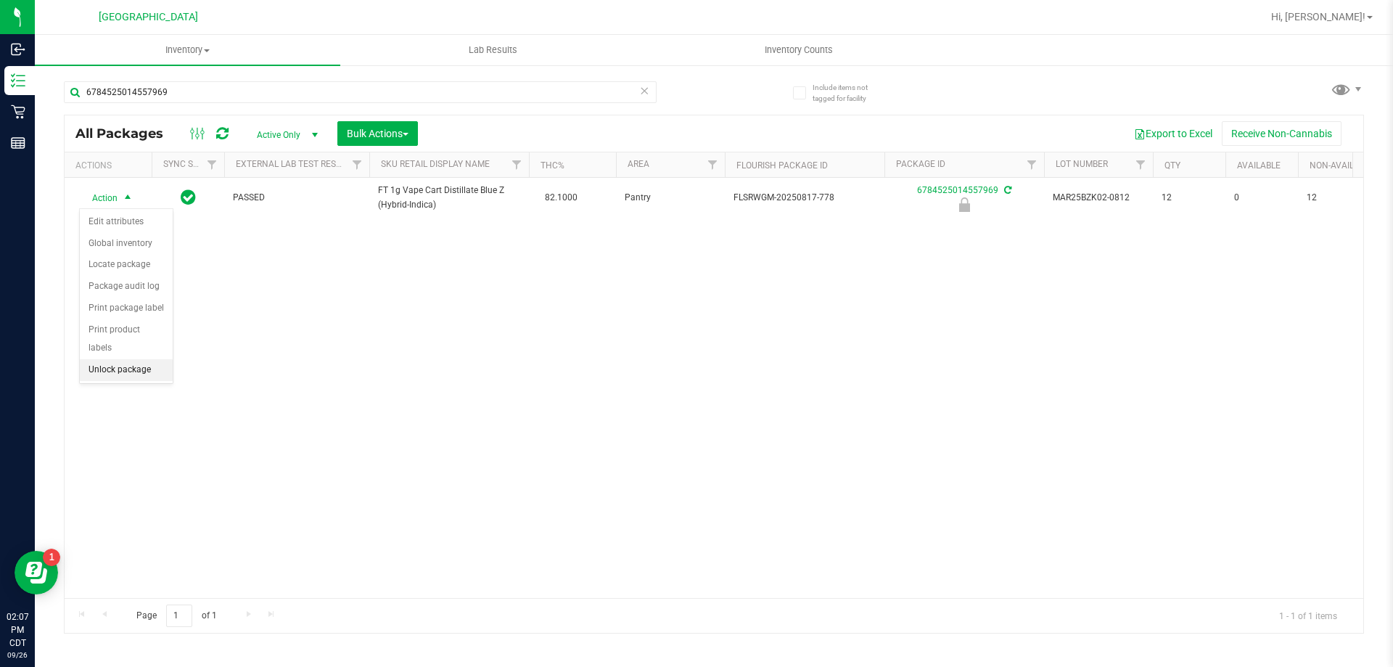
click at [115, 359] on li "Unlock package" at bounding box center [126, 370] width 93 height 22
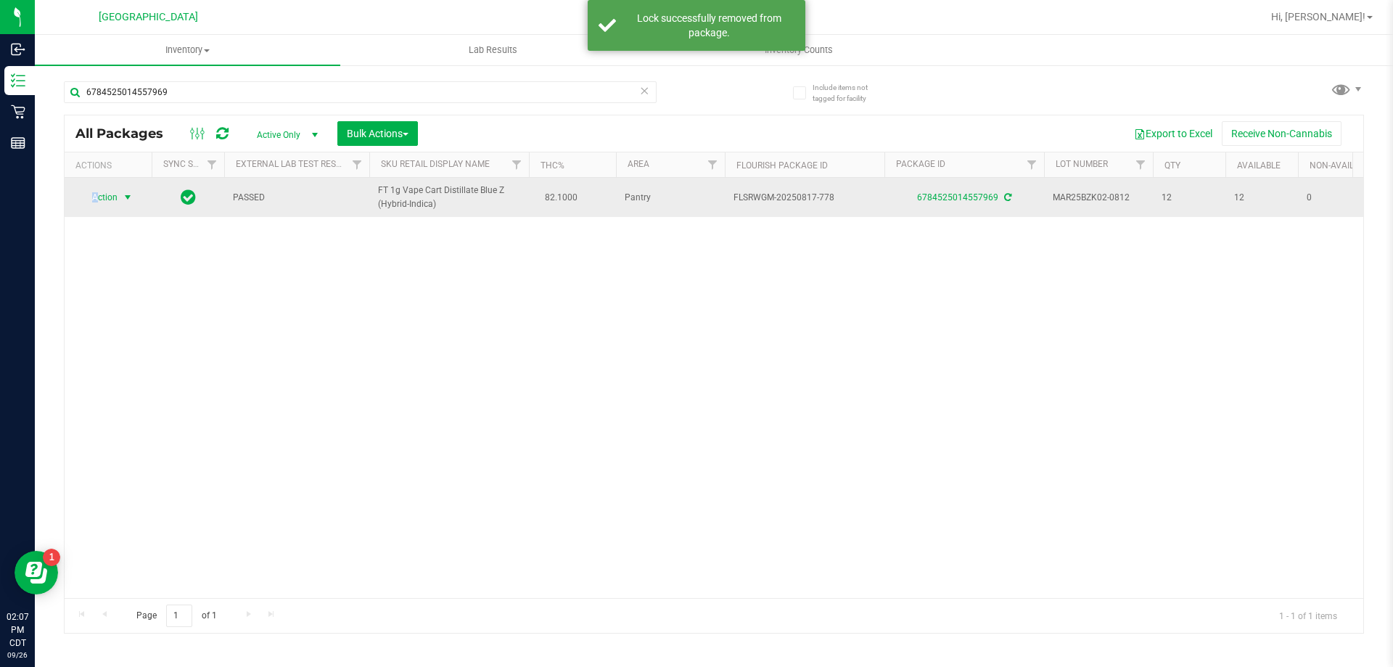
click at [95, 198] on span "Action" at bounding box center [98, 197] width 39 height 20
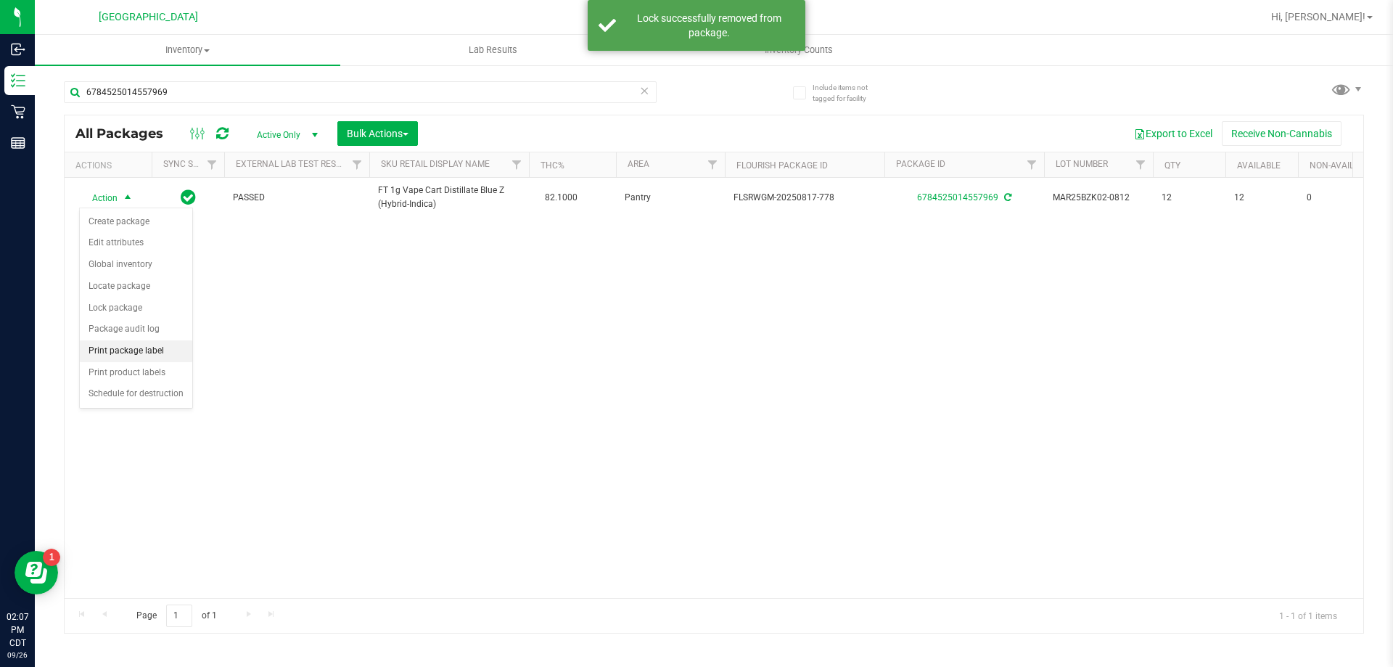
click at [134, 342] on li "Print package label" at bounding box center [136, 351] width 112 height 22
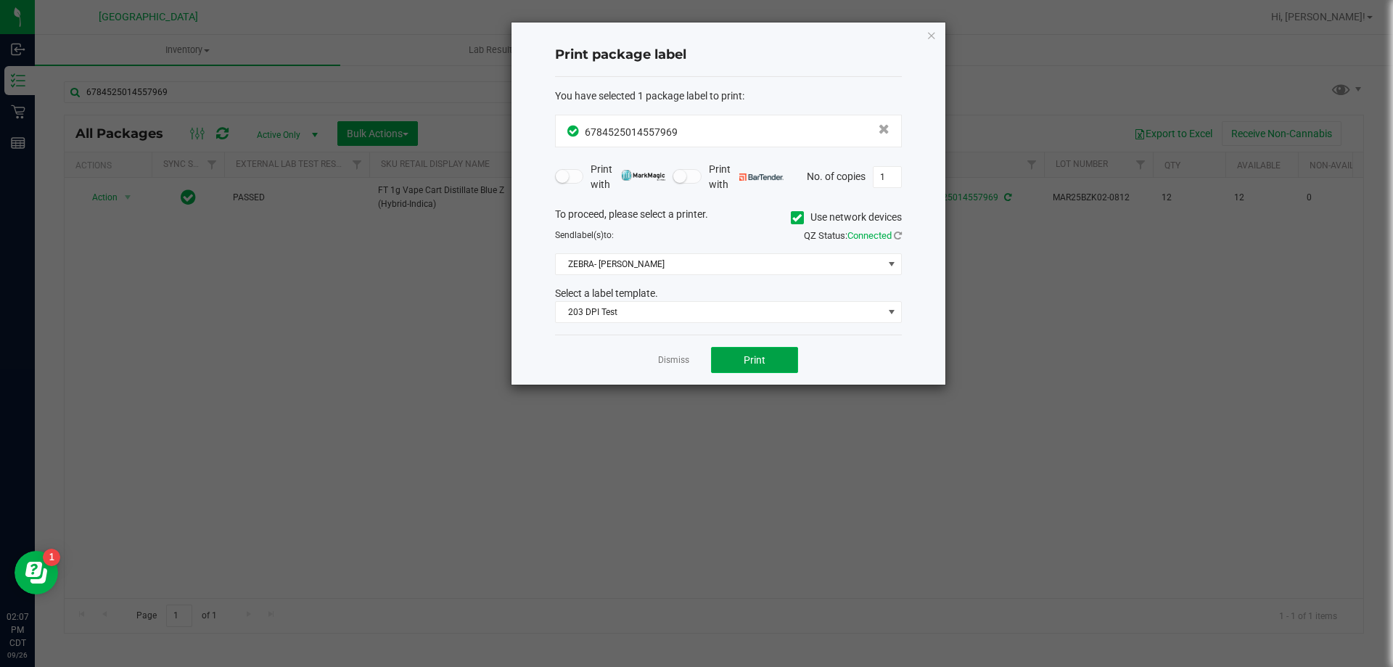
click at [730, 363] on button "Print" at bounding box center [754, 360] width 87 height 26
click at [682, 358] on link "Dismiss" at bounding box center [673, 360] width 31 height 12
